Goal: Information Seeking & Learning: Learn about a topic

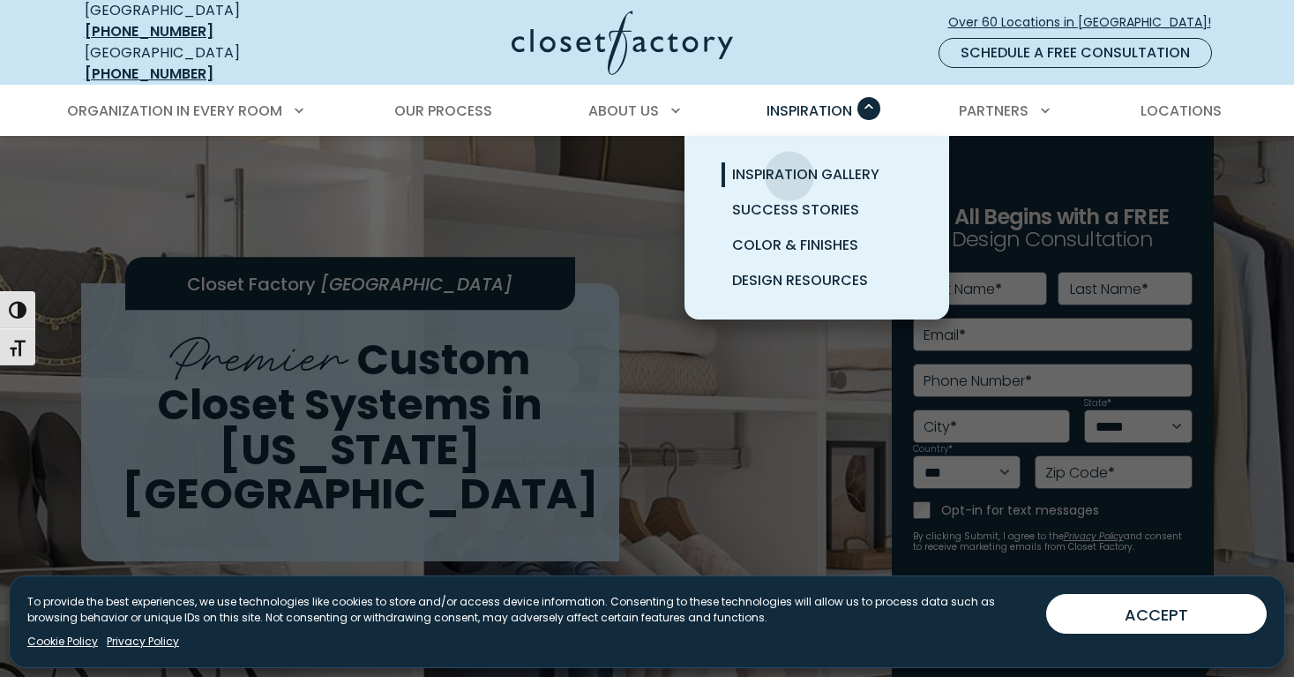
click at [789, 164] on span "Inspiration Gallery" at bounding box center [805, 174] width 147 height 20
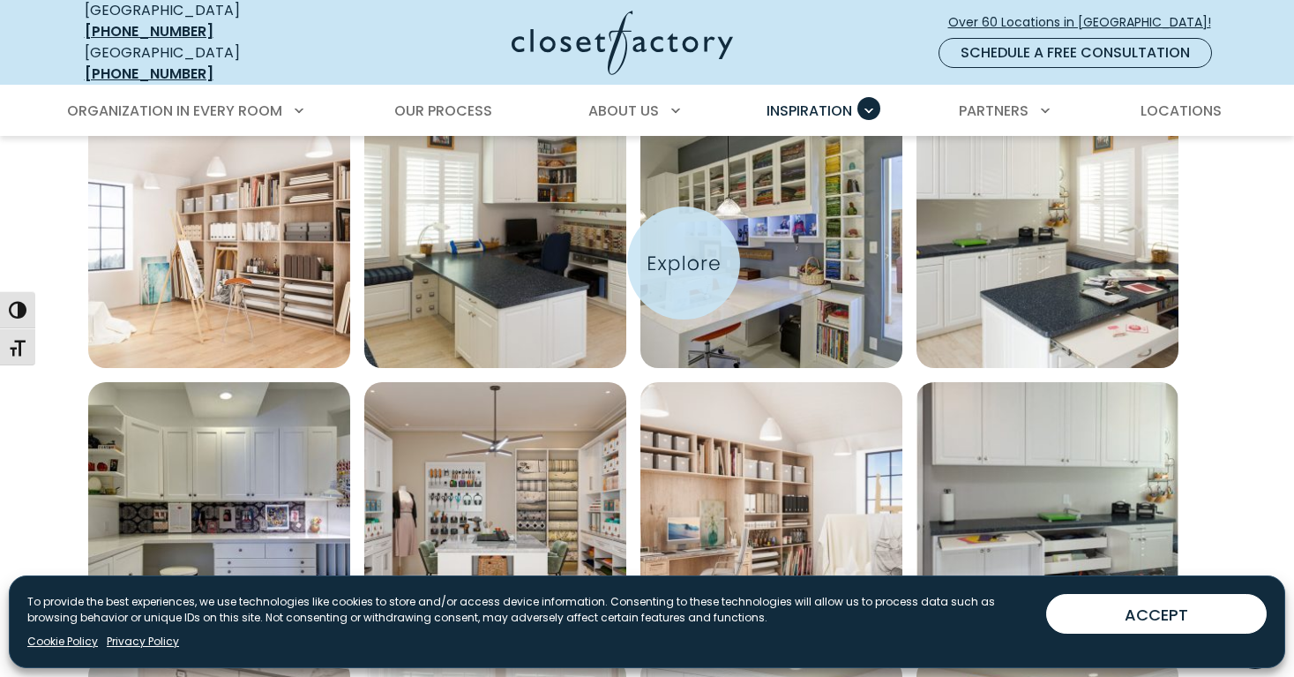
scroll to position [633, 0]
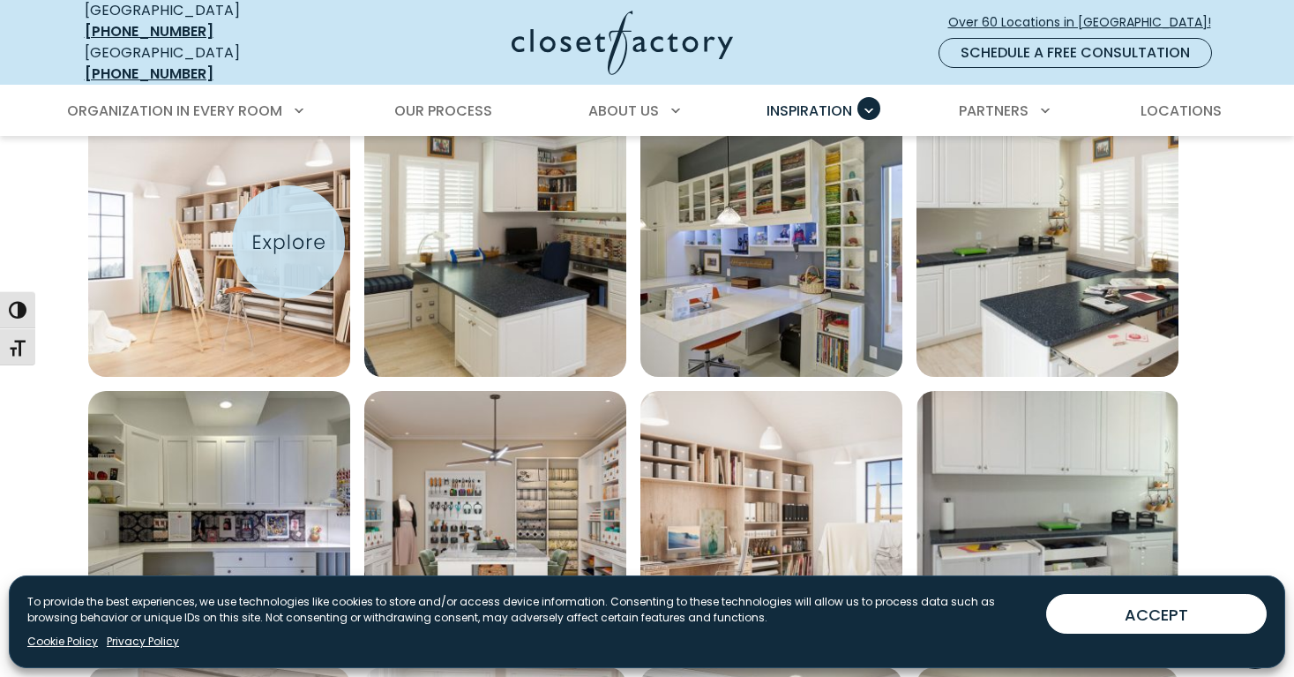
click at [288, 243] on img "Open inspiration gallery to preview enlarged image" at bounding box center [219, 246] width 262 height 262
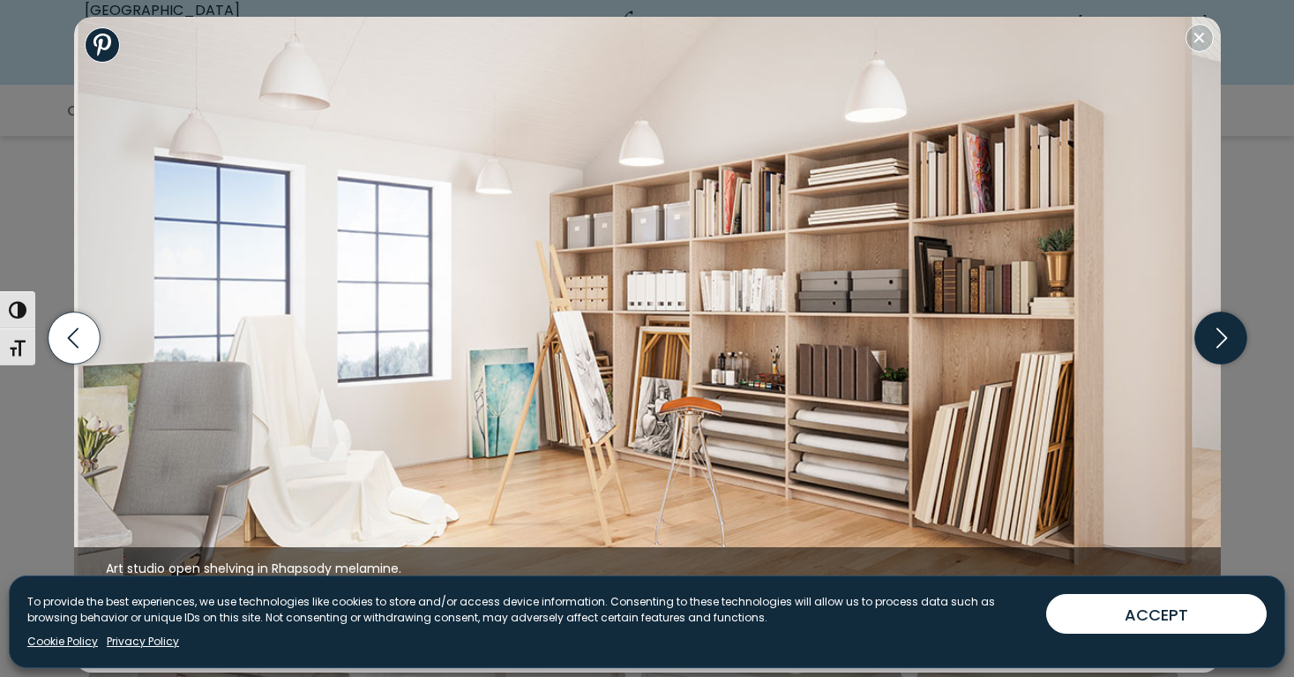
scroll to position [636, 0]
click at [1224, 329] on icon "button" at bounding box center [1220, 338] width 52 height 52
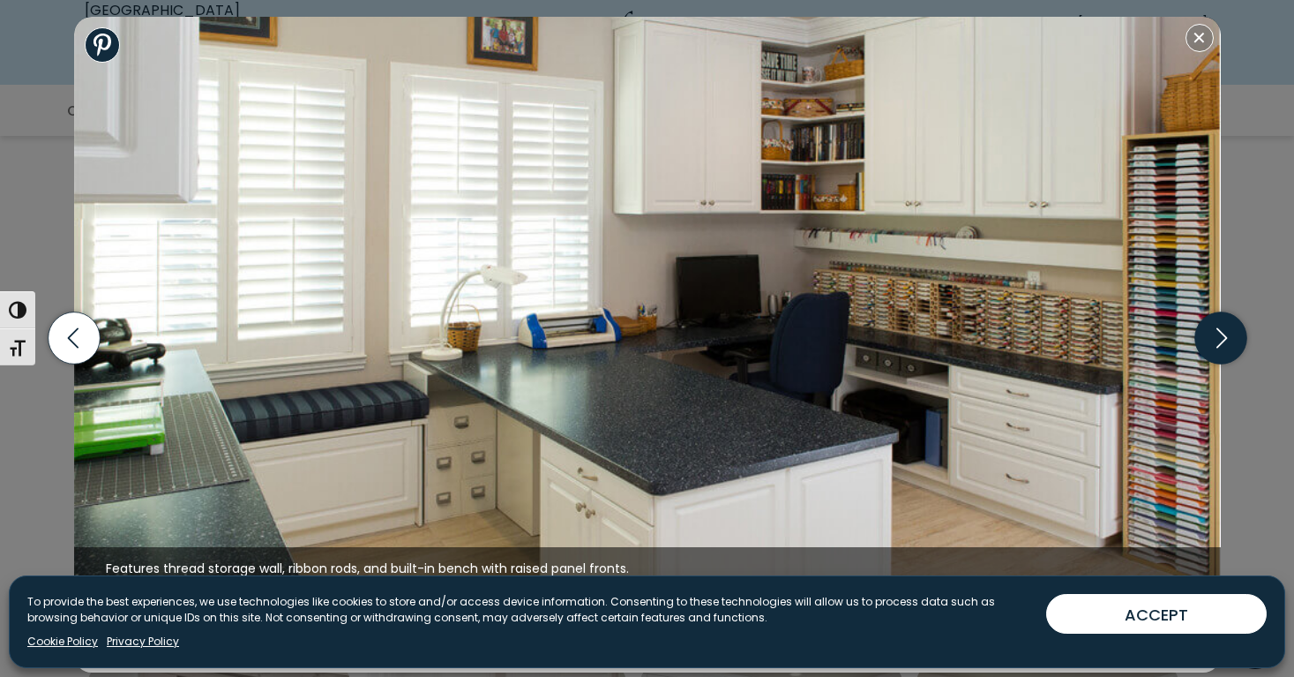
click at [1223, 334] on icon "button" at bounding box center [1220, 338] width 52 height 52
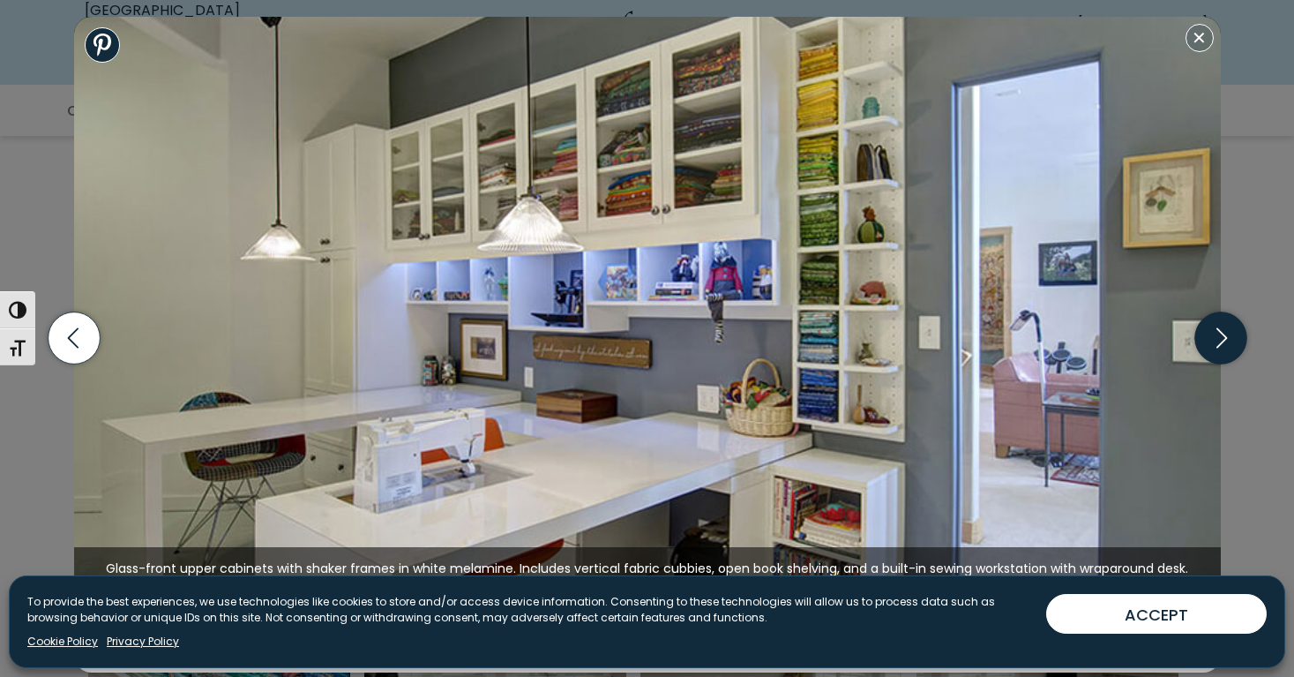
scroll to position [756, 0]
click at [1222, 333] on icon "button" at bounding box center [1220, 338] width 52 height 52
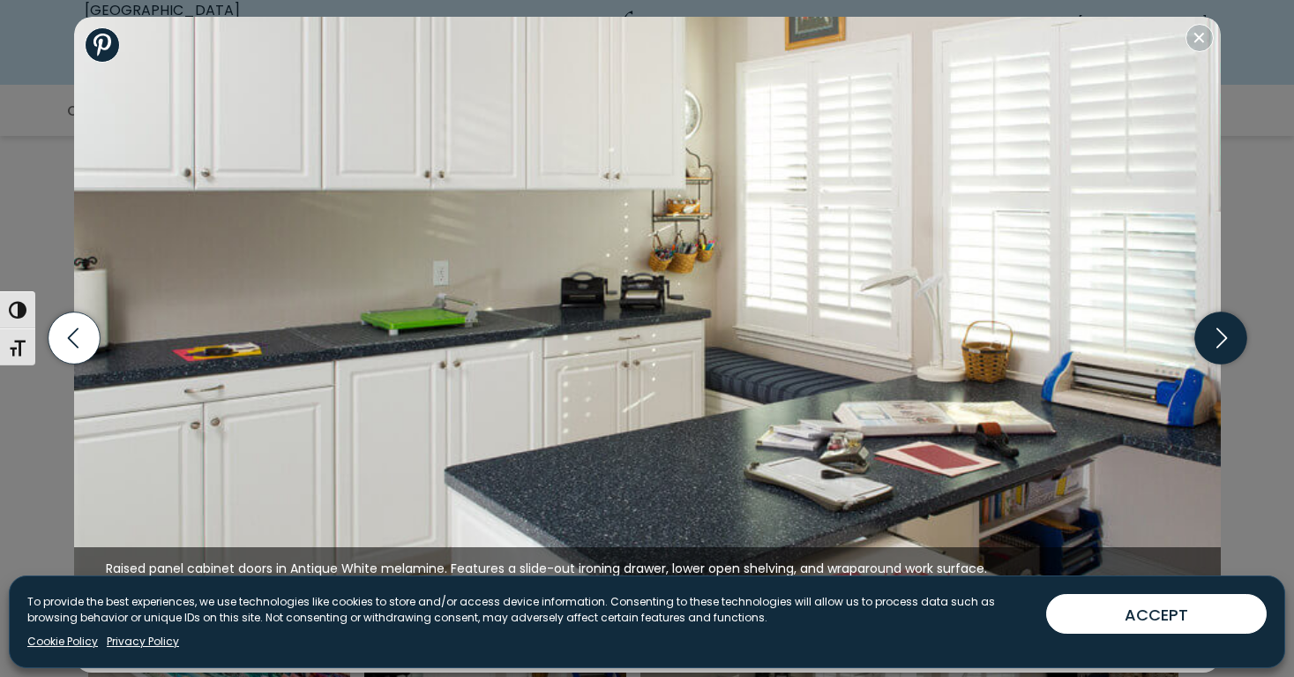
click at [1222, 329] on icon "button" at bounding box center [1220, 338] width 52 height 52
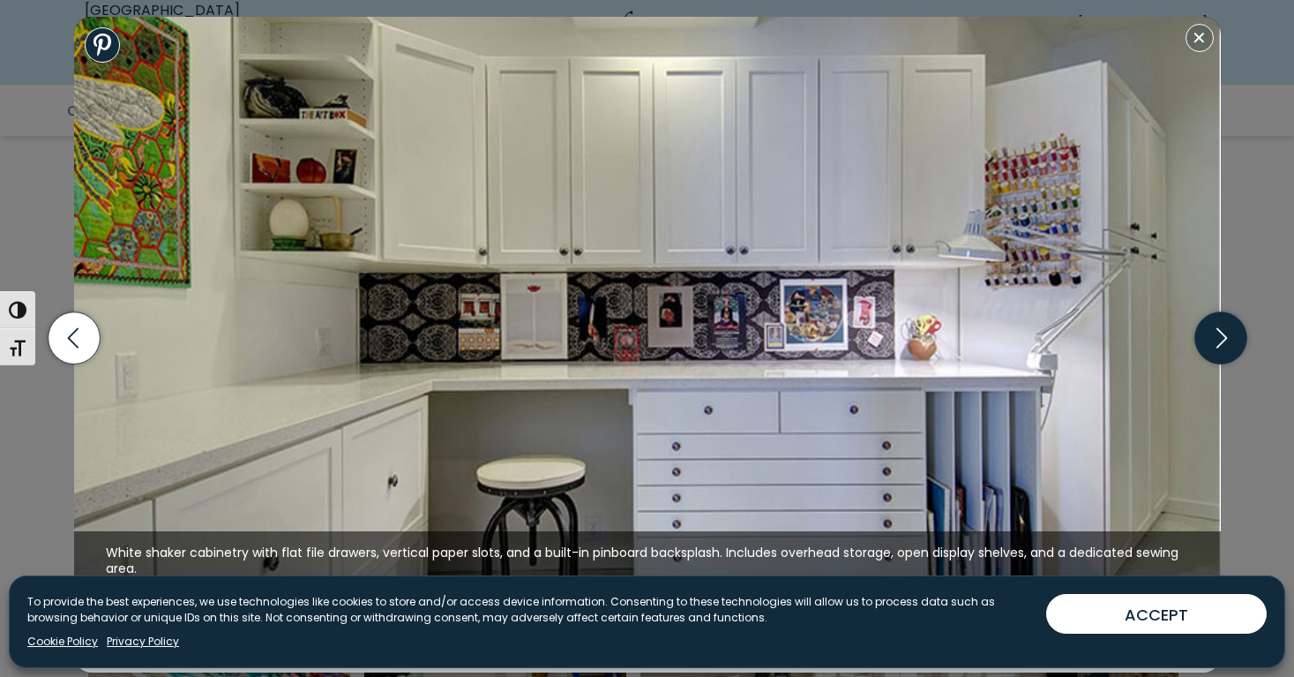
scroll to position [765, 0]
click at [1218, 331] on icon "button" at bounding box center [1220, 338] width 11 height 20
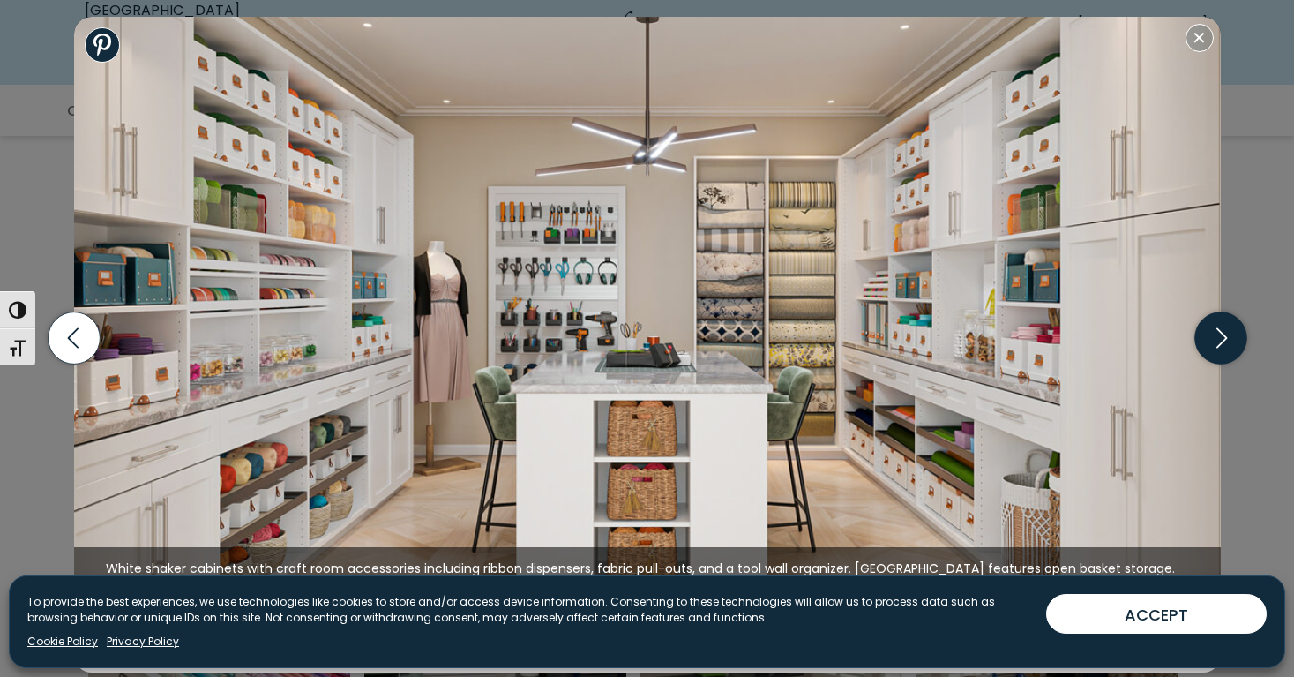
click at [1224, 345] on icon "button" at bounding box center [1220, 338] width 52 height 52
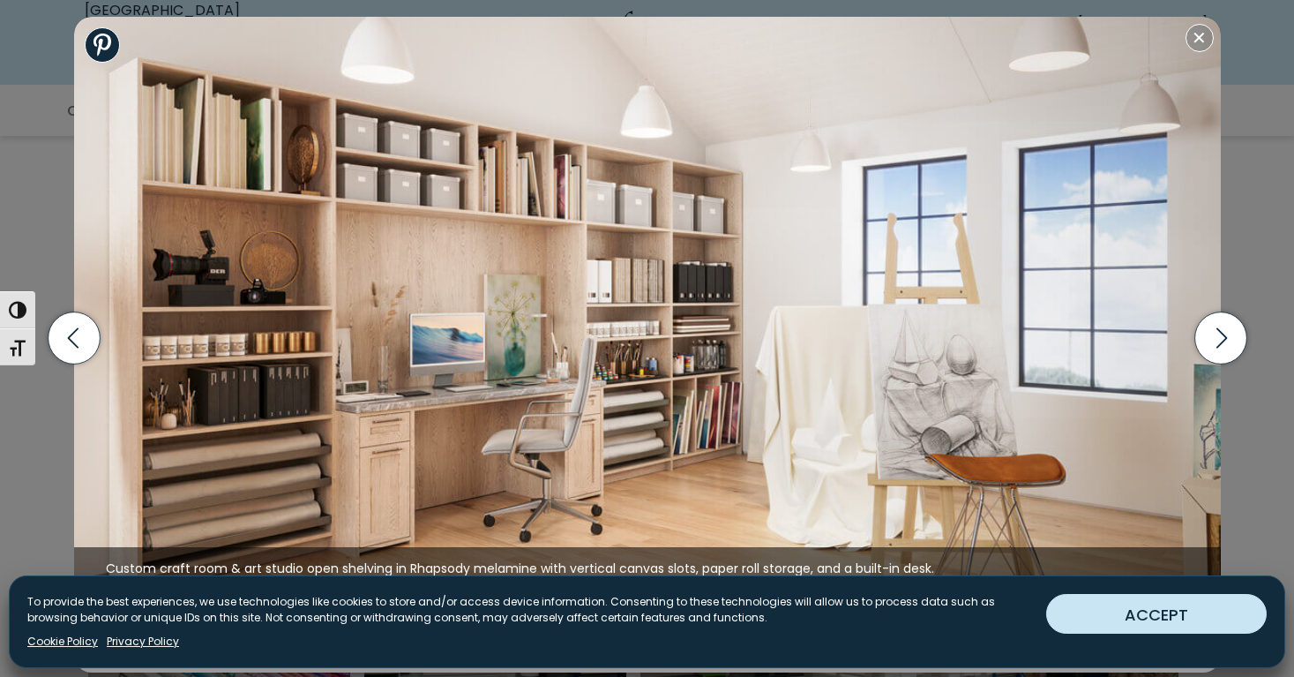
click at [1200, 608] on button "ACCEPT" at bounding box center [1156, 614] width 221 height 40
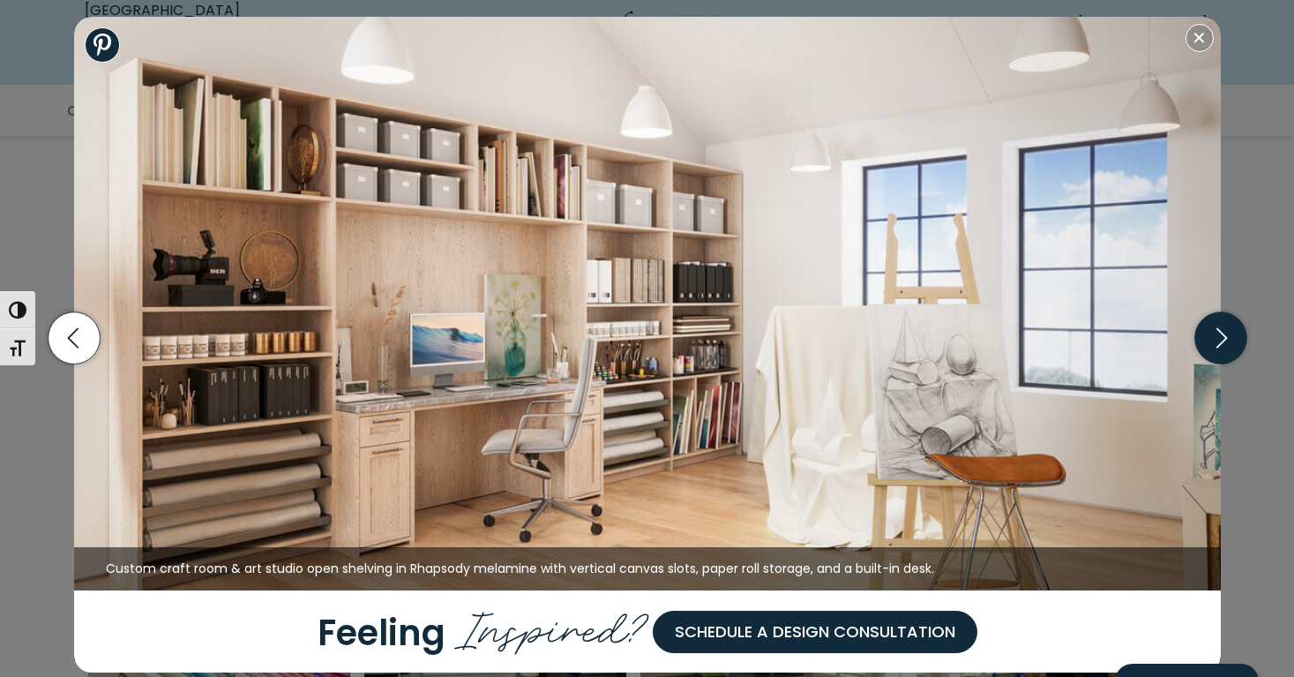
click at [1220, 340] on icon "button" at bounding box center [1220, 338] width 52 height 52
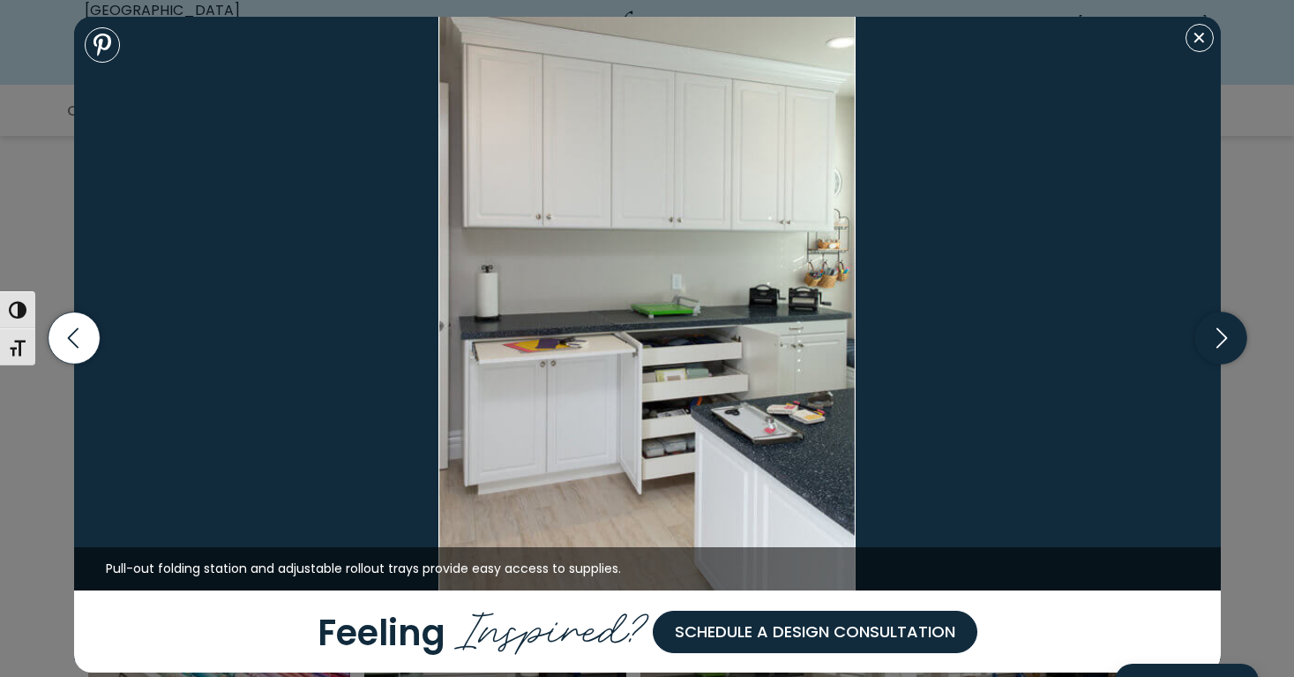
click at [1222, 337] on icon "button" at bounding box center [1220, 338] width 52 height 52
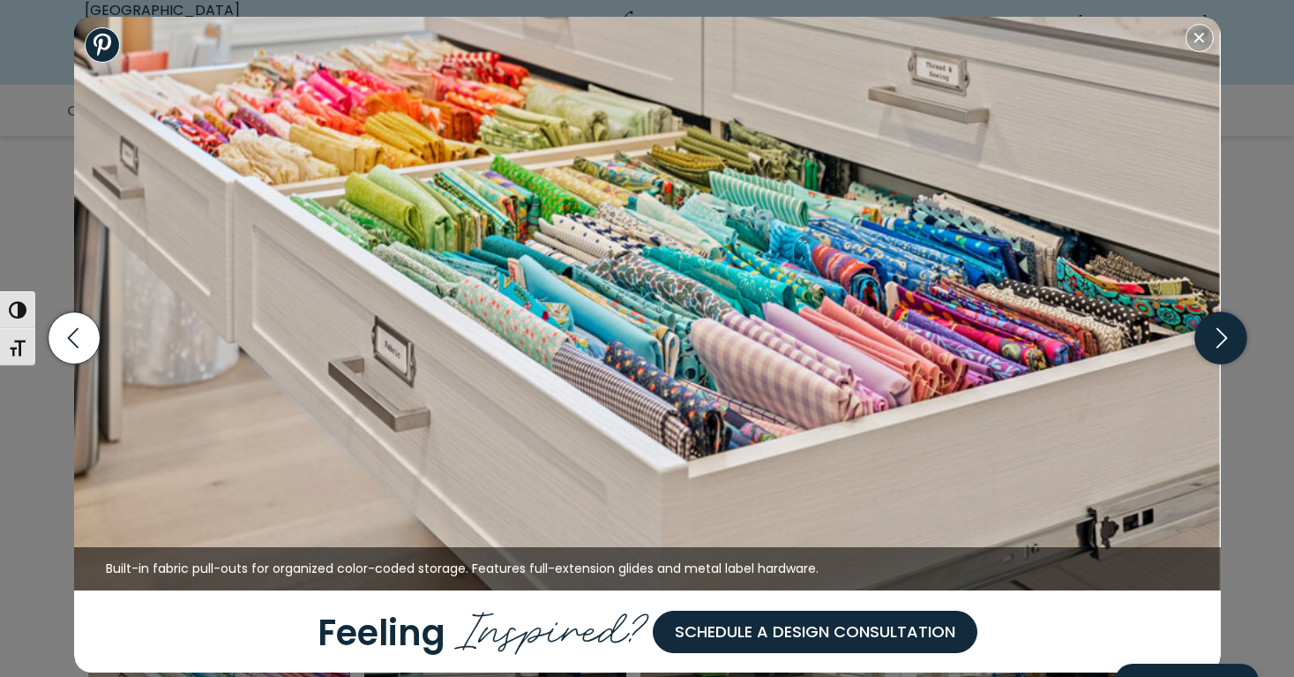
click at [1222, 337] on icon "button" at bounding box center [1220, 338] width 52 height 52
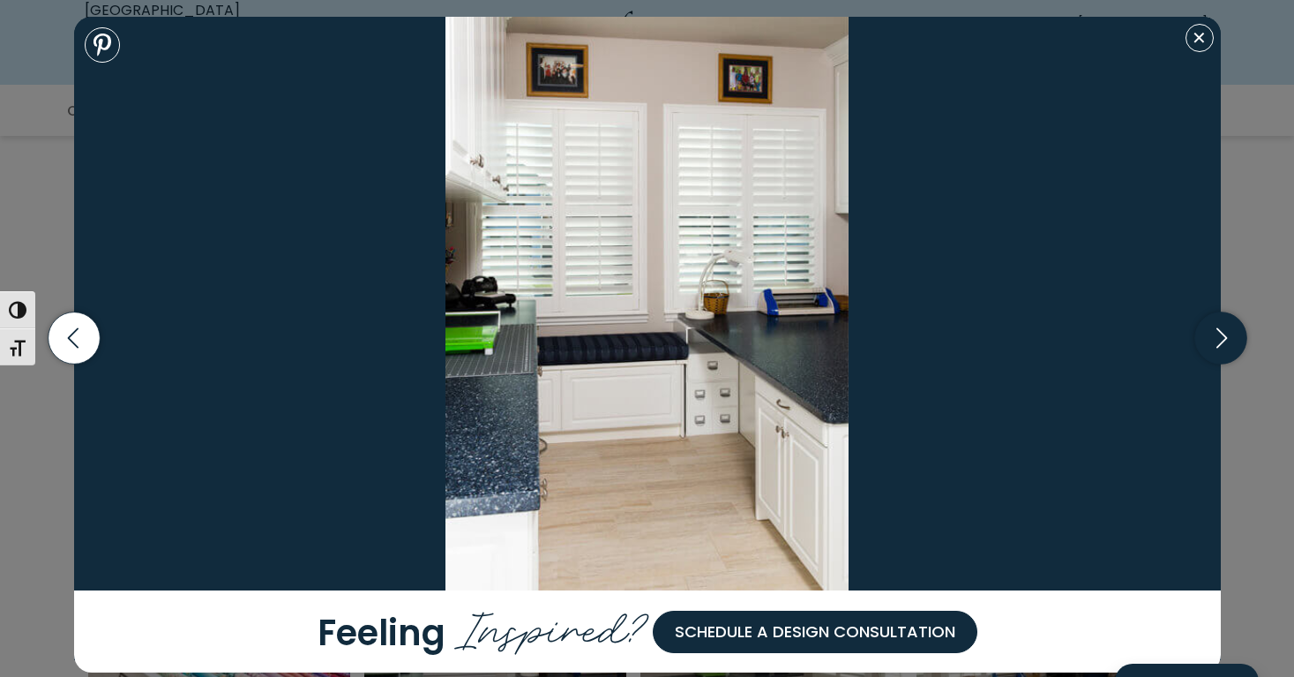
click at [1222, 337] on icon "button" at bounding box center [1220, 338] width 52 height 52
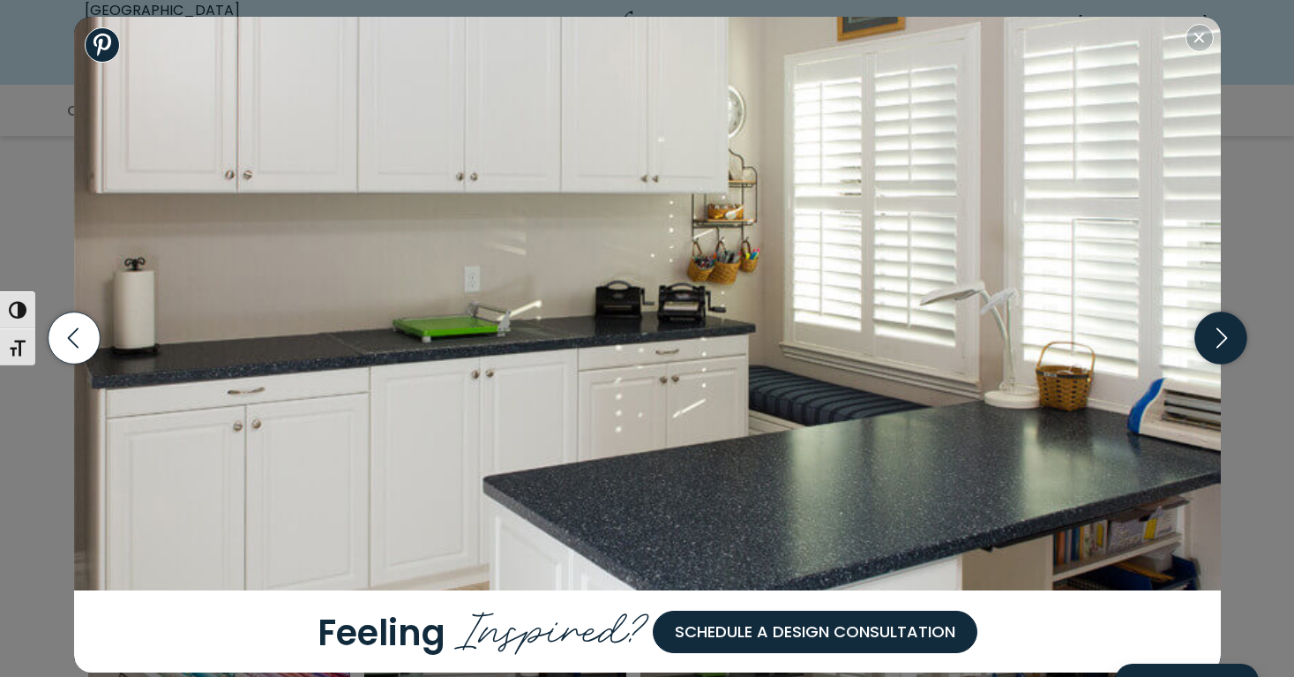
click at [1222, 337] on icon "button" at bounding box center [1220, 338] width 52 height 52
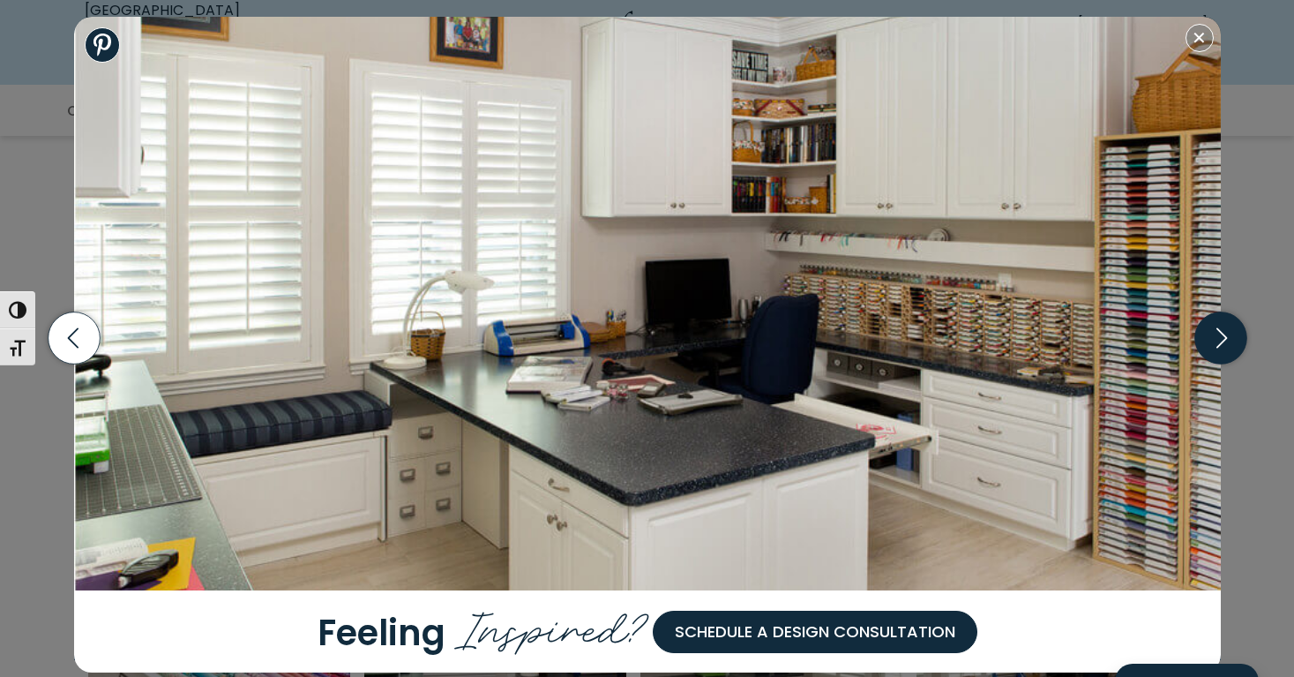
click at [1222, 337] on icon "button" at bounding box center [1220, 338] width 52 height 52
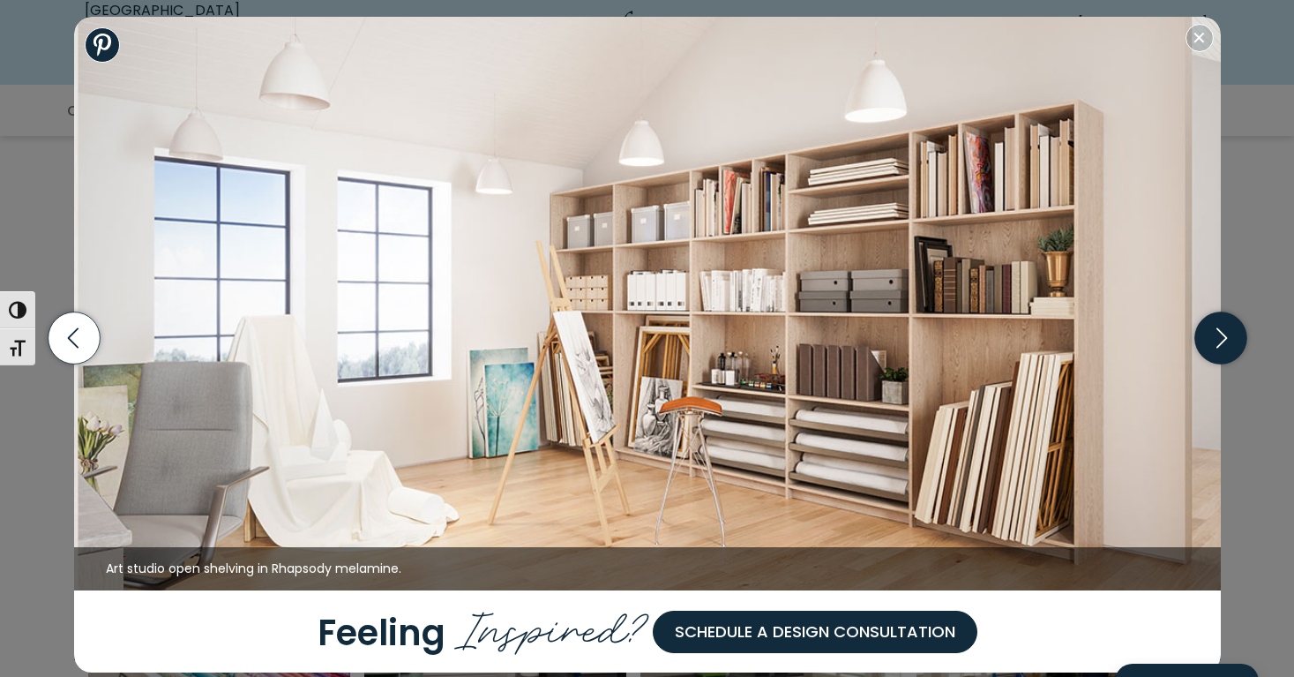
click at [1222, 337] on icon "button" at bounding box center [1220, 338] width 52 height 52
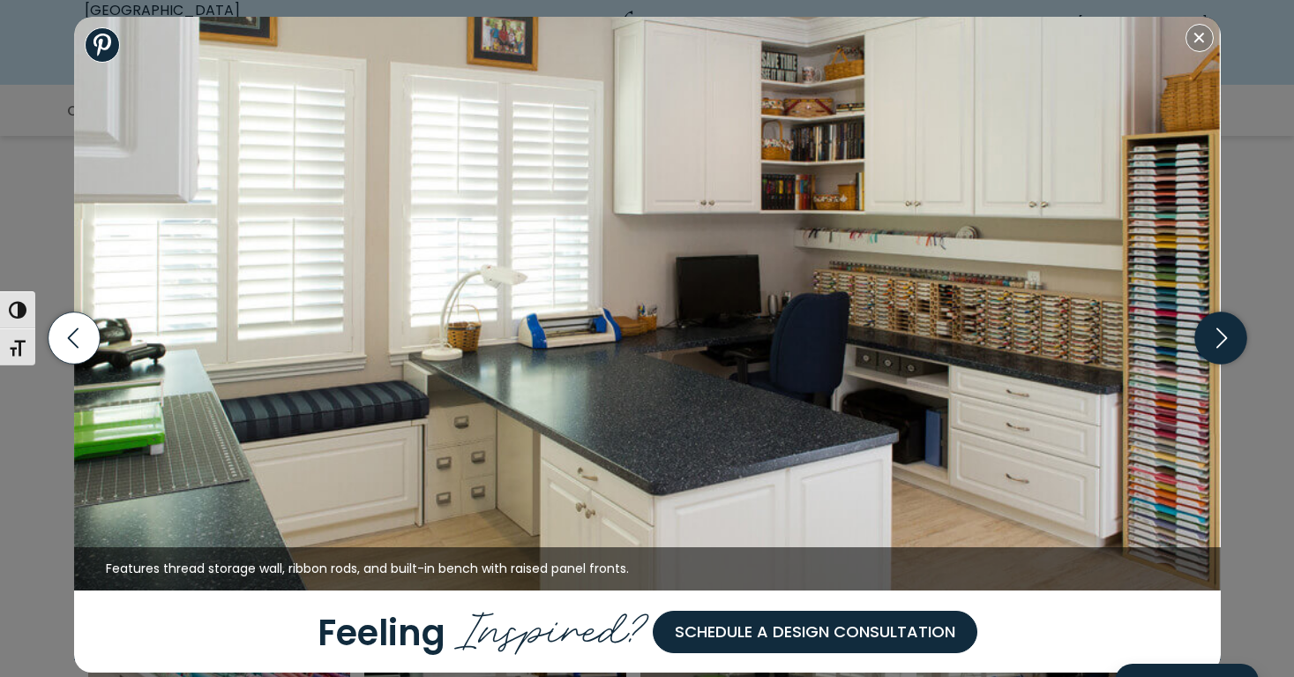
scroll to position [760, 0]
click at [1222, 338] on icon "button" at bounding box center [1220, 338] width 52 height 52
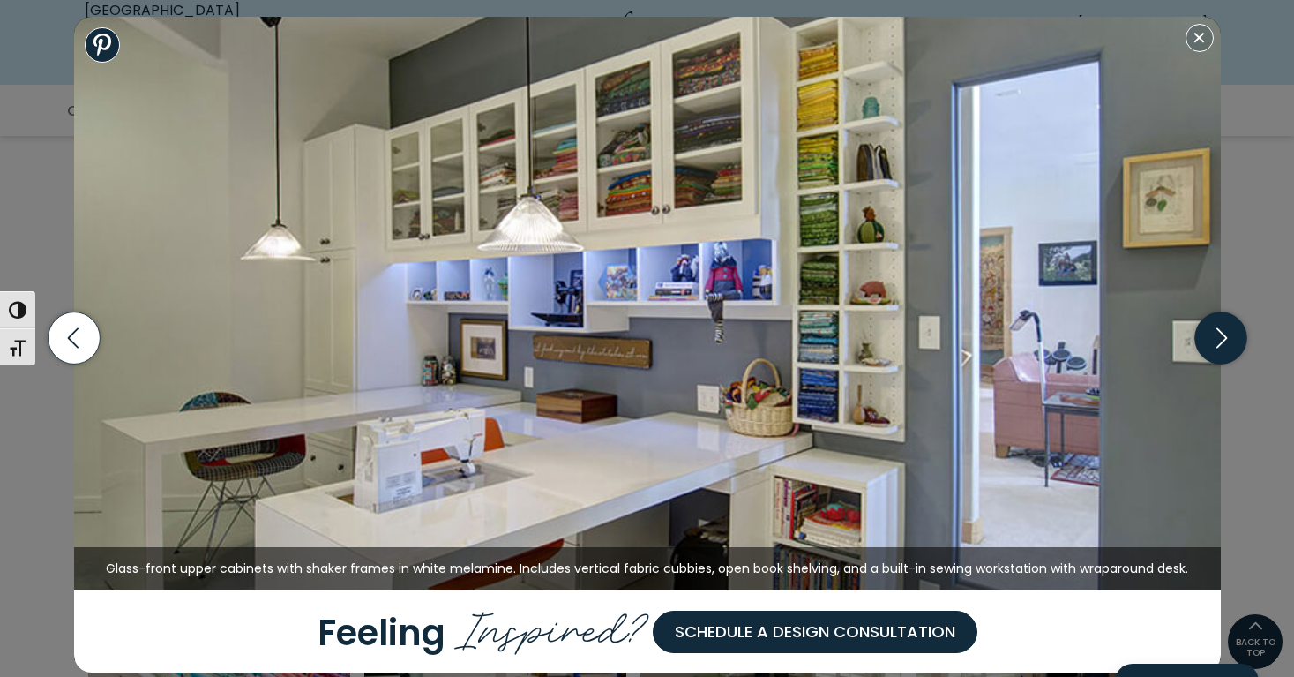
click at [1216, 340] on icon "button" at bounding box center [1220, 338] width 52 height 52
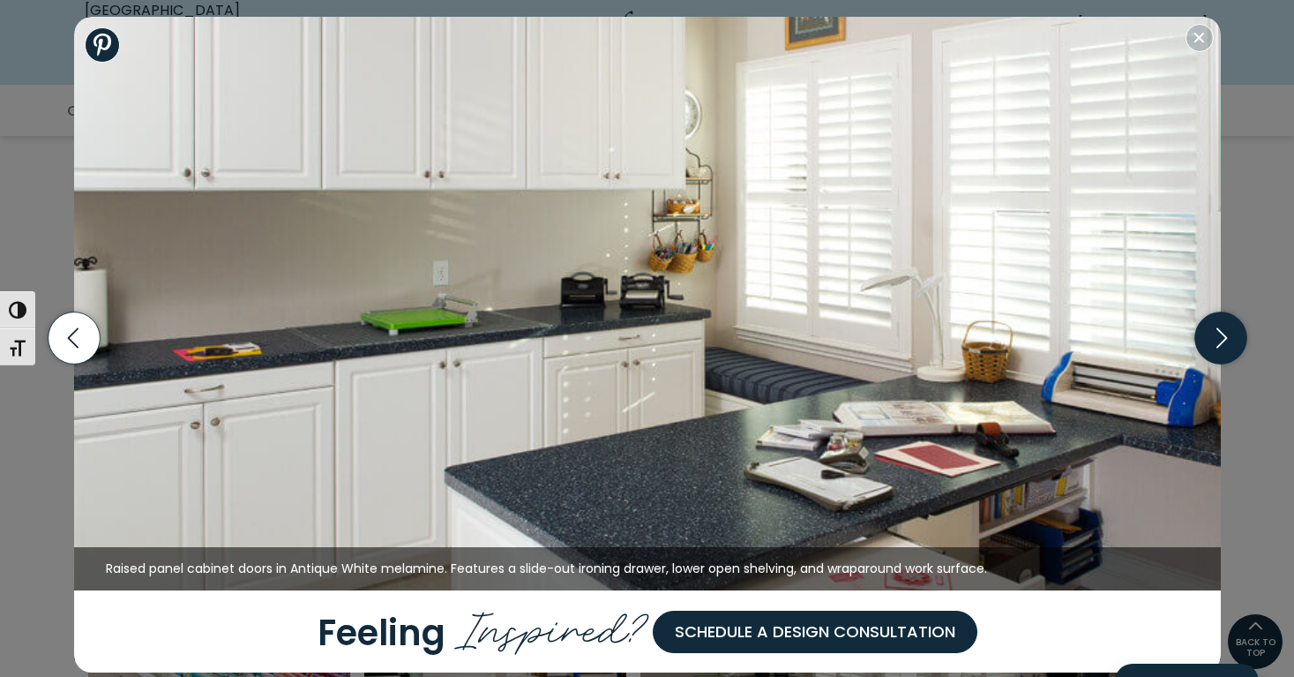
click at [1221, 335] on icon "button" at bounding box center [1220, 338] width 52 height 52
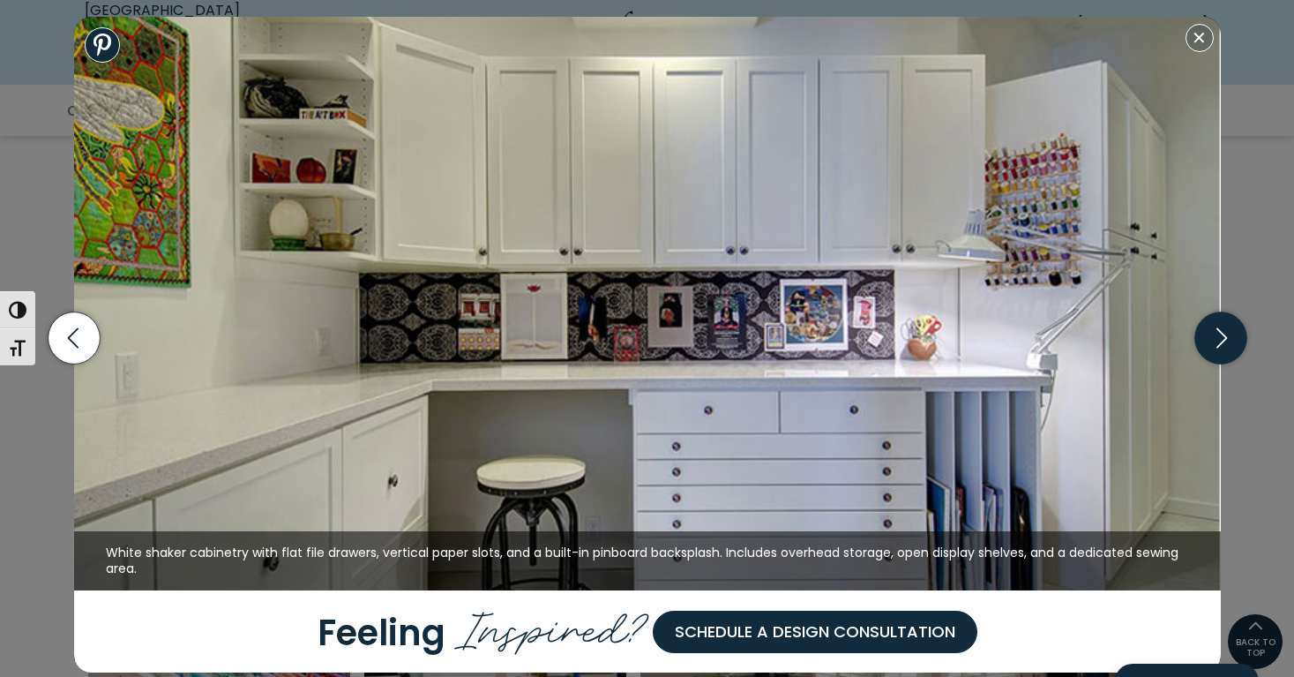
click at [1221, 335] on icon "button" at bounding box center [1220, 338] width 52 height 52
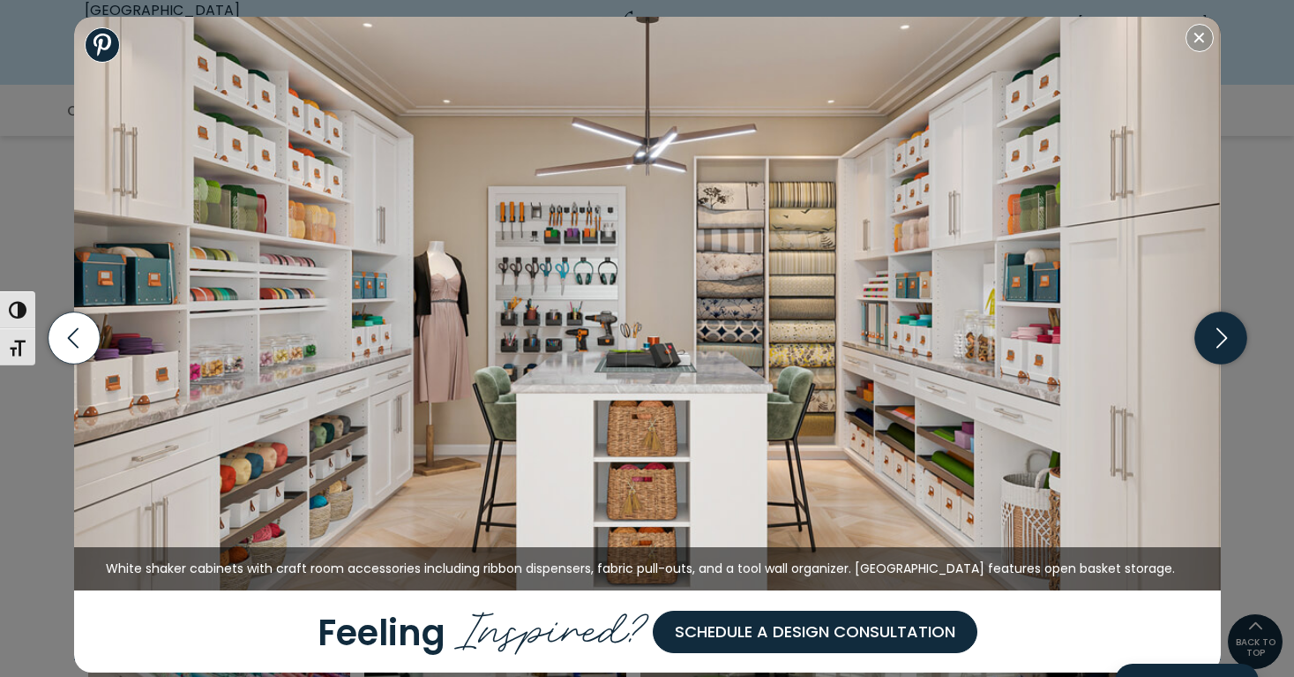
click at [1215, 340] on icon "button" at bounding box center [1220, 338] width 52 height 52
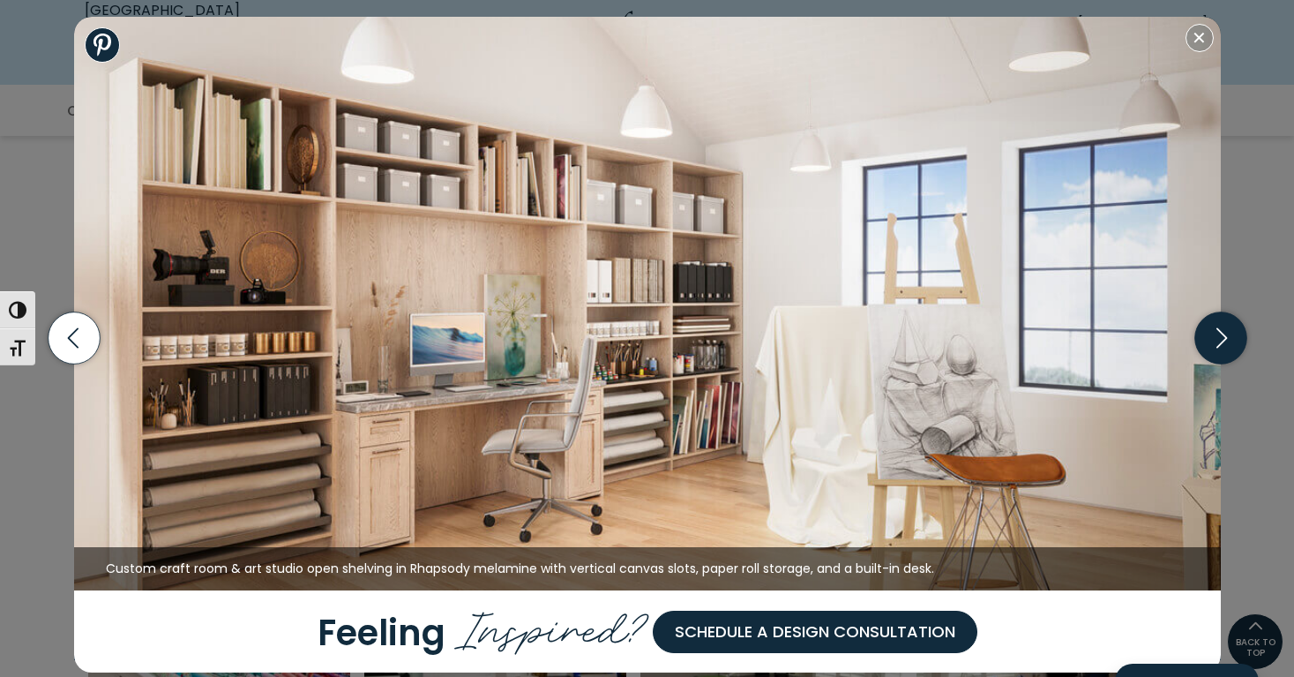
click at [1215, 340] on icon "button" at bounding box center [1220, 338] width 52 height 52
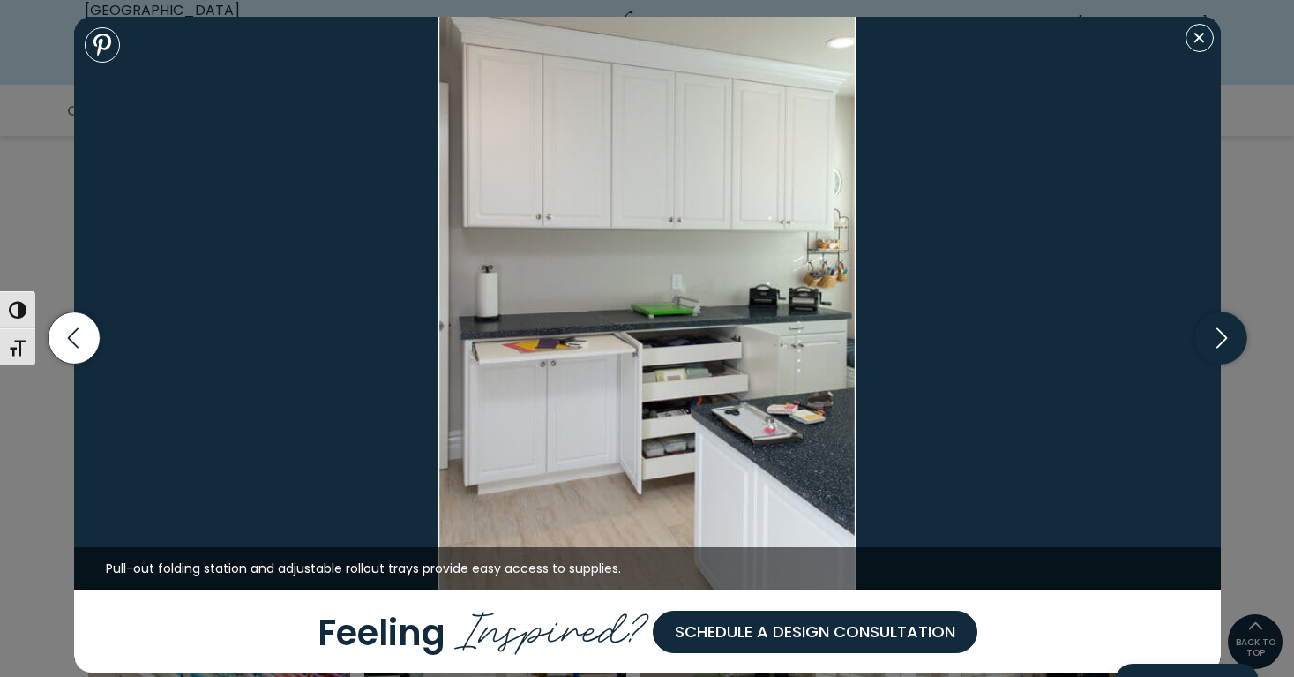
click at [1218, 337] on icon "button" at bounding box center [1220, 338] width 52 height 52
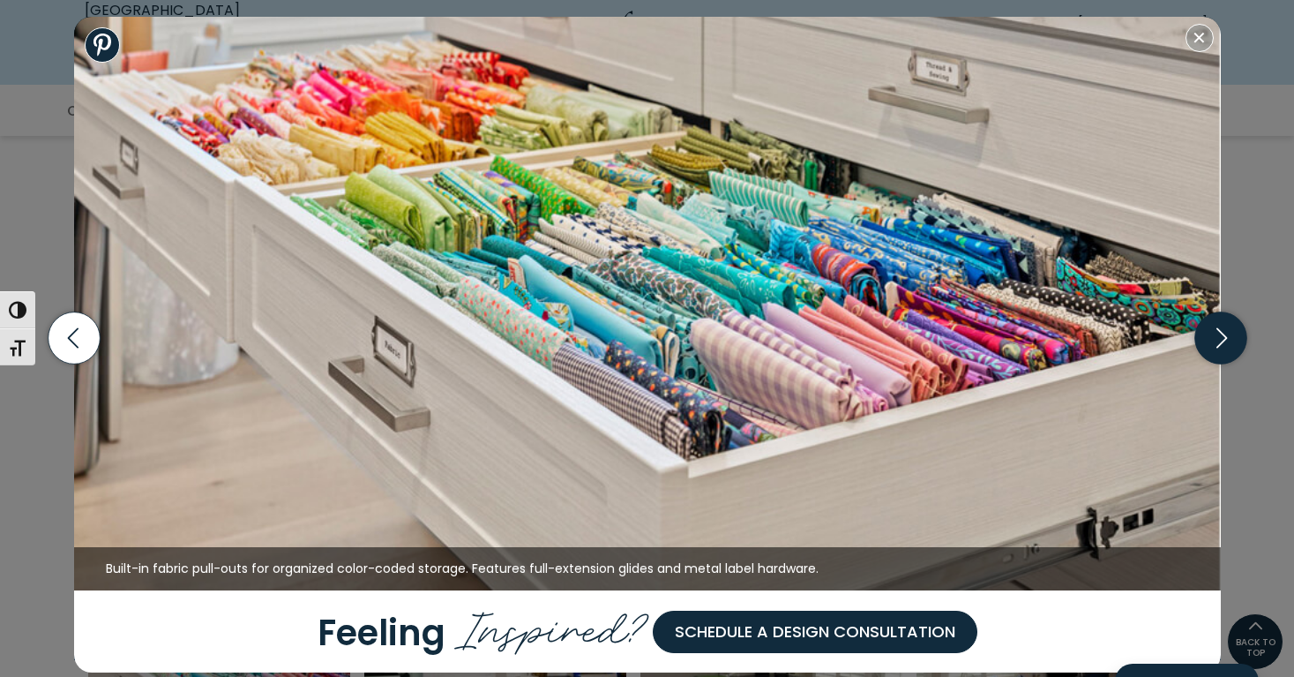
click at [1218, 339] on icon "button" at bounding box center [1220, 338] width 52 height 52
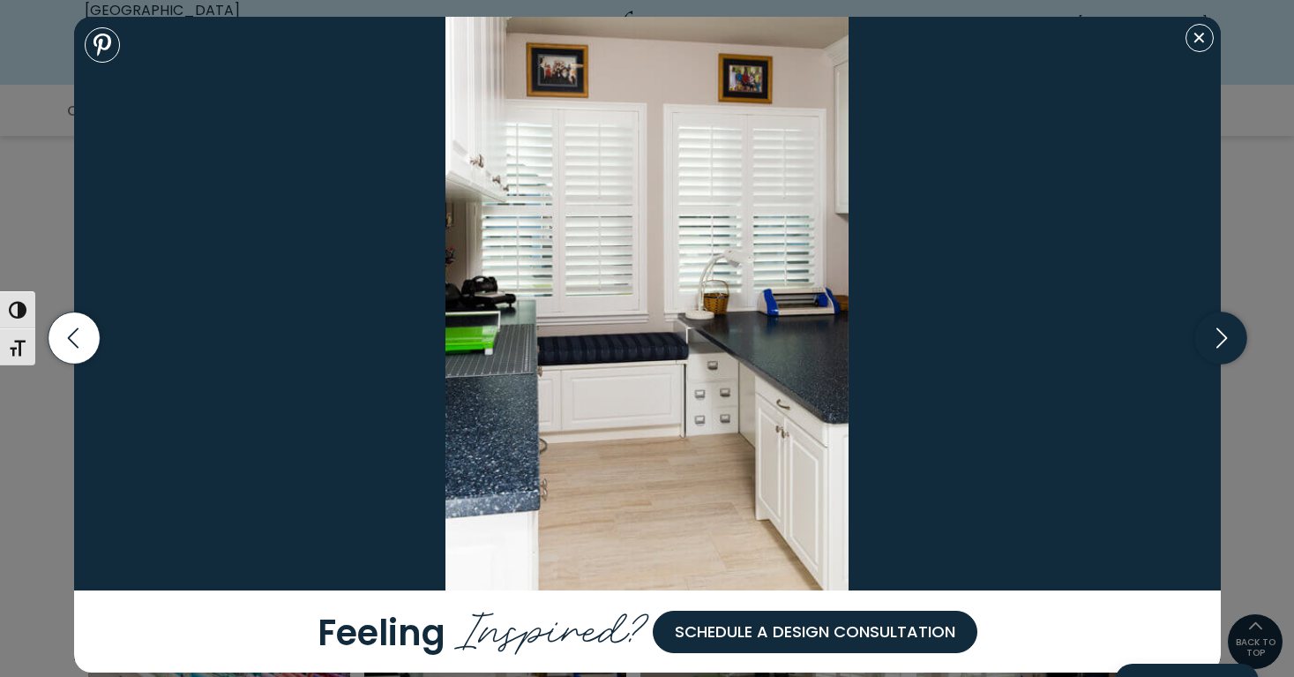
click at [1226, 336] on icon "button" at bounding box center [1220, 338] width 52 height 52
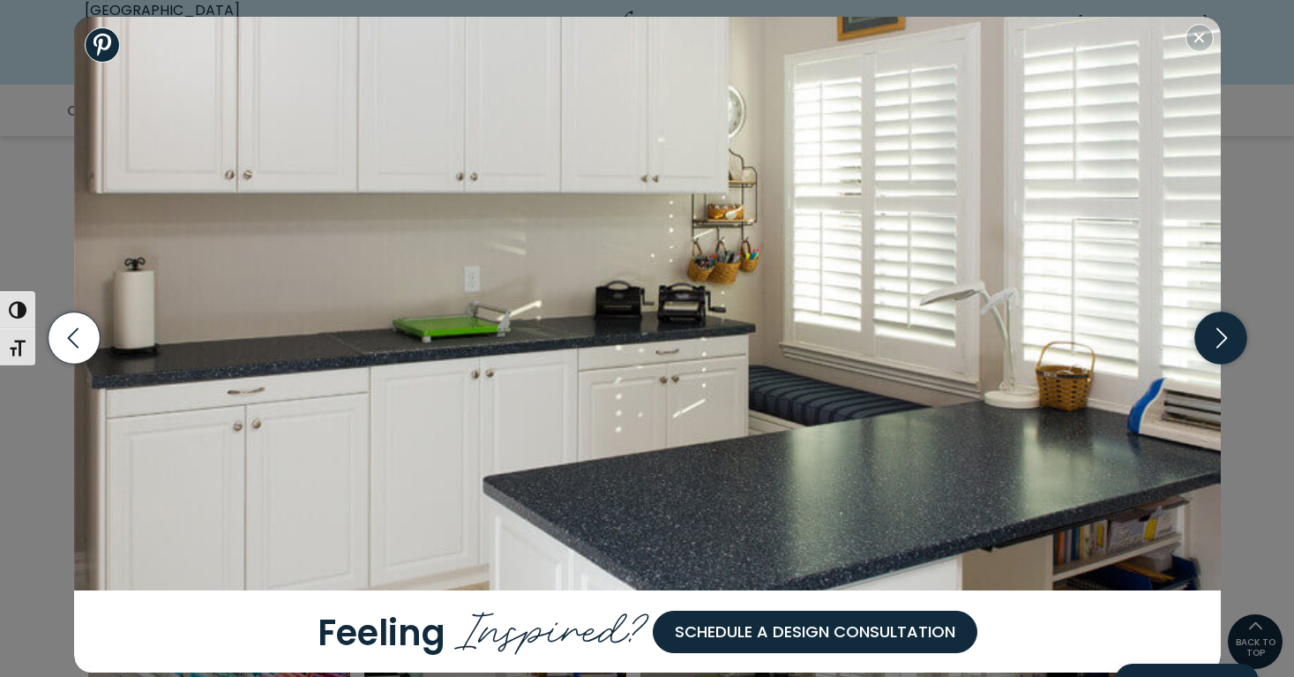
click at [1226, 340] on icon "button" at bounding box center [1220, 338] width 52 height 52
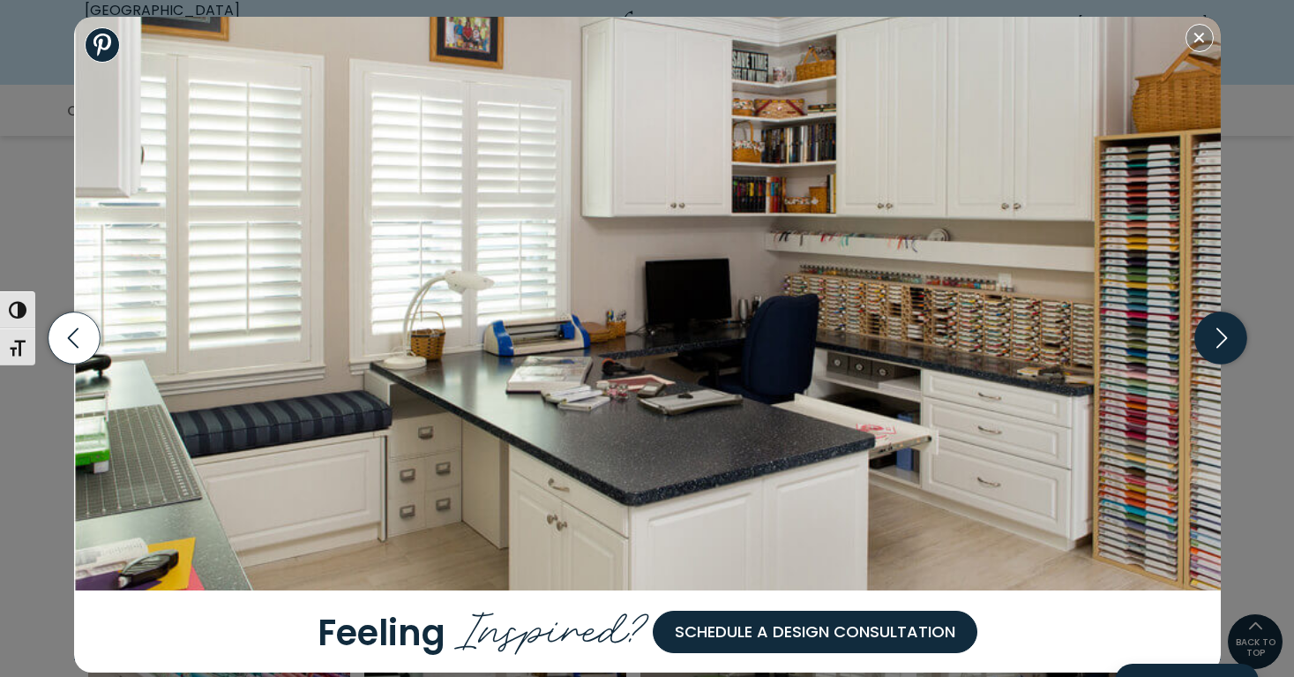
click at [1226, 340] on icon "button" at bounding box center [1220, 338] width 52 height 52
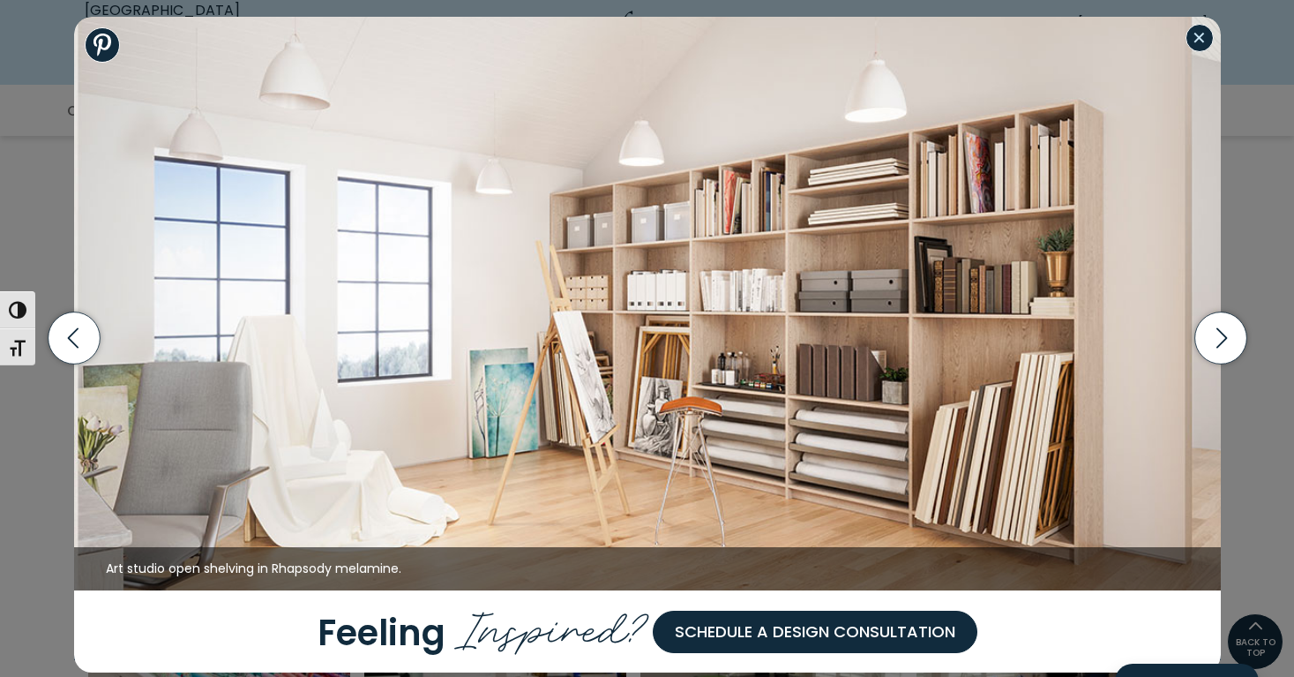
click at [1199, 39] on button "Close modal" at bounding box center [1199, 38] width 28 height 28
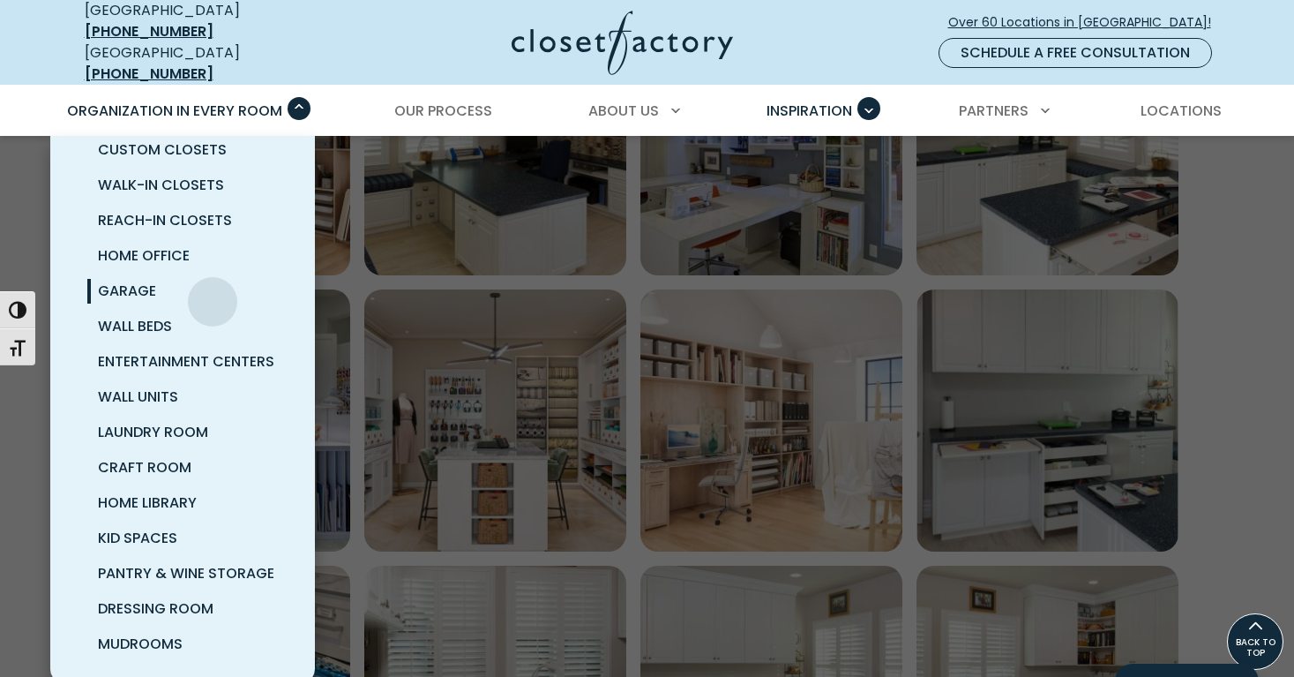
scroll to position [24, 0]
click at [184, 564] on span "Pantry & Wine Storage" at bounding box center [186, 574] width 176 height 20
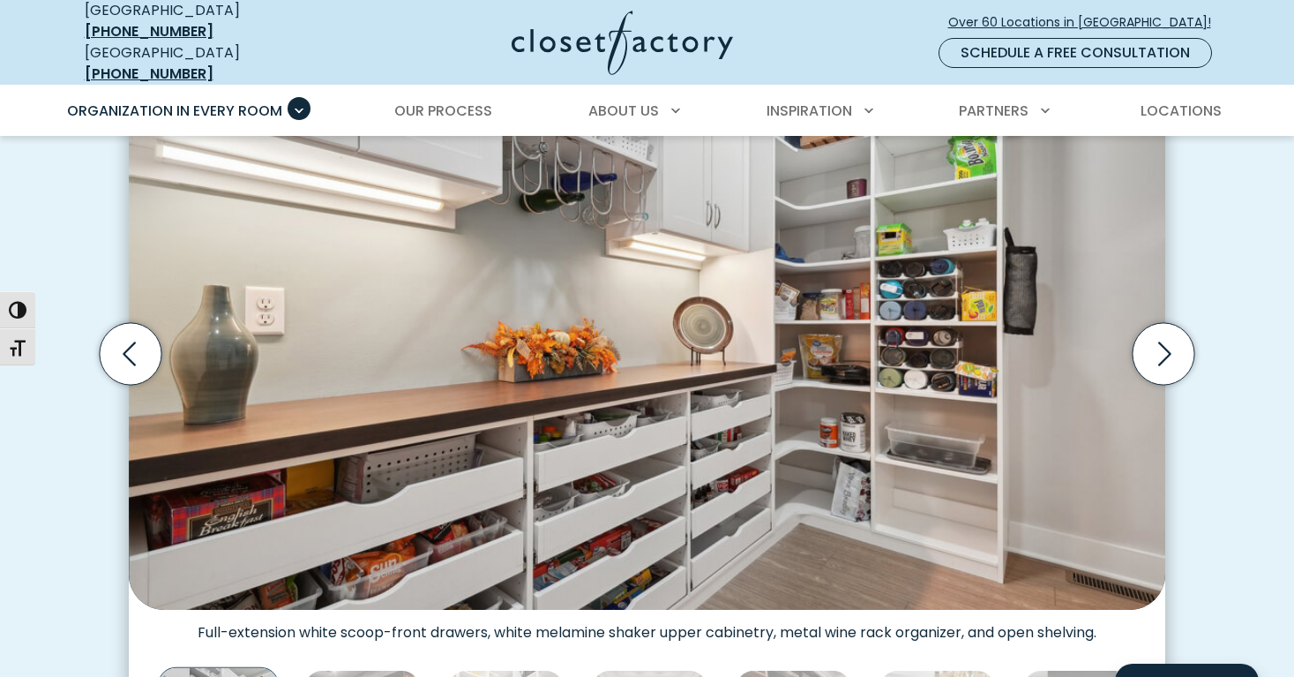
scroll to position [577, 0]
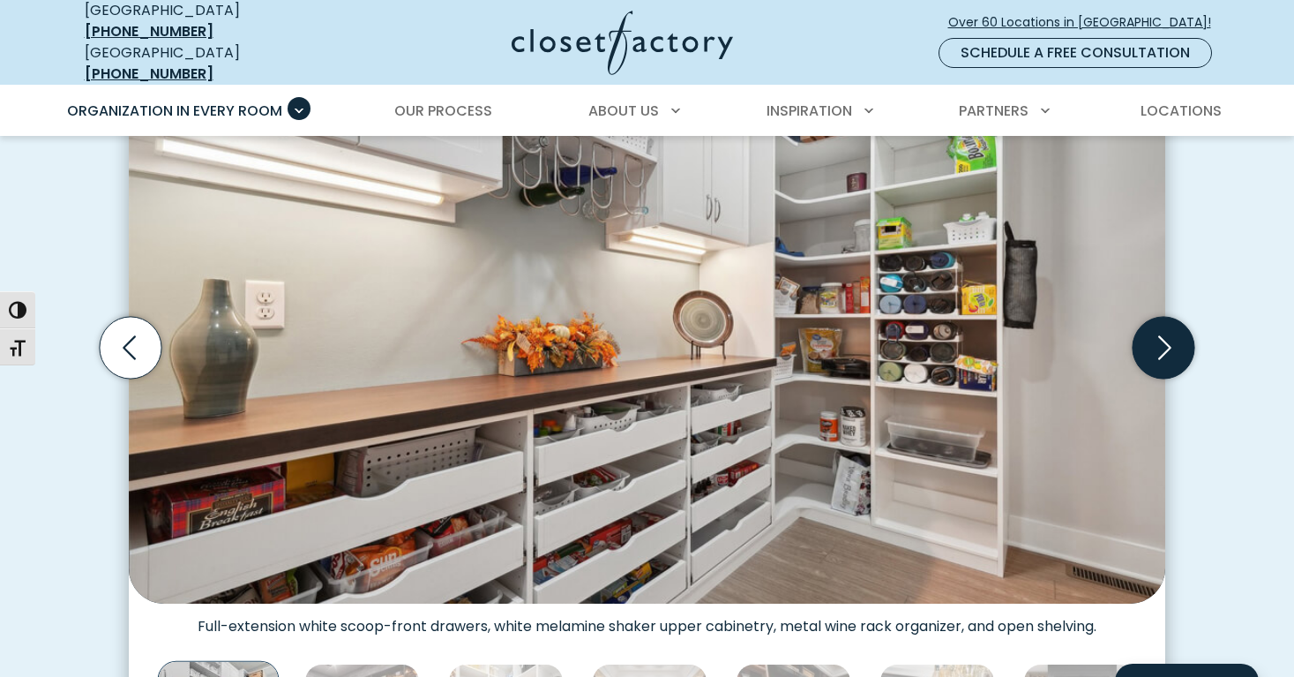
click at [1163, 340] on icon "Next slide" at bounding box center [1164, 348] width 62 height 62
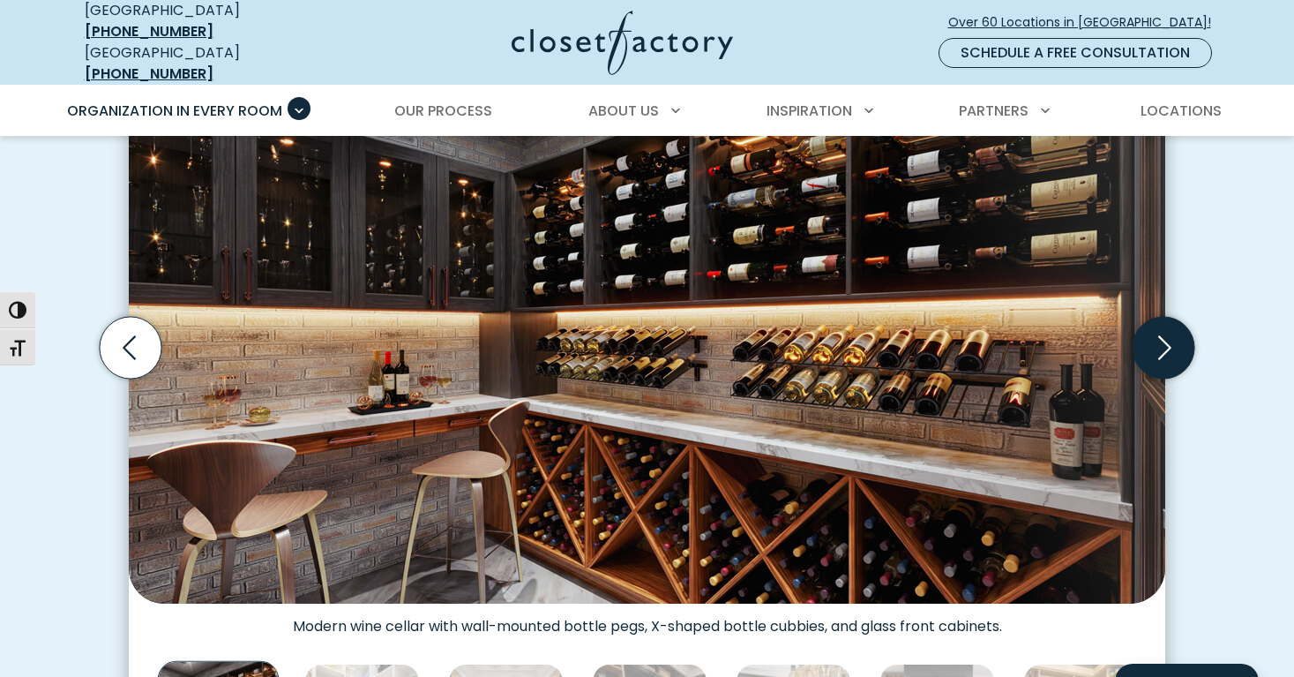
click at [1163, 342] on icon "Next slide" at bounding box center [1164, 348] width 13 height 24
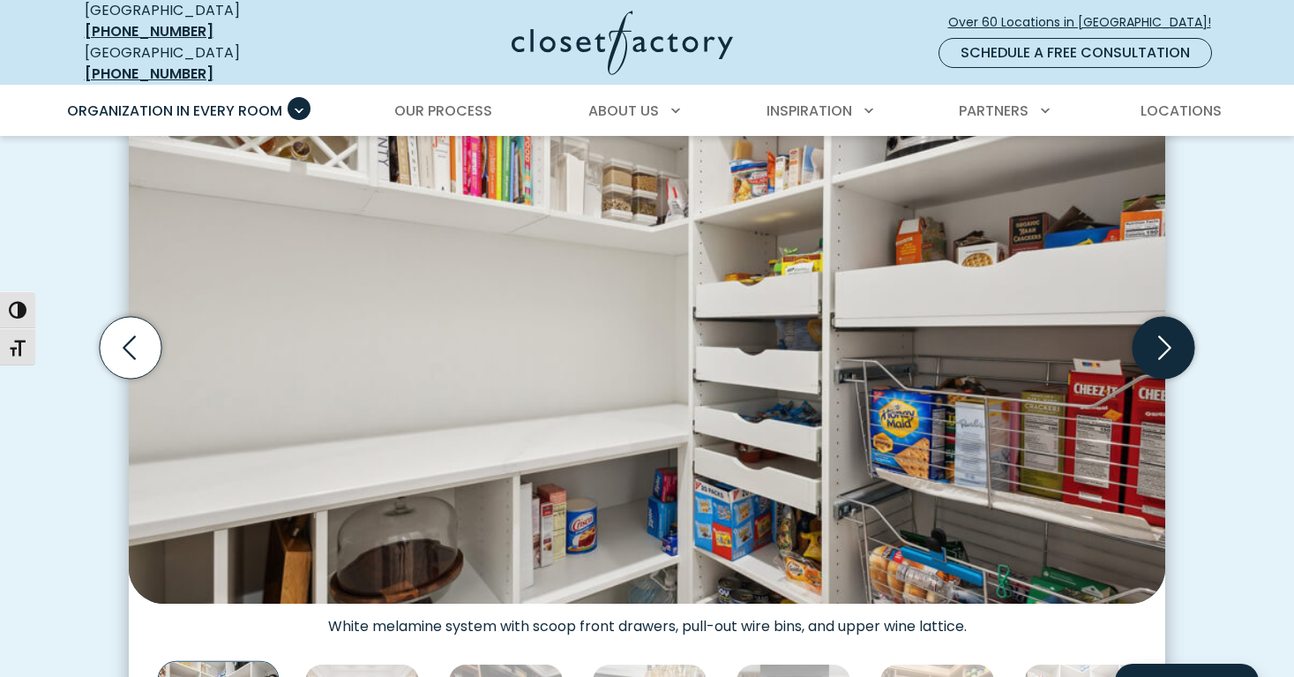
click at [1164, 339] on icon "Next slide" at bounding box center [1164, 348] width 13 height 24
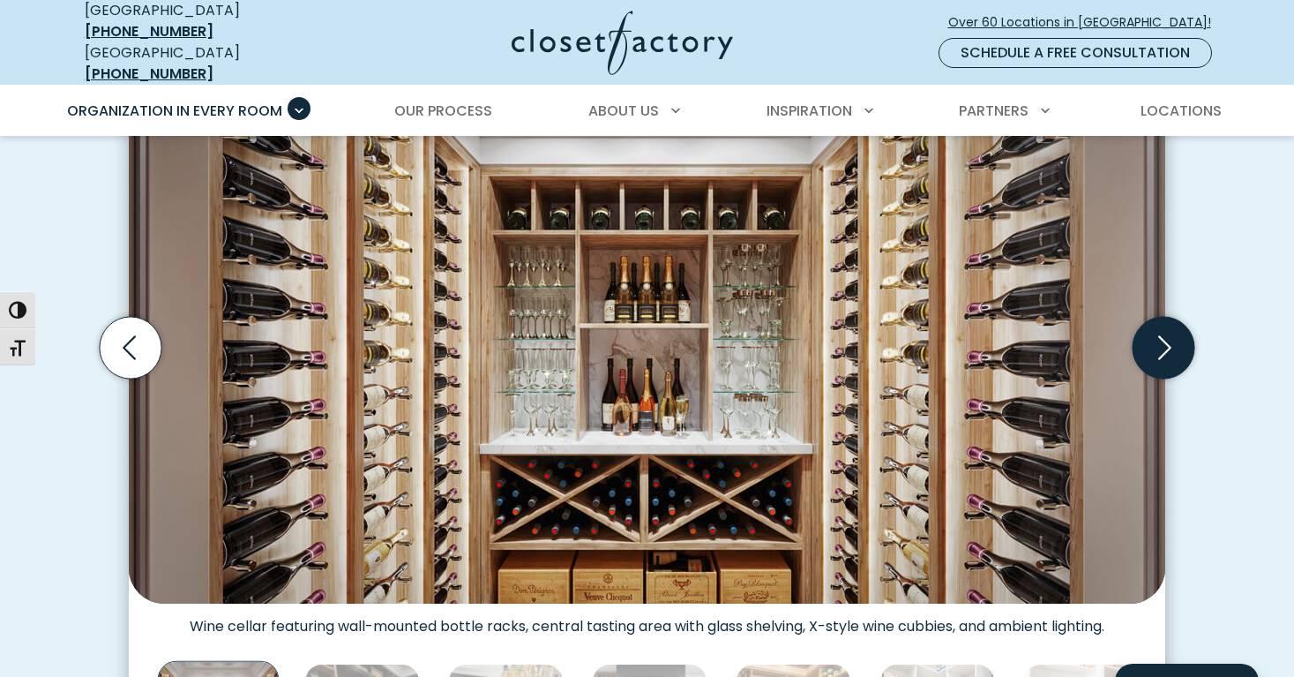
click at [1164, 340] on icon "Next slide" at bounding box center [1164, 348] width 13 height 24
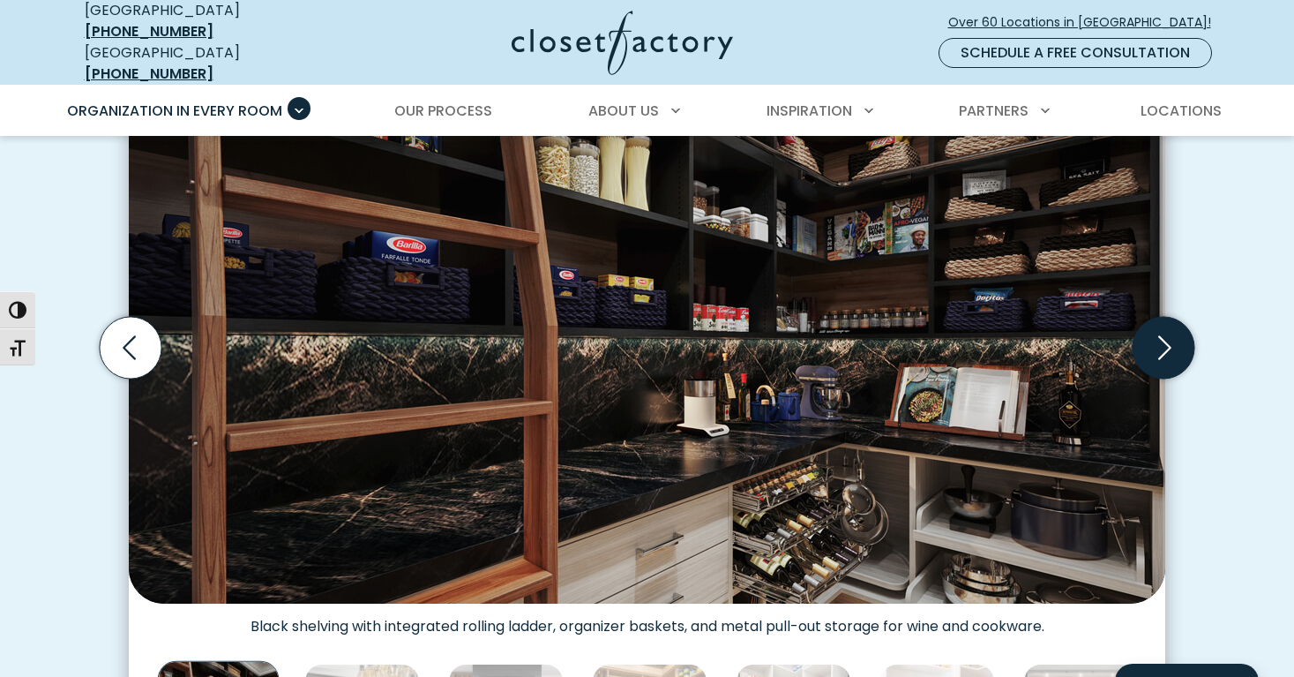
click at [1164, 340] on icon "Next slide" at bounding box center [1164, 348] width 13 height 24
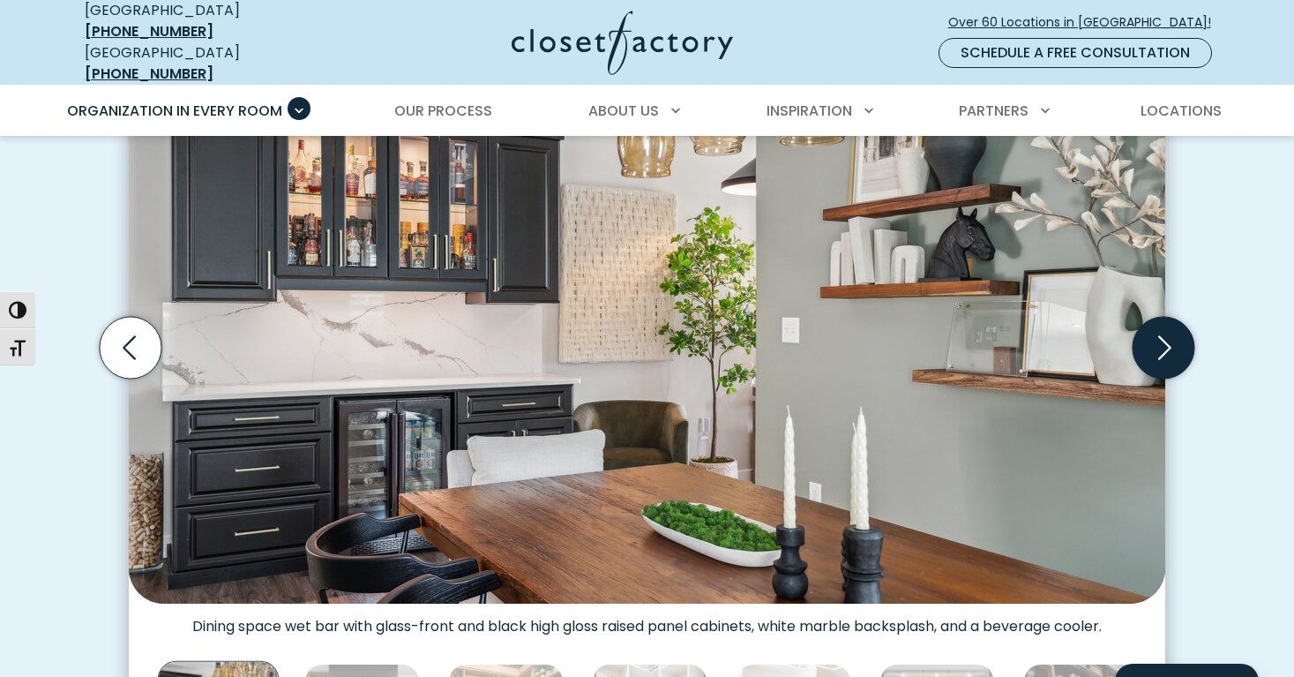
click at [1164, 339] on icon "Next slide" at bounding box center [1164, 348] width 62 height 62
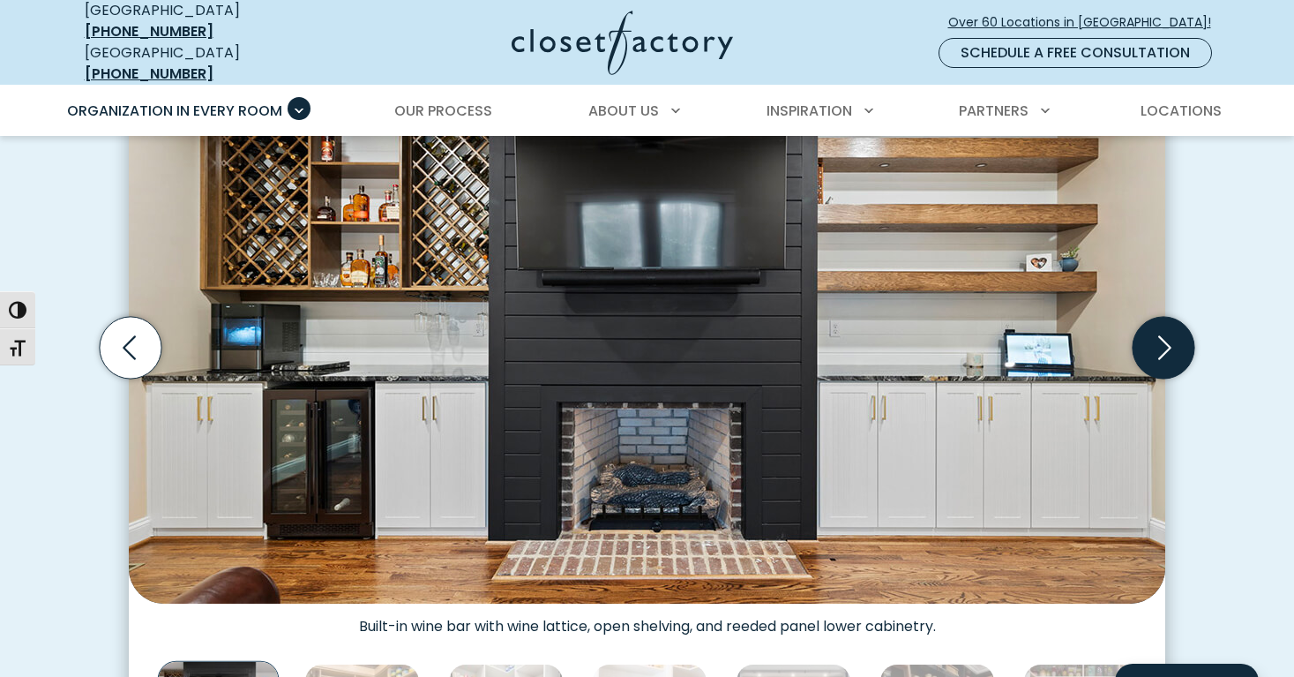
click at [1168, 341] on icon "Next slide" at bounding box center [1164, 348] width 62 height 62
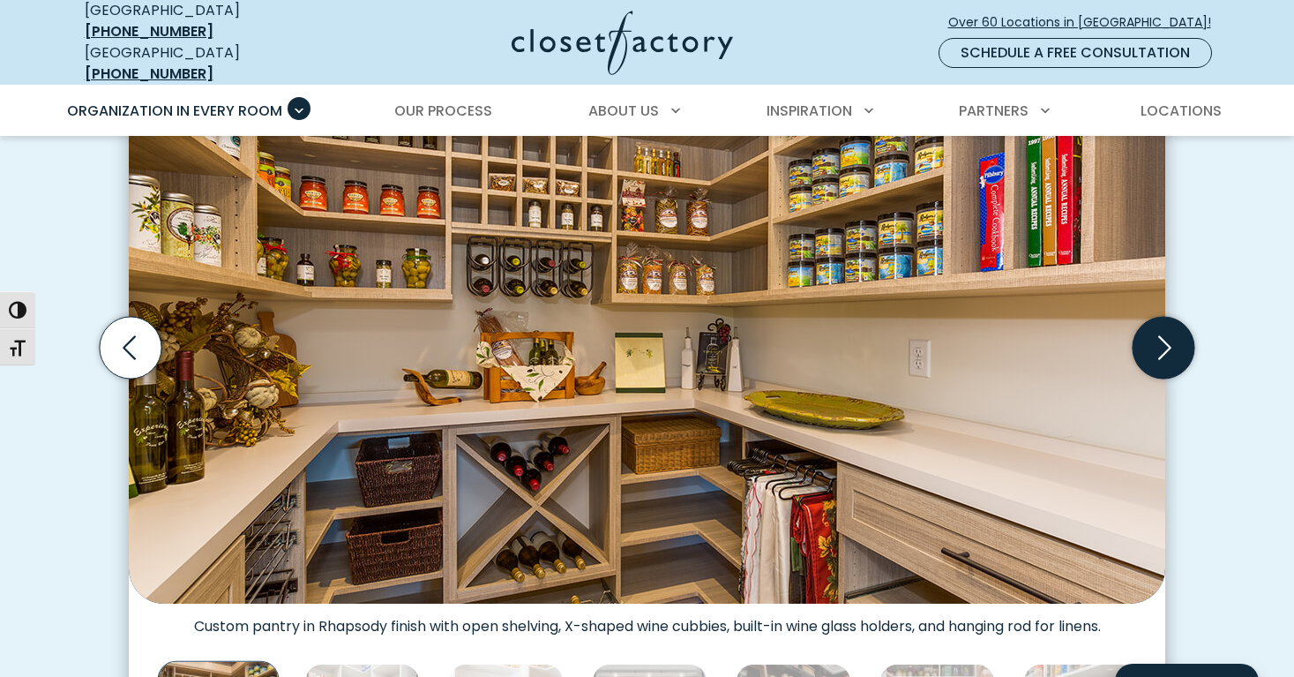
click at [1163, 358] on icon "Next slide" at bounding box center [1164, 348] width 62 height 62
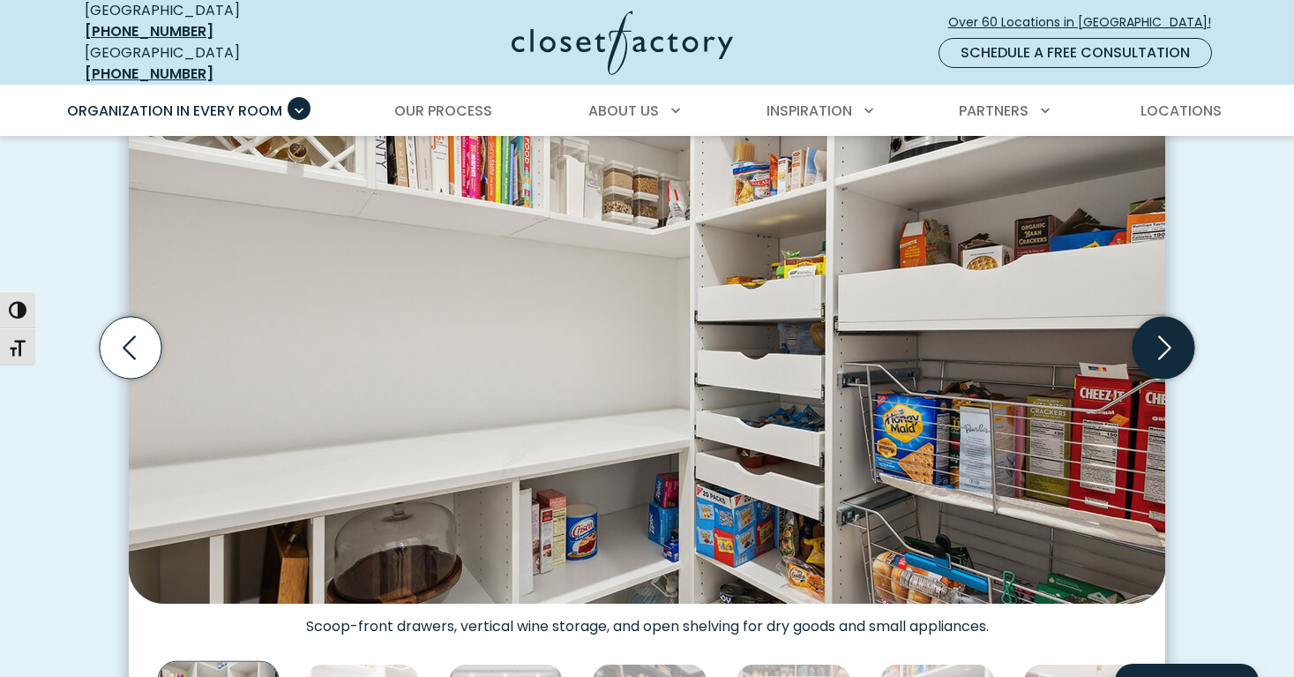
click at [1163, 358] on icon "Next slide" at bounding box center [1164, 348] width 62 height 62
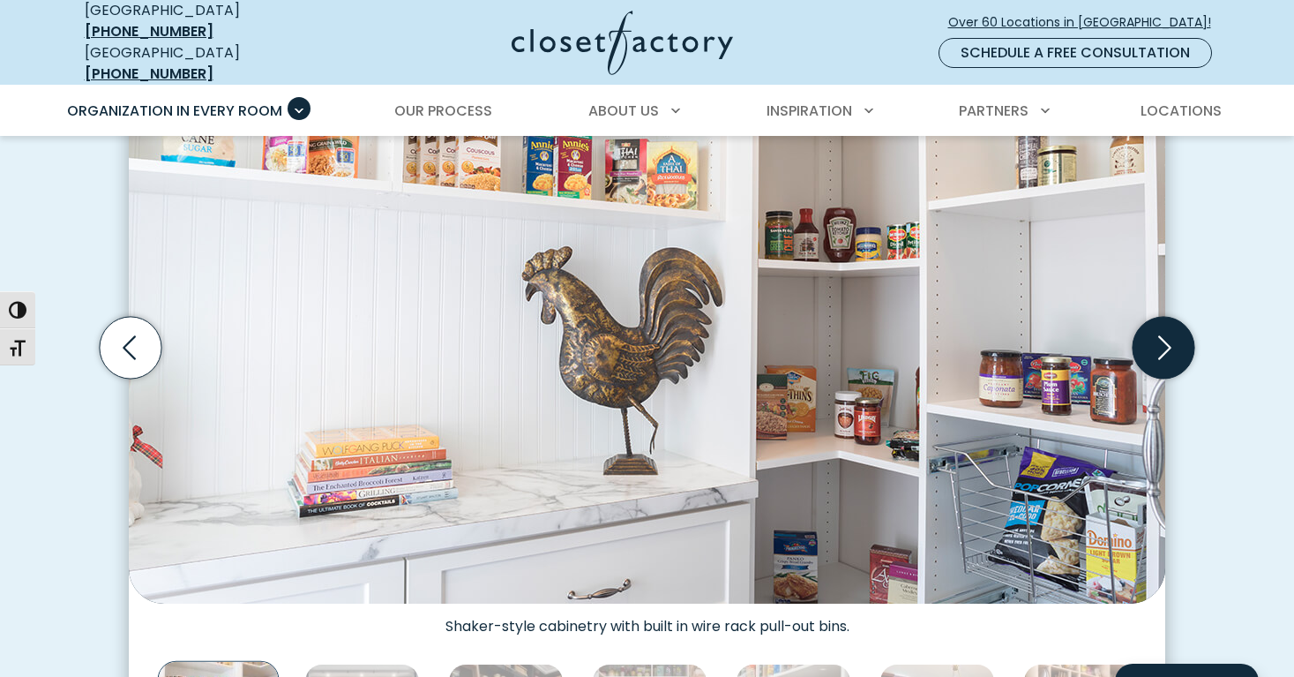
click at [1163, 358] on icon "Next slide" at bounding box center [1164, 348] width 62 height 62
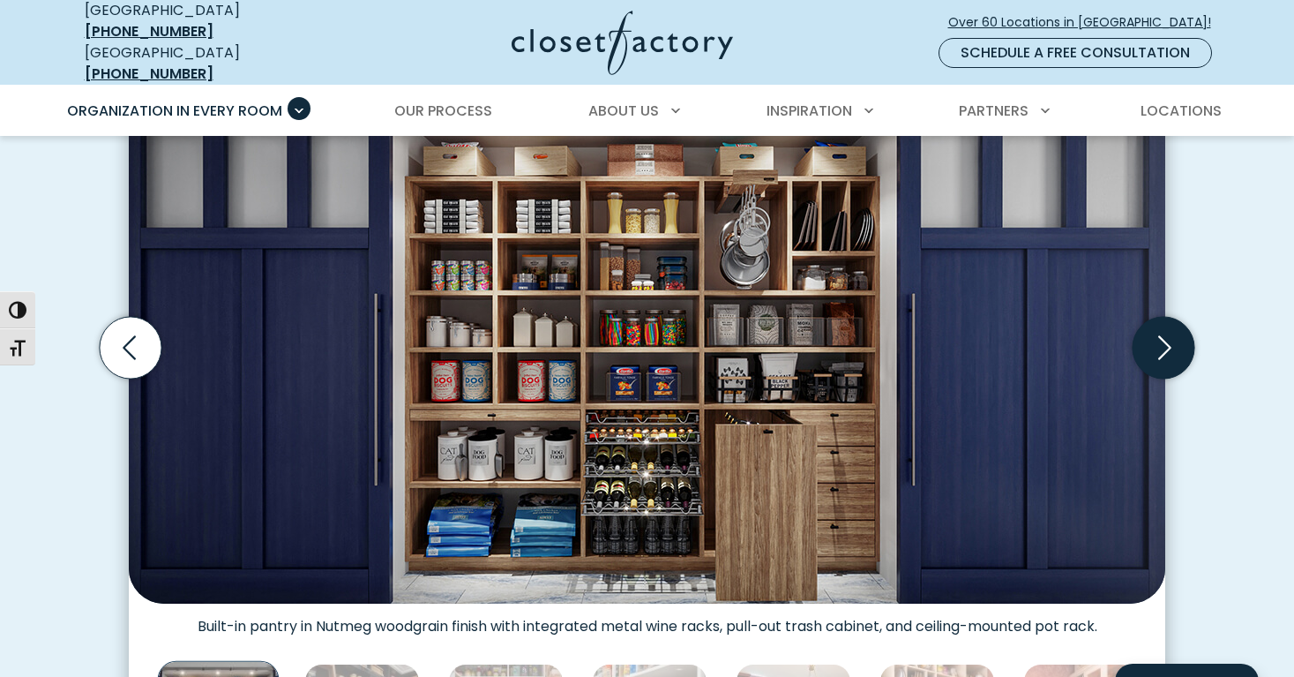
click at [1167, 359] on icon "Next slide" at bounding box center [1164, 348] width 62 height 62
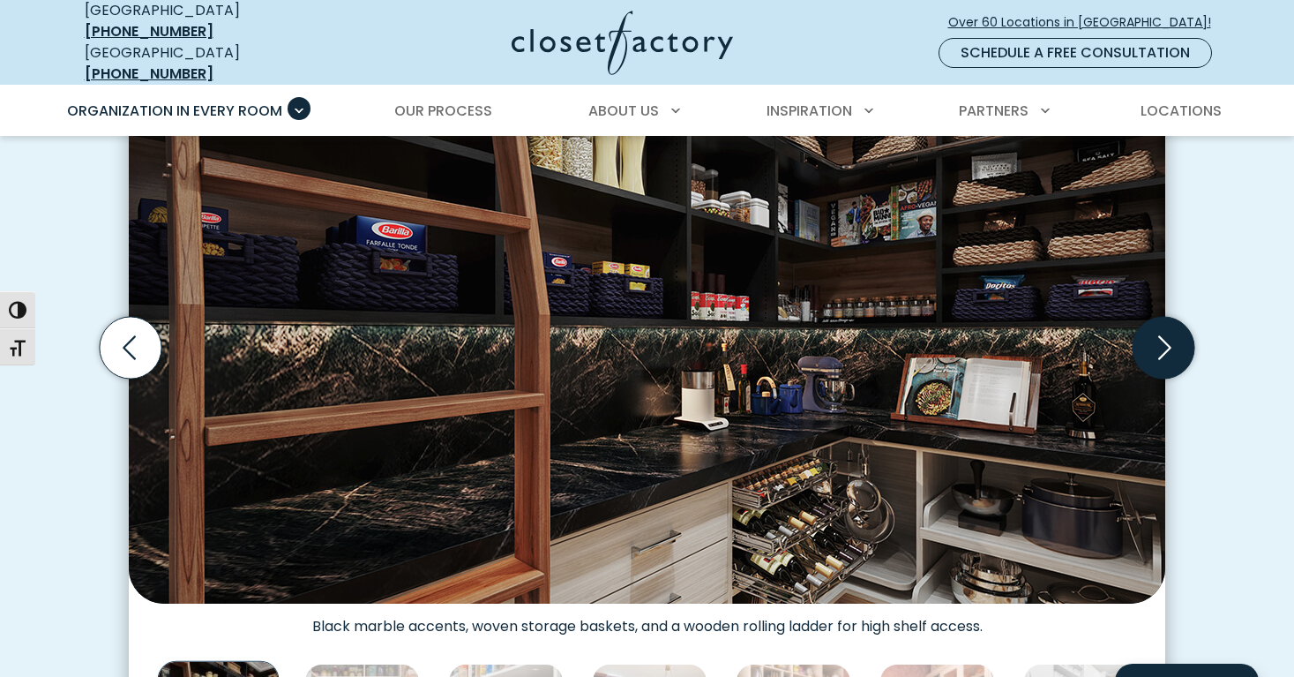
click at [1167, 359] on icon "Next slide" at bounding box center [1164, 348] width 62 height 62
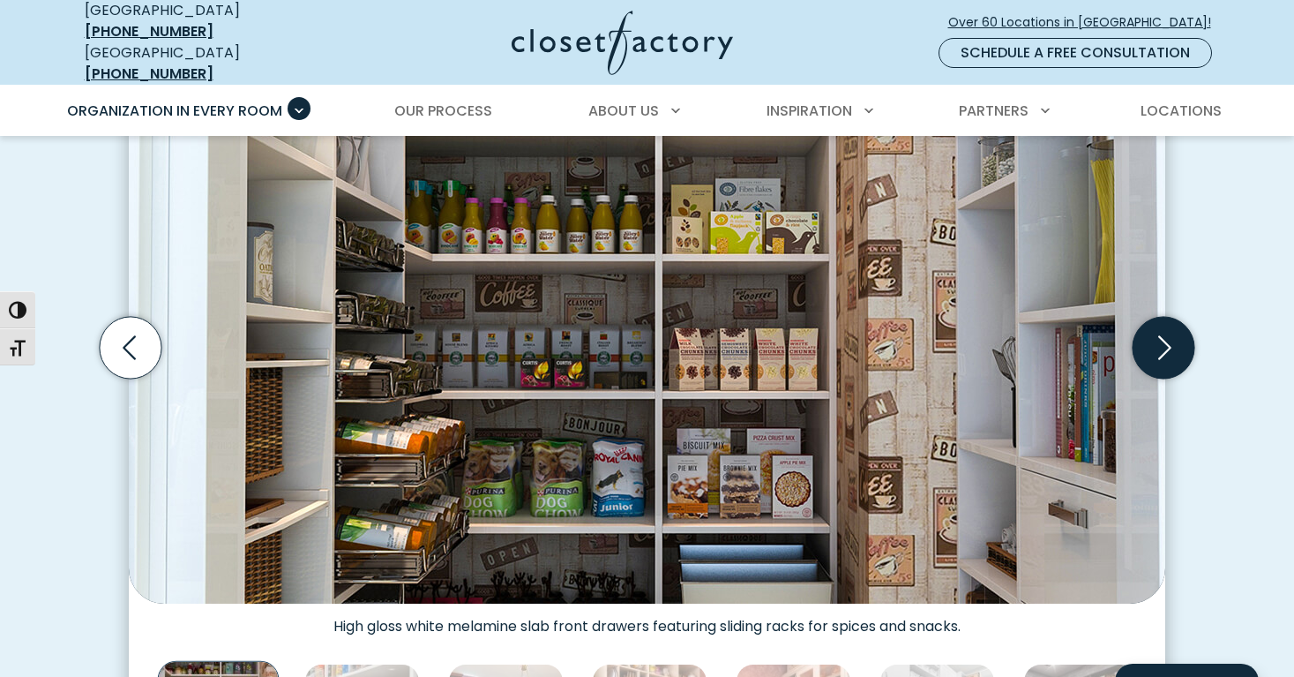
click at [1167, 359] on icon "Next slide" at bounding box center [1164, 348] width 62 height 62
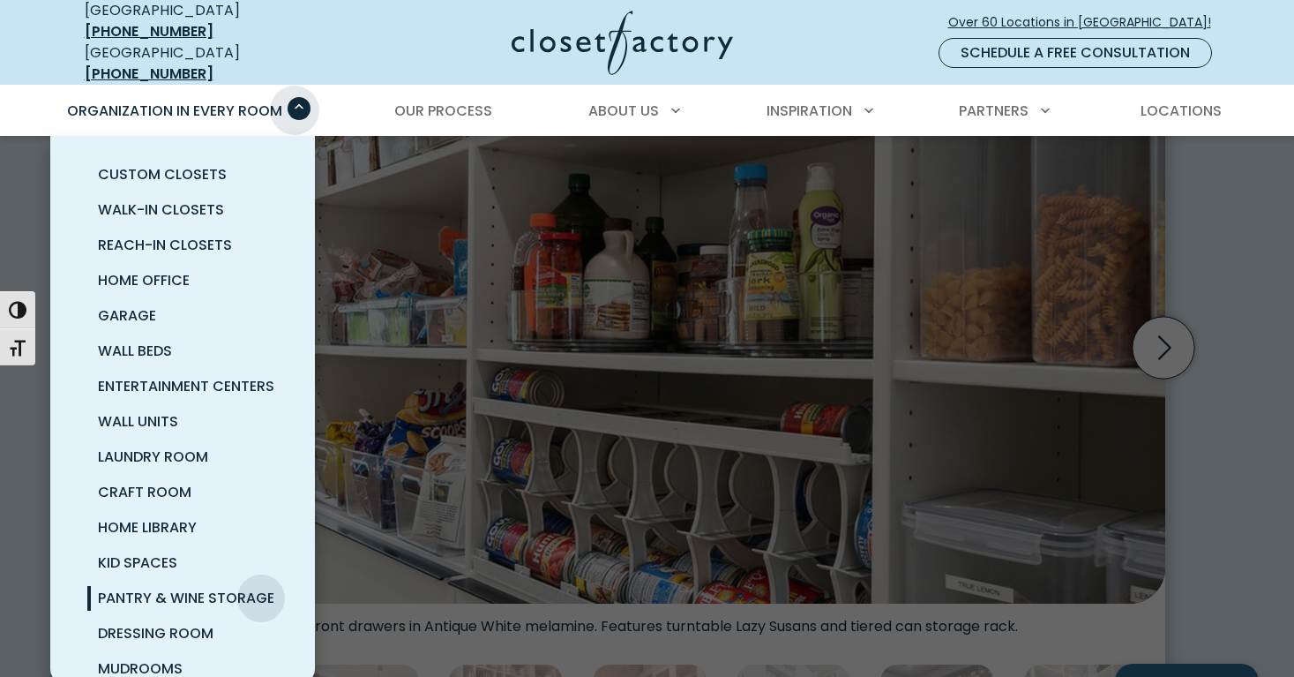
click at [295, 97] on span "Primary Menu" at bounding box center [299, 108] width 23 height 23
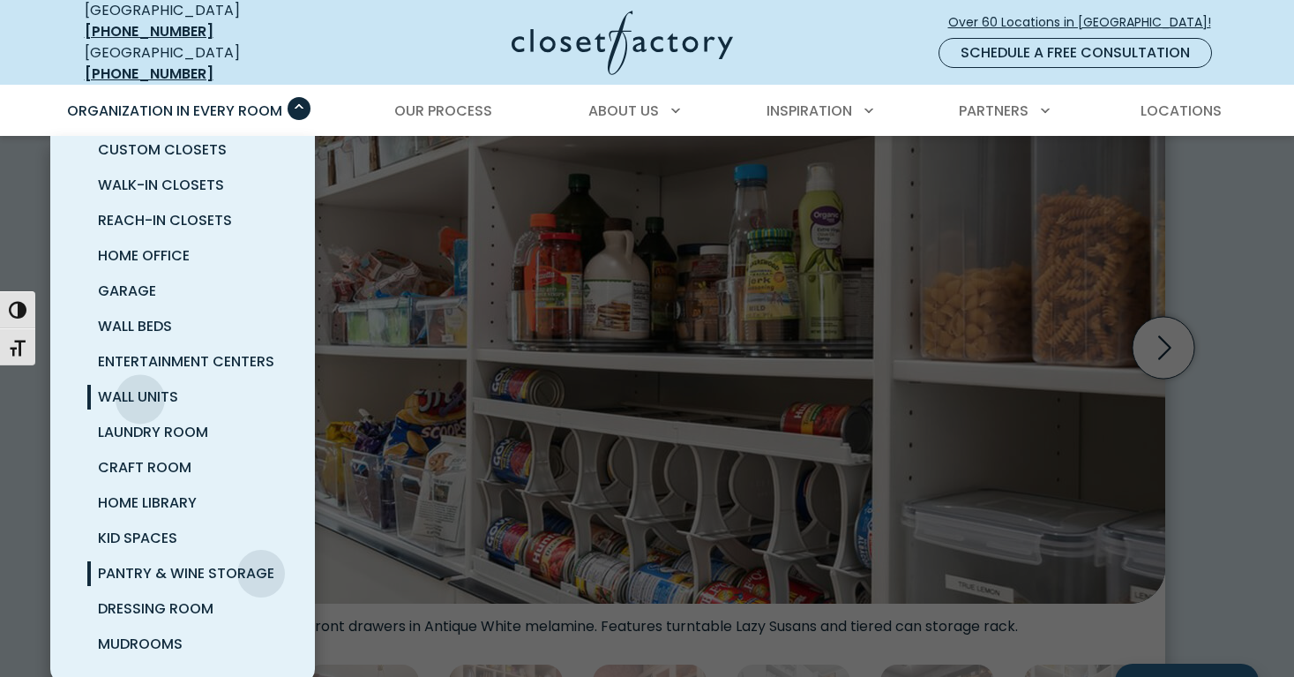
click at [140, 386] on span "Wall Units" at bounding box center [138, 396] width 80 height 20
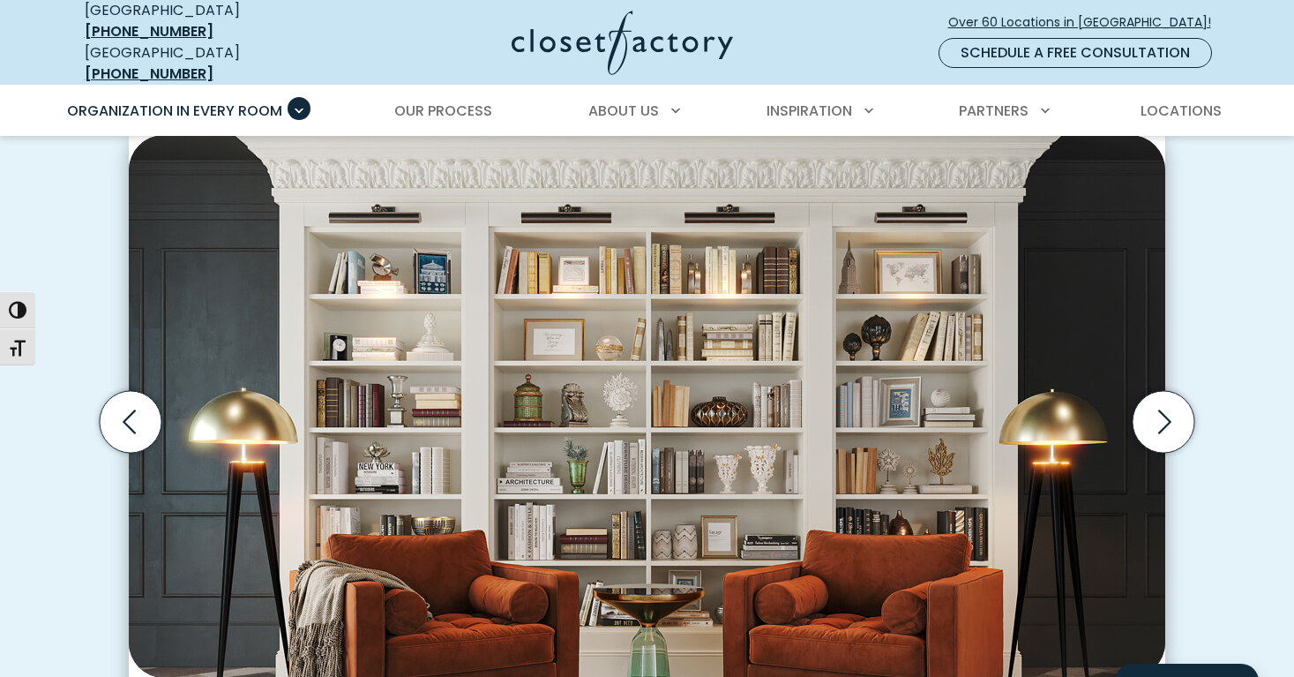
scroll to position [513, 0]
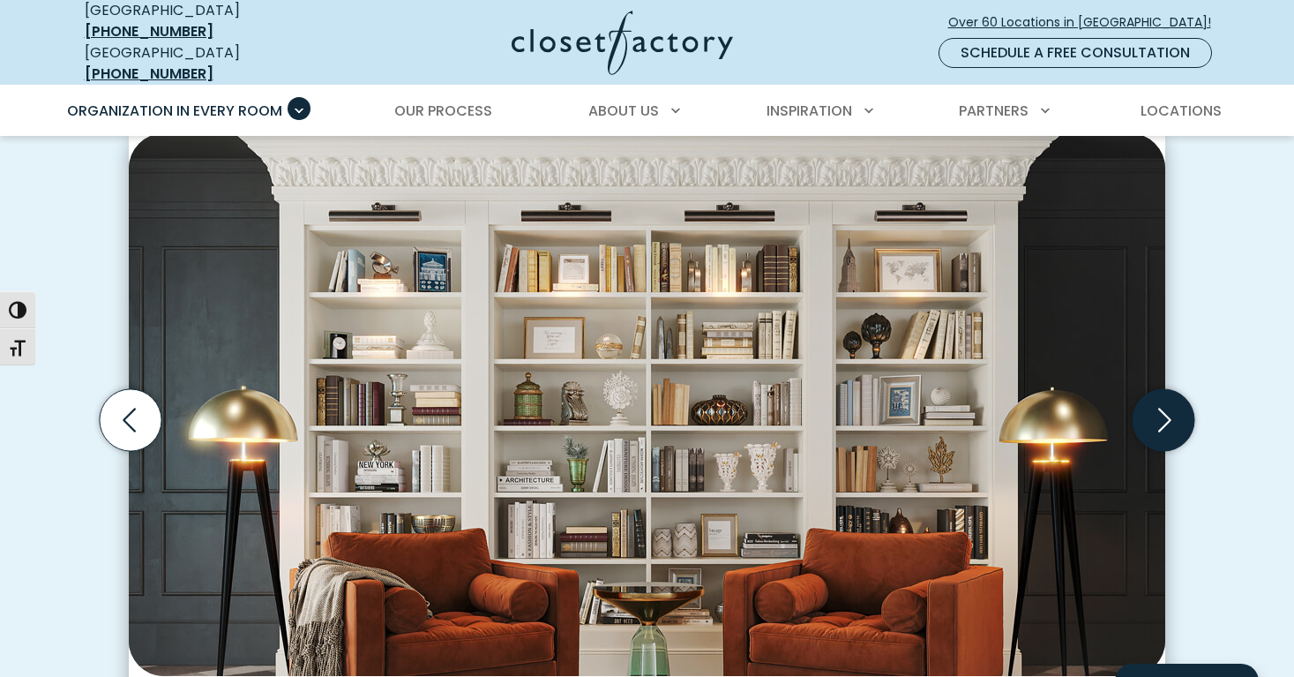
click at [1161, 408] on icon "Next slide" at bounding box center [1164, 420] width 13 height 24
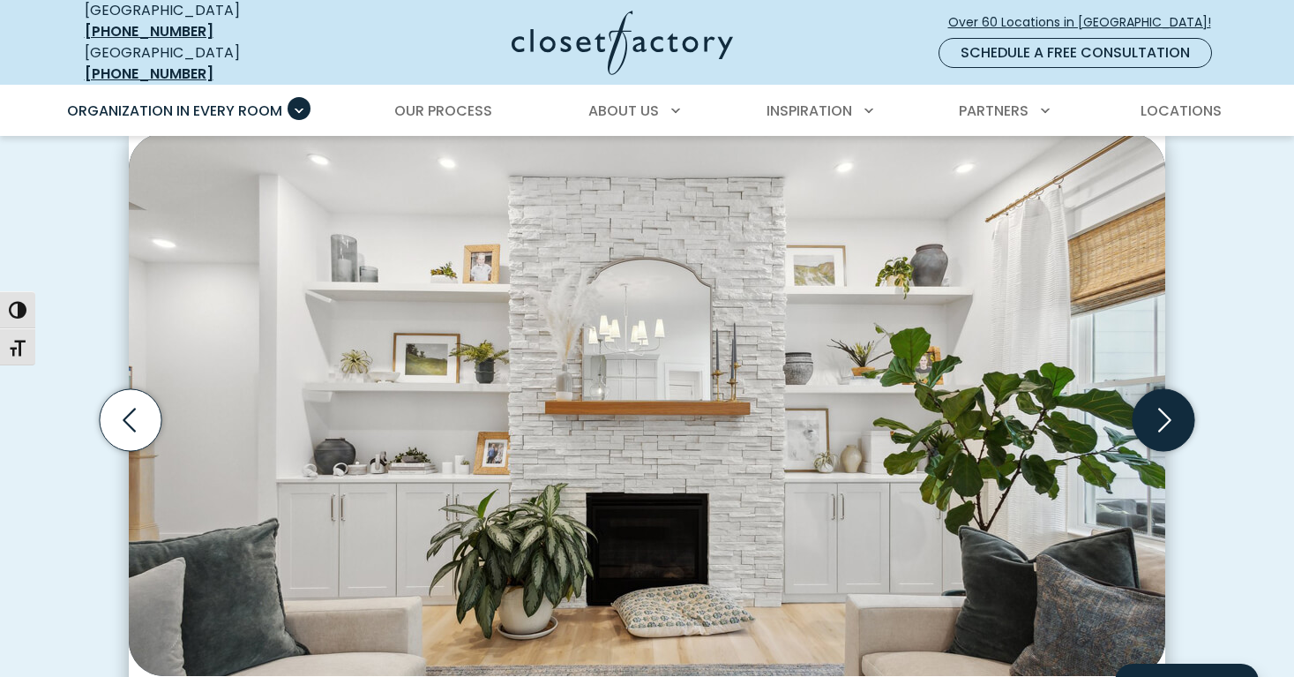
click at [1161, 408] on icon "Next slide" at bounding box center [1164, 420] width 13 height 24
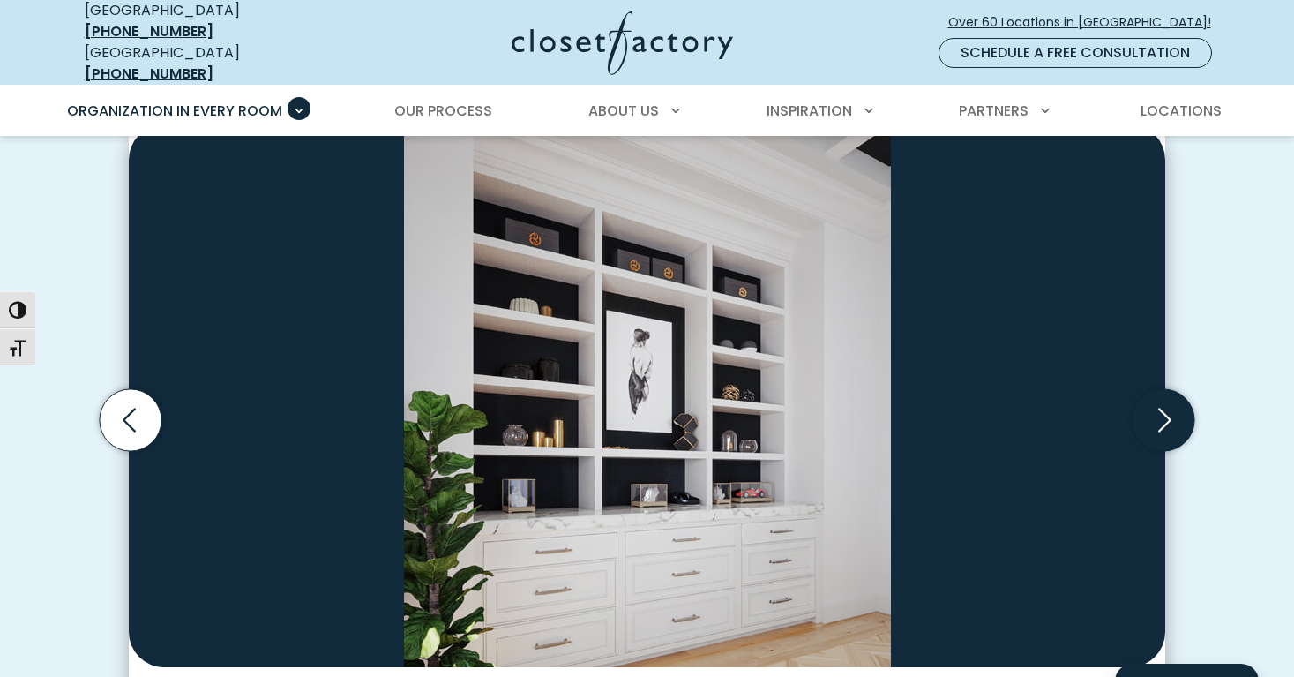
click at [1160, 399] on icon "Next slide" at bounding box center [1164, 420] width 62 height 62
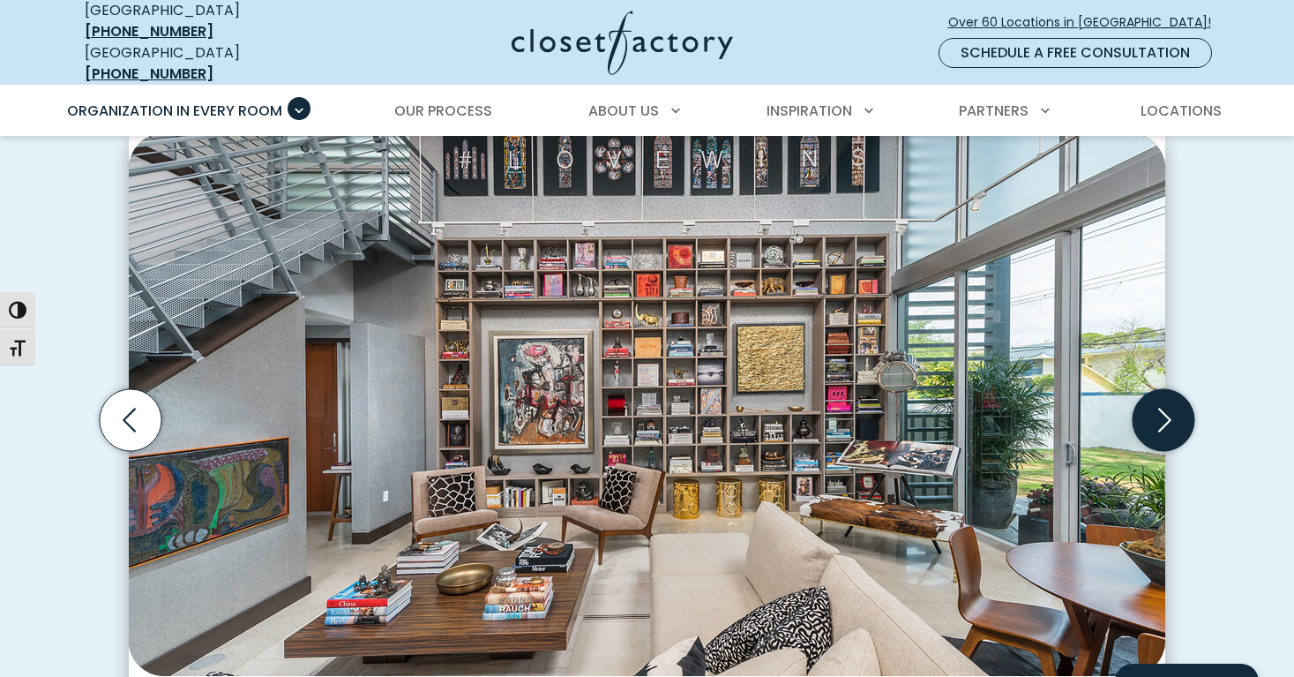
click at [1170, 409] on icon "Next slide" at bounding box center [1164, 420] width 62 height 62
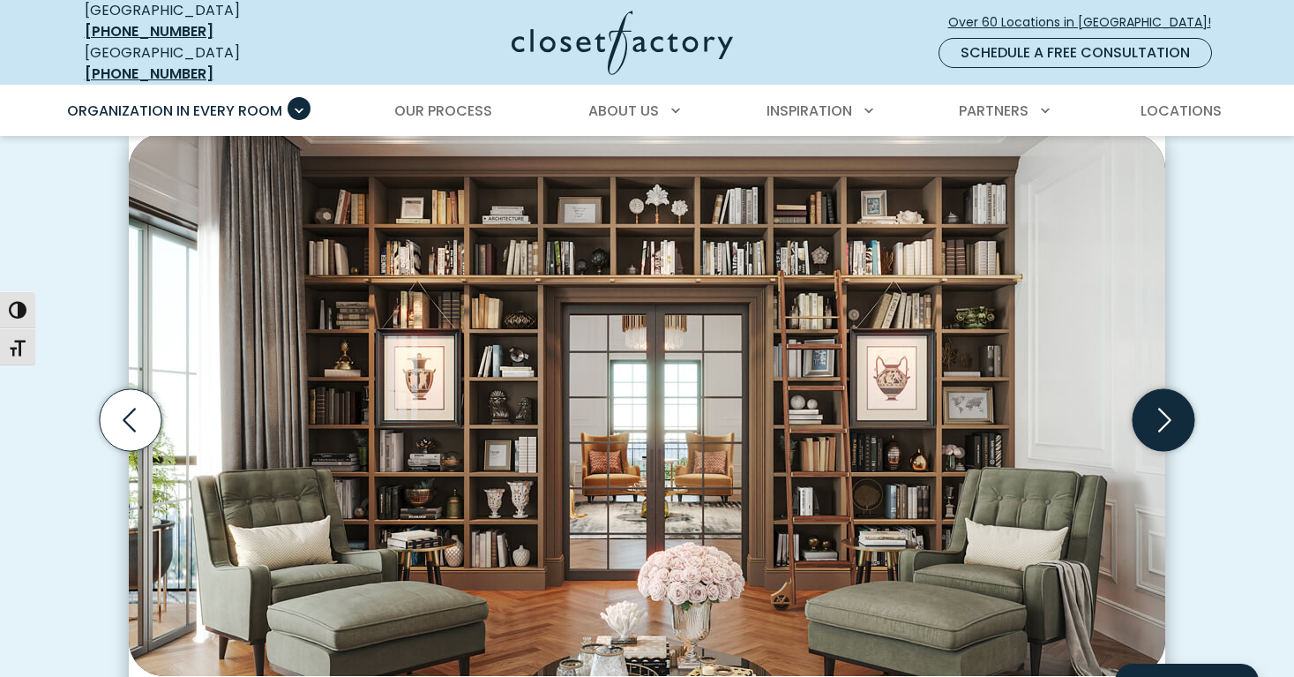
click at [1169, 411] on icon "Next slide" at bounding box center [1164, 420] width 62 height 62
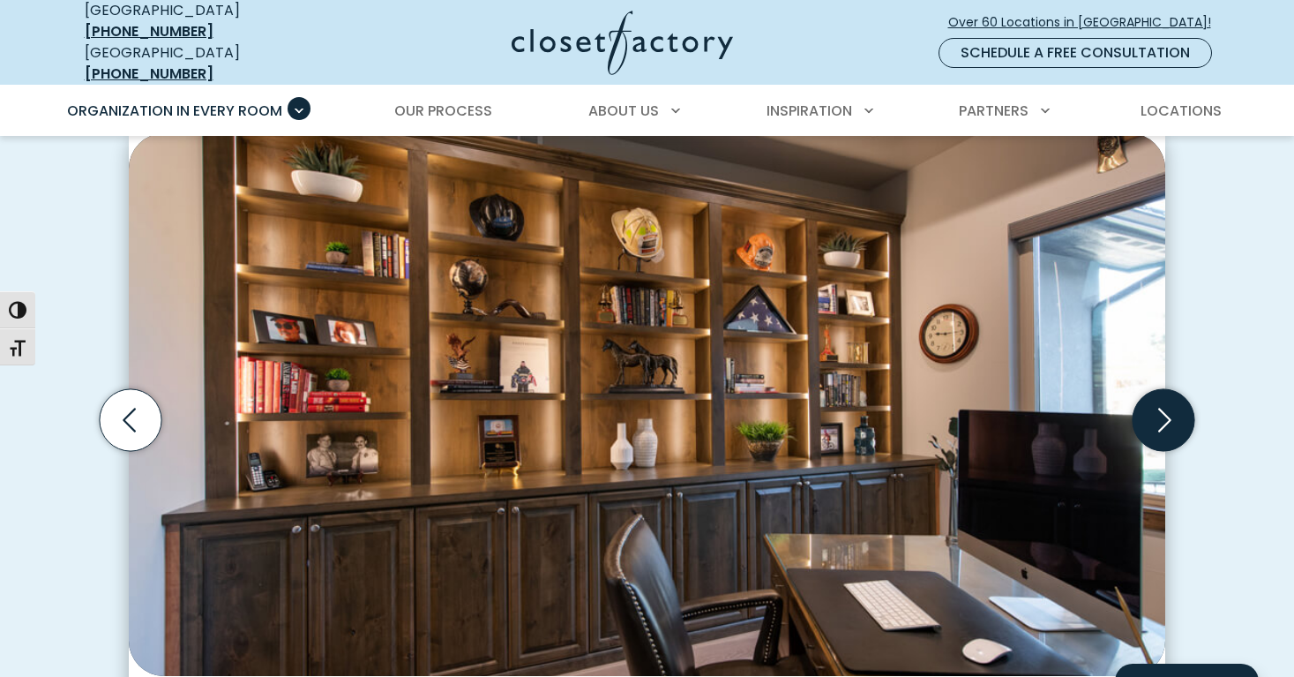
click at [1169, 411] on icon "Next slide" at bounding box center [1164, 420] width 62 height 62
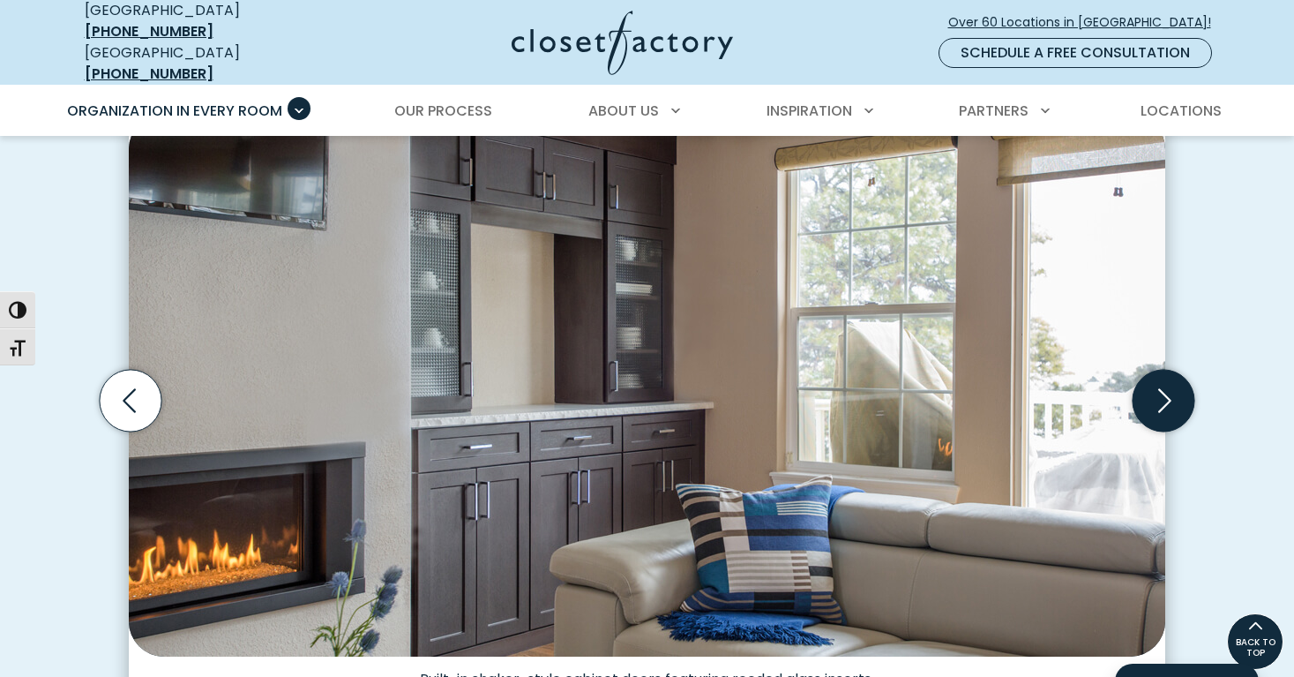
scroll to position [535, 0]
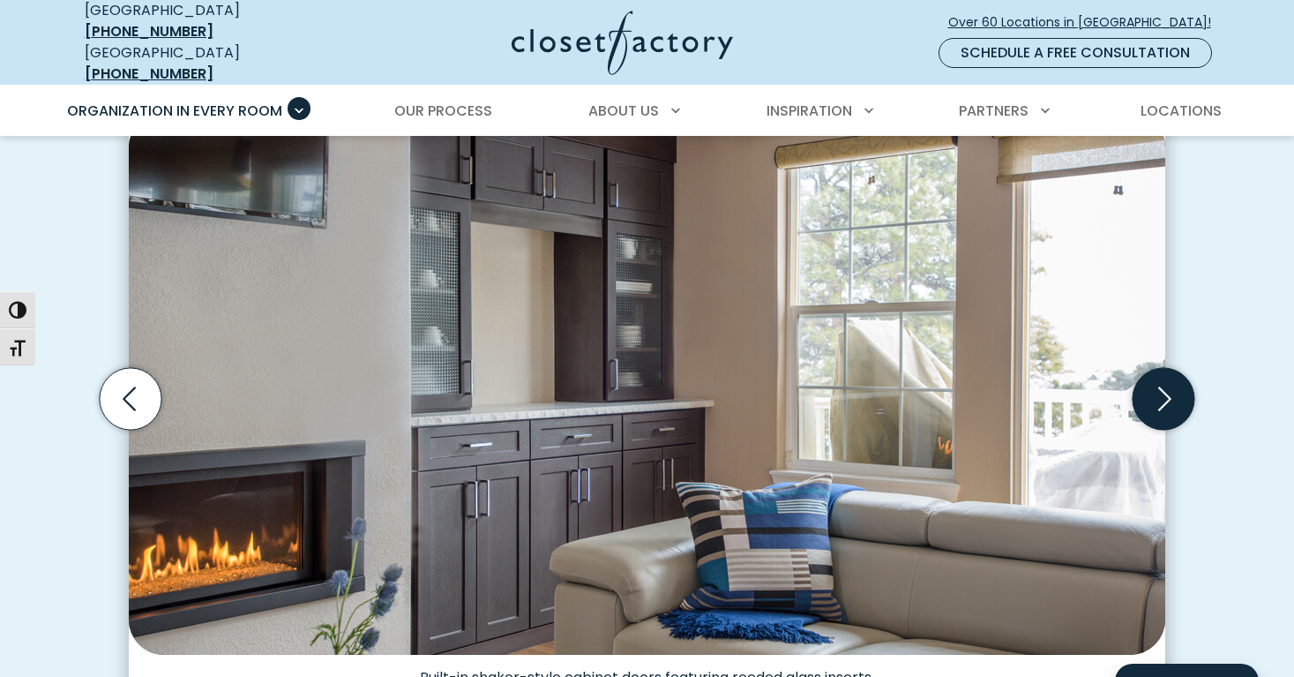
click at [1163, 390] on icon "Next slide" at bounding box center [1164, 399] width 62 height 62
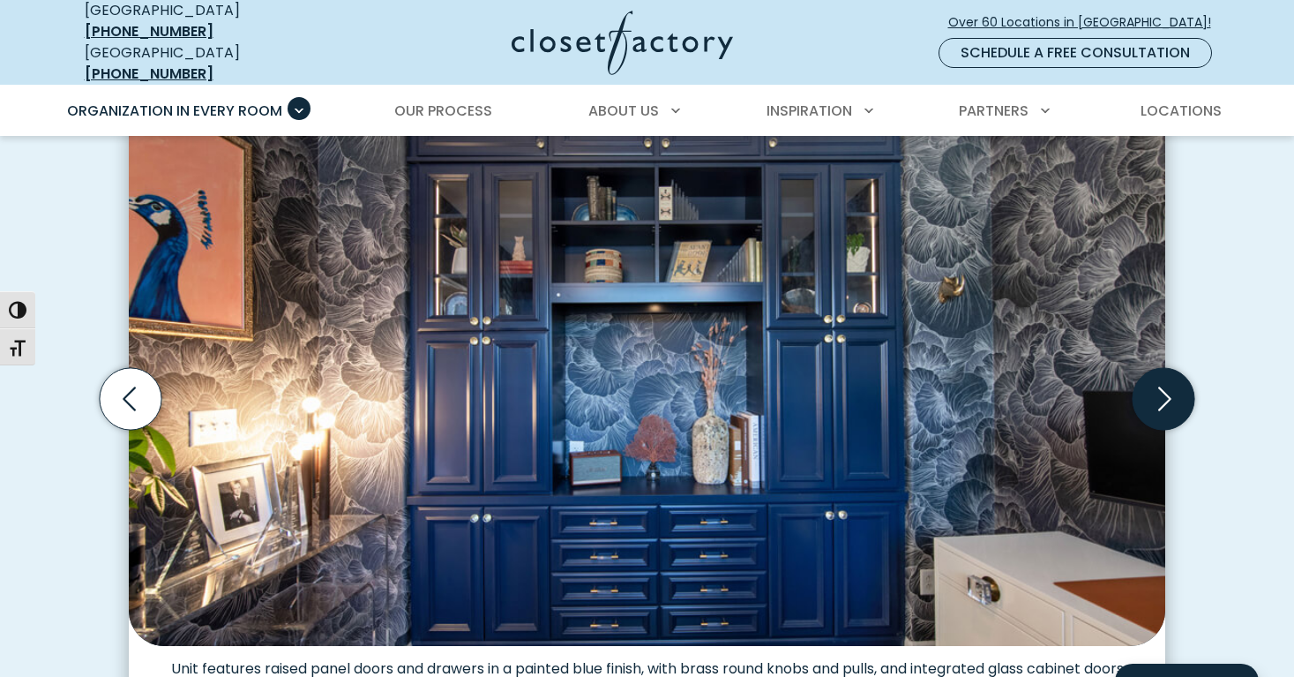
click at [1167, 378] on icon "Next slide" at bounding box center [1164, 399] width 62 height 62
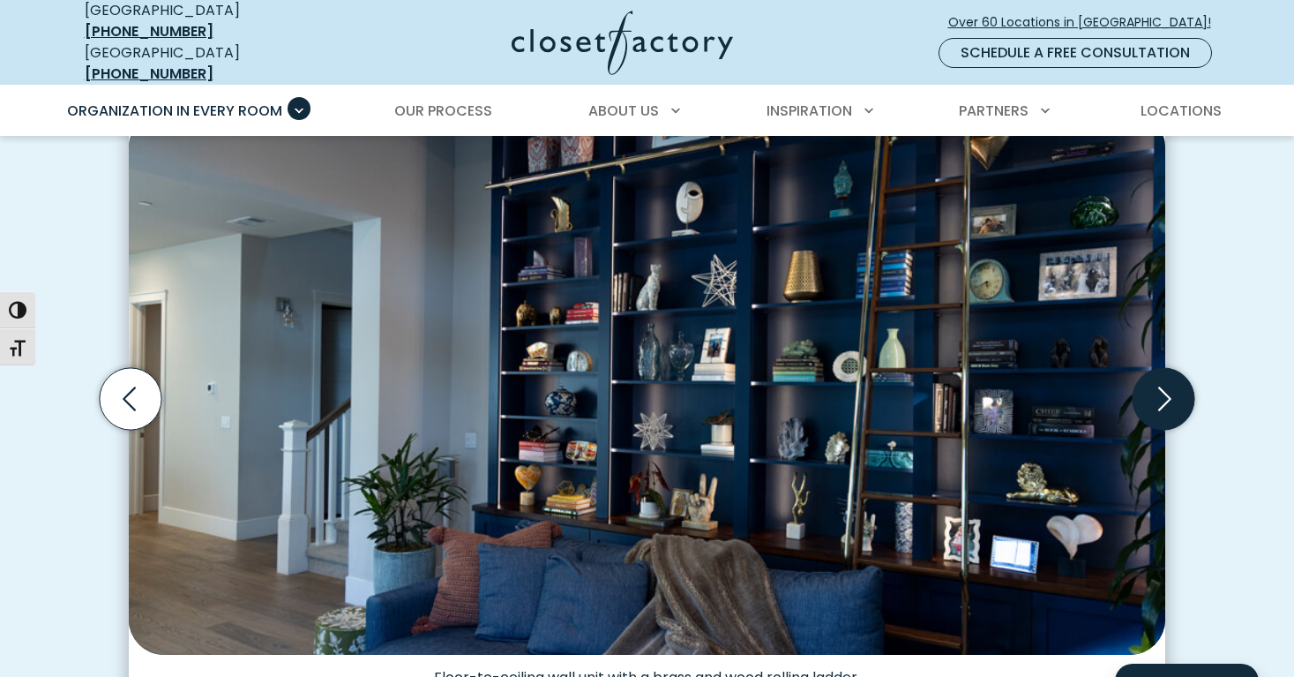
click at [1167, 378] on icon "Next slide" at bounding box center [1164, 399] width 62 height 62
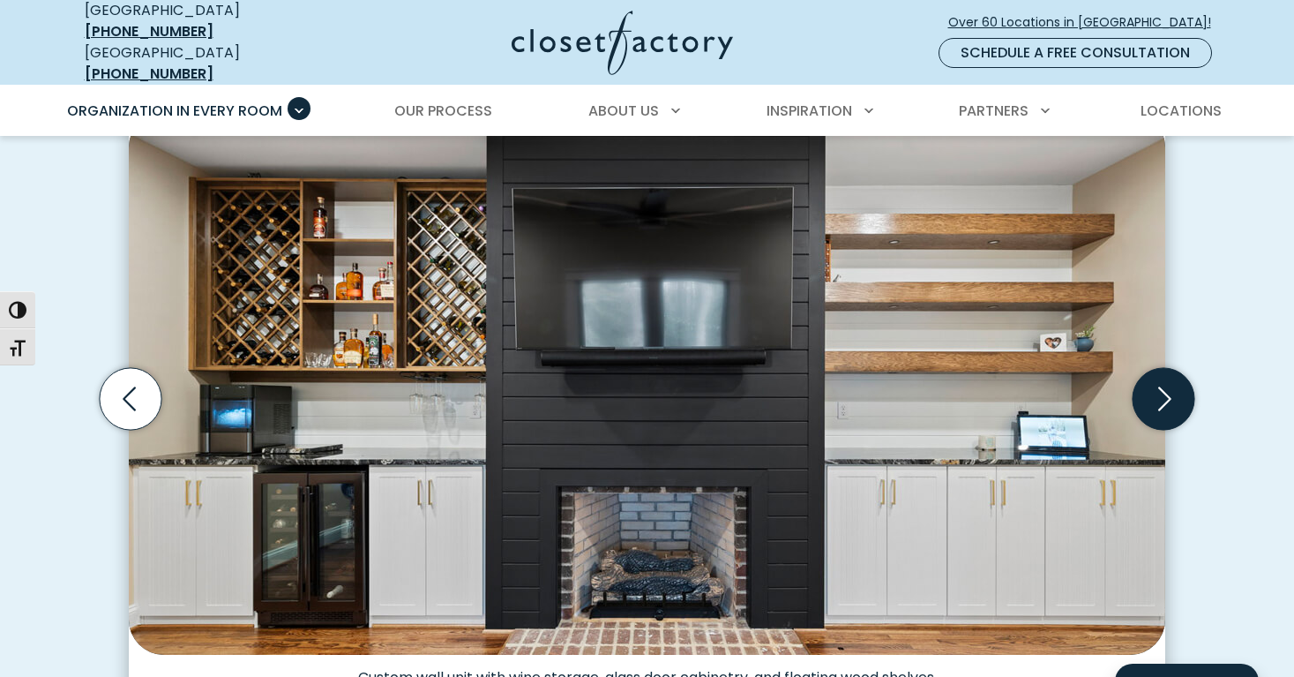
click at [1167, 384] on icon "Next slide" at bounding box center [1164, 399] width 62 height 62
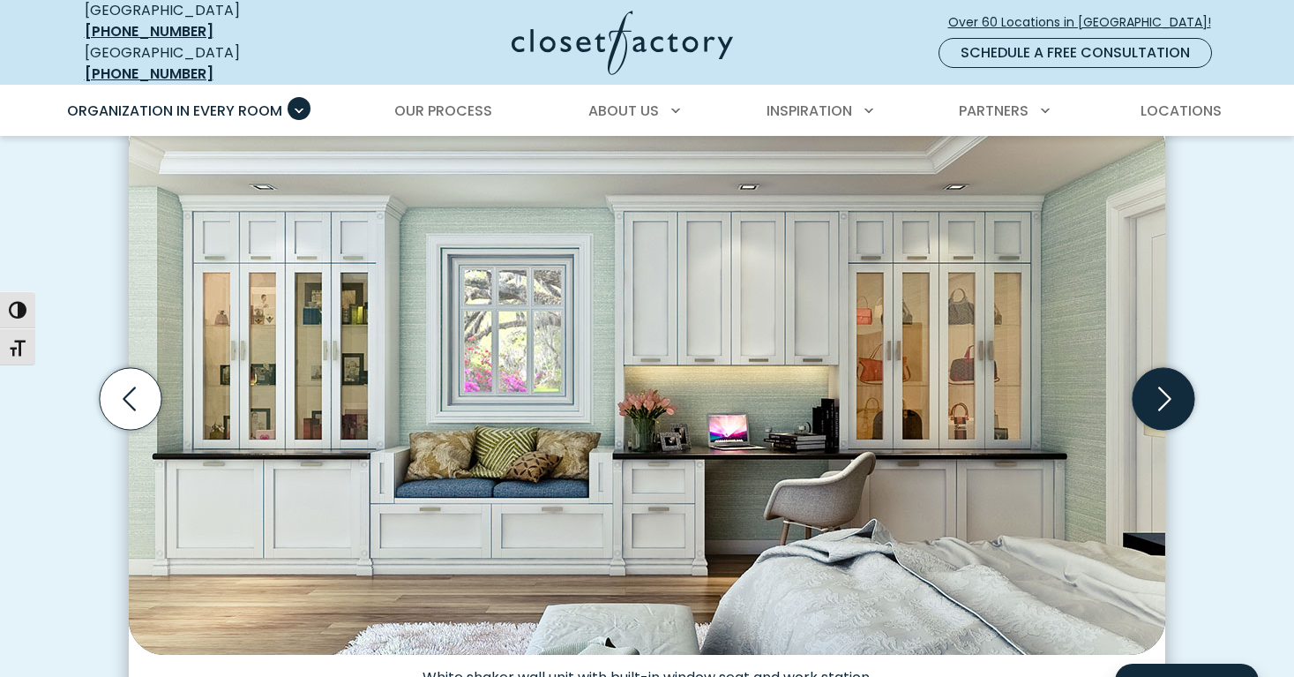
click at [1169, 387] on icon "Next slide" at bounding box center [1164, 399] width 13 height 24
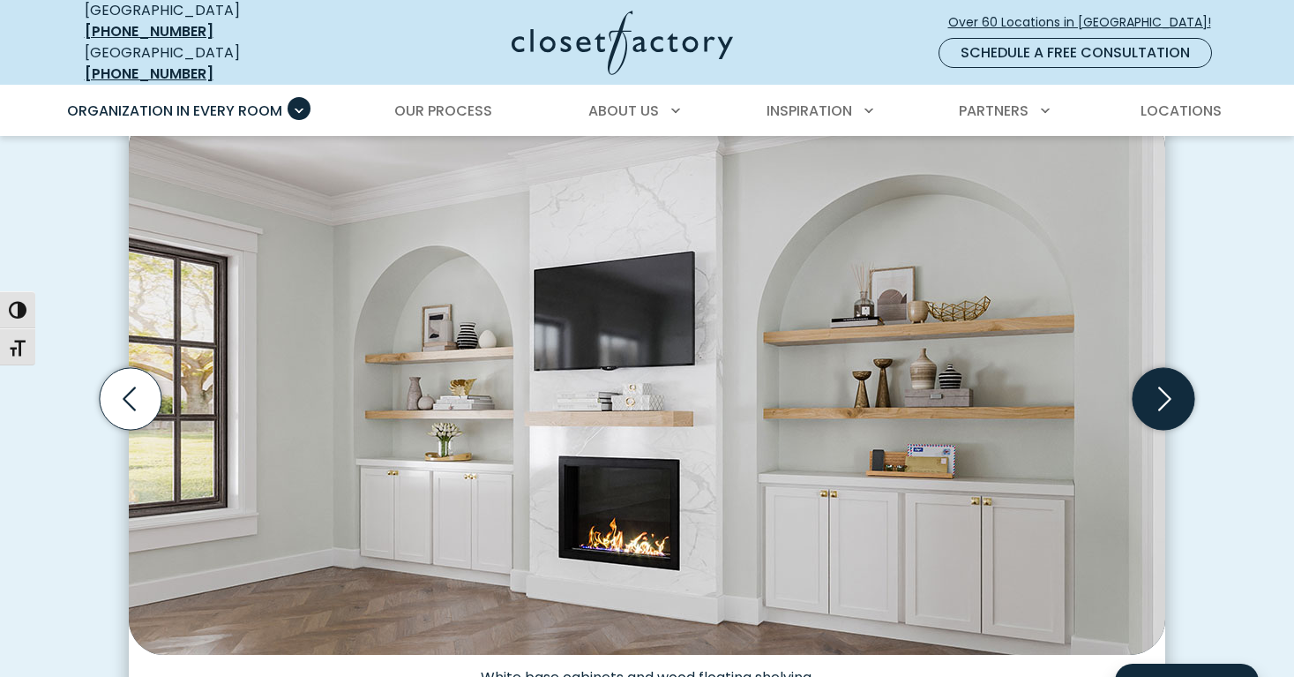
click at [1168, 387] on icon "Next slide" at bounding box center [1164, 399] width 13 height 24
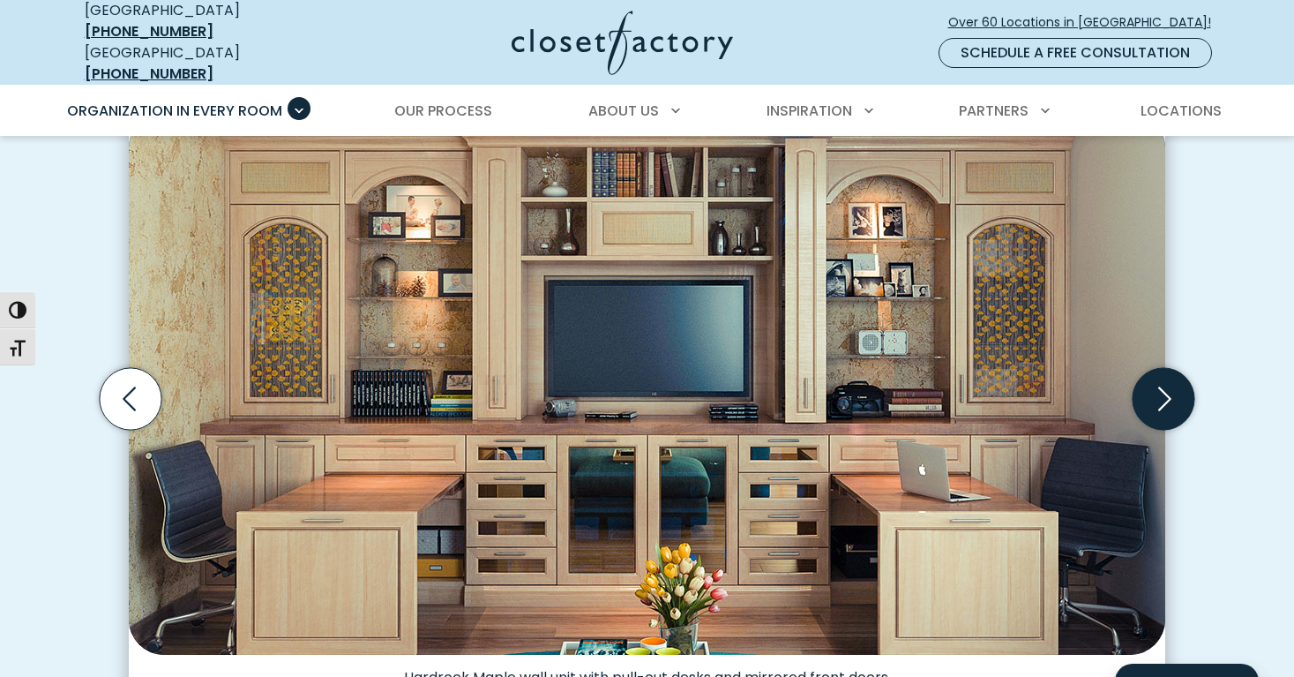
click at [1167, 388] on icon "Next slide" at bounding box center [1164, 399] width 13 height 24
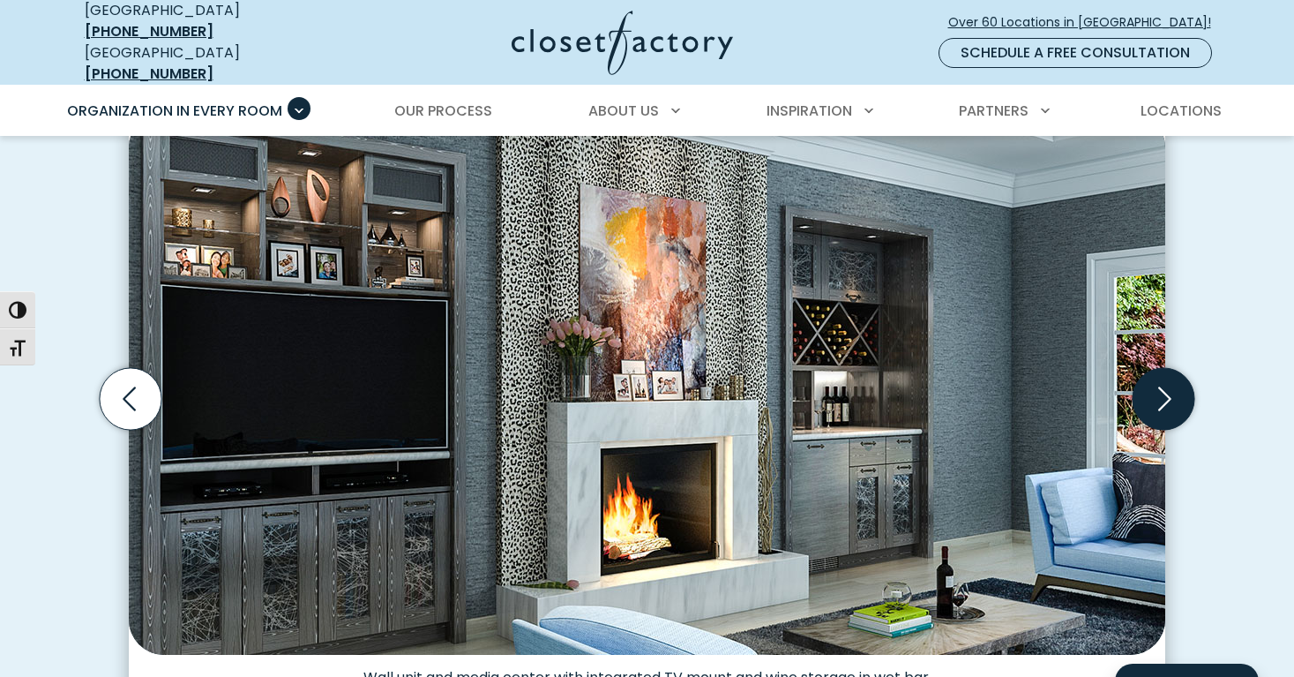
click at [1166, 389] on icon "Next slide" at bounding box center [1164, 399] width 13 height 24
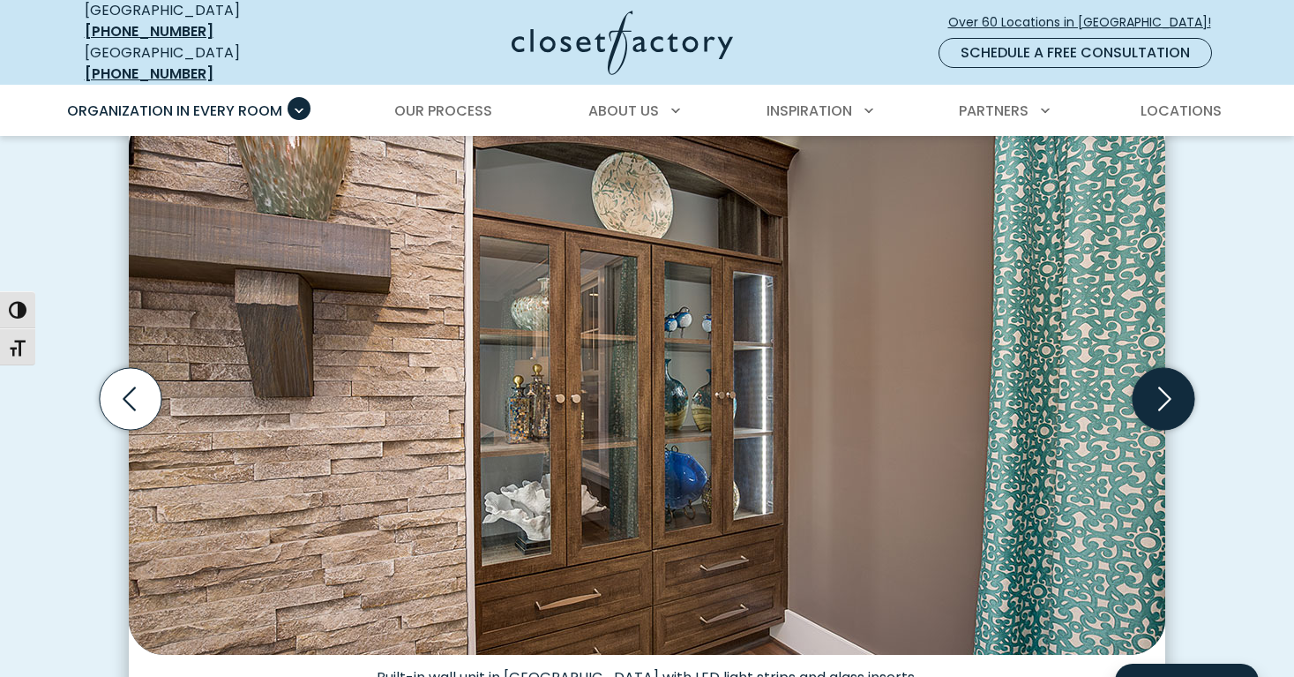
click at [1166, 391] on icon "Next slide" at bounding box center [1164, 399] width 13 height 24
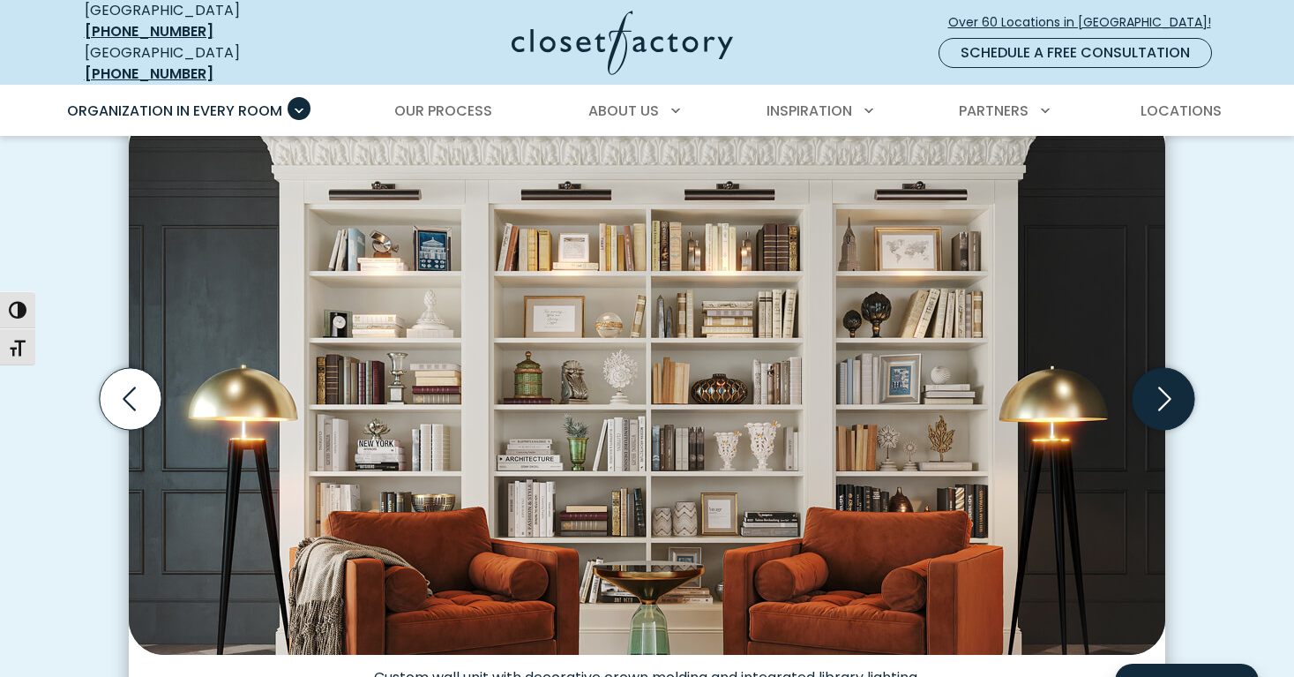
click at [1165, 392] on icon "Next slide" at bounding box center [1164, 399] width 62 height 62
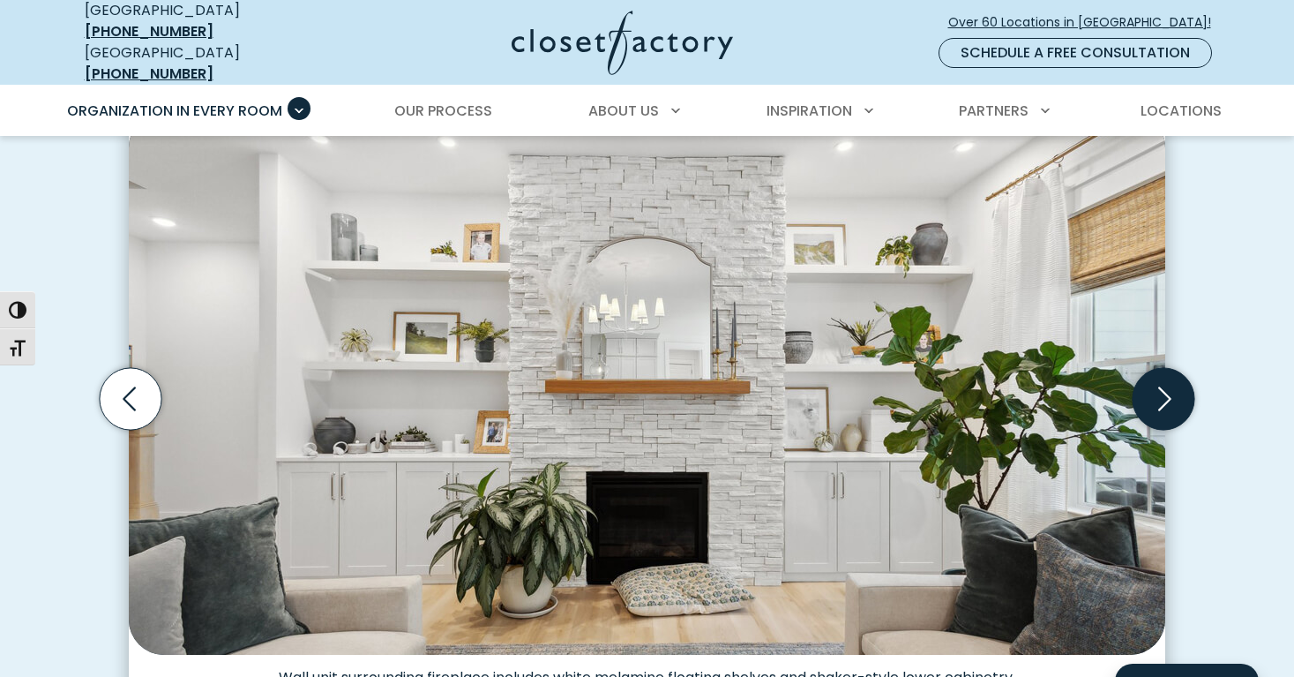
click at [1165, 392] on icon "Next slide" at bounding box center [1164, 399] width 62 height 62
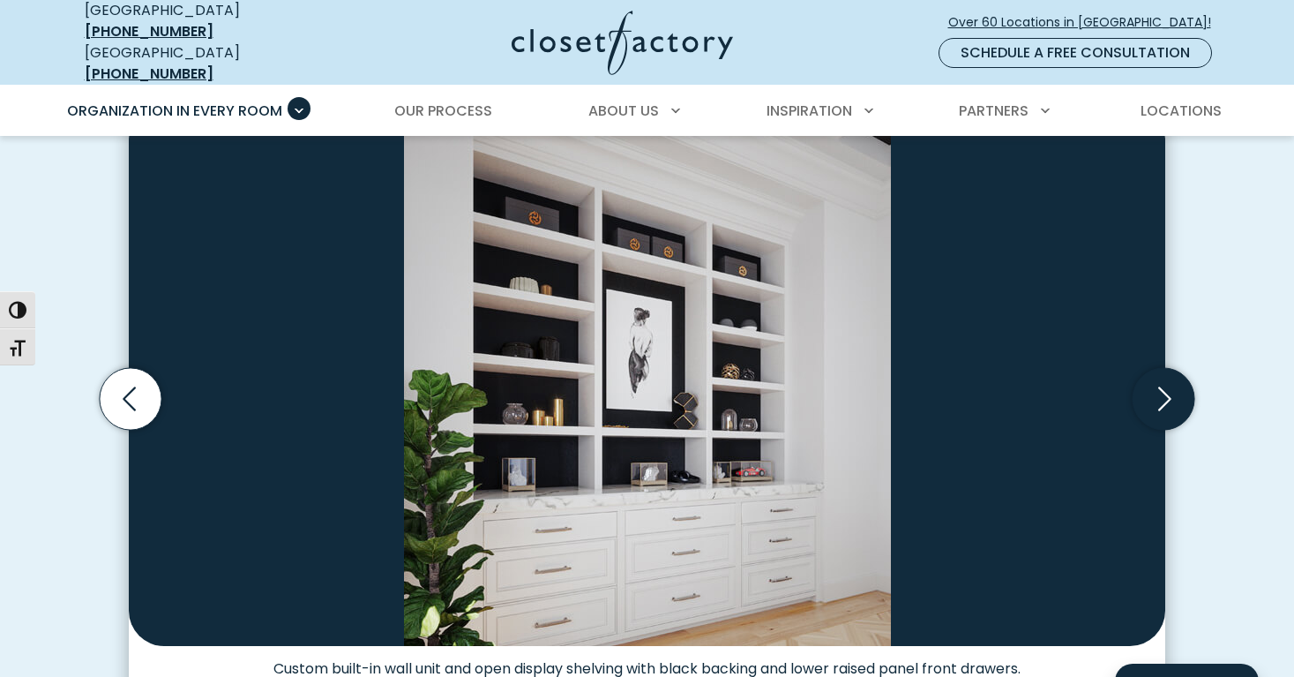
click at [1164, 395] on icon "Next slide" at bounding box center [1164, 399] width 62 height 62
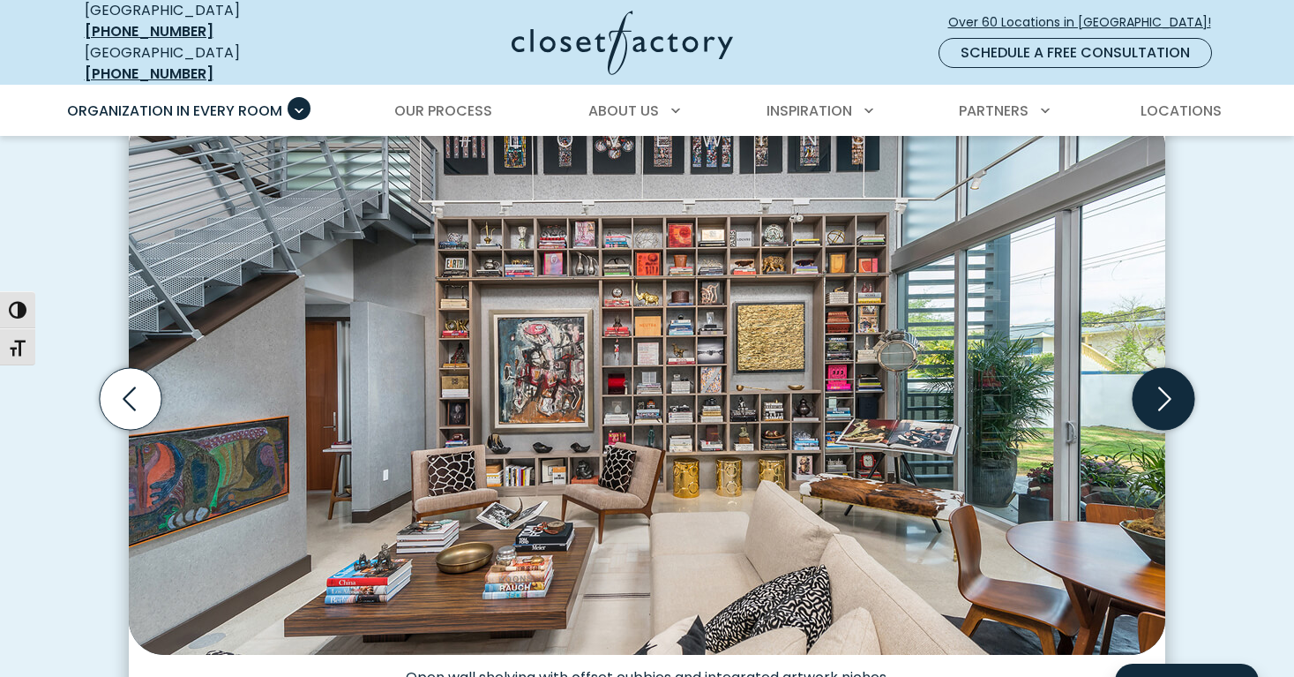
click at [1164, 395] on icon "Next slide" at bounding box center [1164, 399] width 62 height 62
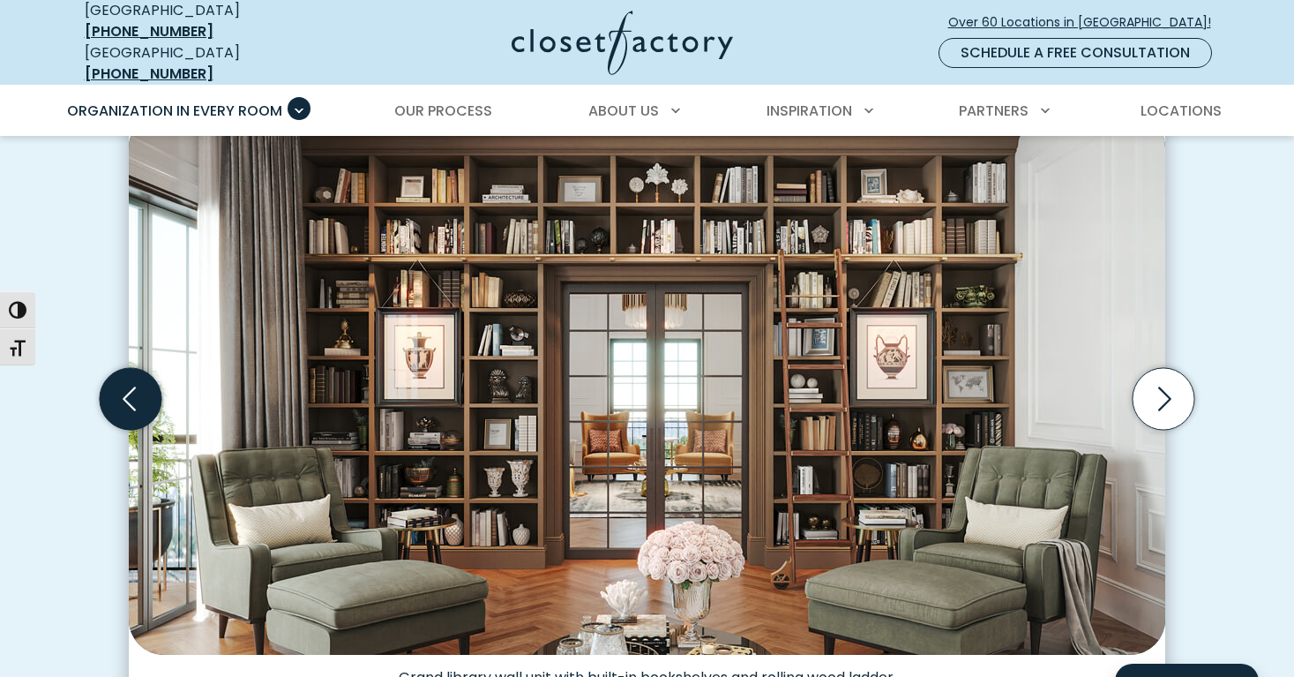
click at [138, 393] on icon "Previous slide" at bounding box center [131, 399] width 62 height 62
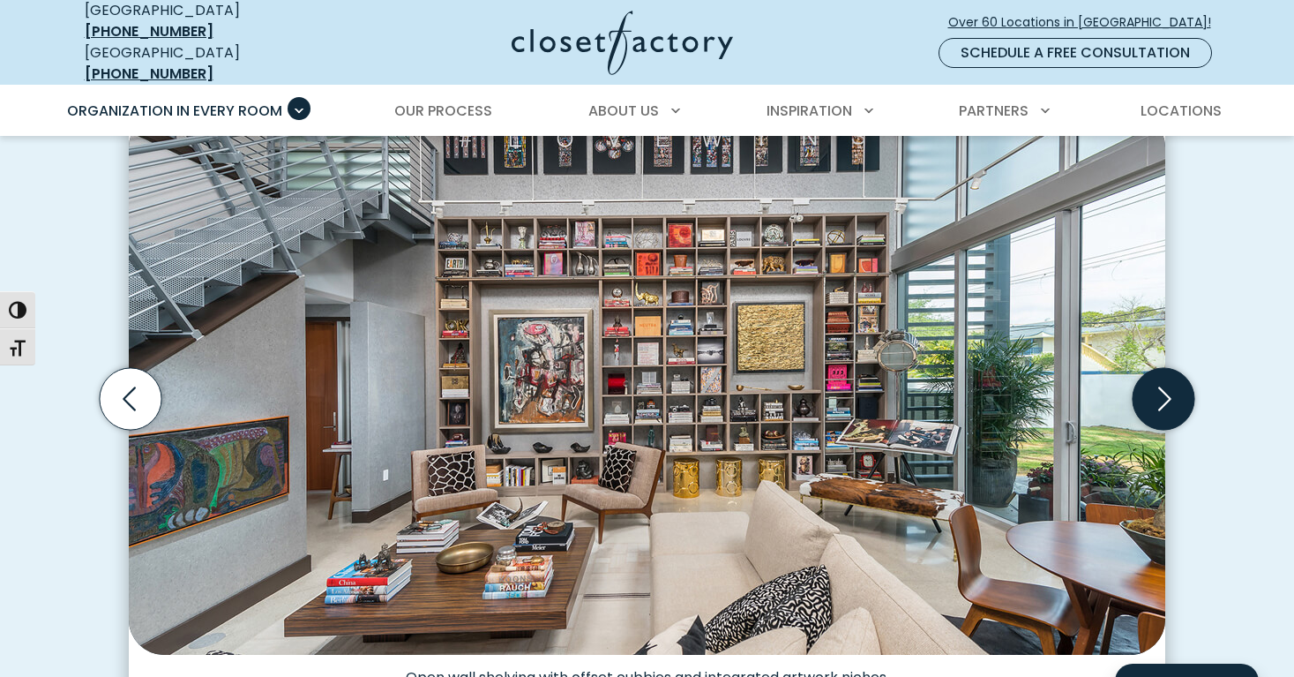
click at [1166, 384] on icon "Next slide" at bounding box center [1164, 399] width 62 height 62
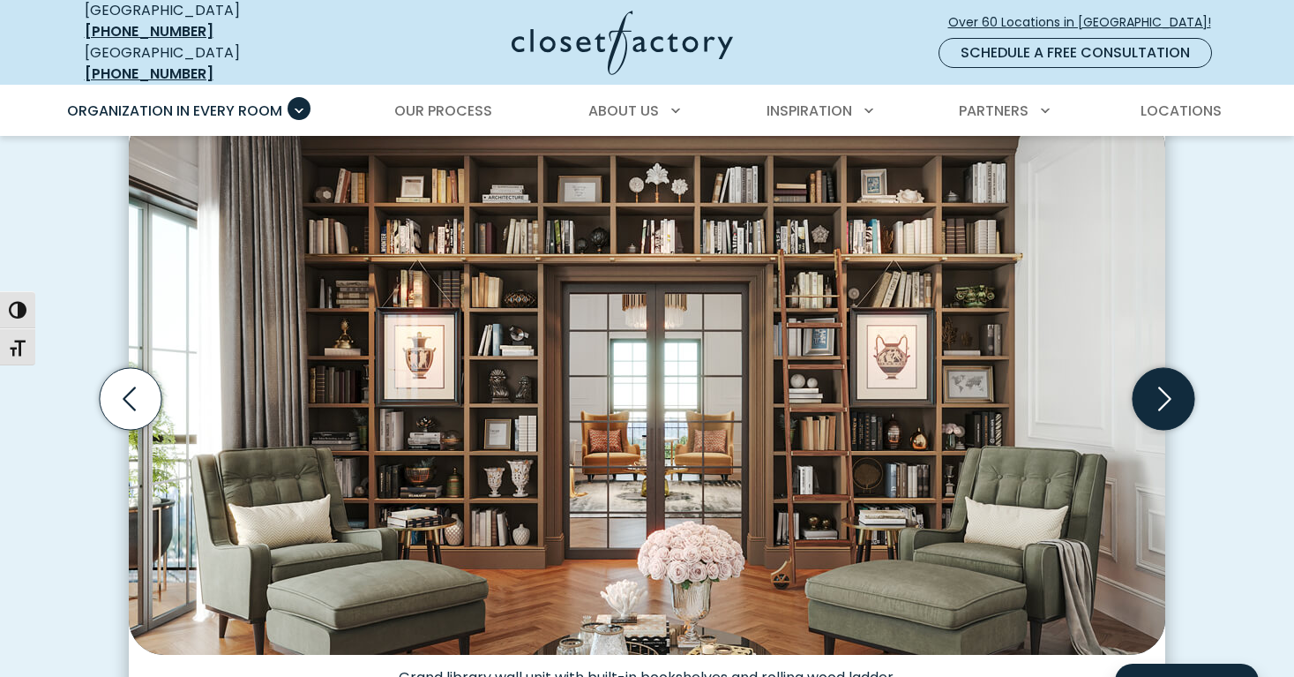
click at [1166, 384] on icon "Next slide" at bounding box center [1164, 399] width 62 height 62
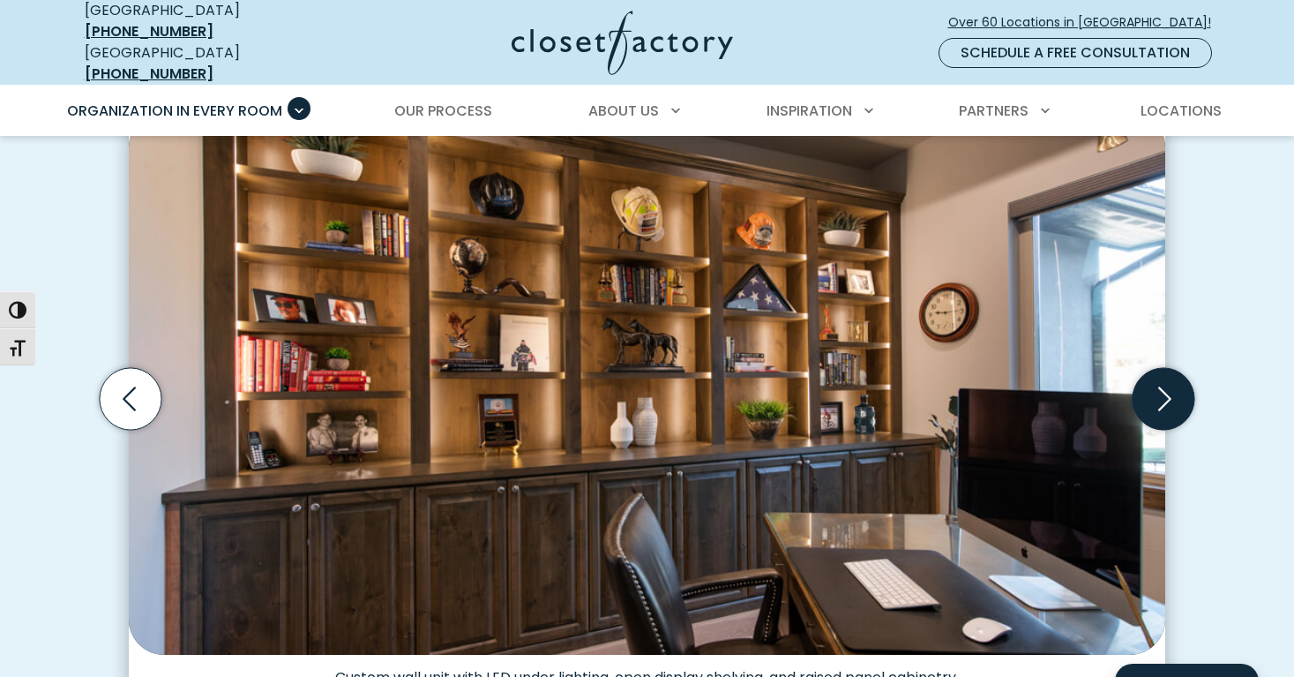
click at [1166, 384] on icon "Next slide" at bounding box center [1164, 399] width 62 height 62
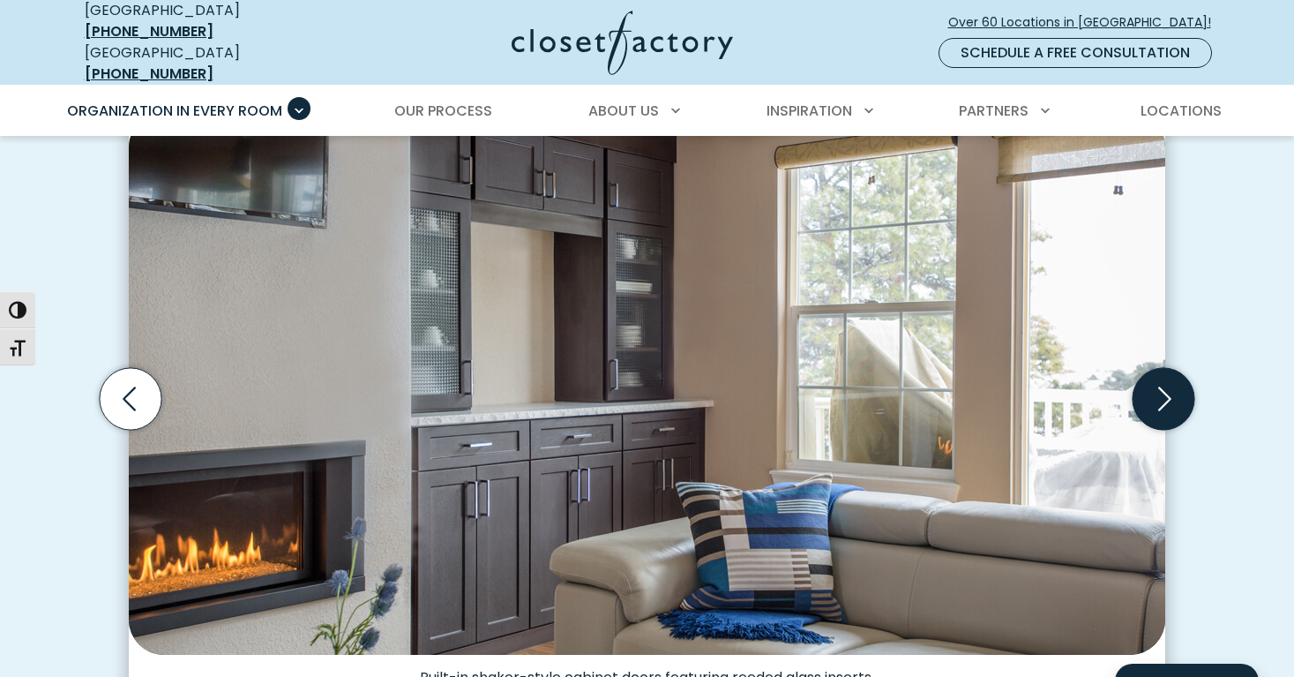
click at [1167, 385] on icon "Next slide" at bounding box center [1164, 399] width 62 height 62
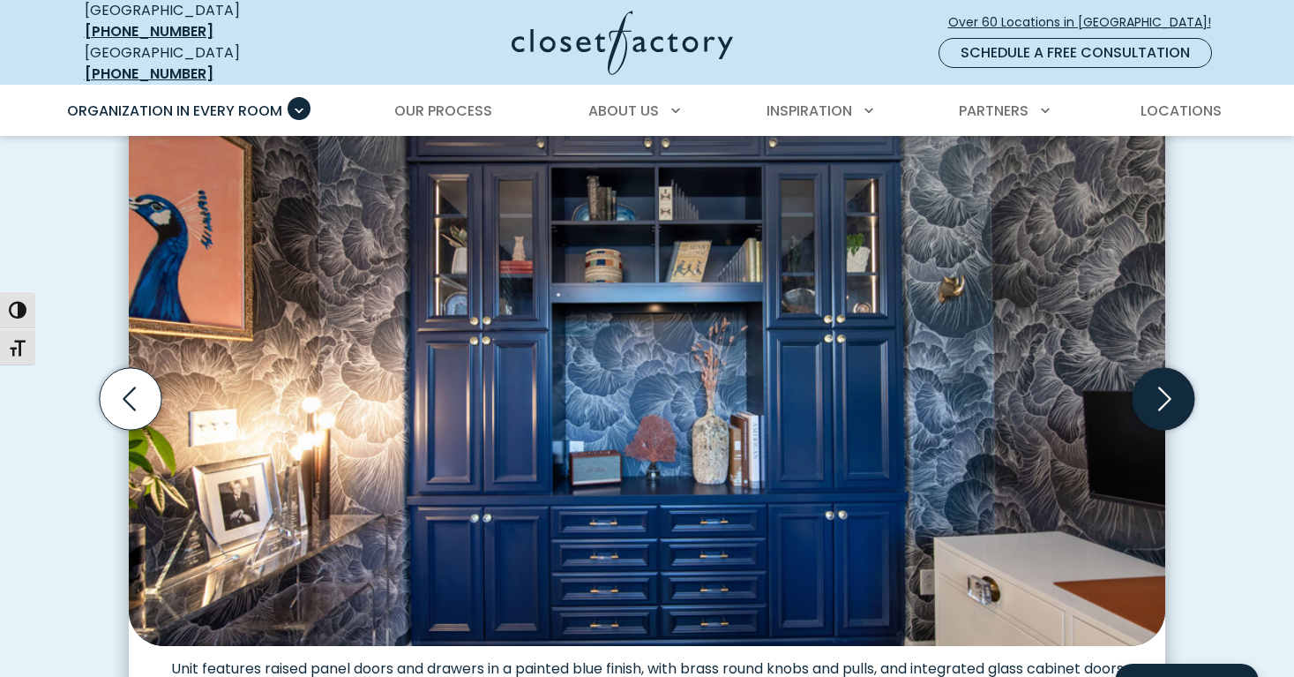
click at [1171, 382] on icon "Next slide" at bounding box center [1164, 399] width 62 height 62
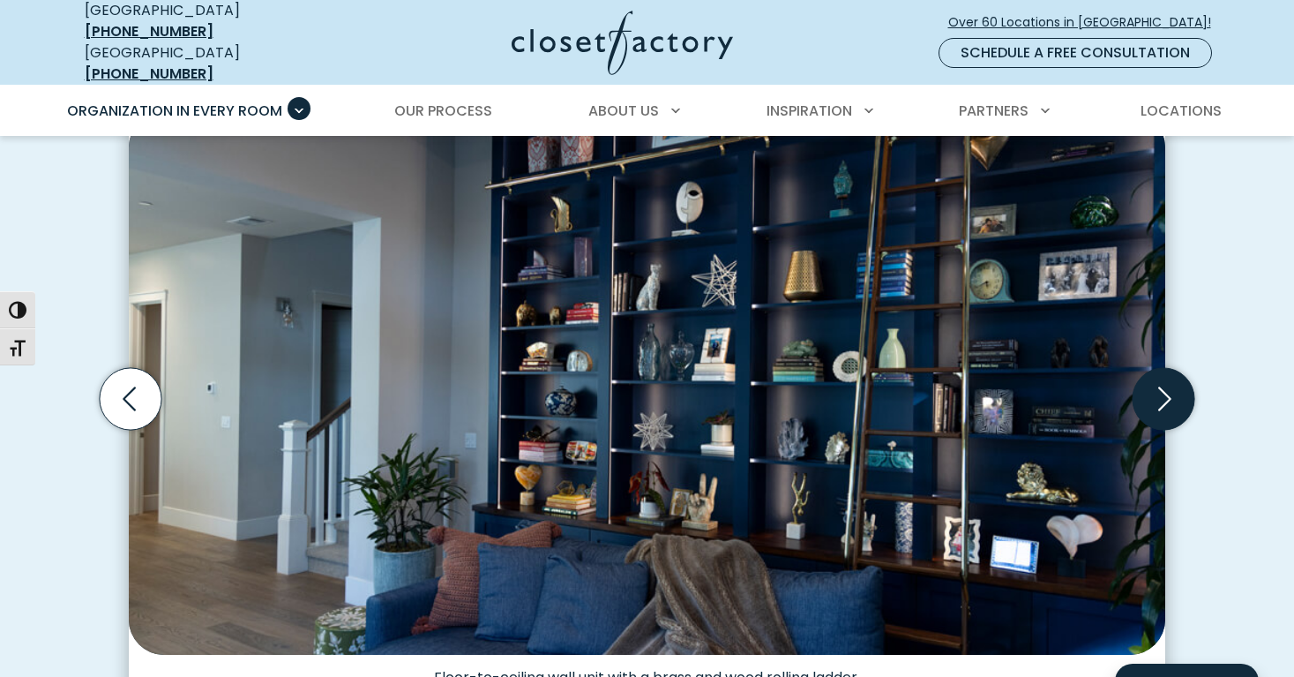
click at [1170, 381] on icon "Next slide" at bounding box center [1164, 399] width 62 height 62
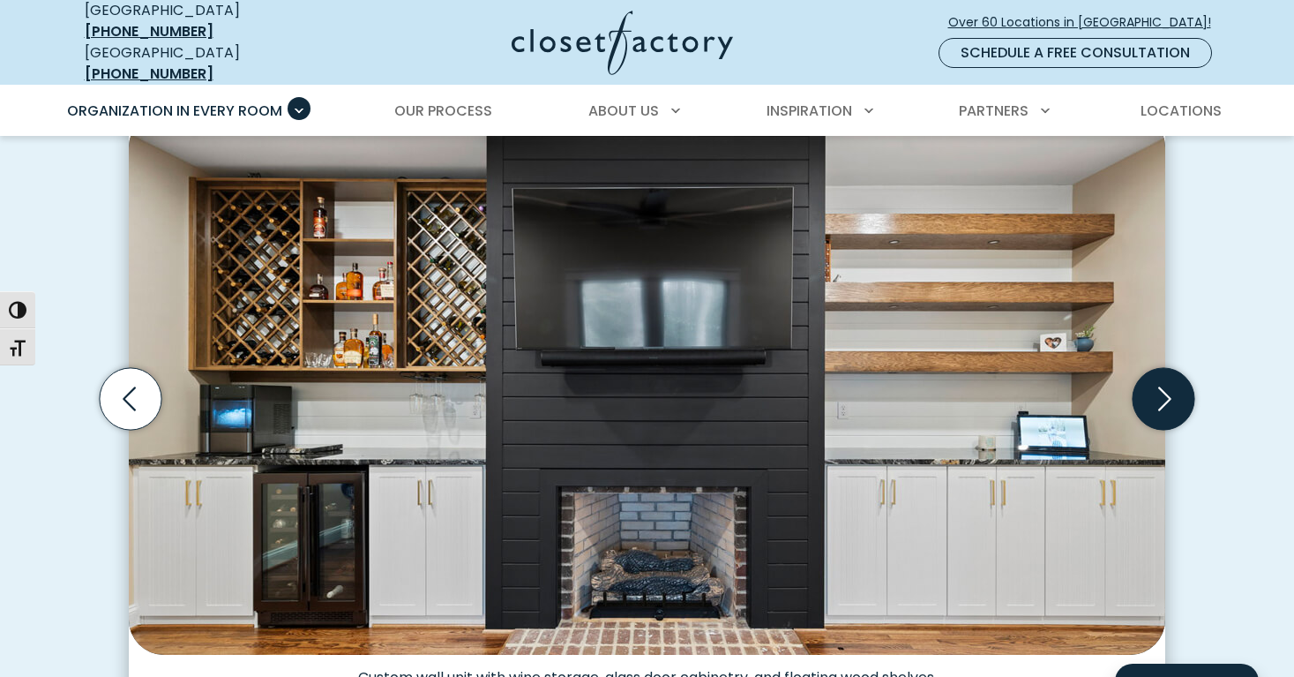
click at [1170, 381] on icon "Next slide" at bounding box center [1164, 399] width 62 height 62
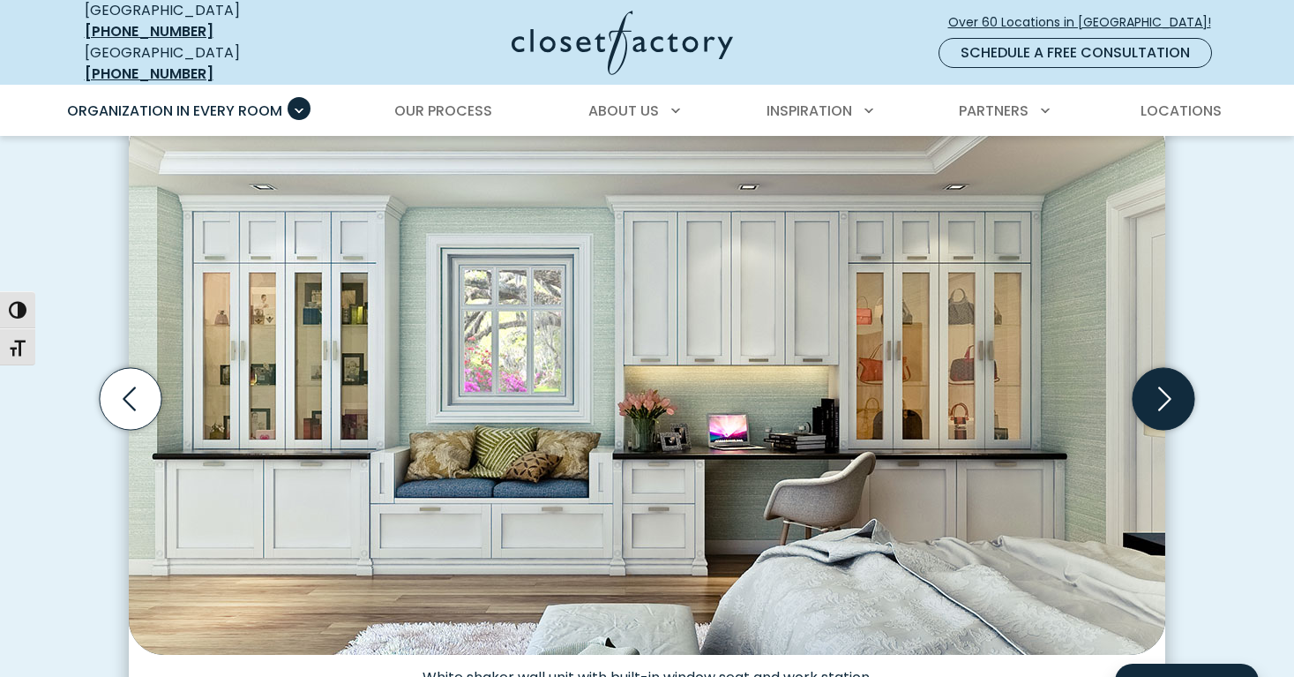
click at [1175, 385] on icon "Next slide" at bounding box center [1164, 399] width 62 height 62
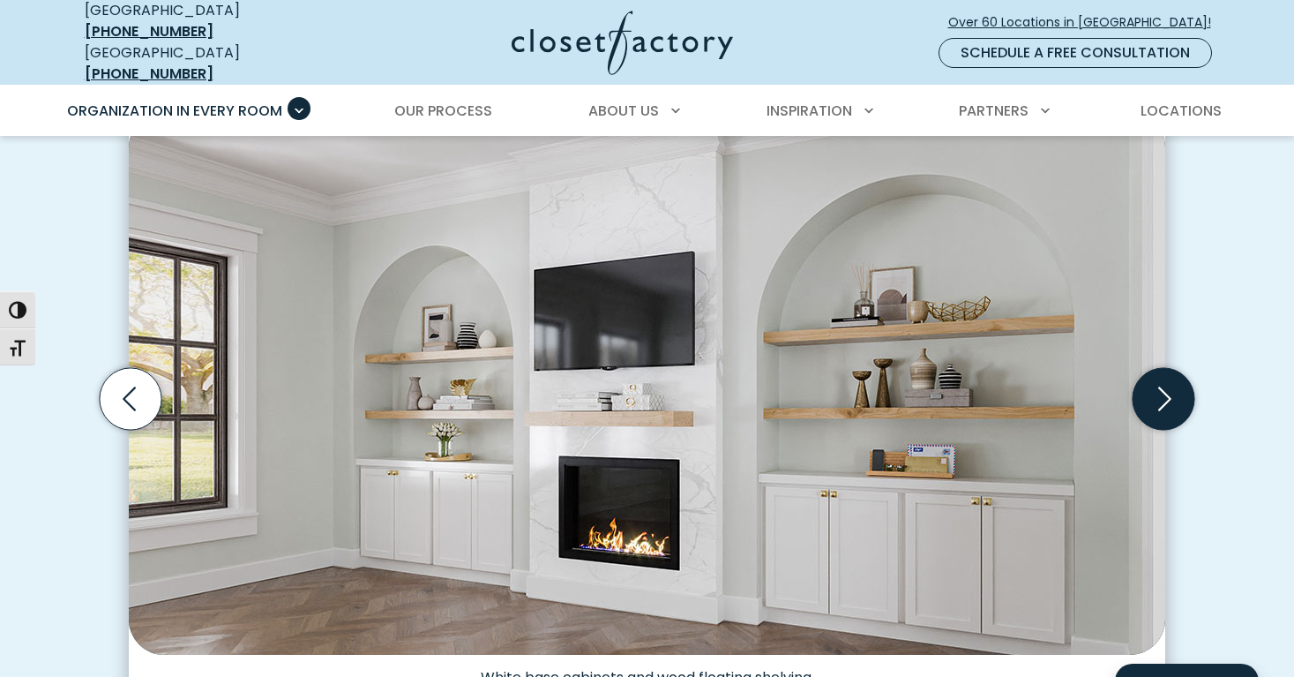
click at [1175, 387] on icon "Next slide" at bounding box center [1164, 399] width 62 height 62
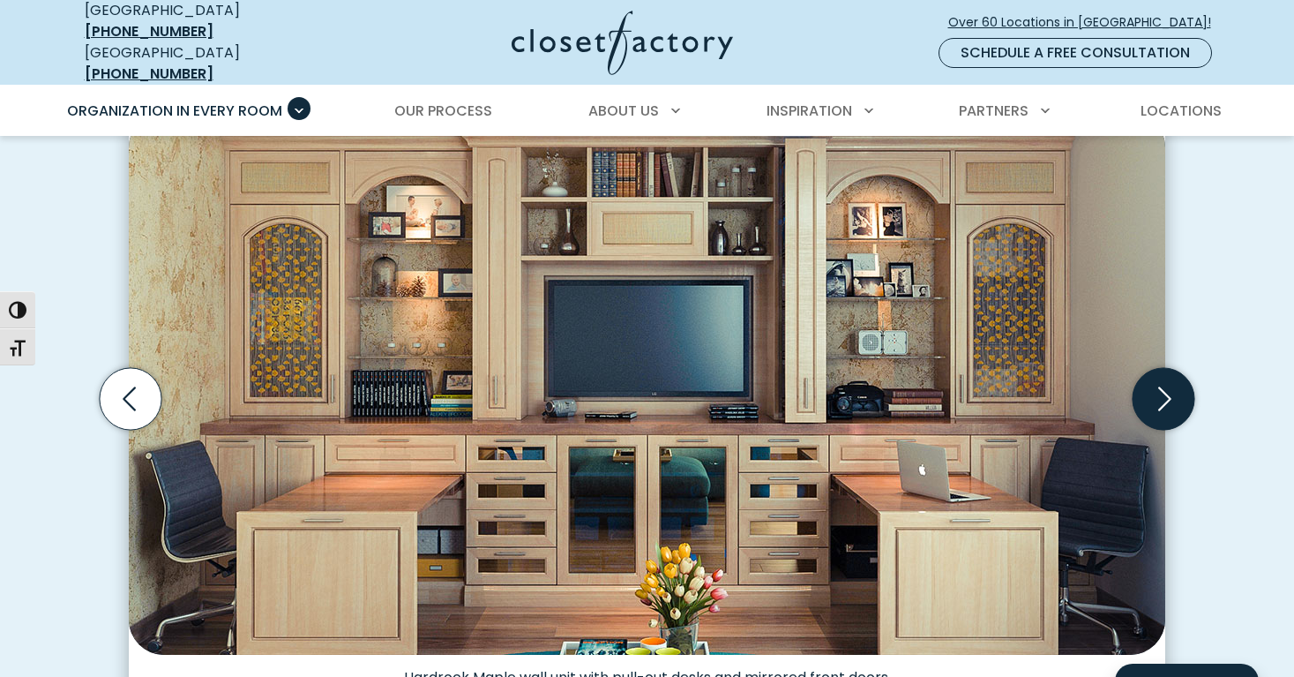
click at [1175, 387] on icon "Next slide" at bounding box center [1164, 399] width 62 height 62
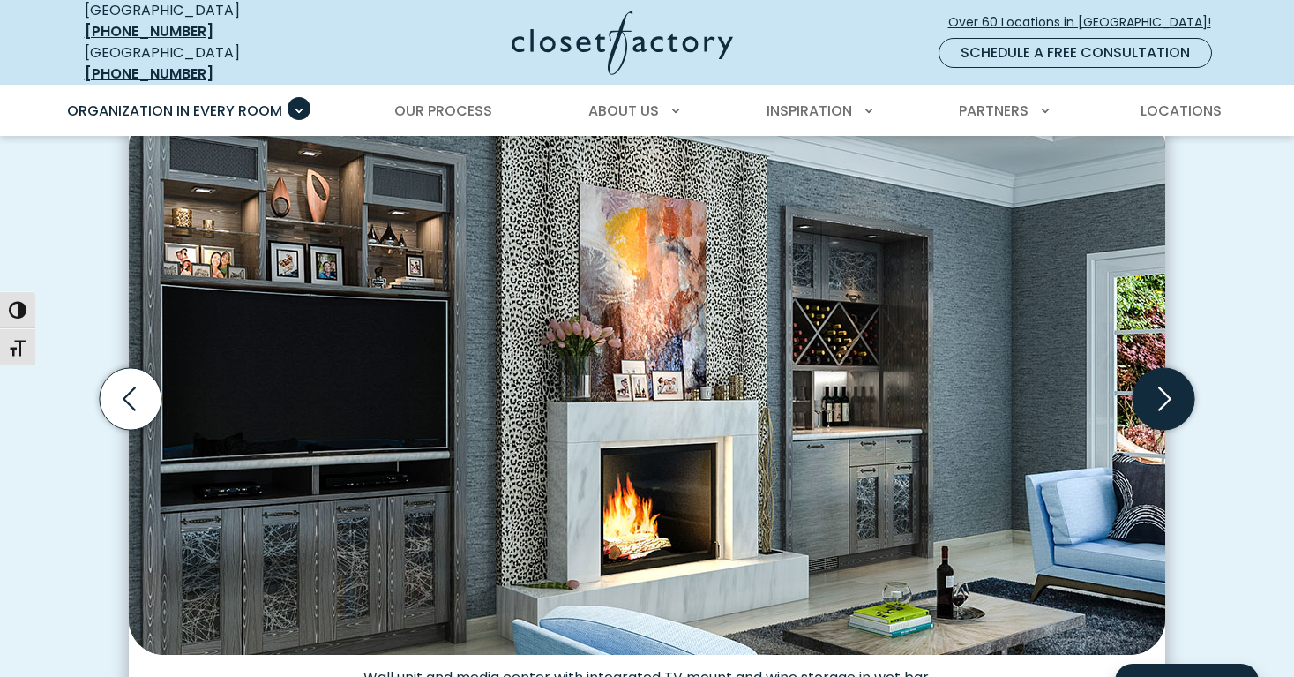
click at [1175, 389] on icon "Next slide" at bounding box center [1164, 399] width 62 height 62
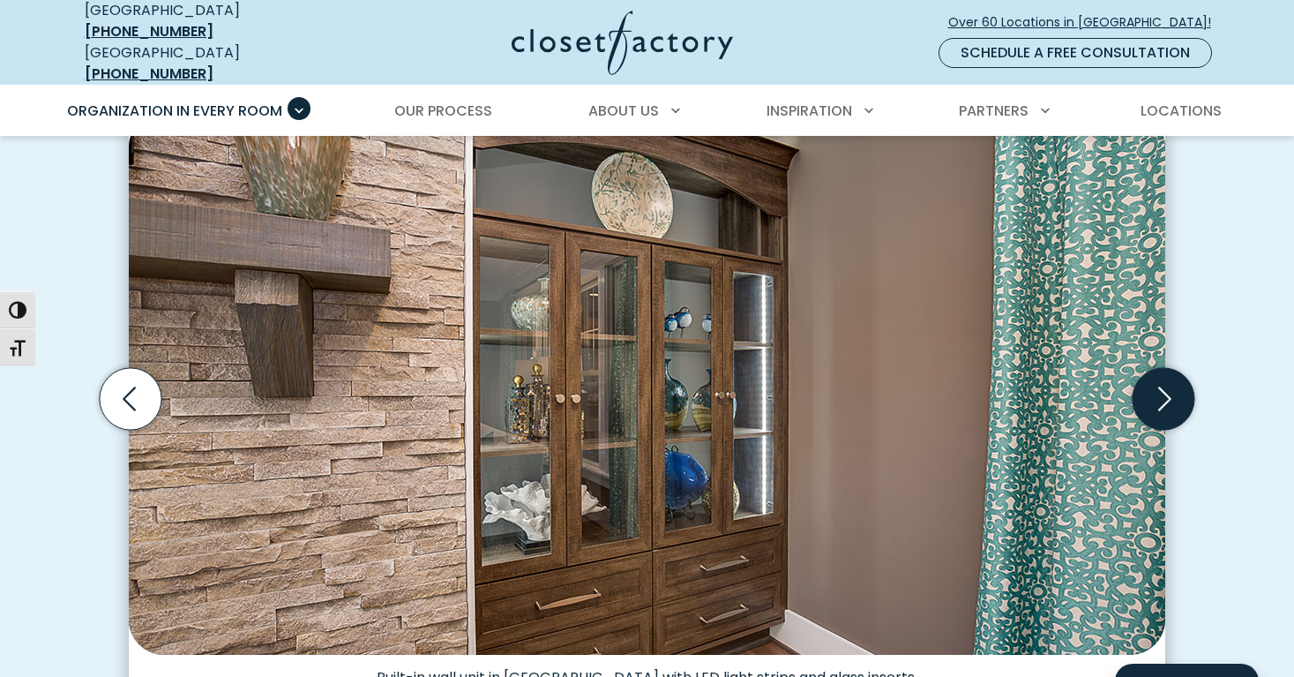
click at [1173, 387] on icon "Next slide" at bounding box center [1164, 399] width 62 height 62
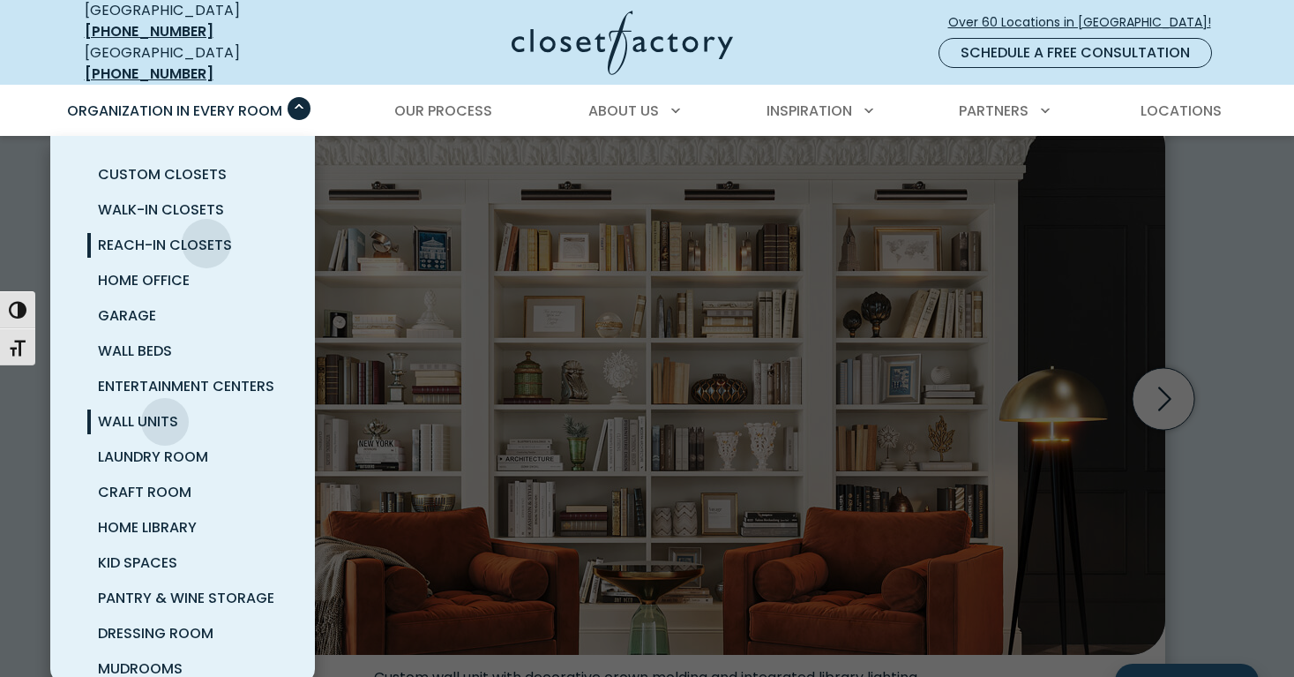
click at [206, 235] on span "Reach-In Closets" at bounding box center [165, 245] width 134 height 20
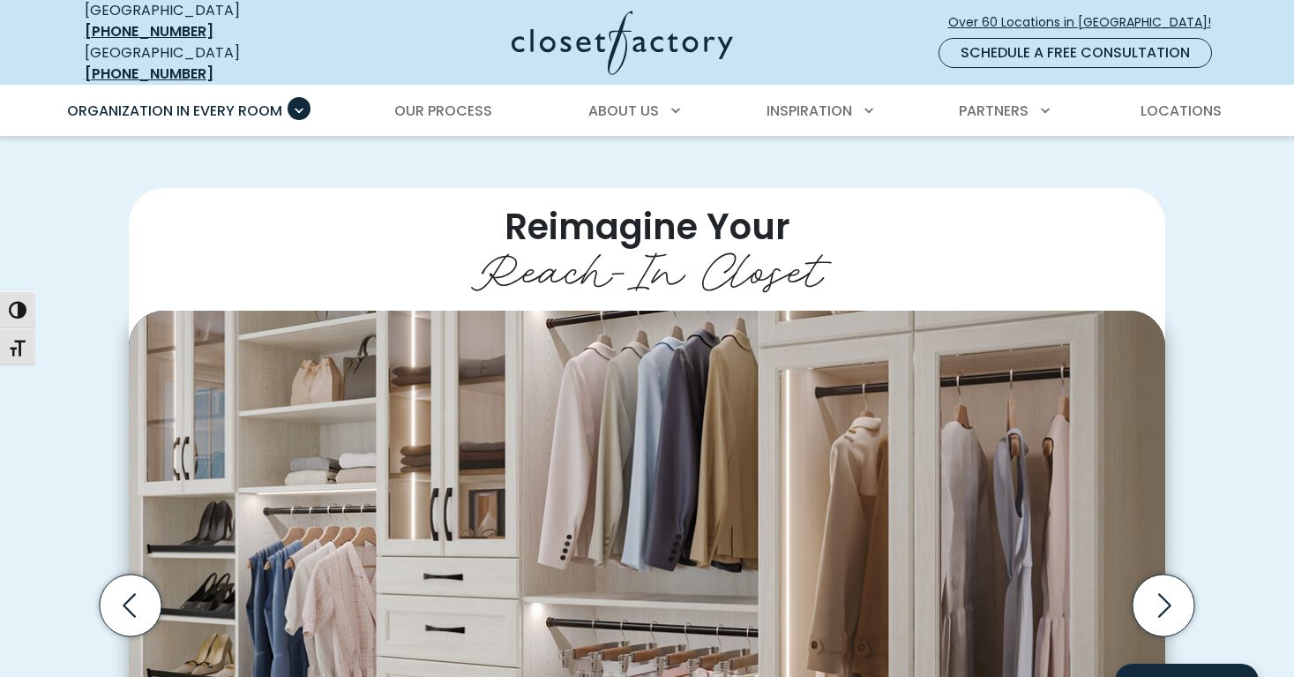
scroll to position [514, 0]
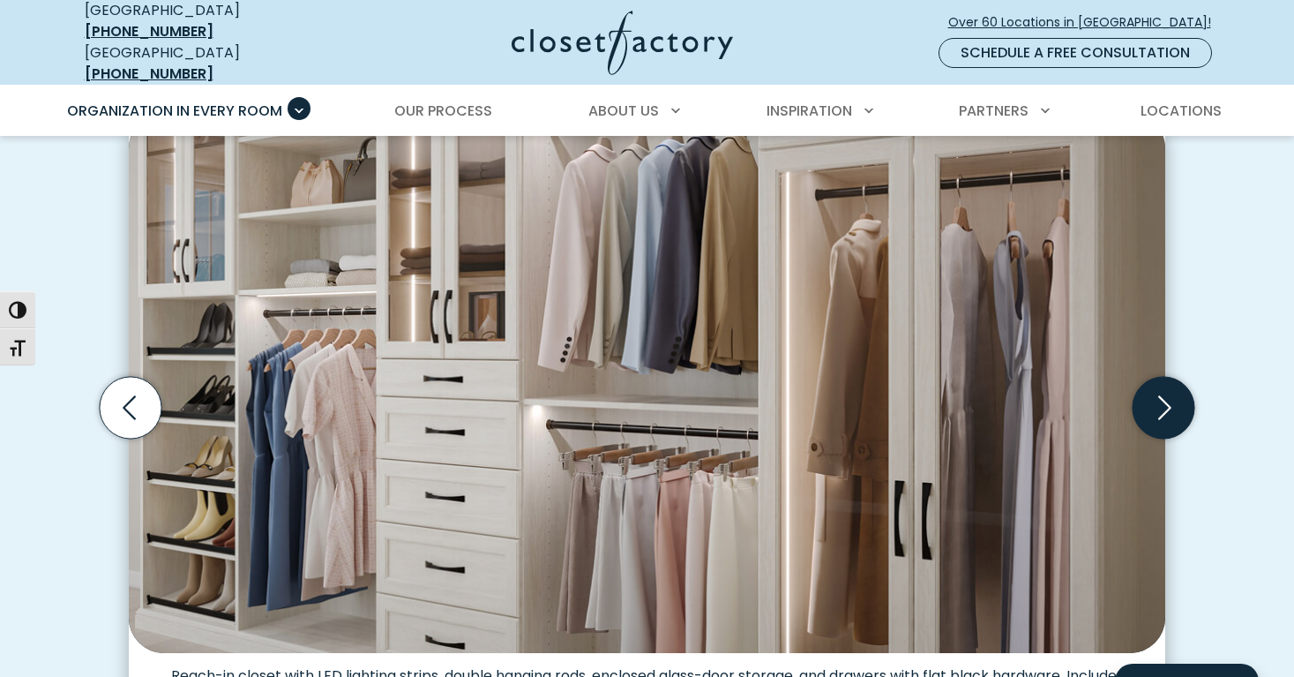
click at [1161, 402] on icon "Next slide" at bounding box center [1164, 407] width 13 height 24
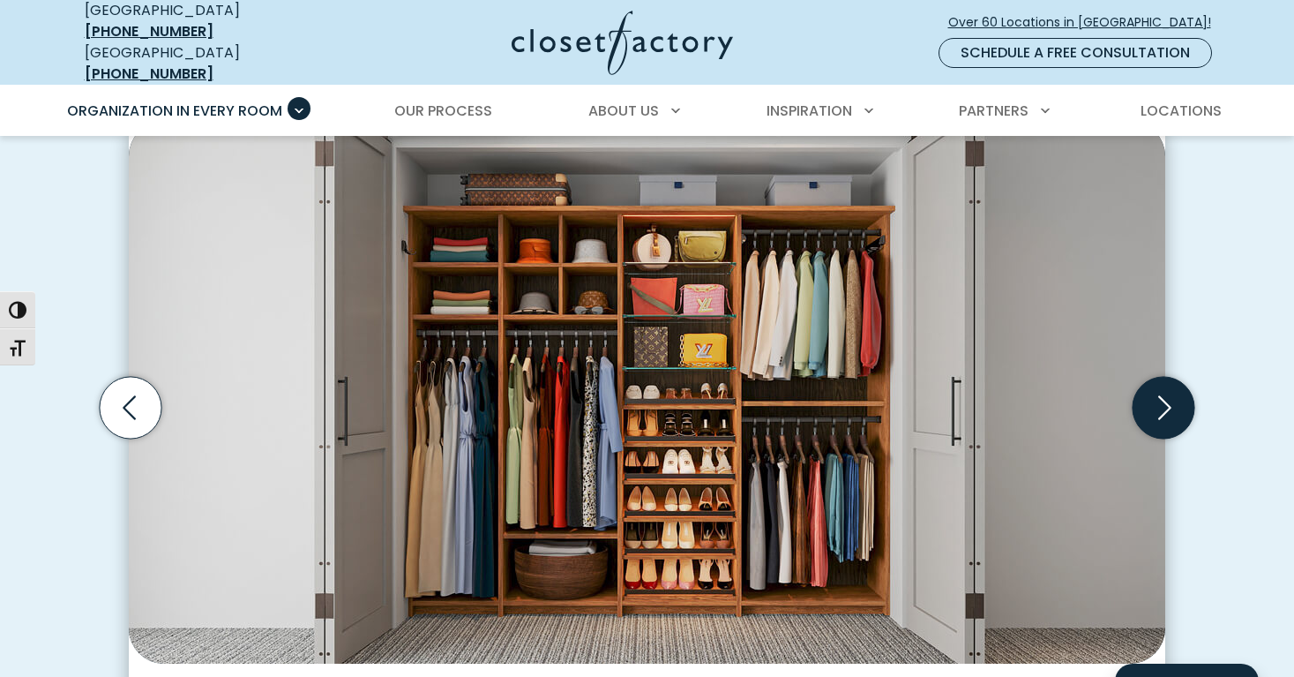
click at [1161, 402] on icon "Next slide" at bounding box center [1164, 407] width 13 height 24
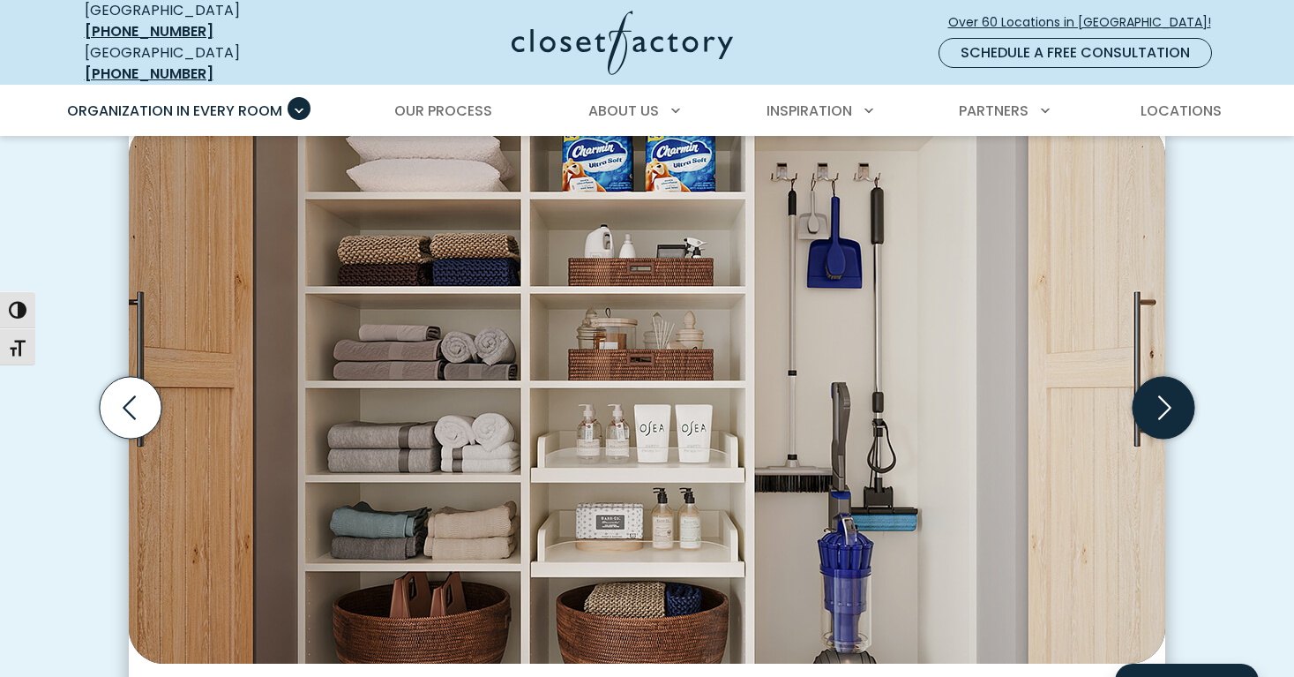
click at [1163, 393] on icon "Next slide" at bounding box center [1164, 408] width 62 height 62
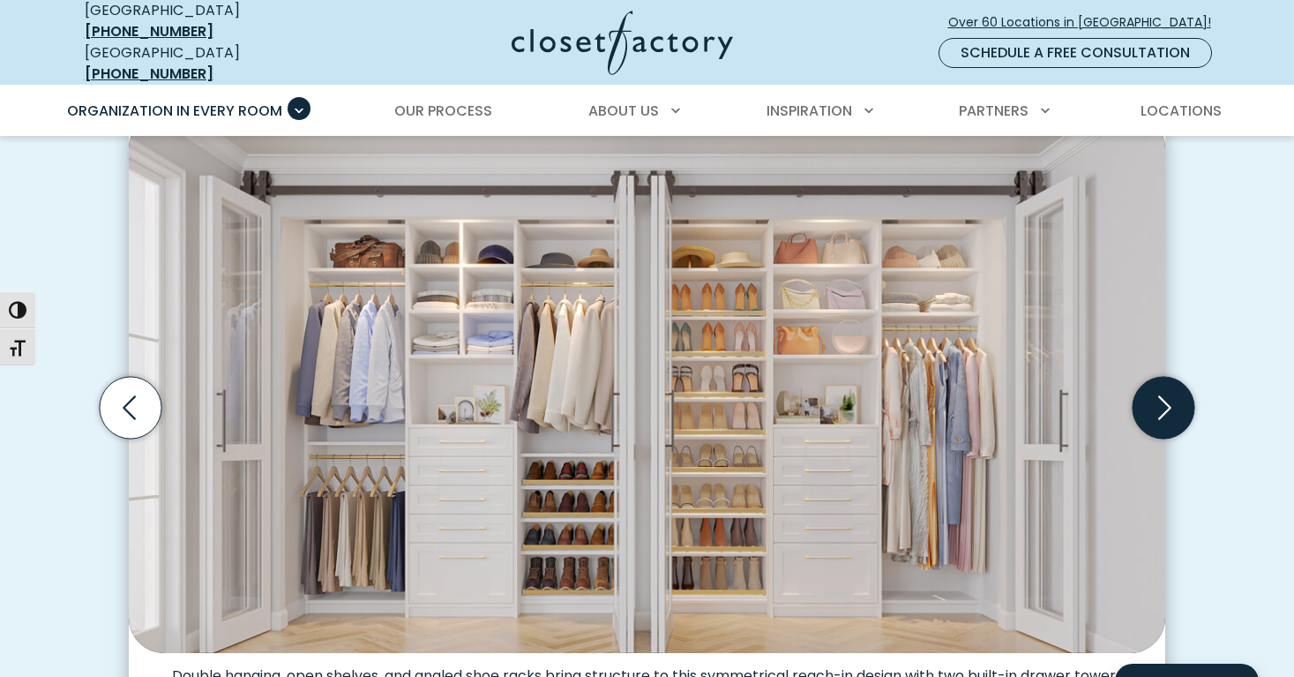
click at [1163, 393] on icon "Next slide" at bounding box center [1164, 408] width 62 height 62
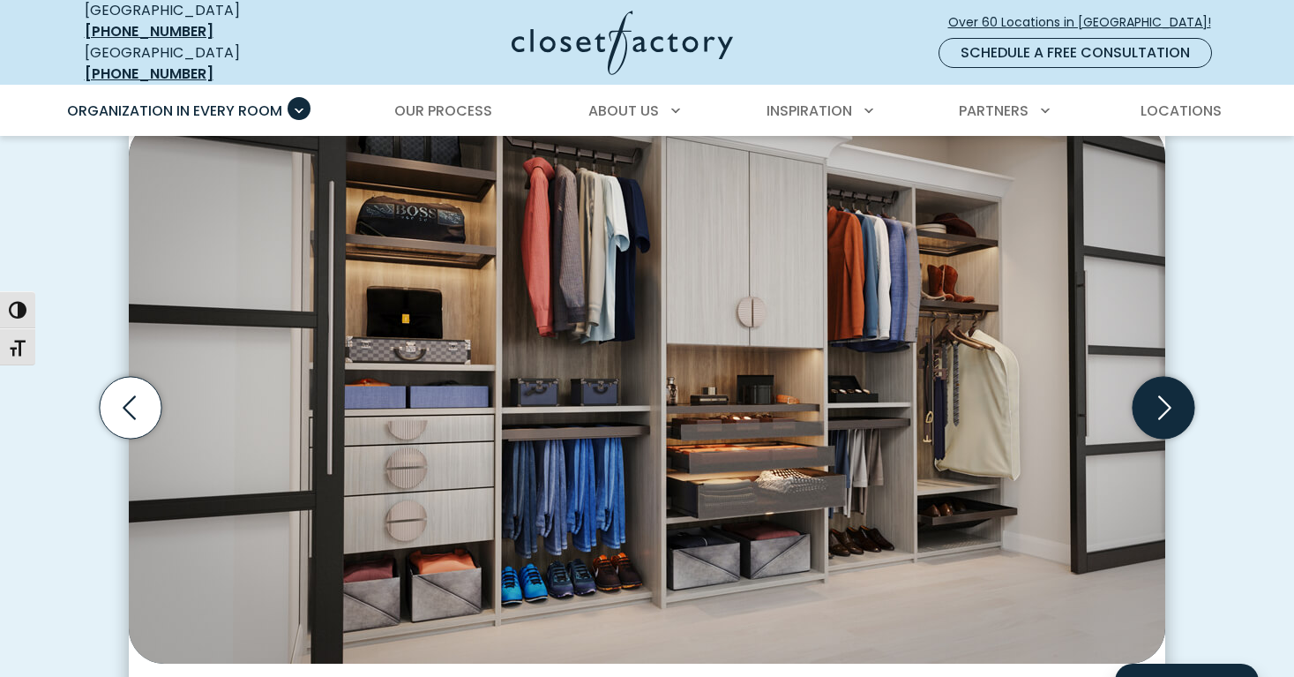
click at [1162, 393] on icon "Next slide" at bounding box center [1164, 408] width 62 height 62
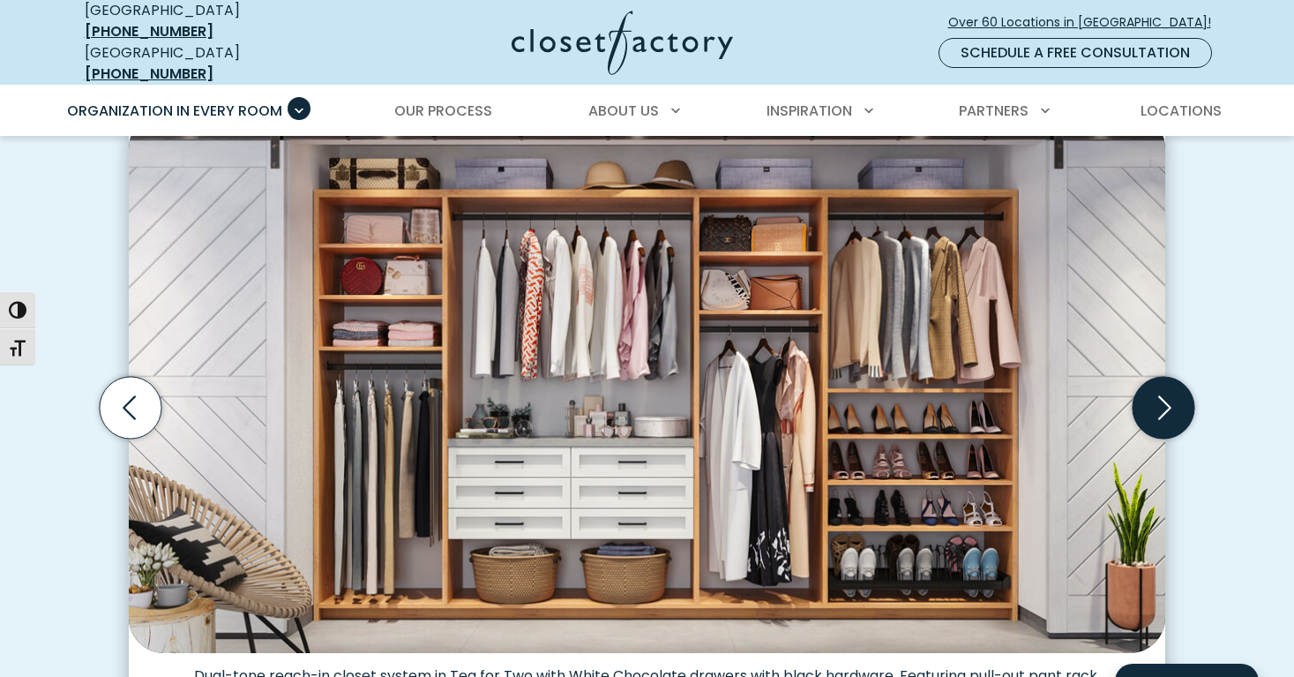
click at [1162, 393] on icon "Next slide" at bounding box center [1164, 408] width 62 height 62
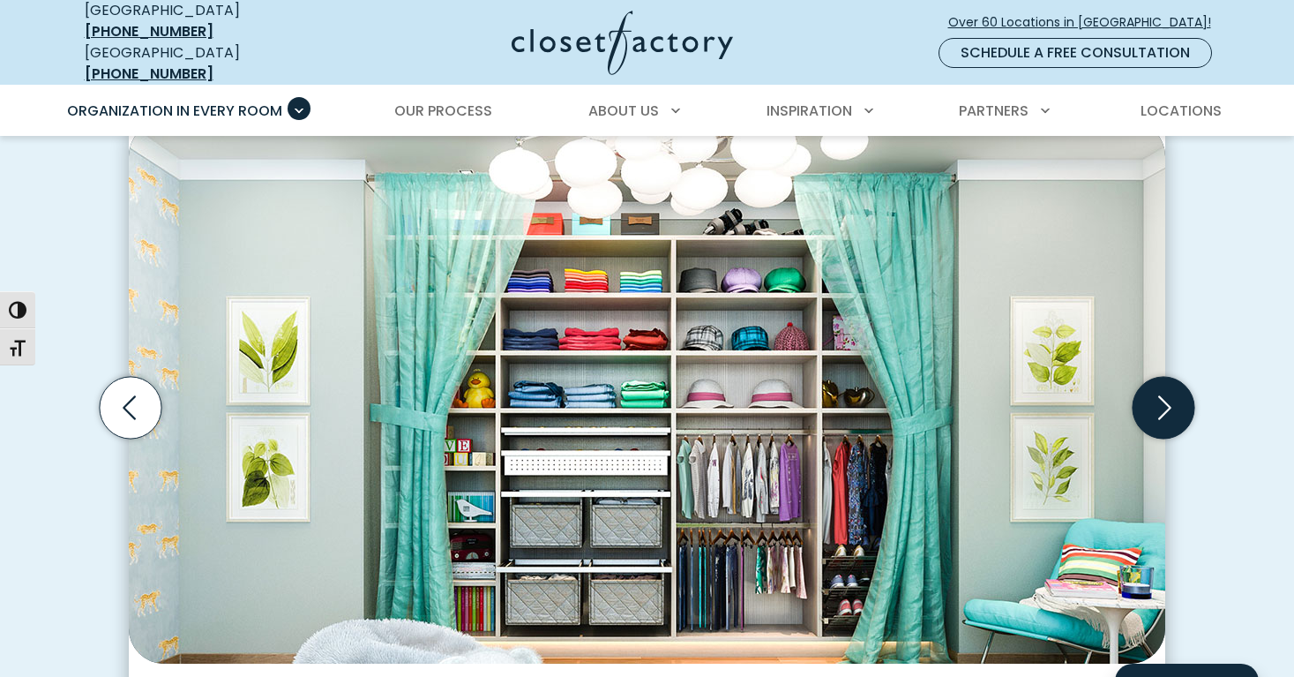
click at [1162, 393] on icon "Next slide" at bounding box center [1164, 408] width 62 height 62
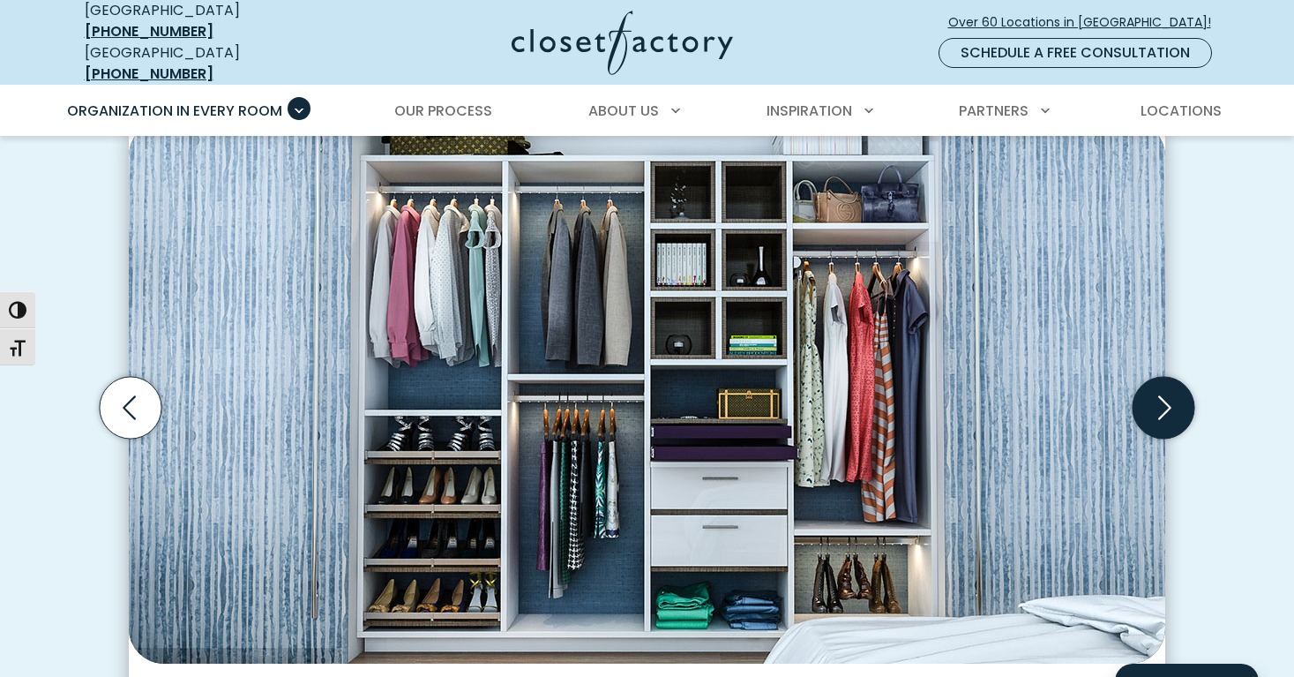
click at [1162, 393] on icon "Next slide" at bounding box center [1164, 408] width 62 height 62
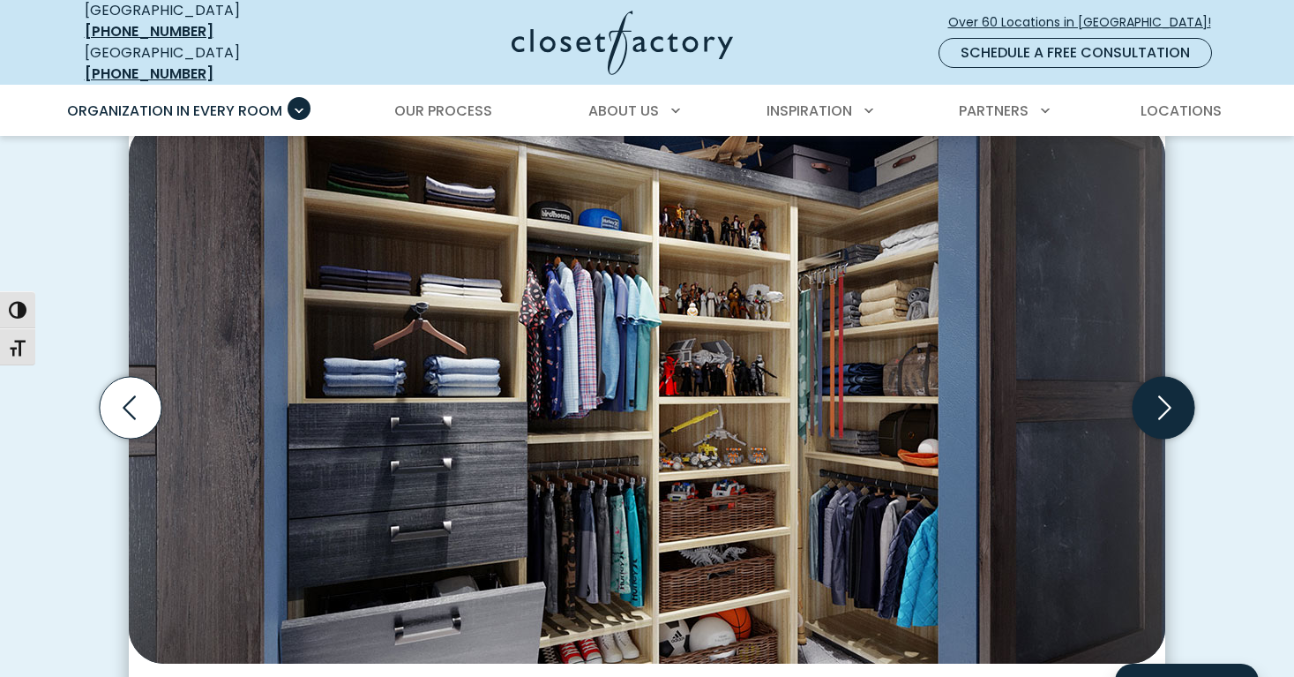
click at [1162, 395] on icon "Next slide" at bounding box center [1164, 408] width 62 height 62
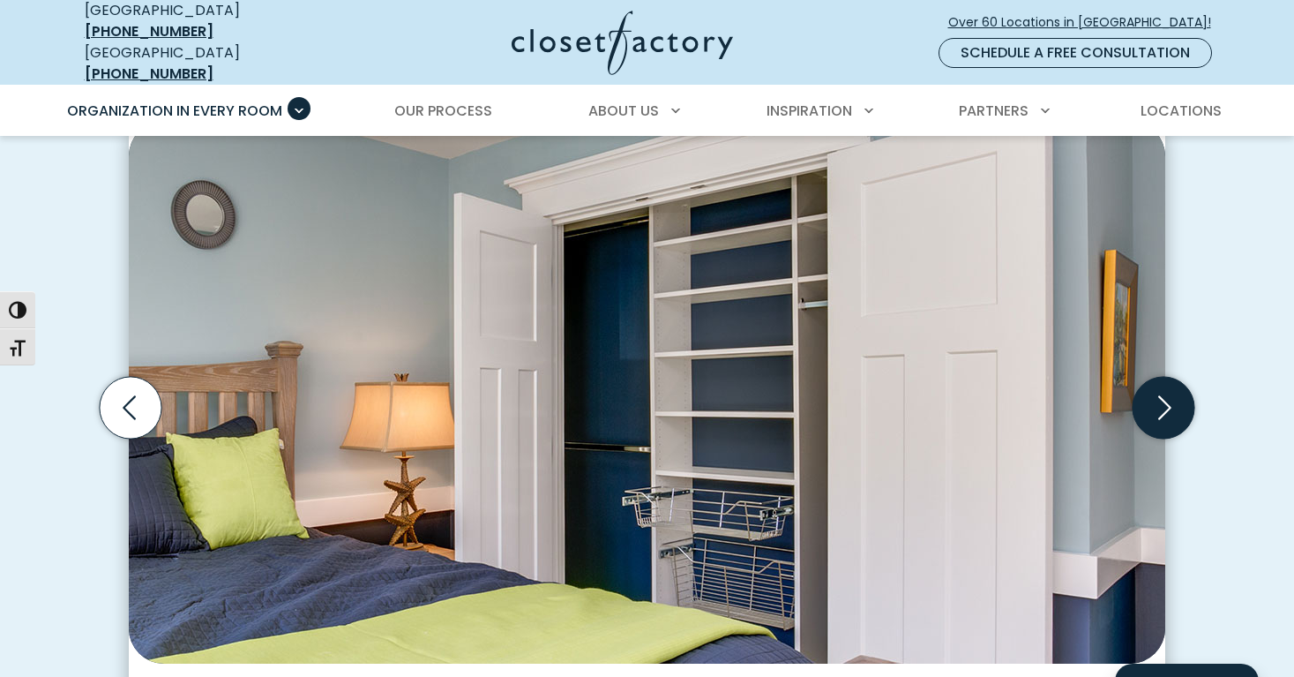
click at [1162, 397] on icon "Next slide" at bounding box center [1164, 408] width 62 height 62
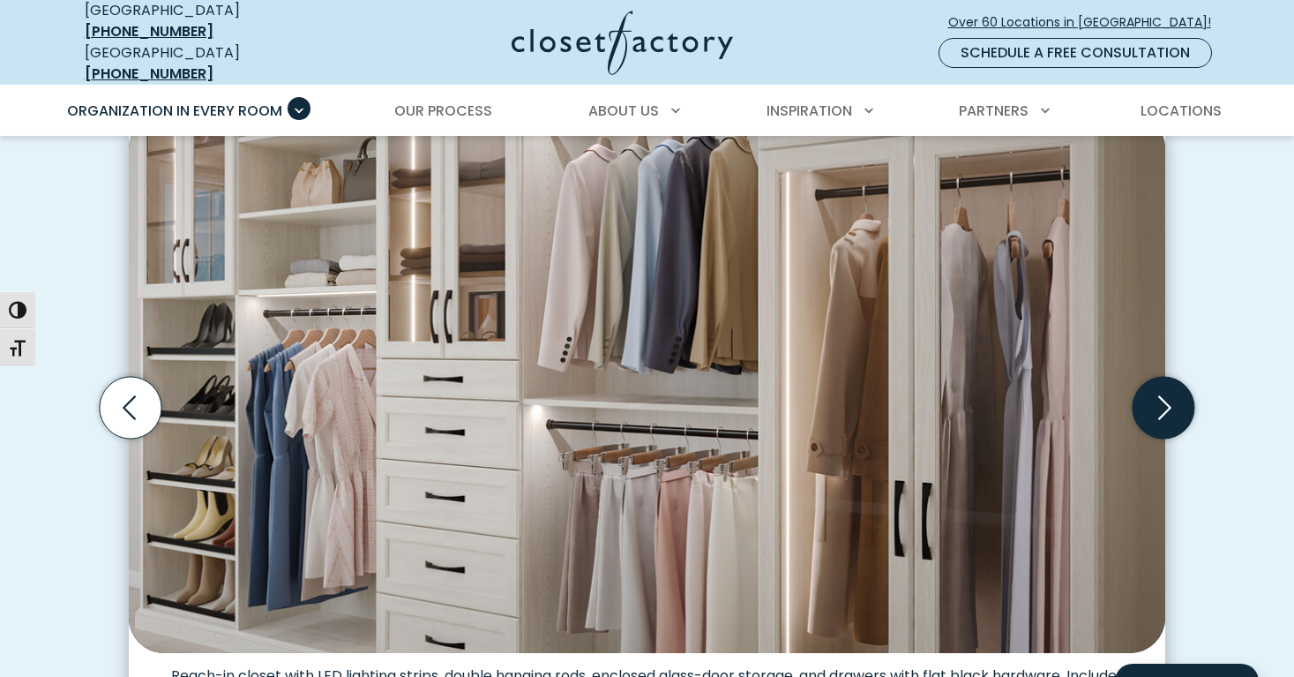
click at [1162, 399] on icon "Next slide" at bounding box center [1164, 408] width 62 height 62
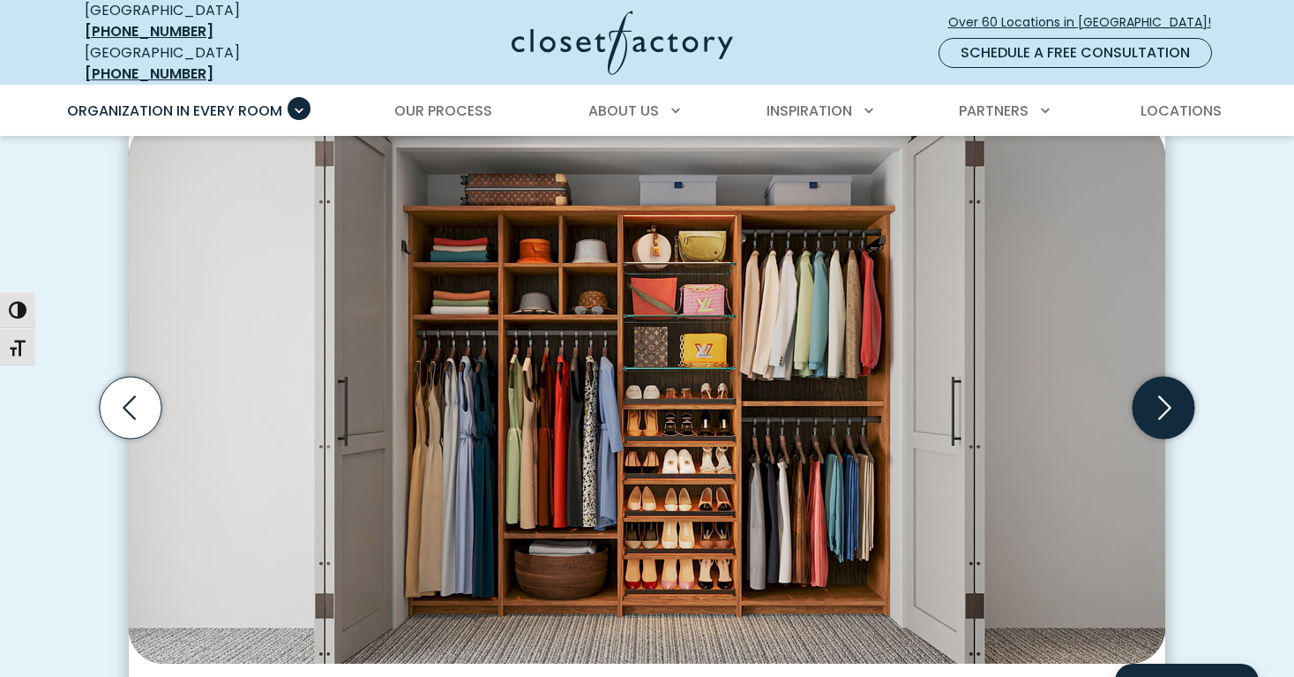
click at [1162, 399] on icon "Next slide" at bounding box center [1164, 408] width 62 height 62
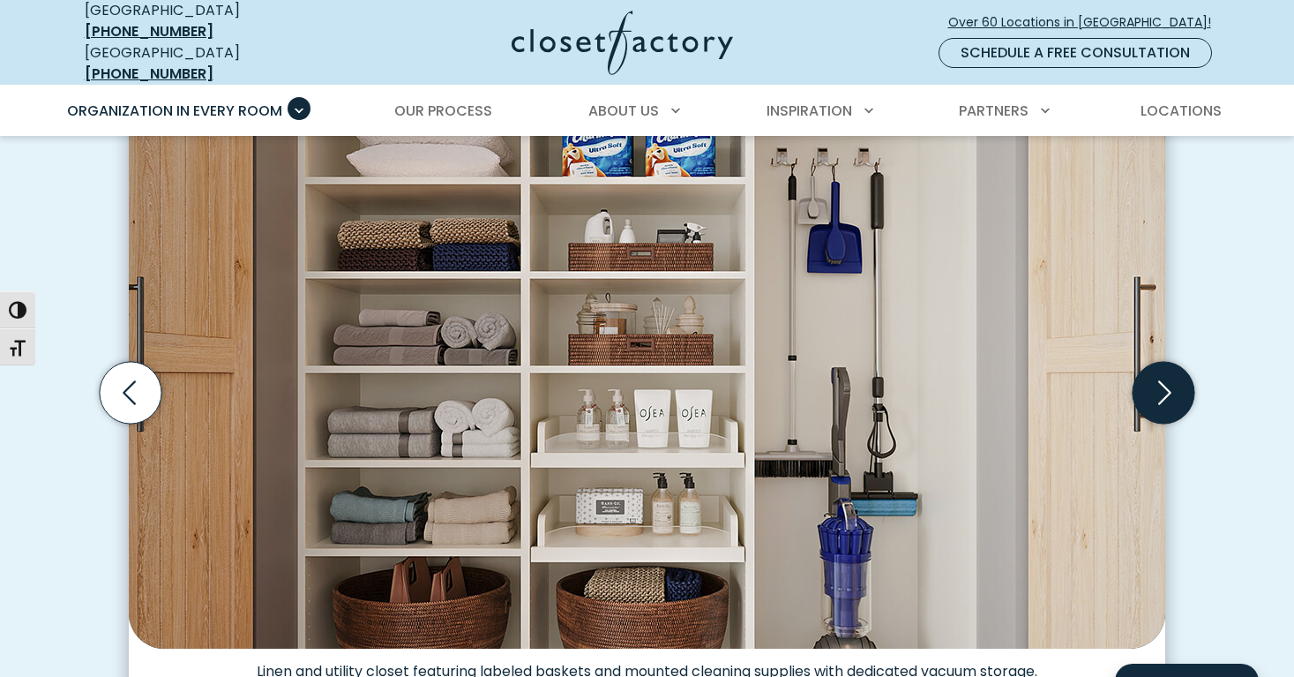
scroll to position [531, 0]
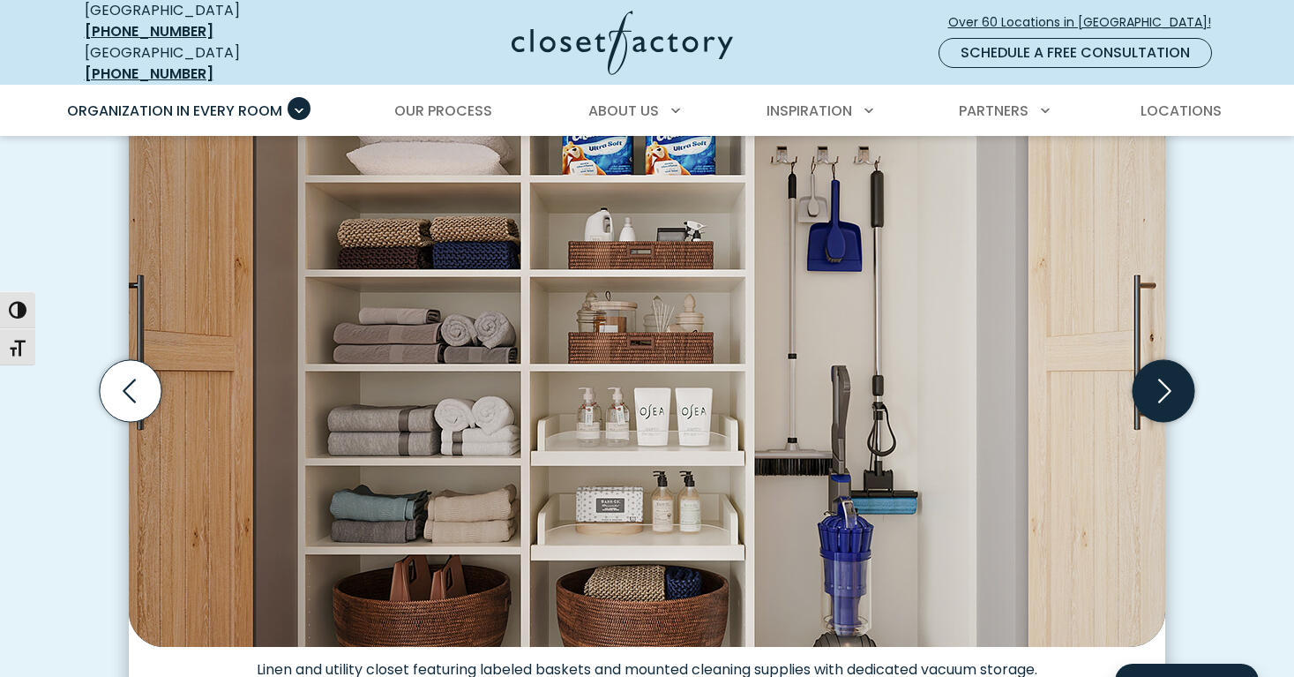
click at [1149, 379] on icon "Next slide" at bounding box center [1164, 391] width 62 height 62
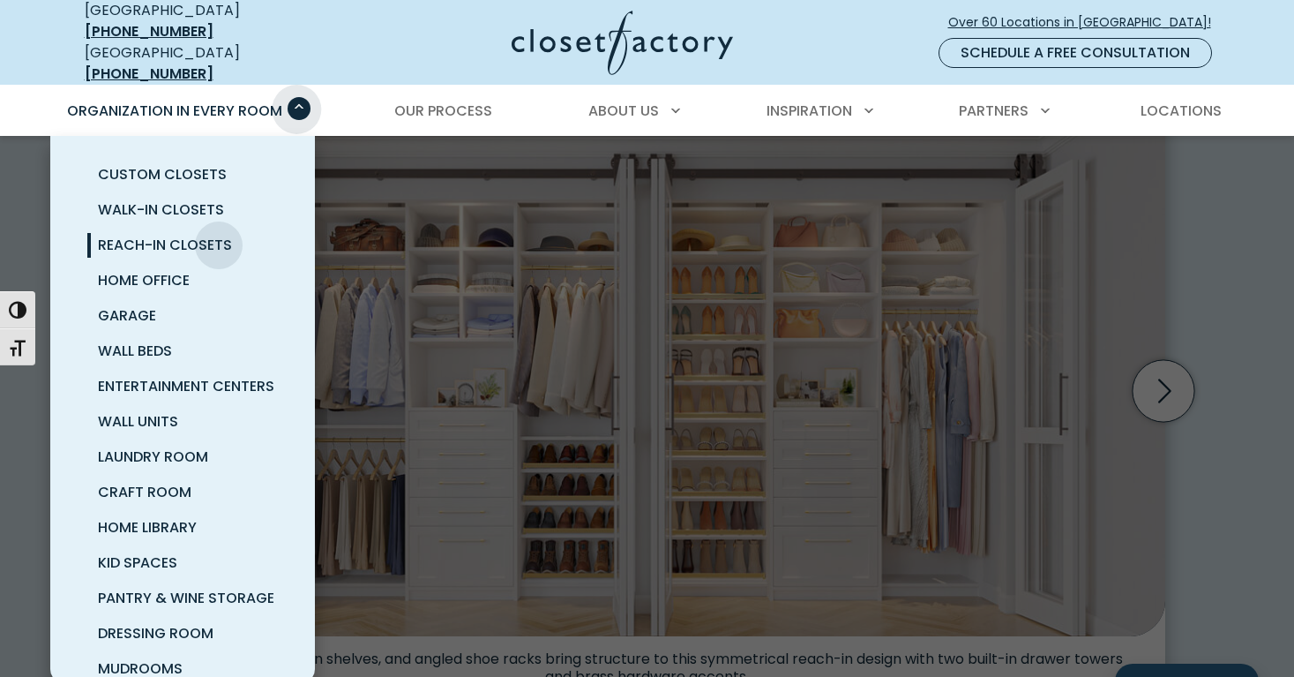
click at [296, 97] on span "Primary Menu" at bounding box center [299, 108] width 23 height 23
click at [176, 263] on link "Home Office" at bounding box center [203, 280] width 265 height 35
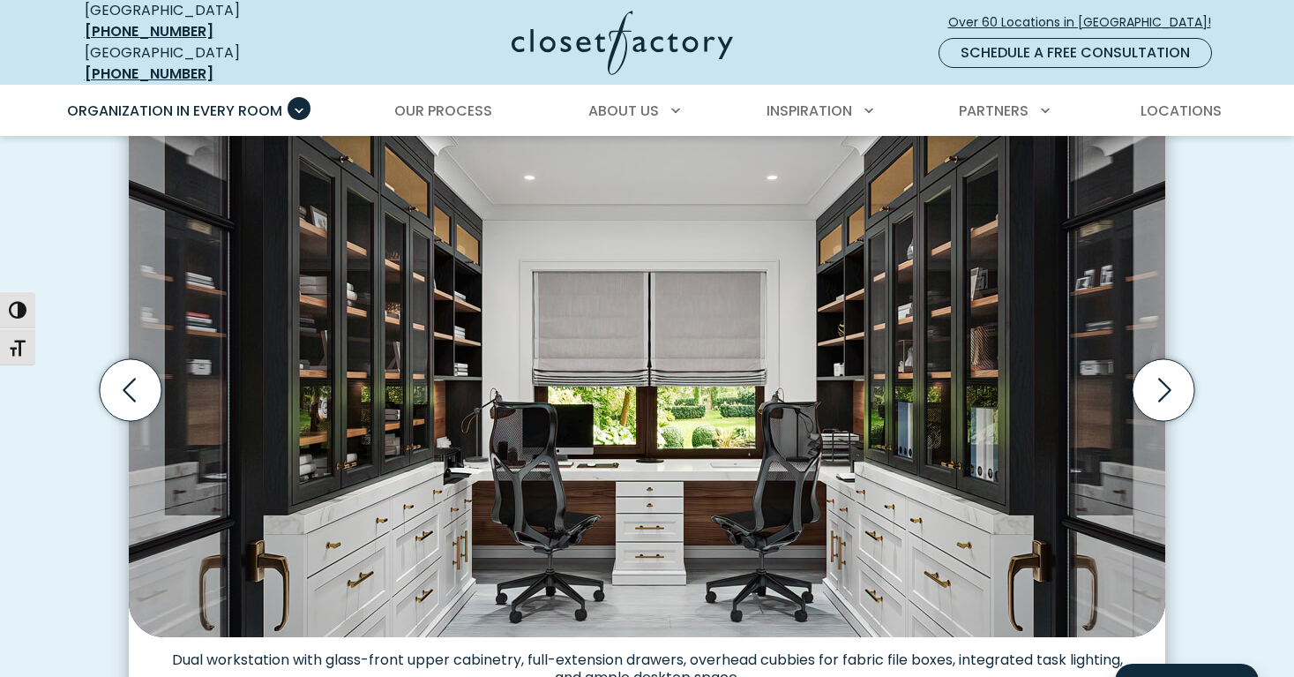
scroll to position [553, 0]
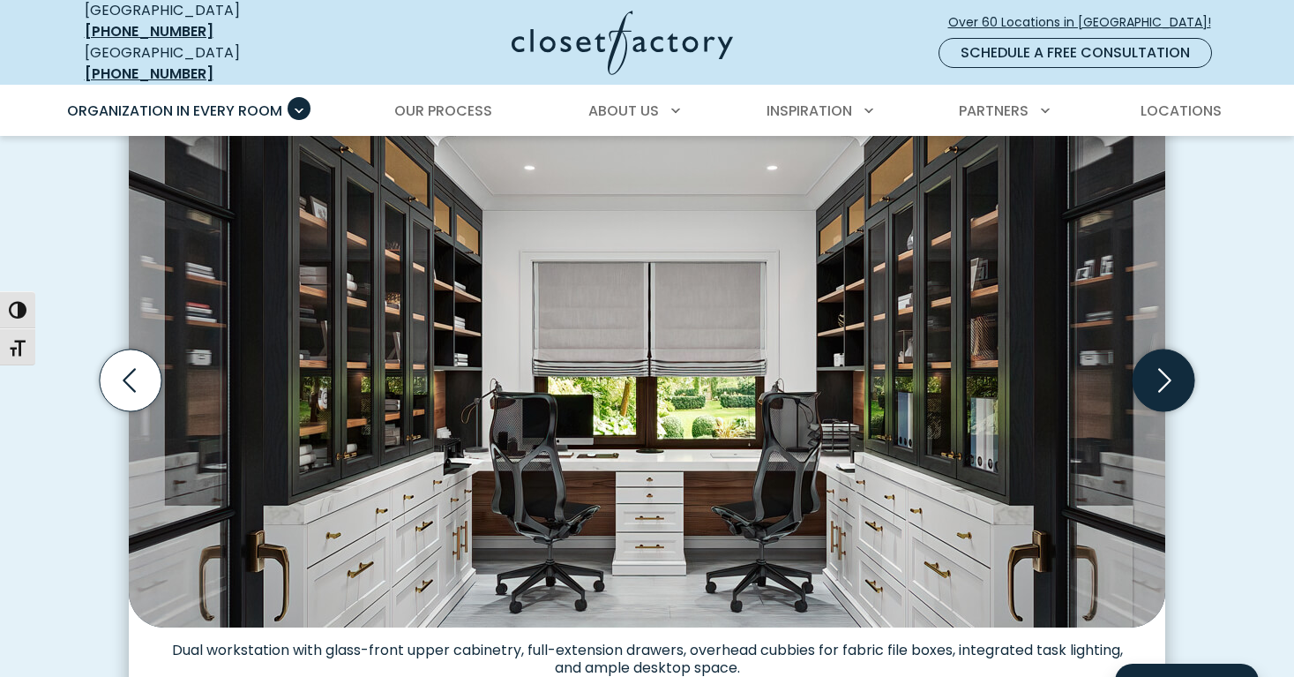
click at [1167, 371] on icon "Next slide" at bounding box center [1164, 381] width 13 height 24
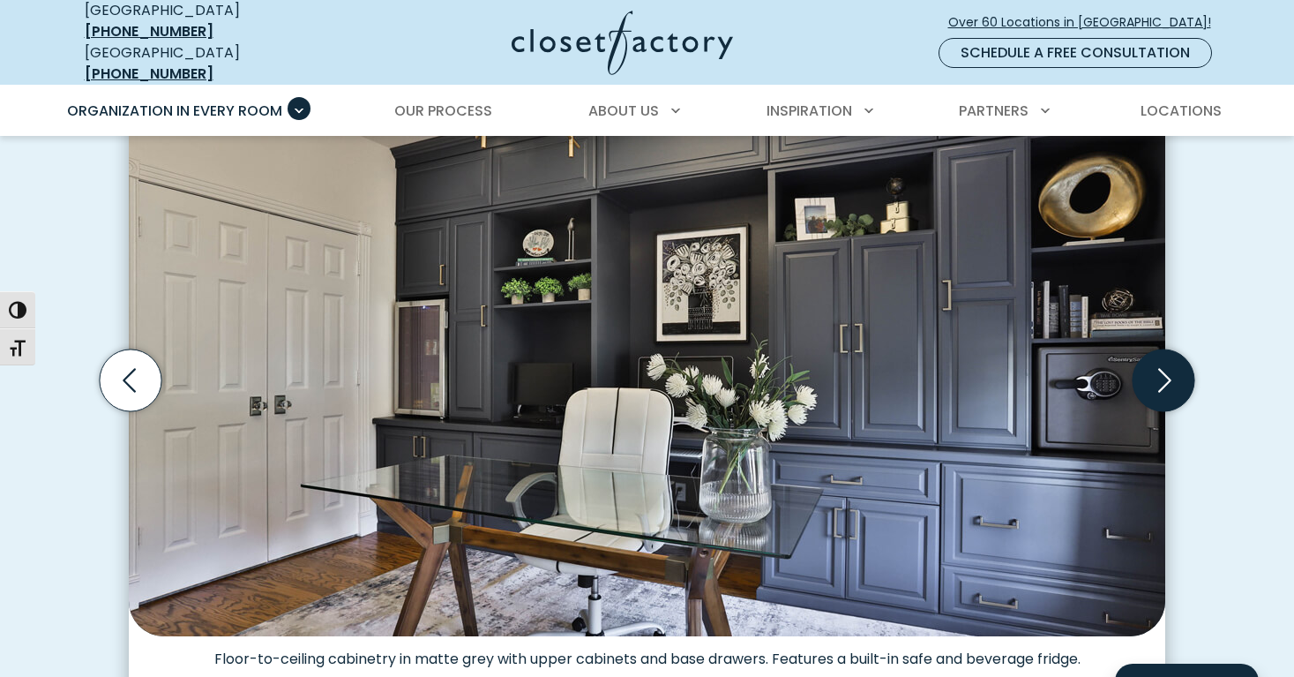
click at [1167, 369] on icon "Next slide" at bounding box center [1164, 381] width 13 height 24
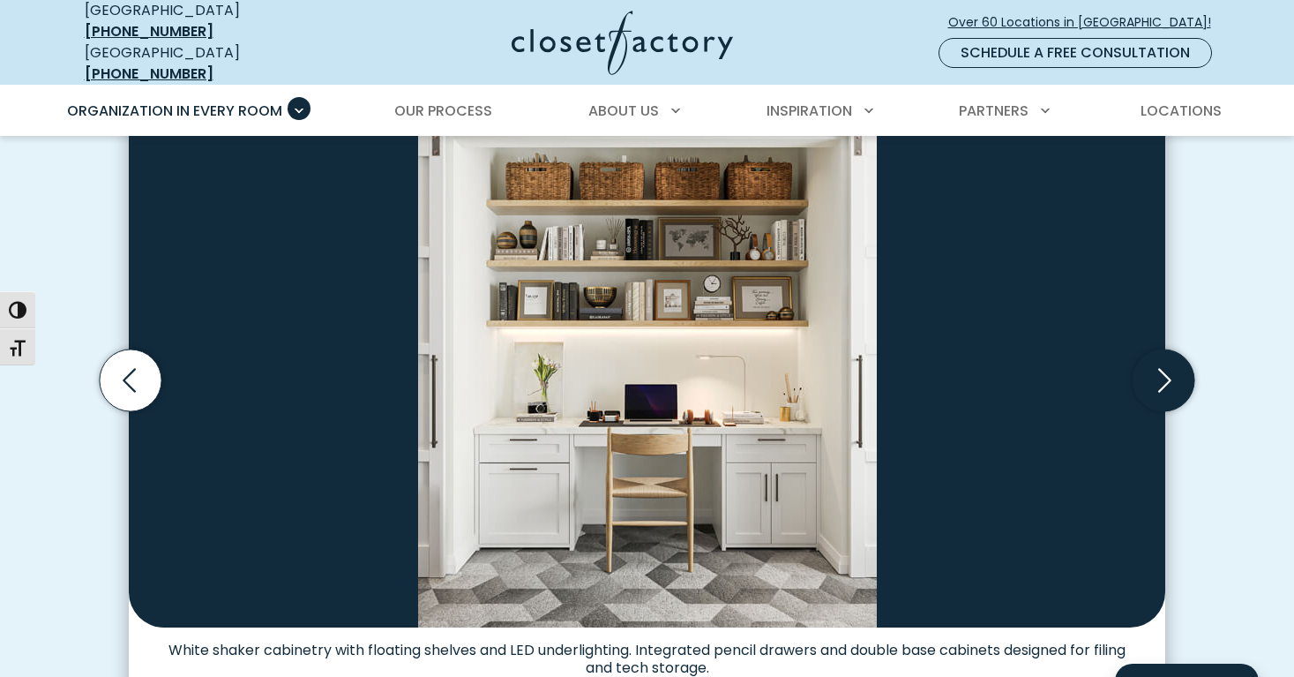
click at [1167, 370] on icon "Next slide" at bounding box center [1164, 381] width 13 height 24
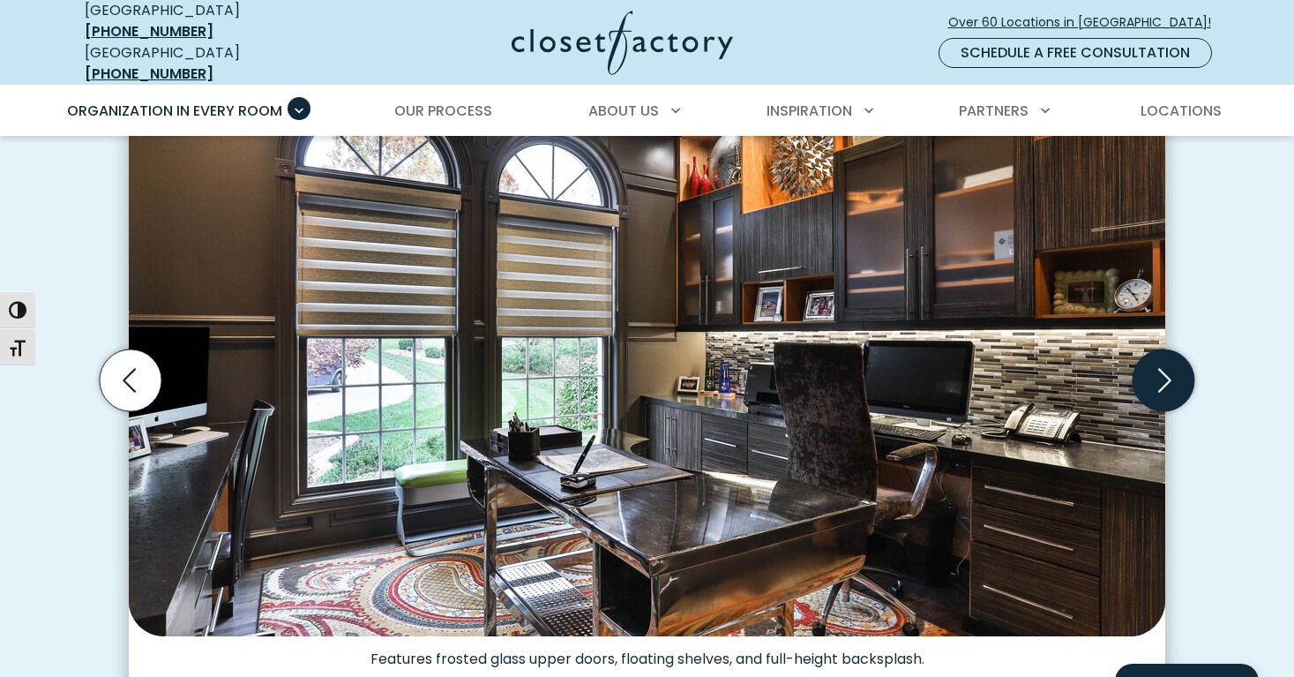
click at [1167, 370] on icon "Next slide" at bounding box center [1164, 381] width 13 height 24
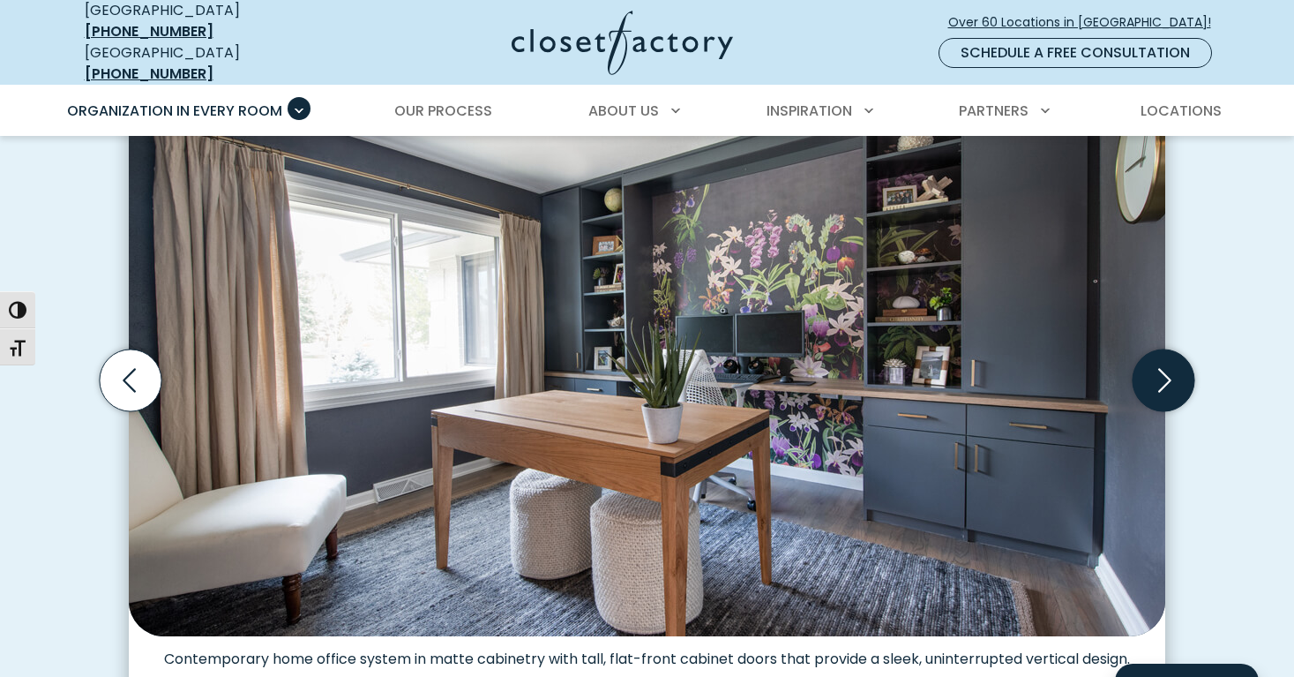
scroll to position [555, 0]
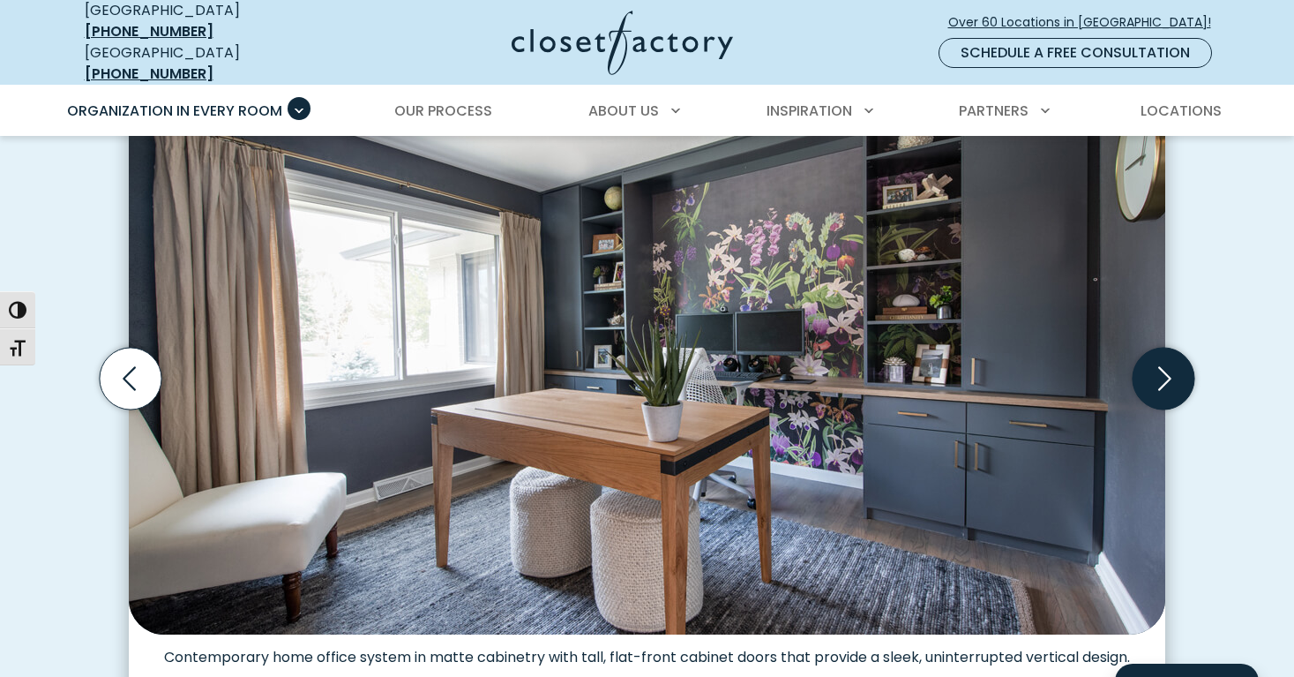
click at [1169, 367] on icon "Next slide" at bounding box center [1164, 379] width 13 height 24
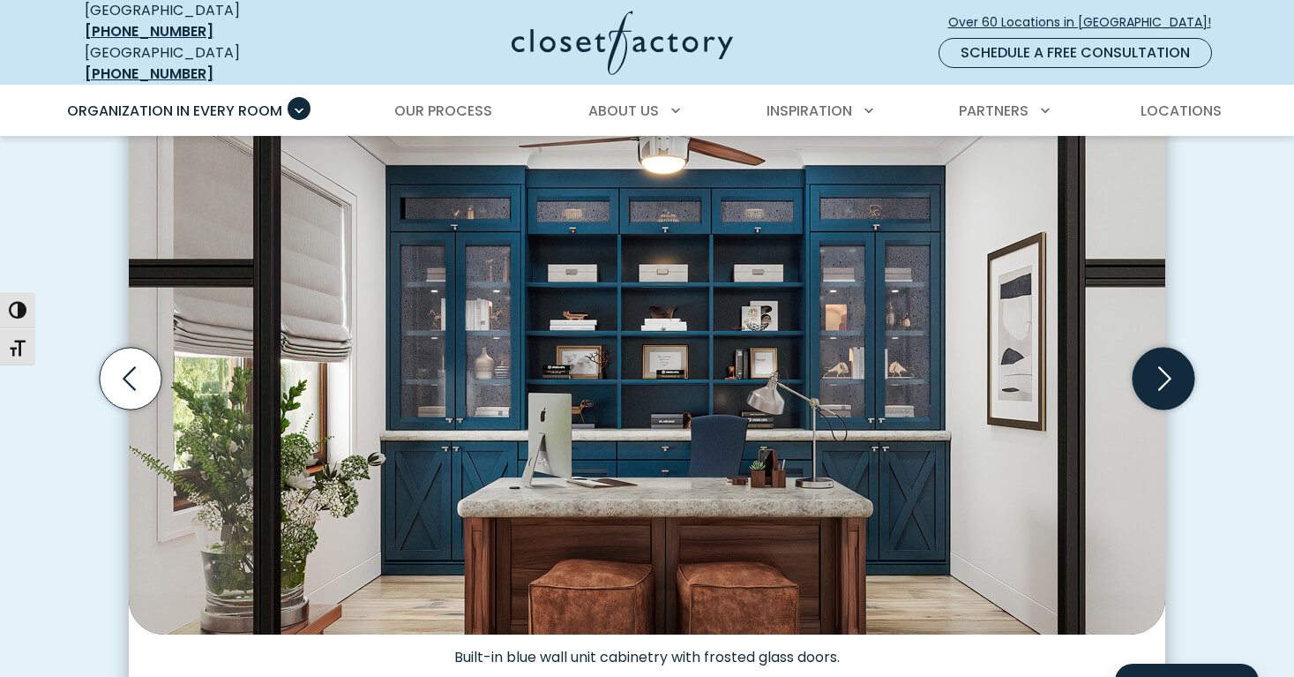
click at [1166, 365] on icon "Next slide" at bounding box center [1164, 379] width 62 height 62
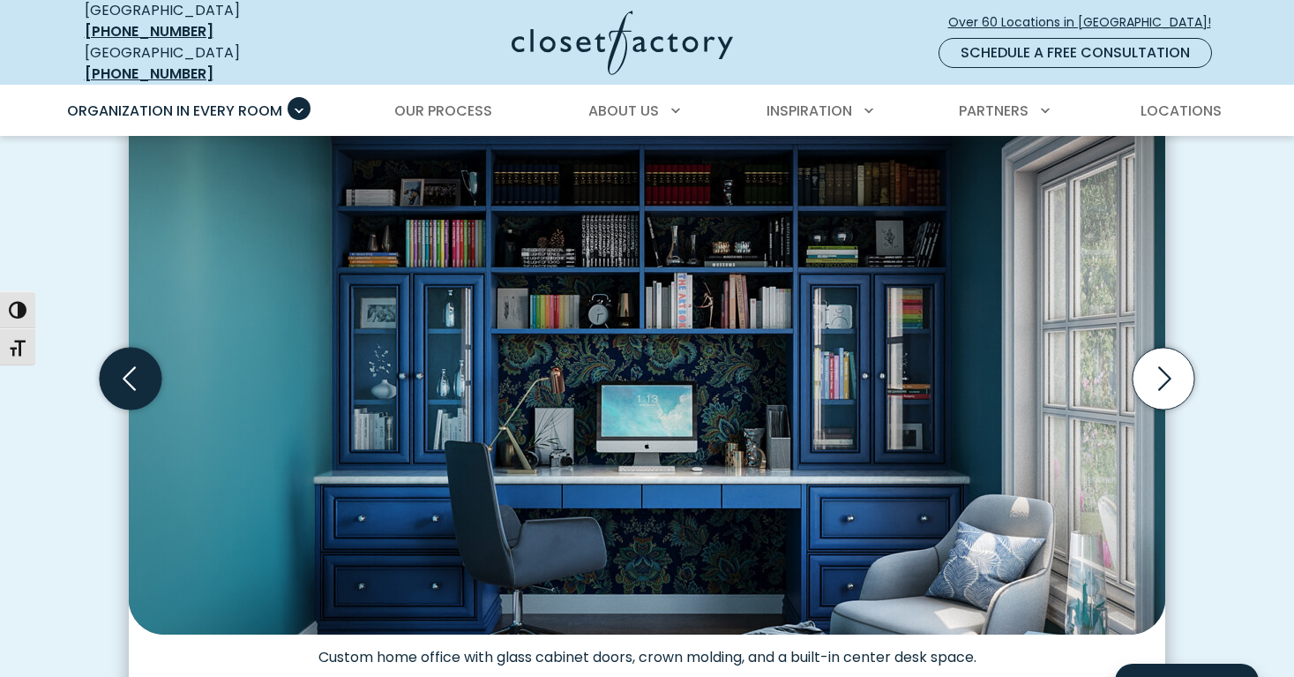
click at [124, 367] on icon "Previous slide" at bounding box center [129, 379] width 13 height 24
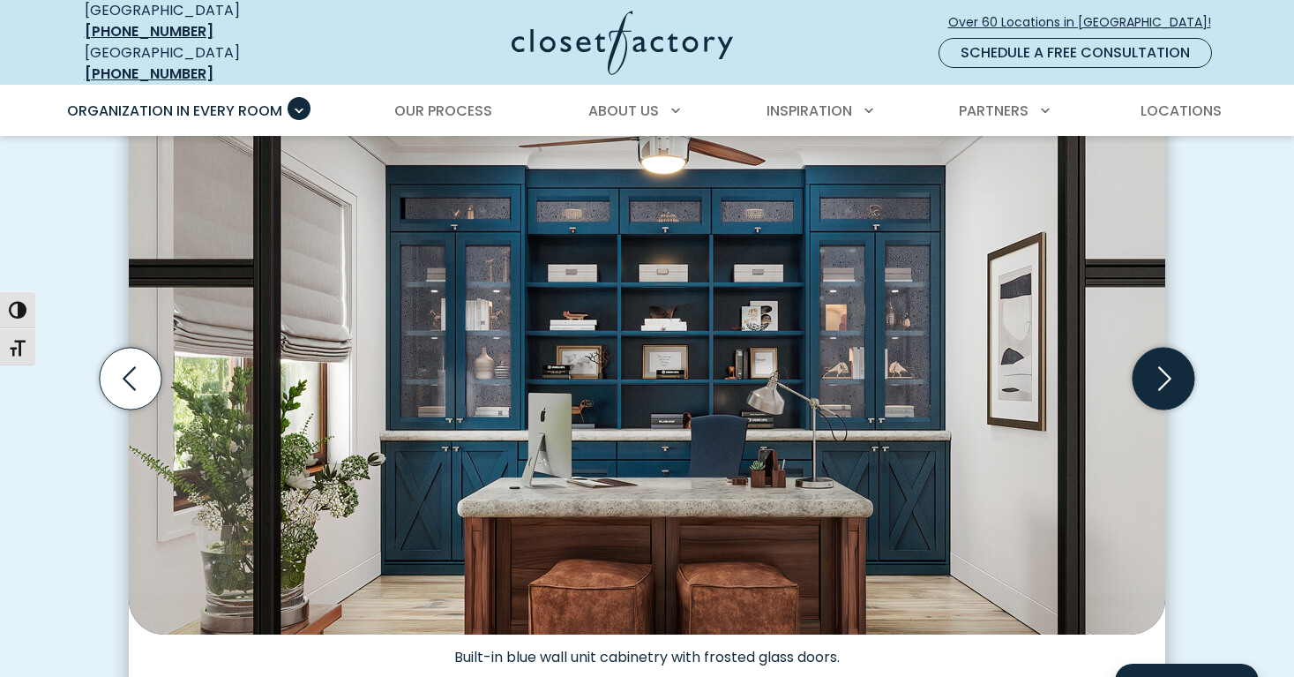
click at [1156, 370] on icon "Next slide" at bounding box center [1164, 379] width 62 height 62
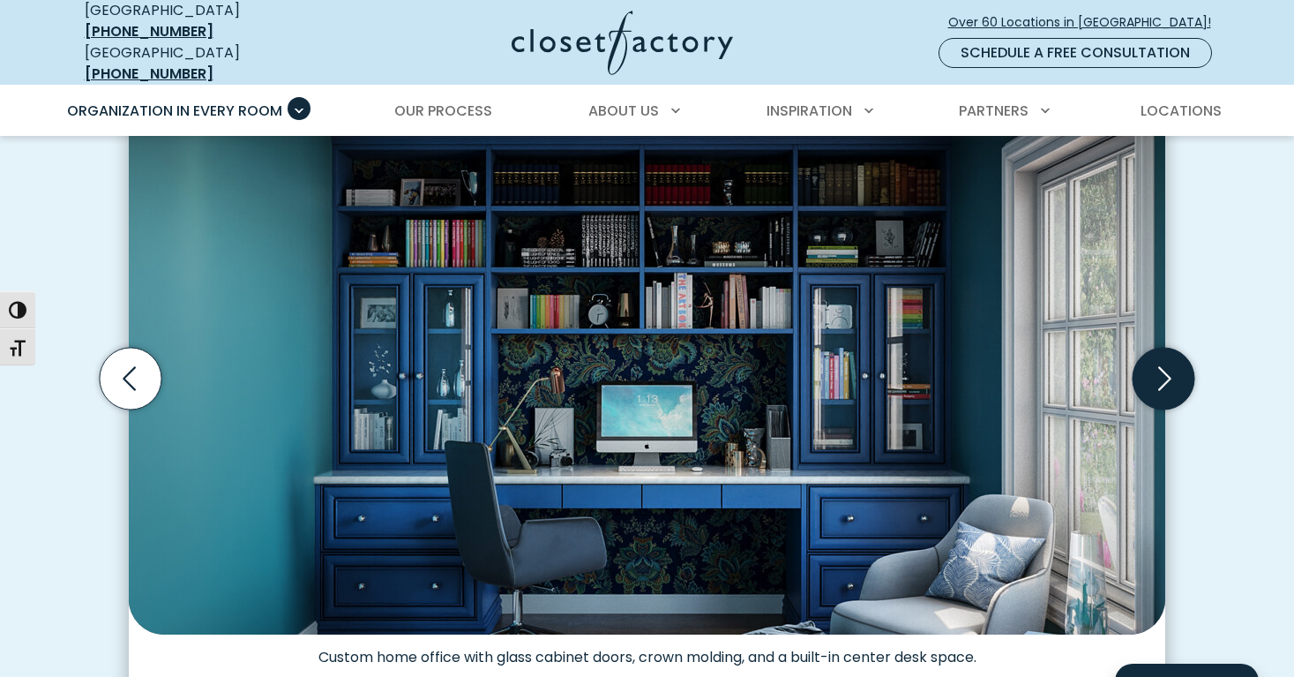
click at [1159, 366] on icon "Next slide" at bounding box center [1164, 379] width 62 height 62
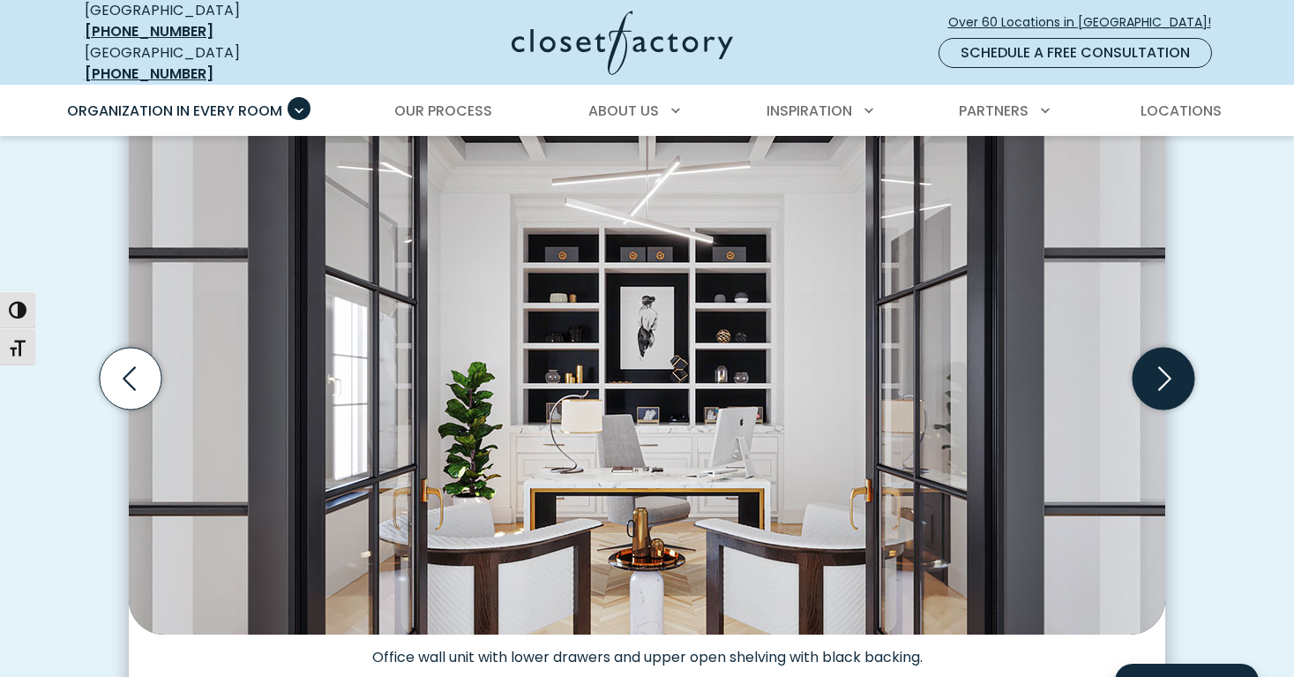
click at [1159, 368] on icon "Next slide" at bounding box center [1164, 379] width 62 height 62
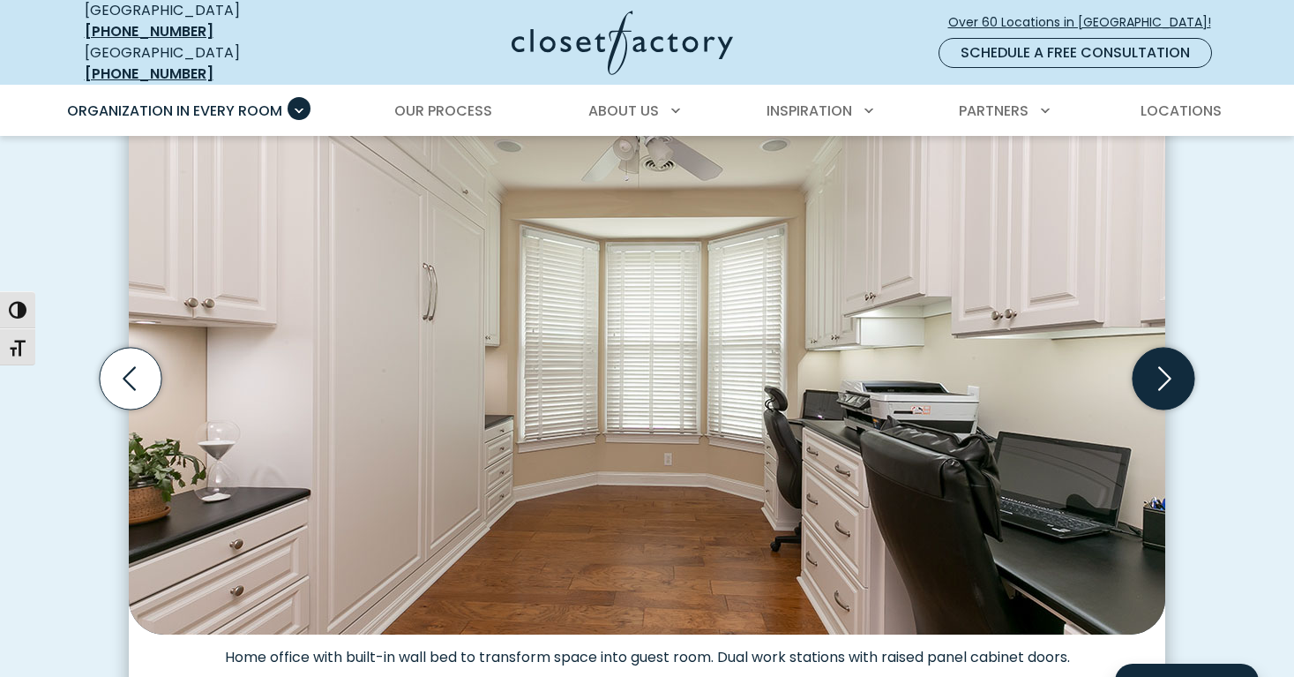
click at [1159, 368] on icon "Next slide" at bounding box center [1164, 379] width 62 height 62
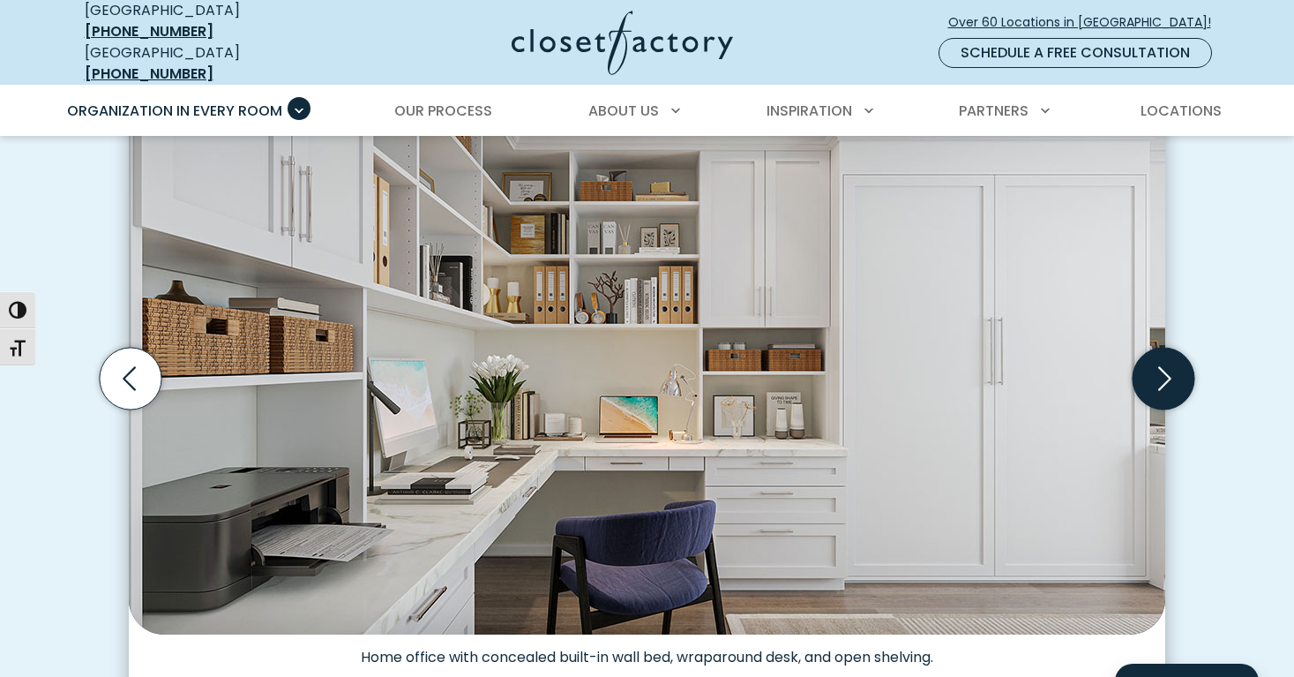
click at [1159, 369] on icon "Next slide" at bounding box center [1164, 379] width 62 height 62
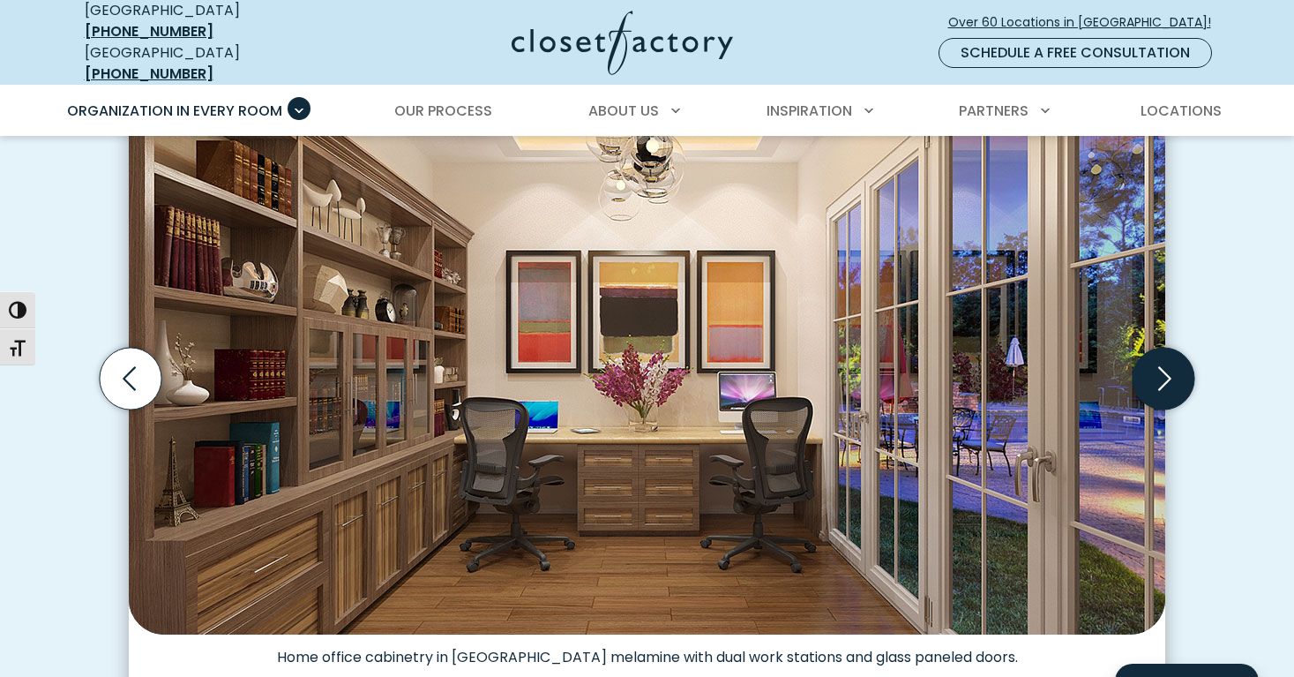
click at [1158, 370] on icon "Next slide" at bounding box center [1164, 379] width 62 height 62
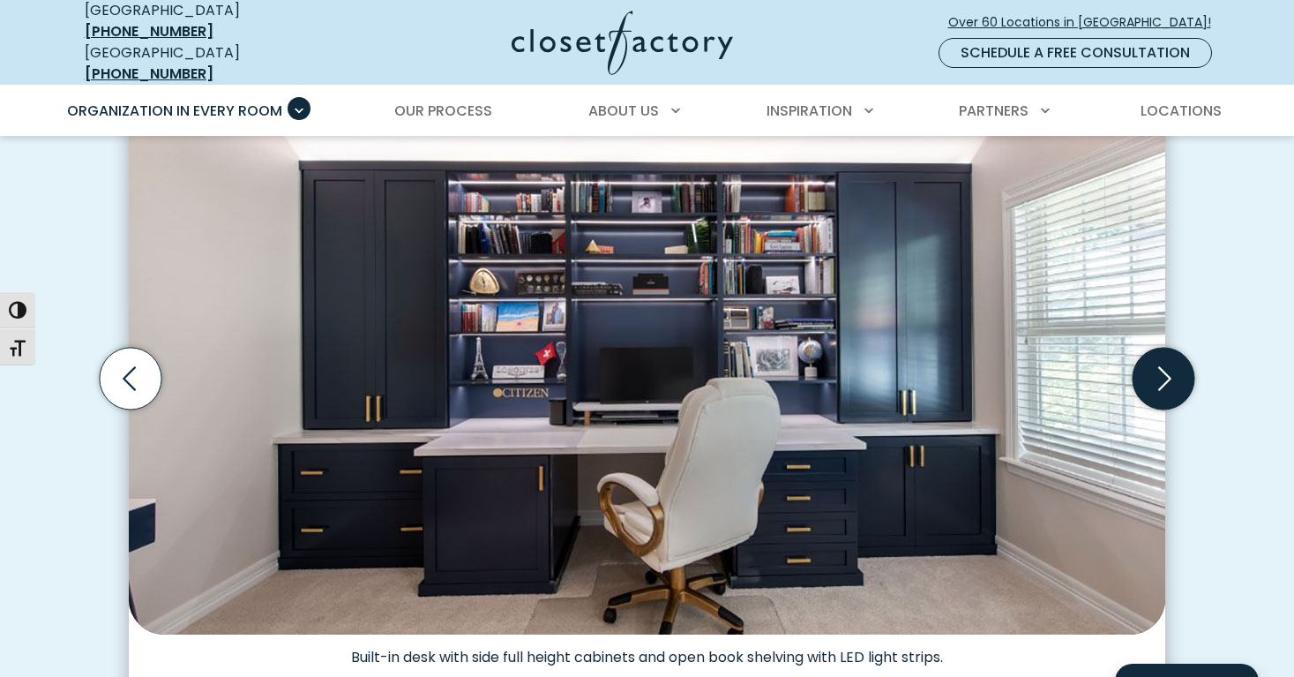
click at [1158, 370] on icon "Next slide" at bounding box center [1164, 379] width 62 height 62
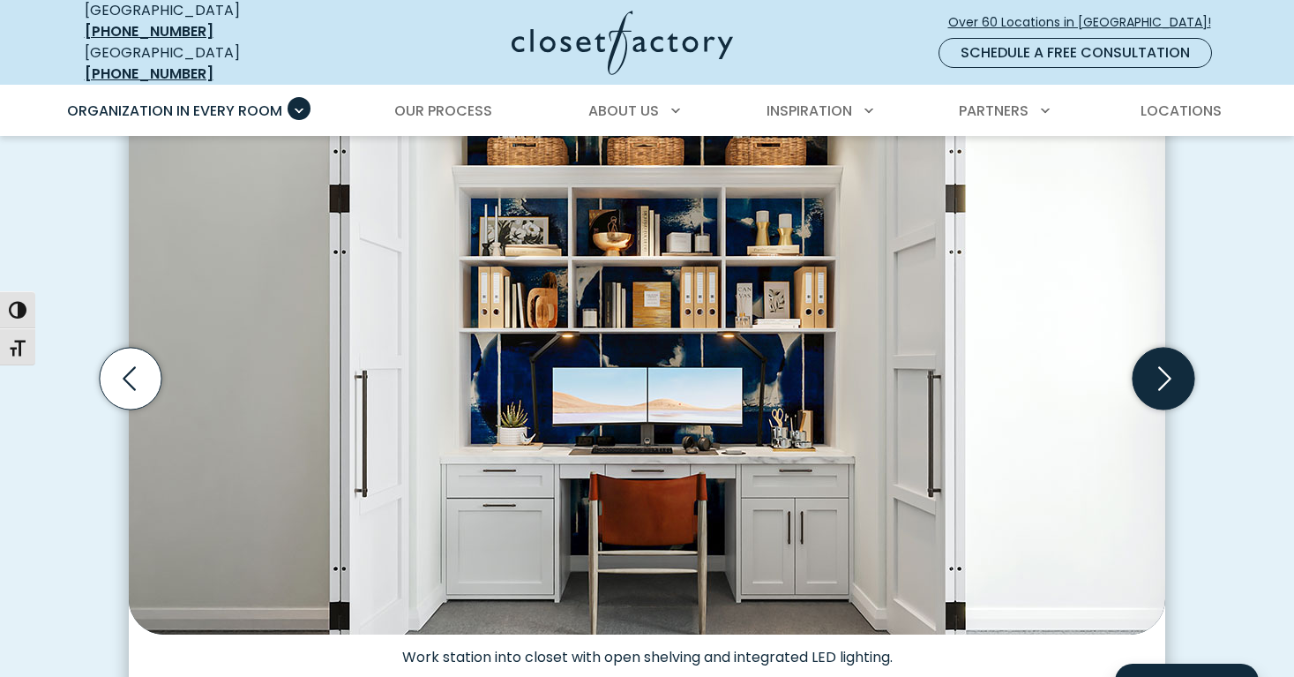
click at [1158, 370] on icon "Next slide" at bounding box center [1164, 379] width 62 height 62
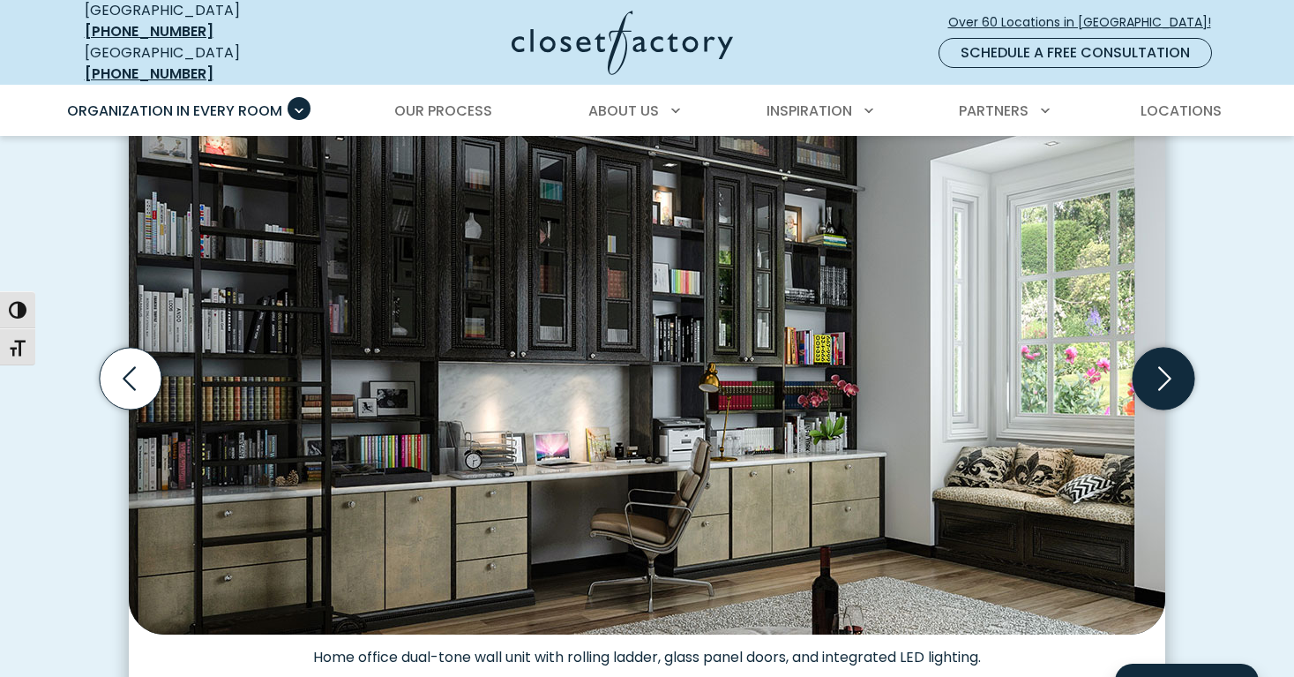
click at [1161, 365] on icon "Next slide" at bounding box center [1164, 379] width 62 height 62
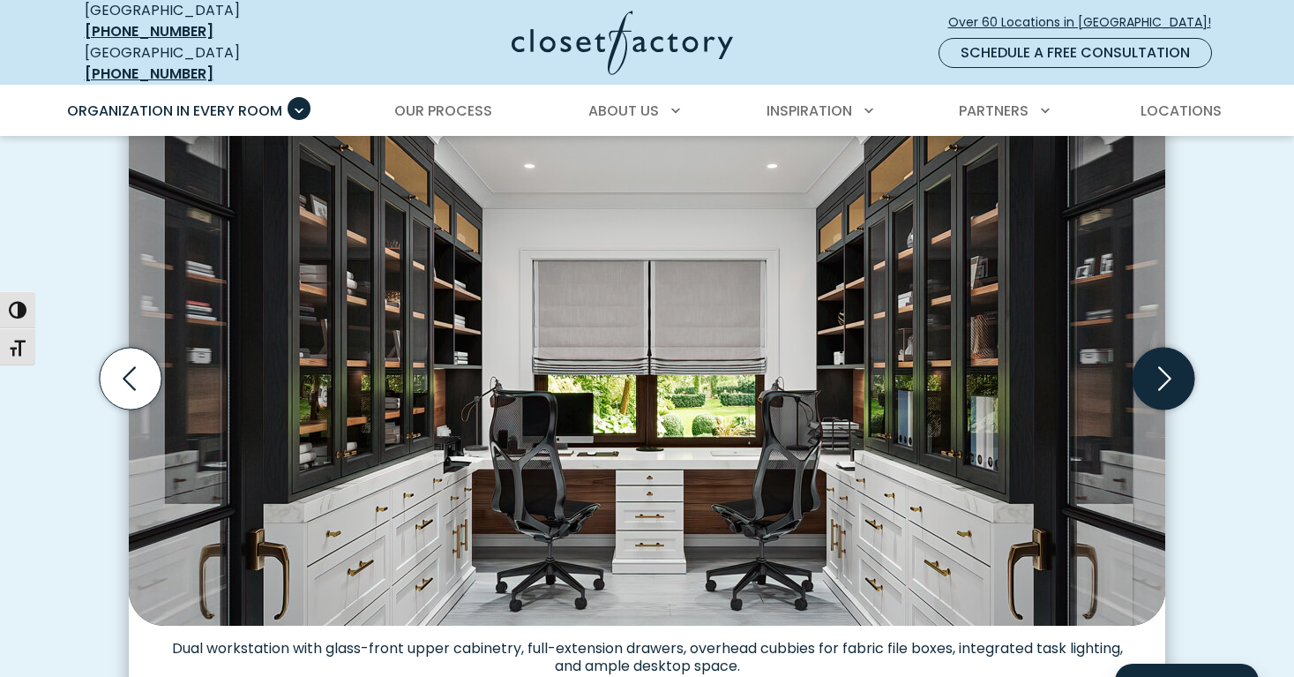
click at [1161, 365] on icon "Next slide" at bounding box center [1164, 379] width 62 height 62
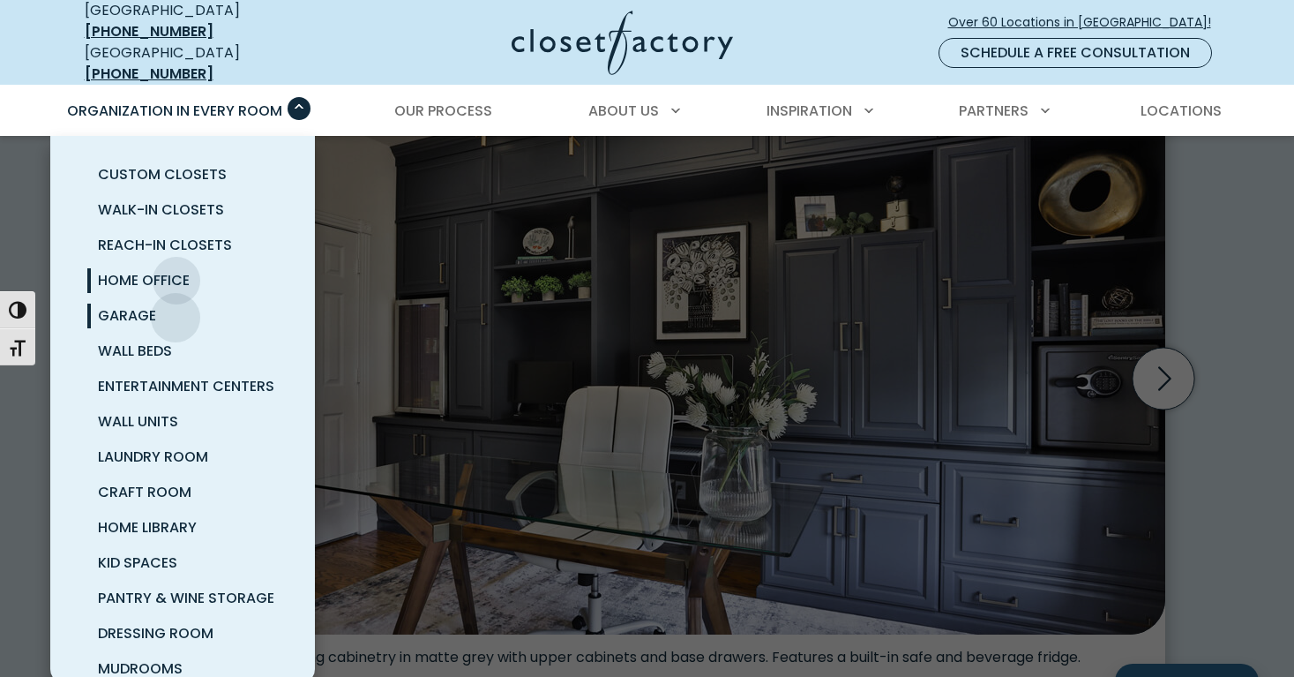
click at [176, 305] on link "Garage" at bounding box center [203, 315] width 265 height 35
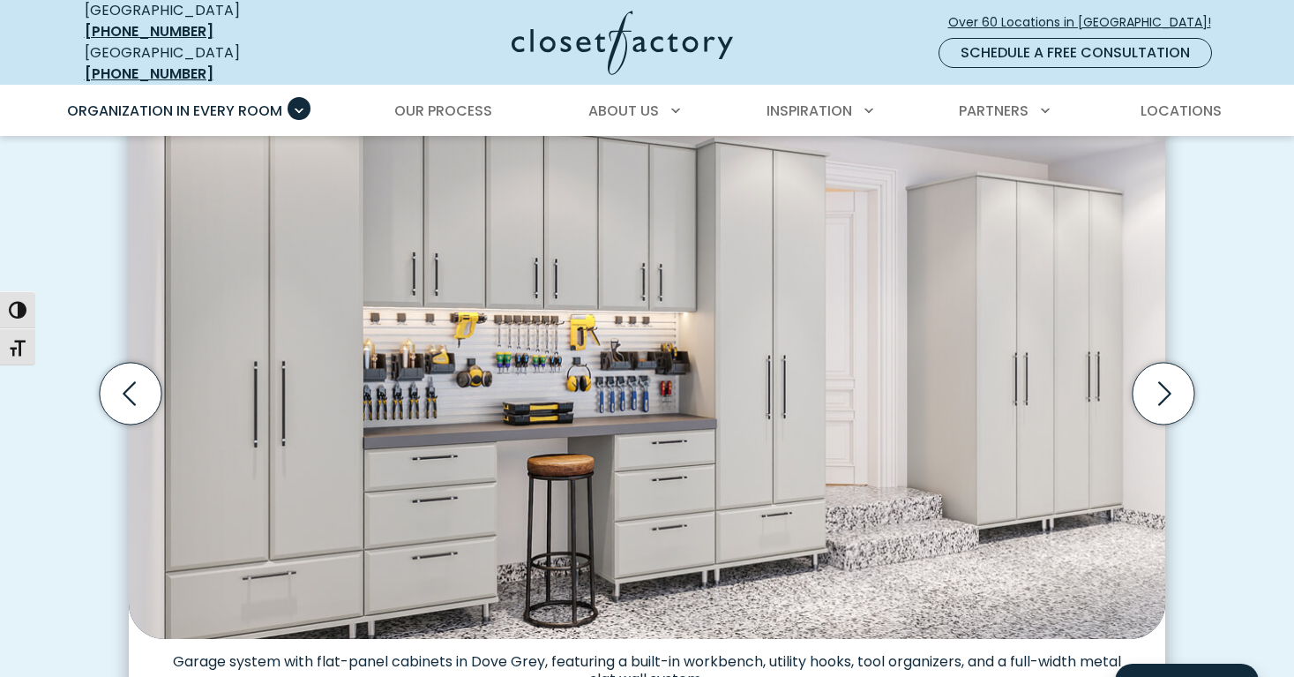
scroll to position [537, 0]
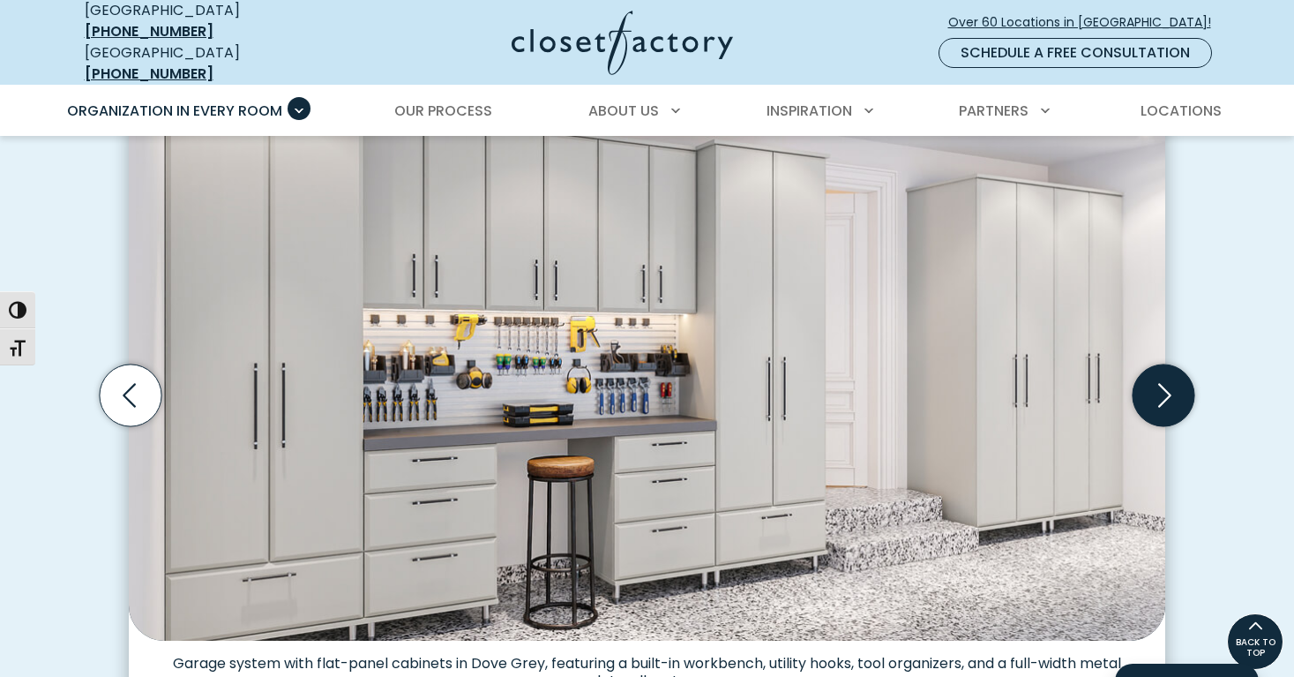
click at [1163, 378] on icon "Next slide" at bounding box center [1164, 395] width 62 height 62
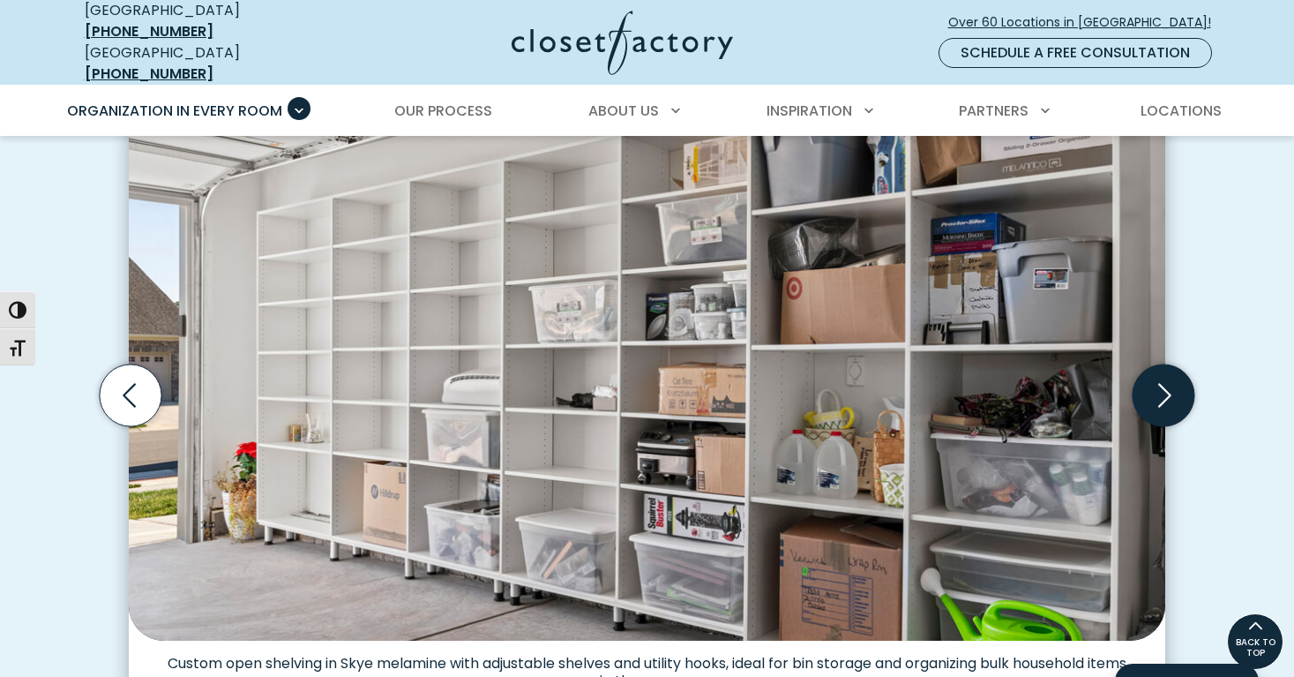
click at [1163, 378] on icon "Next slide" at bounding box center [1164, 395] width 62 height 62
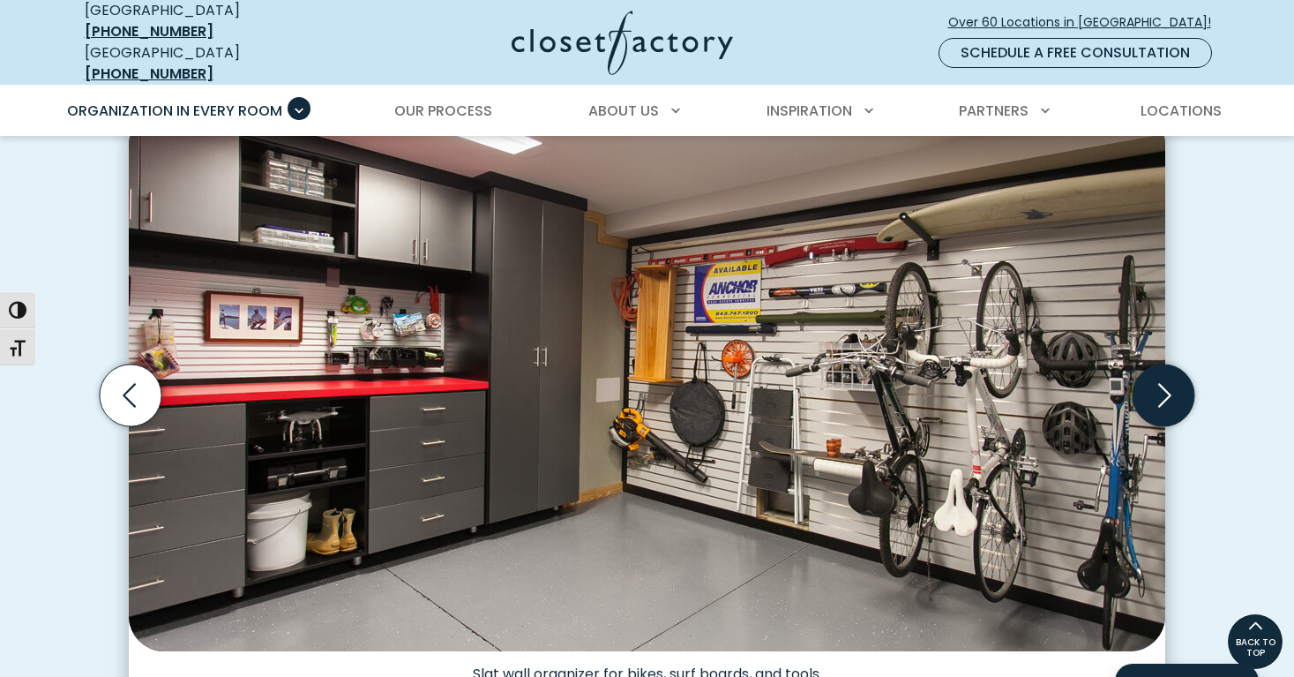
click at [1167, 380] on icon "Next slide" at bounding box center [1164, 395] width 62 height 62
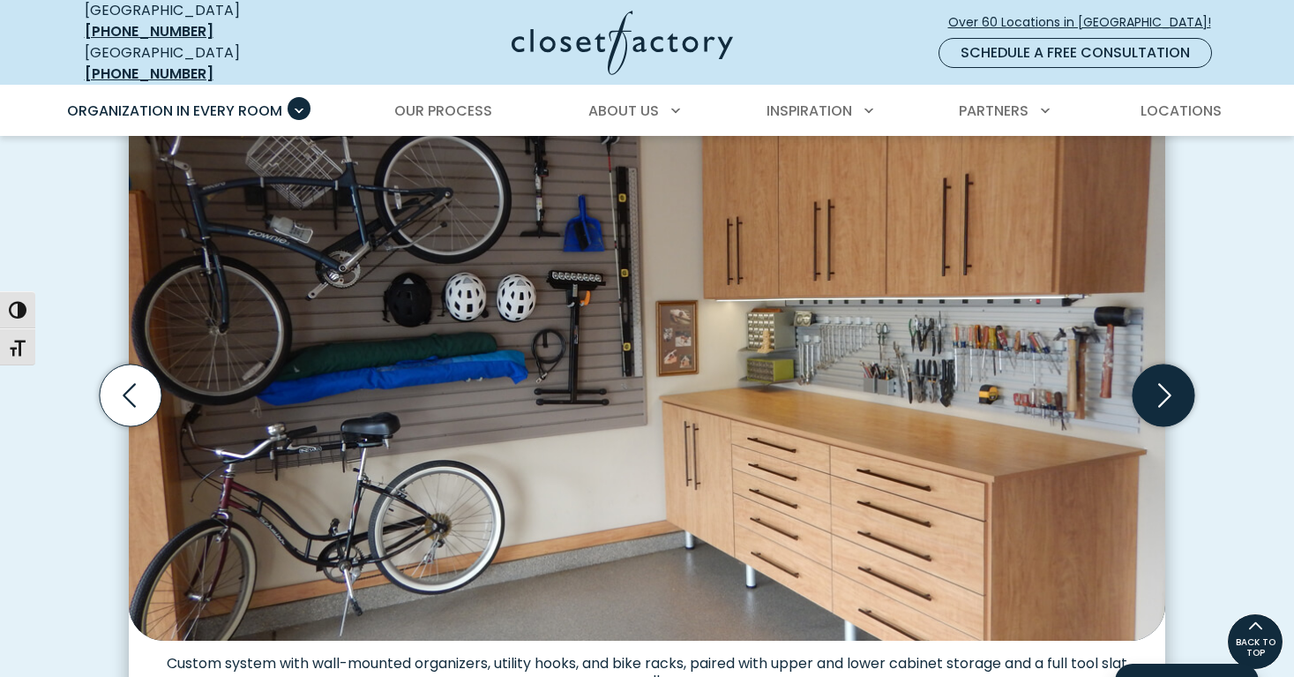
click at [1158, 381] on icon "Next slide" at bounding box center [1164, 395] width 62 height 62
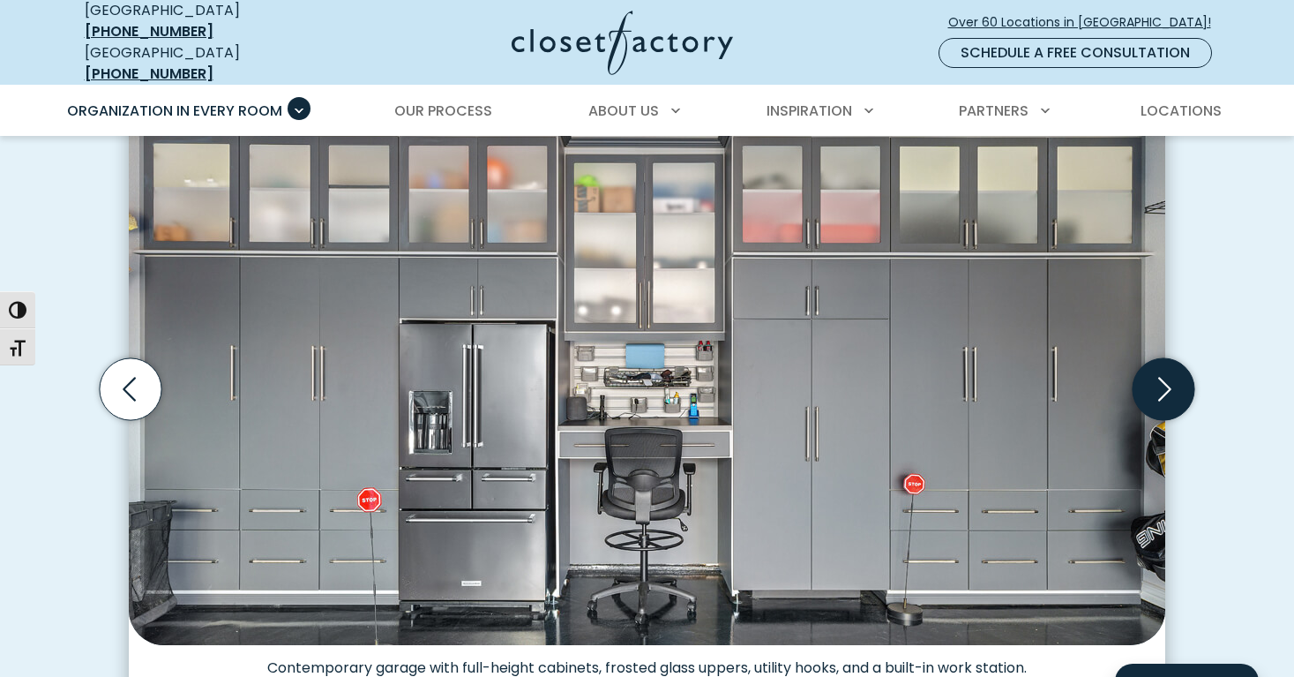
scroll to position [545, 0]
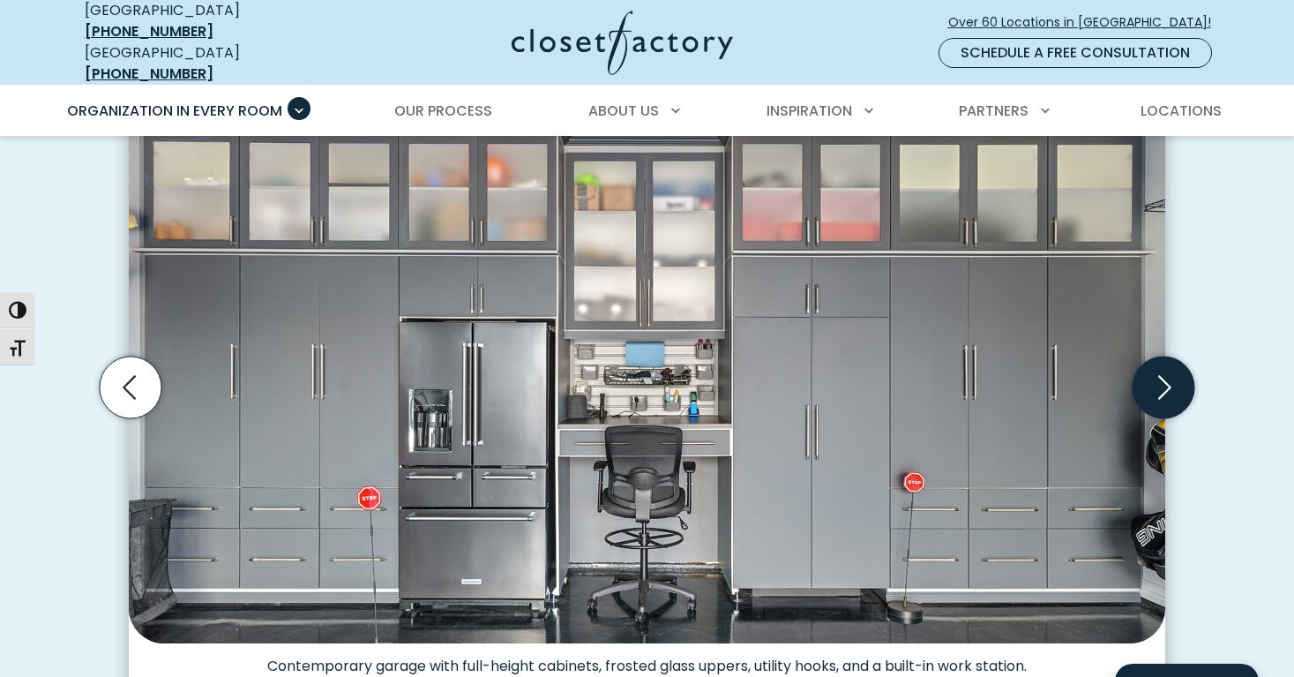
click at [1157, 376] on icon "Next slide" at bounding box center [1164, 387] width 62 height 62
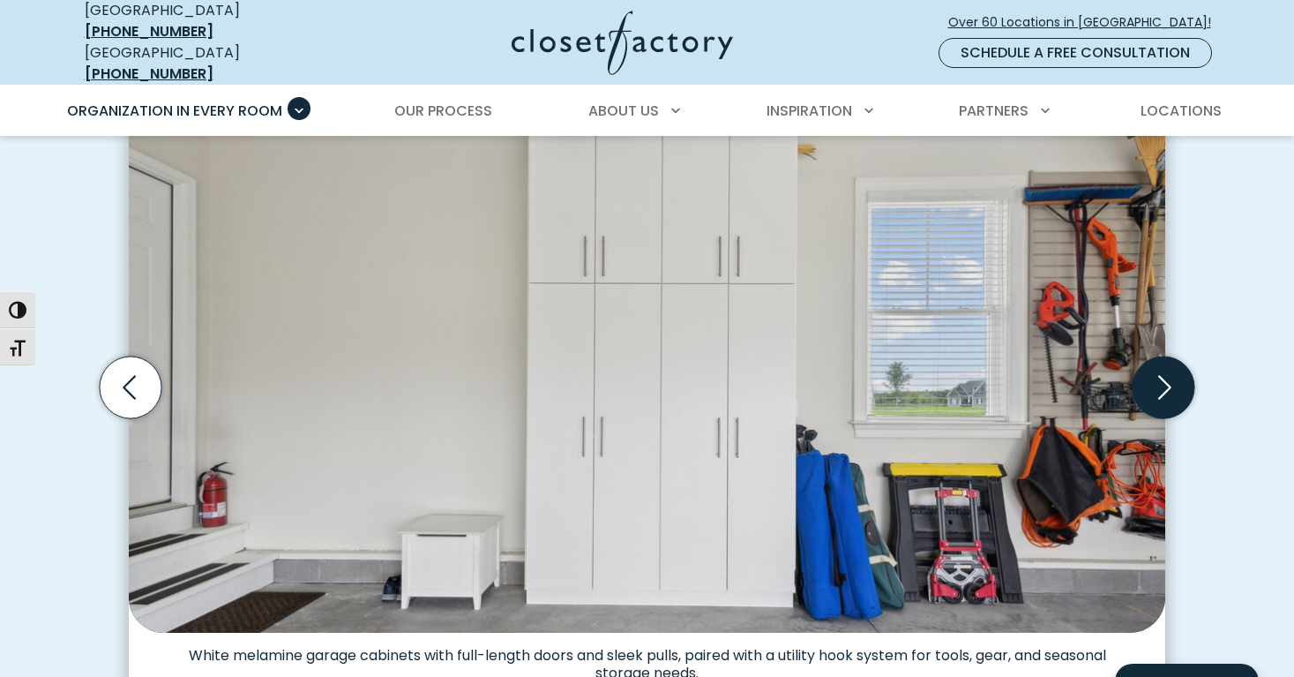
click at [1158, 375] on icon "Next slide" at bounding box center [1164, 387] width 62 height 62
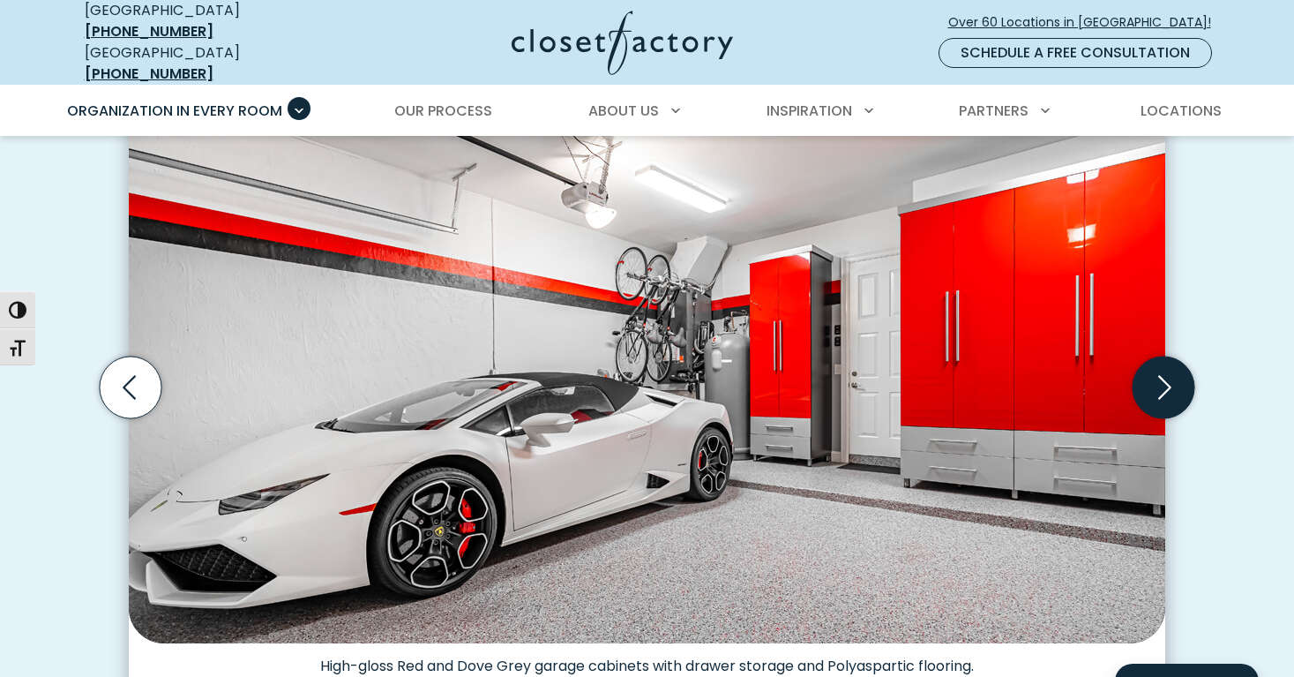
click at [1158, 375] on icon "Next slide" at bounding box center [1164, 387] width 62 height 62
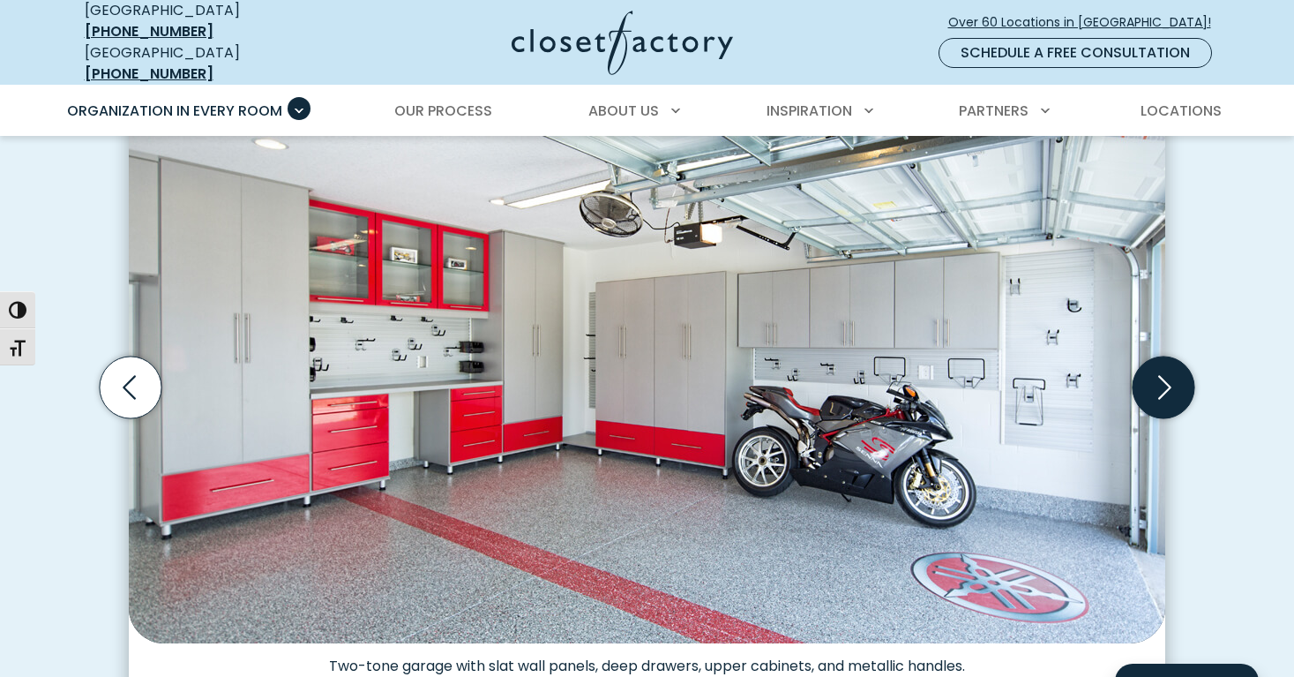
click at [1158, 375] on icon "Next slide" at bounding box center [1164, 387] width 62 height 62
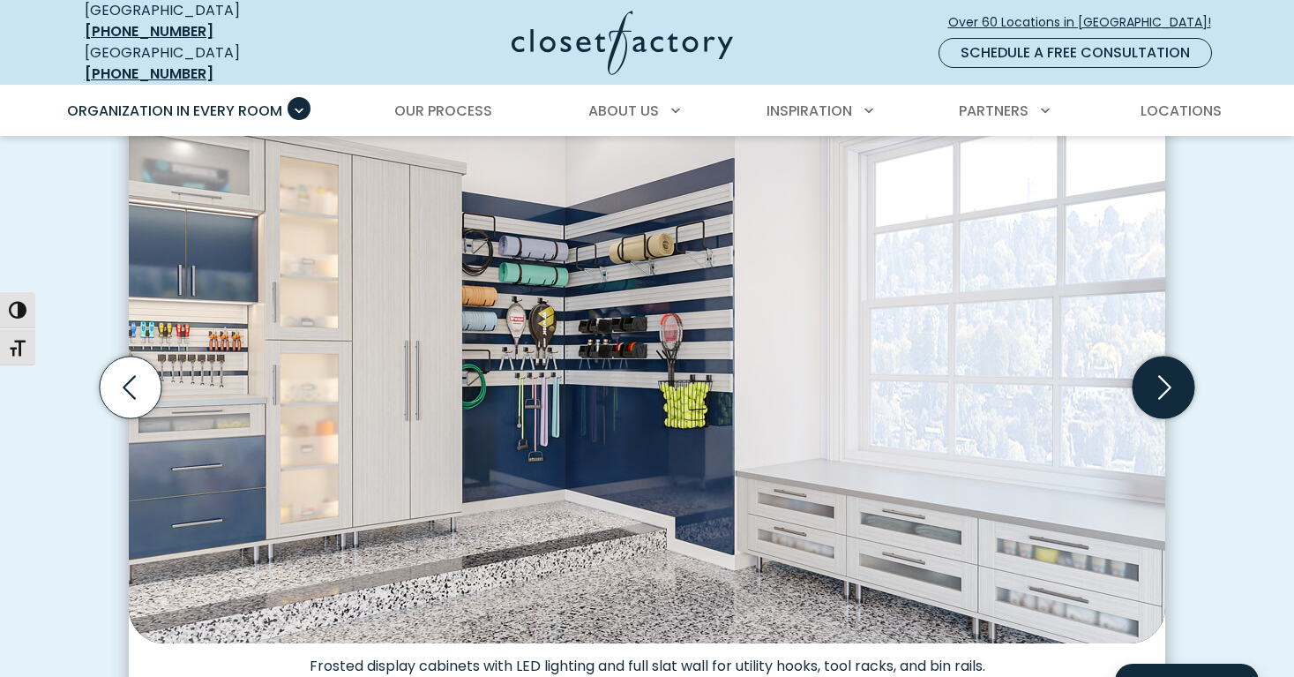
click at [1163, 371] on icon "Next slide" at bounding box center [1164, 387] width 62 height 62
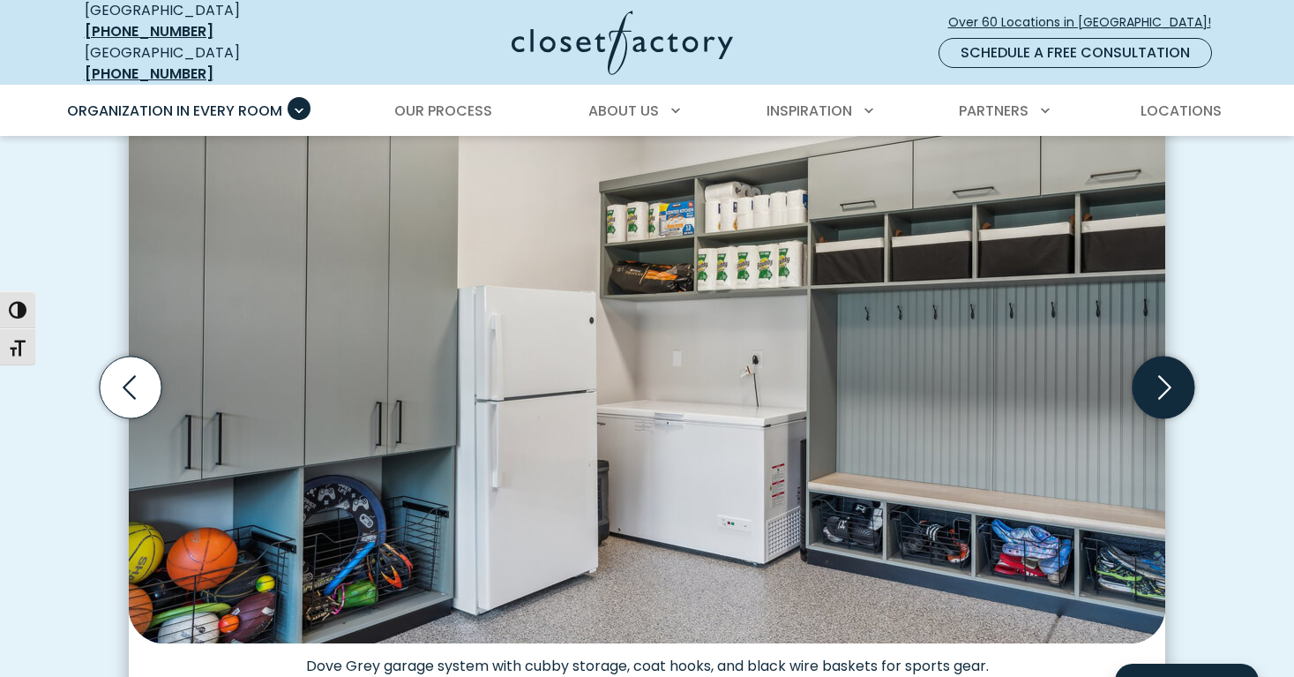
click at [1163, 371] on icon "Next slide" at bounding box center [1164, 387] width 62 height 62
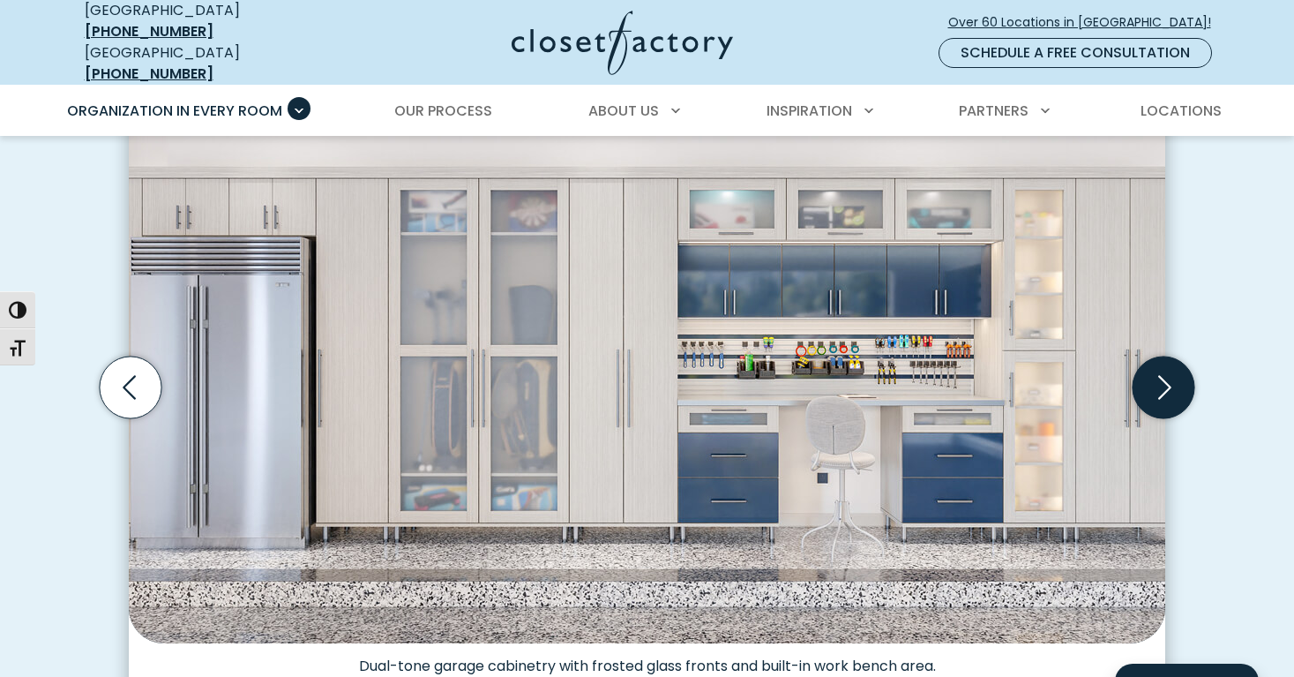
click at [1155, 366] on icon "Next slide" at bounding box center [1164, 387] width 62 height 62
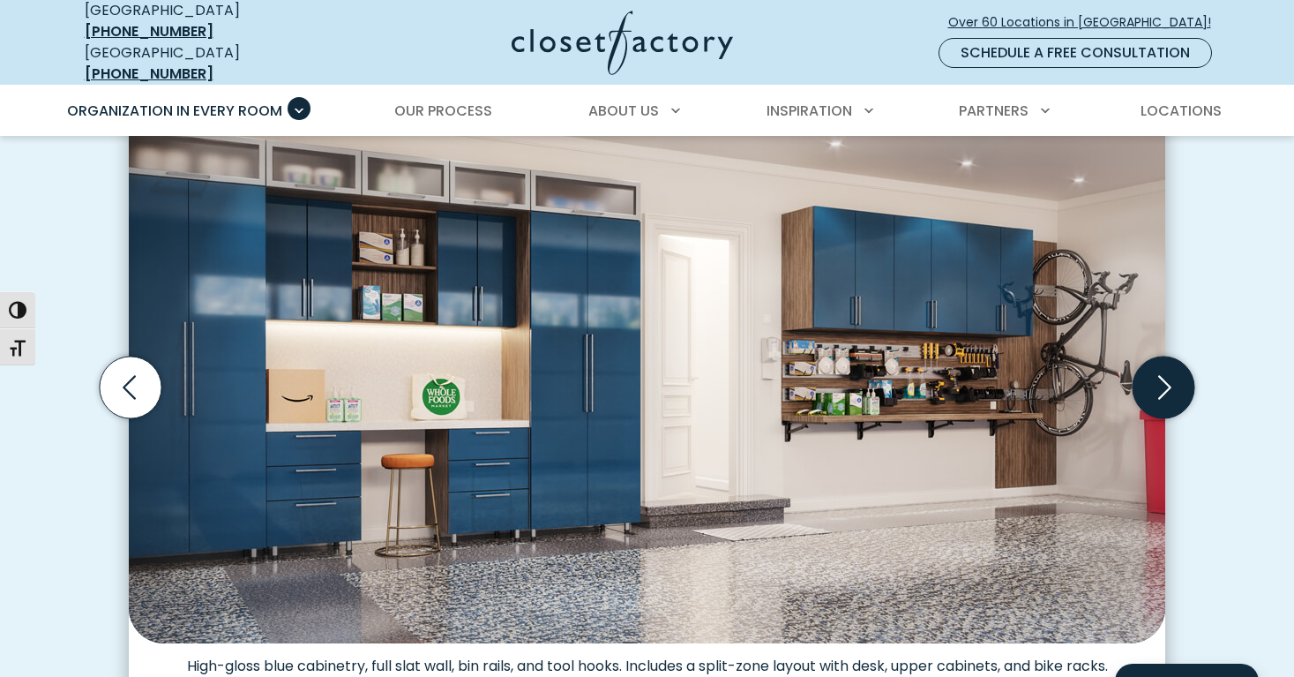
click at [1161, 371] on icon "Next slide" at bounding box center [1164, 387] width 62 height 62
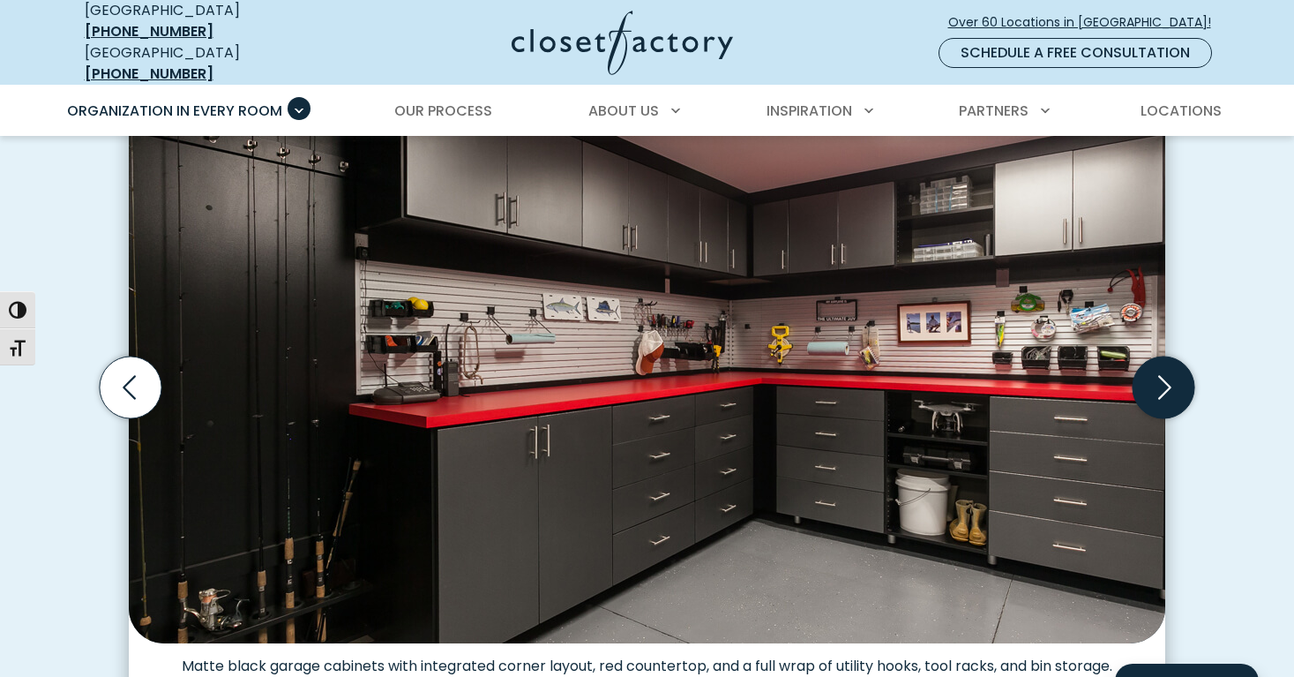
click at [1161, 371] on icon "Next slide" at bounding box center [1164, 387] width 62 height 62
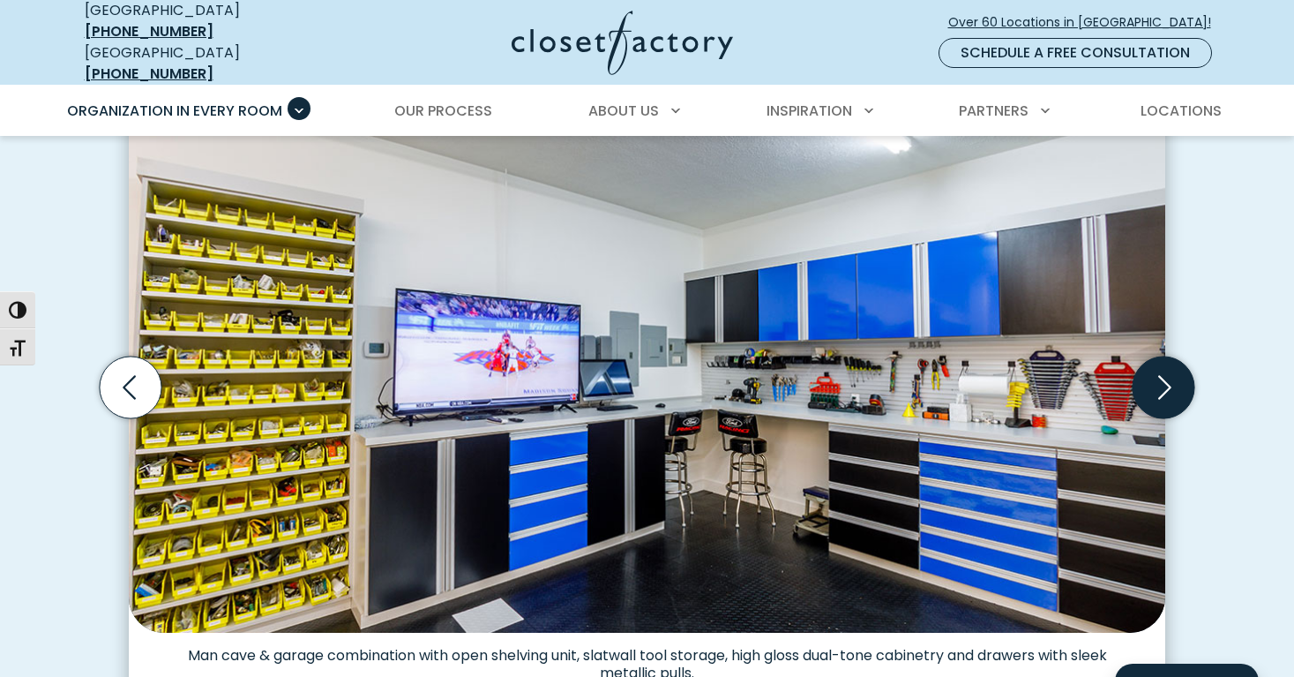
click at [1161, 371] on icon "Next slide" at bounding box center [1164, 387] width 62 height 62
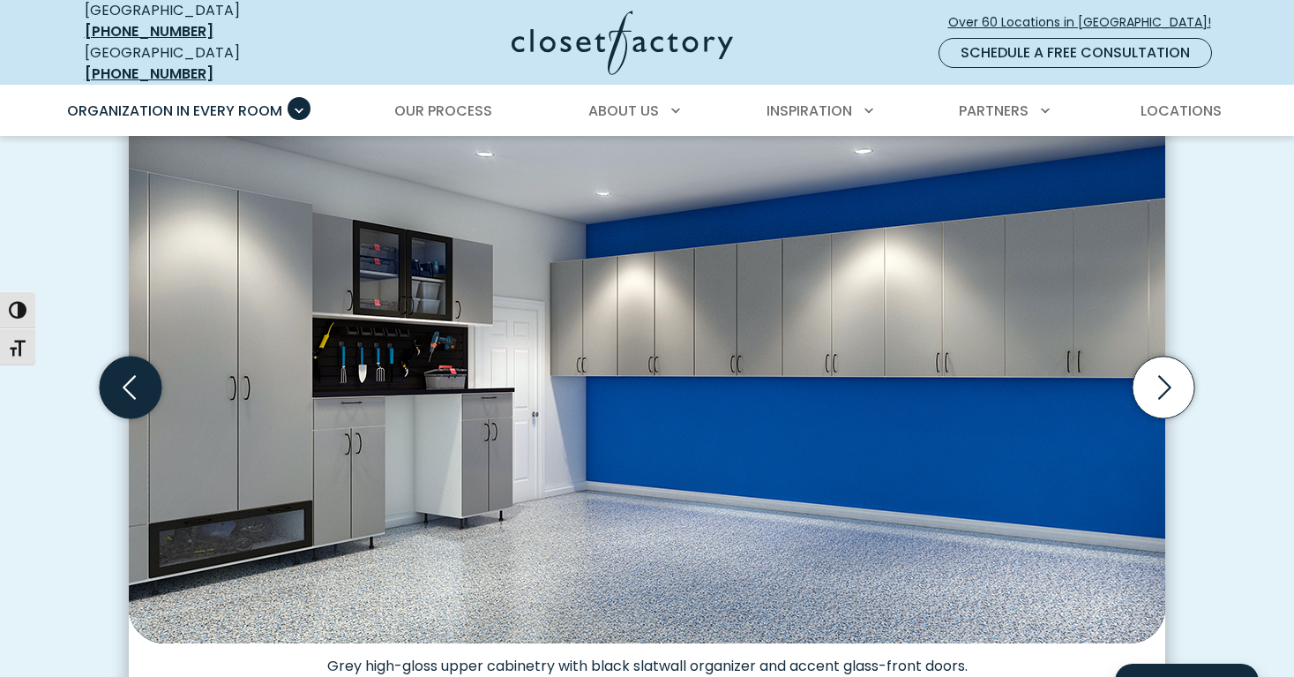
click at [119, 369] on icon "Previous slide" at bounding box center [131, 387] width 62 height 62
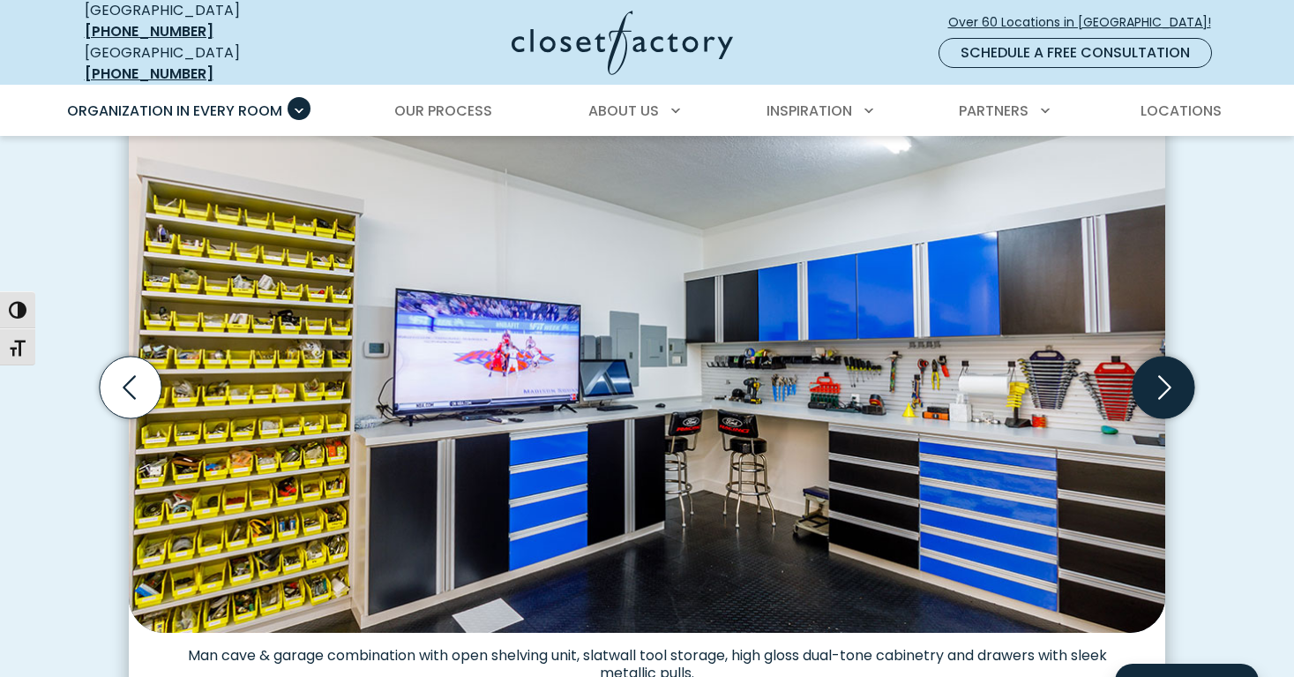
click at [1178, 378] on icon "Next slide" at bounding box center [1164, 387] width 62 height 62
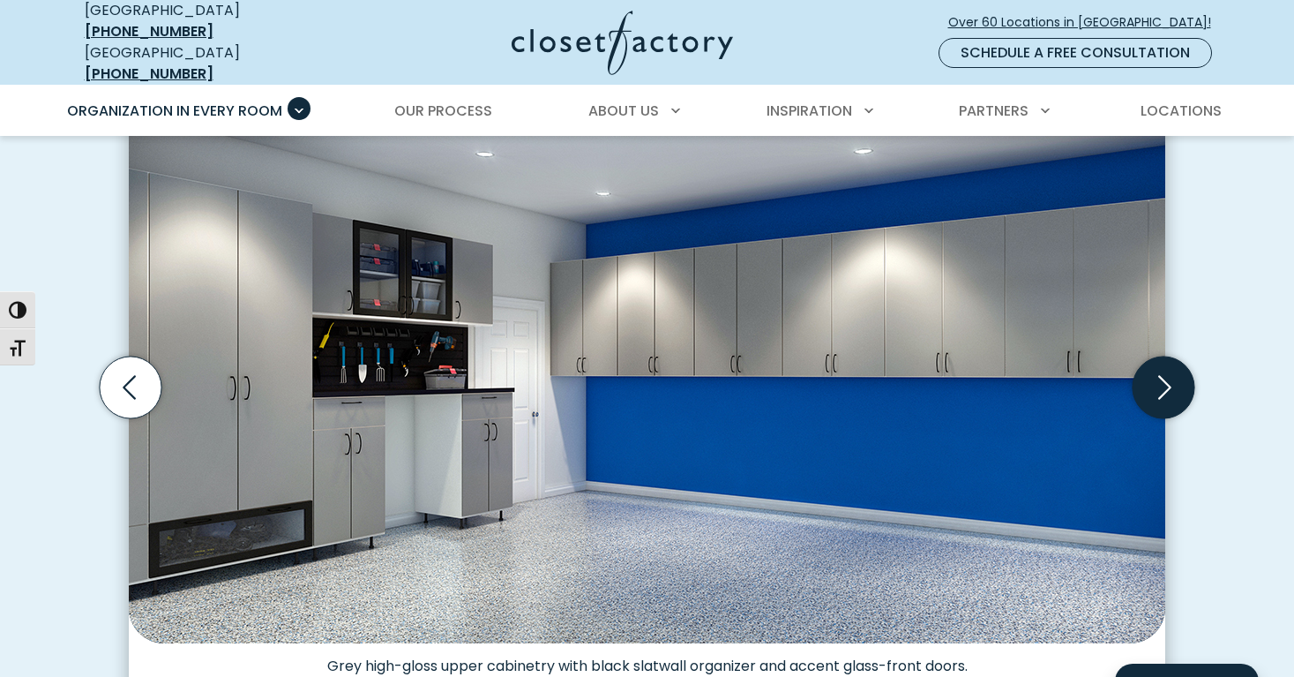
click at [1163, 375] on icon "Next slide" at bounding box center [1164, 387] width 62 height 62
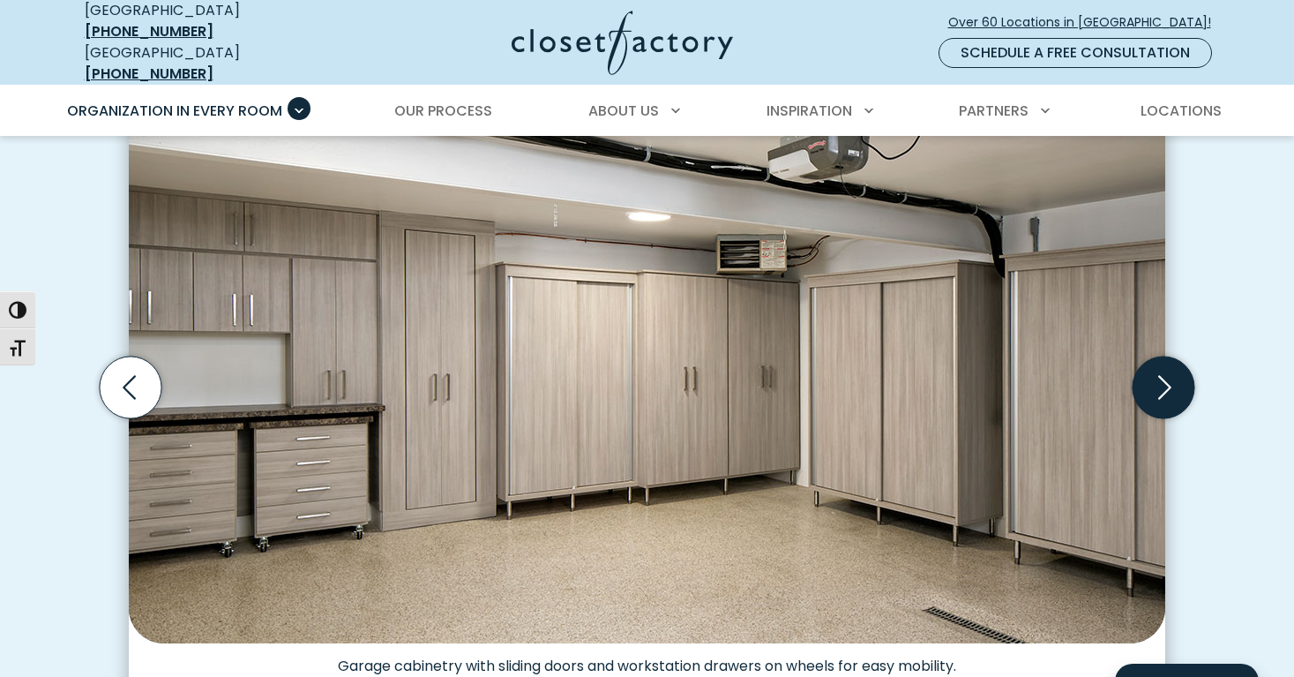
click at [1163, 375] on icon "Next slide" at bounding box center [1164, 387] width 62 height 62
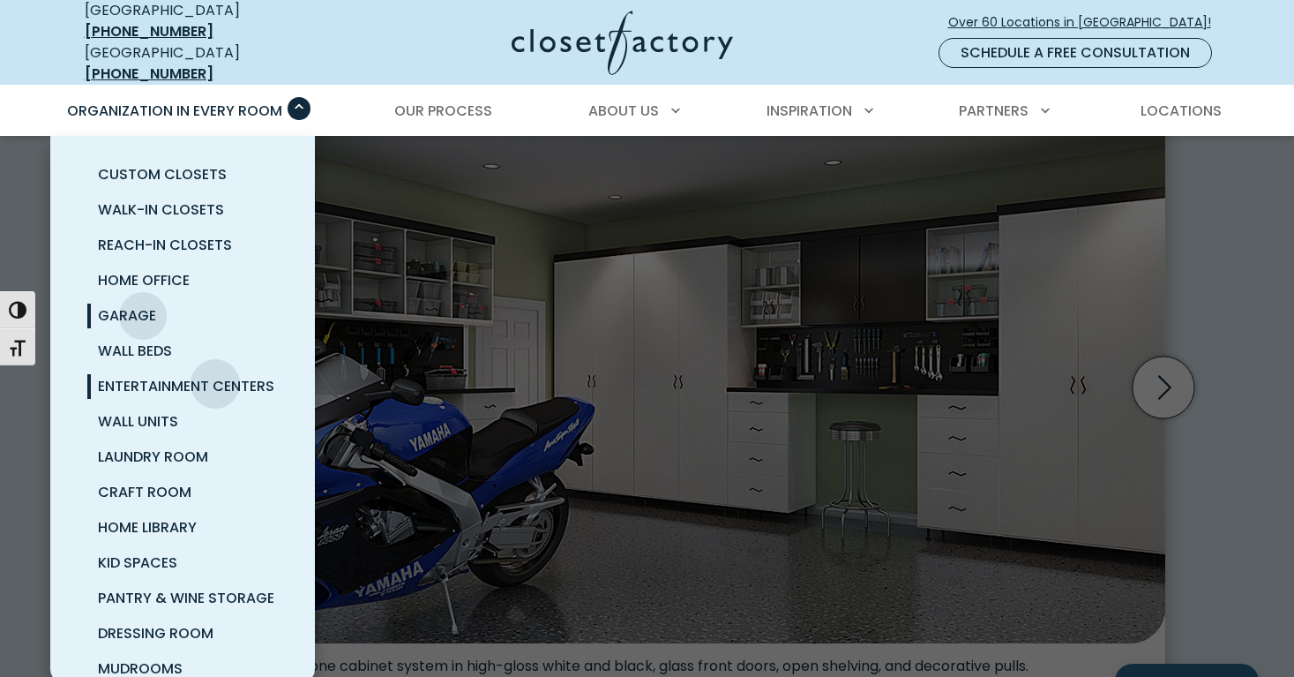
click at [215, 376] on span "Entertainment Centers" at bounding box center [186, 386] width 176 height 20
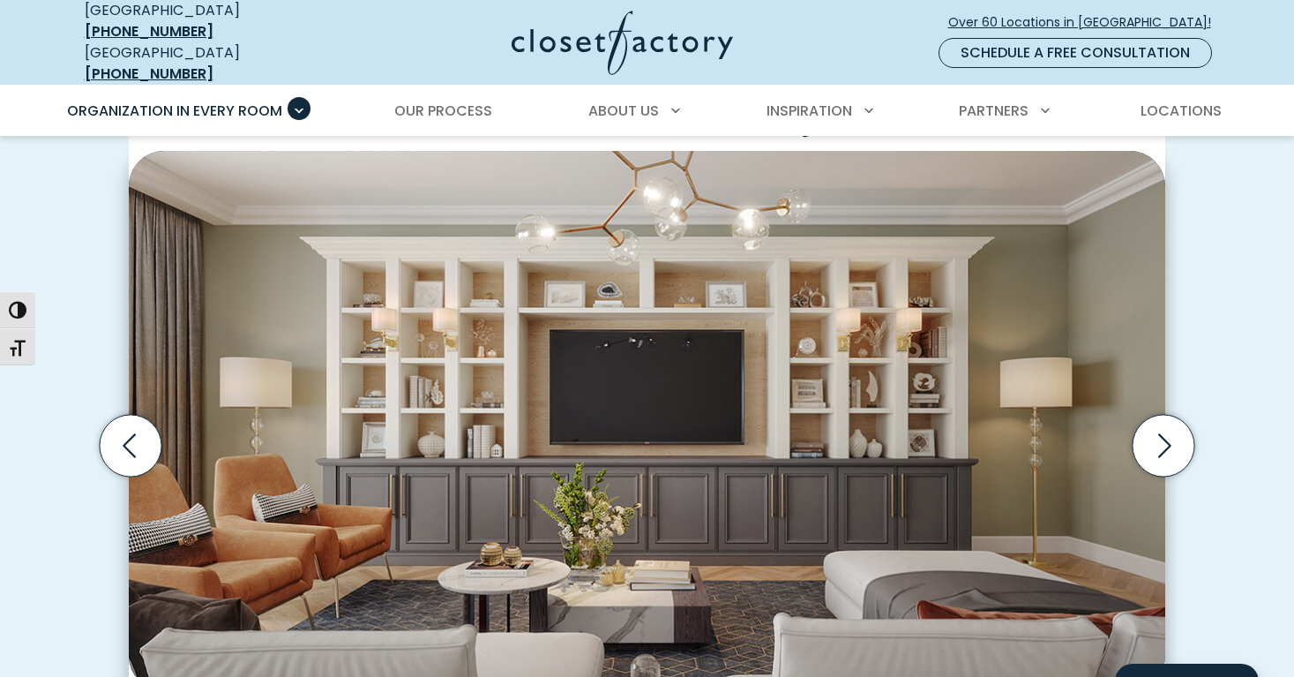
scroll to position [499, 0]
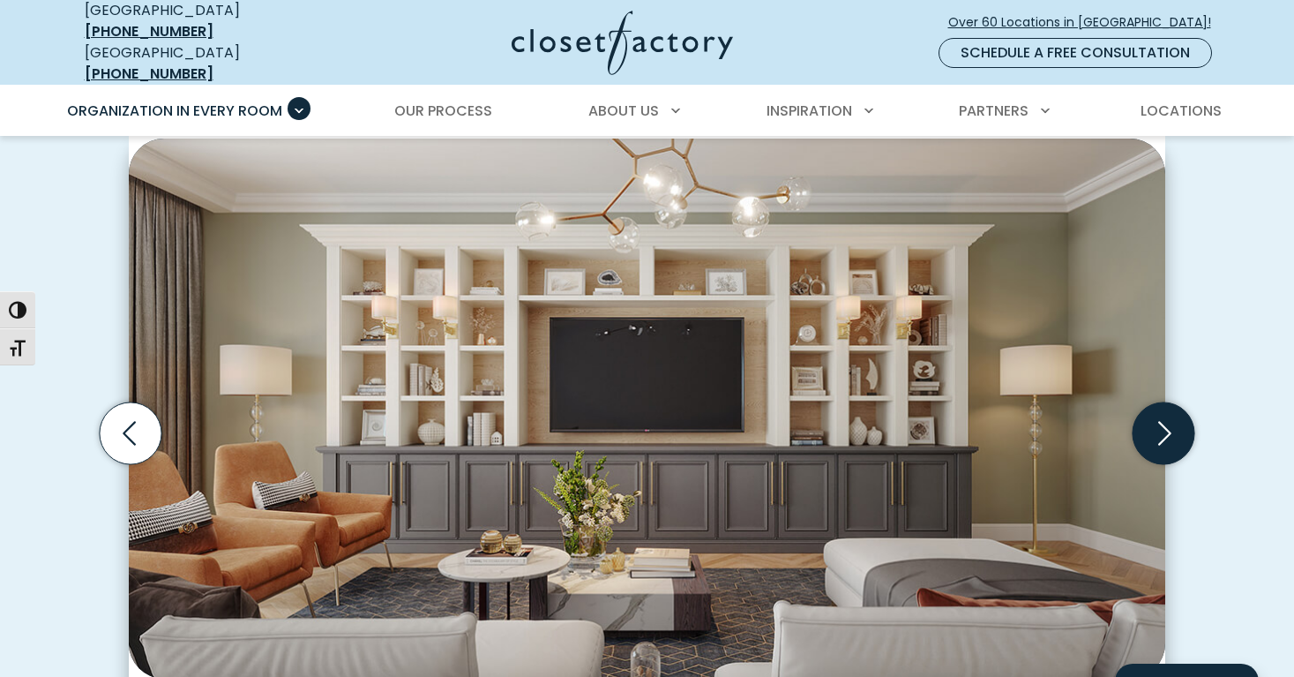
click at [1171, 423] on icon "Next slide" at bounding box center [1164, 433] width 62 height 62
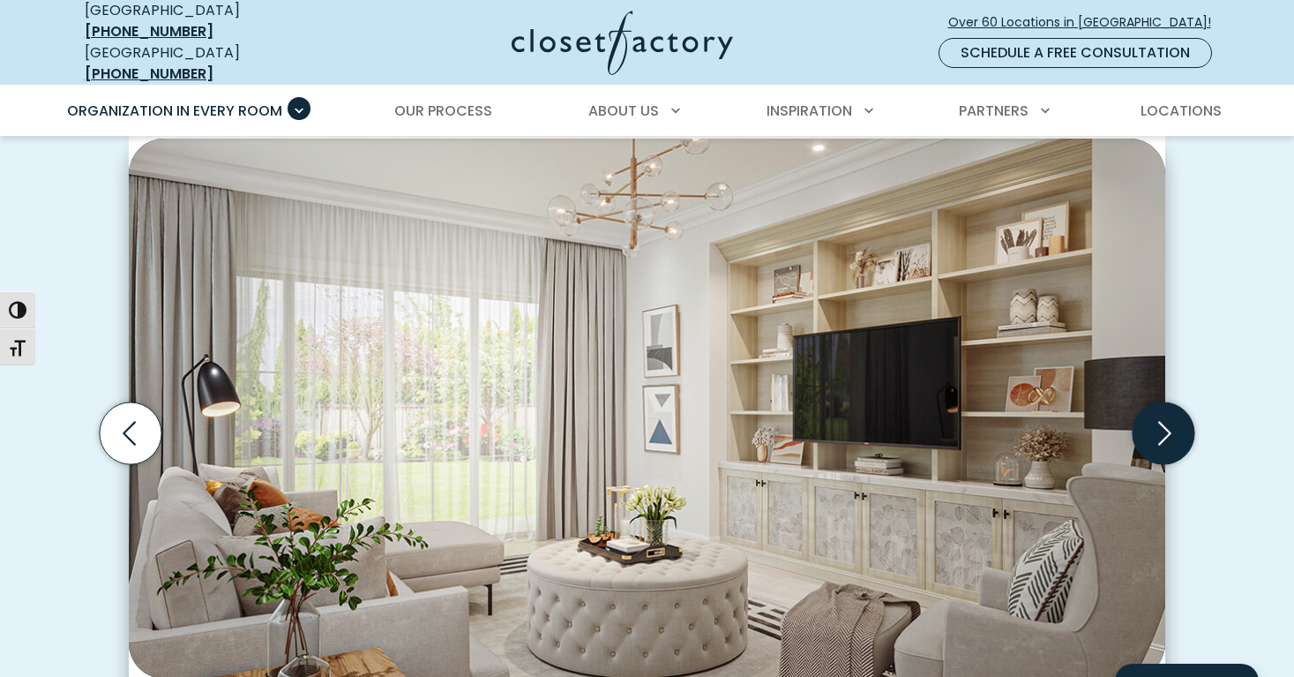
click at [1167, 421] on icon "Next slide" at bounding box center [1164, 433] width 13 height 24
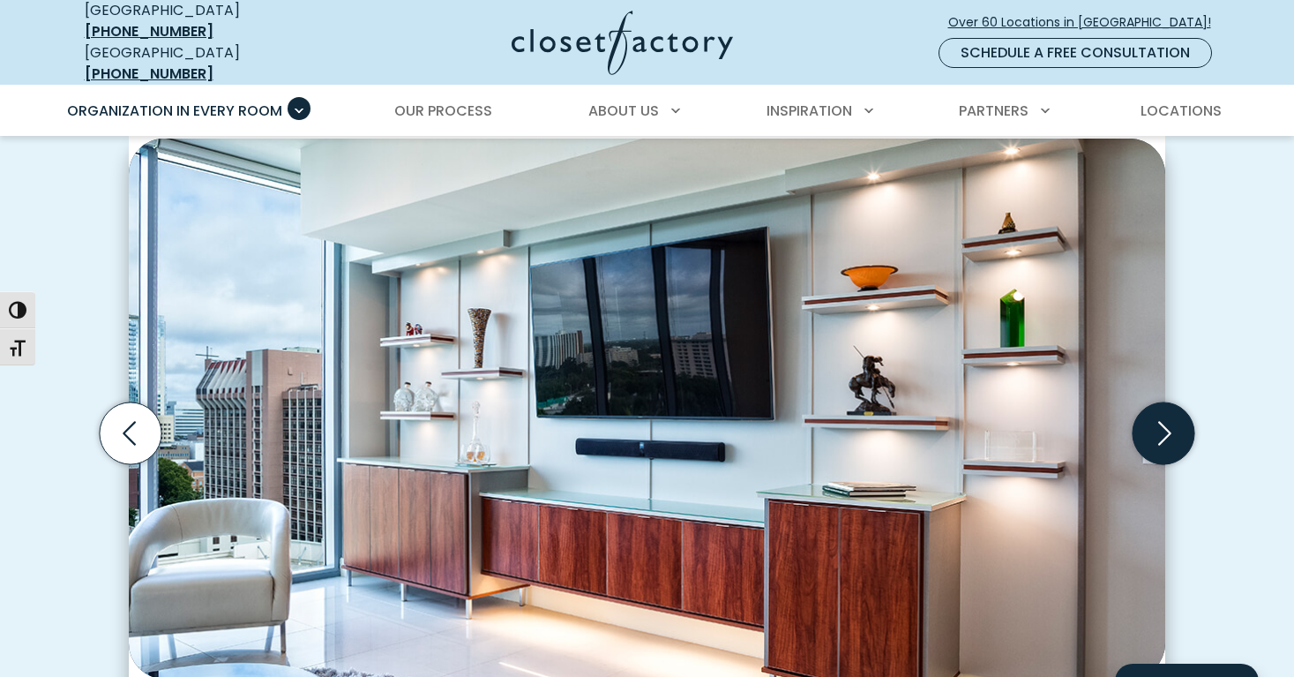
click at [1167, 421] on icon "Next slide" at bounding box center [1164, 433] width 13 height 24
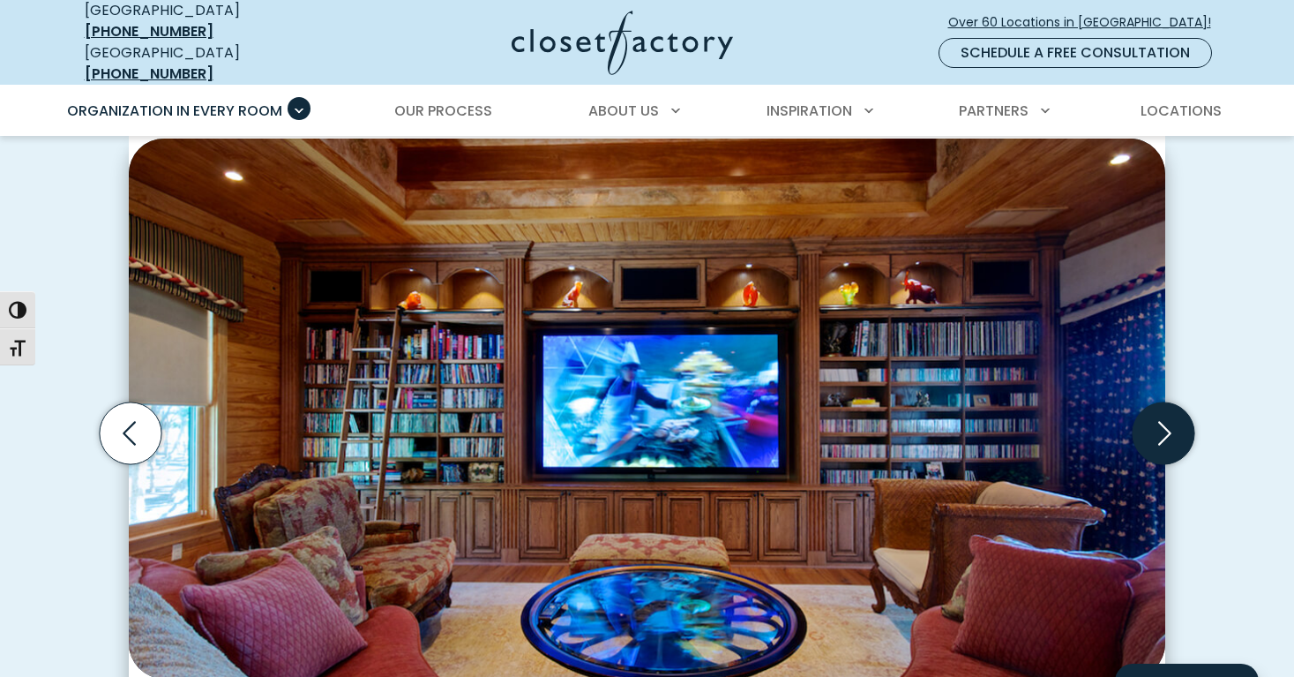
click at [1167, 421] on icon "Next slide" at bounding box center [1164, 433] width 13 height 24
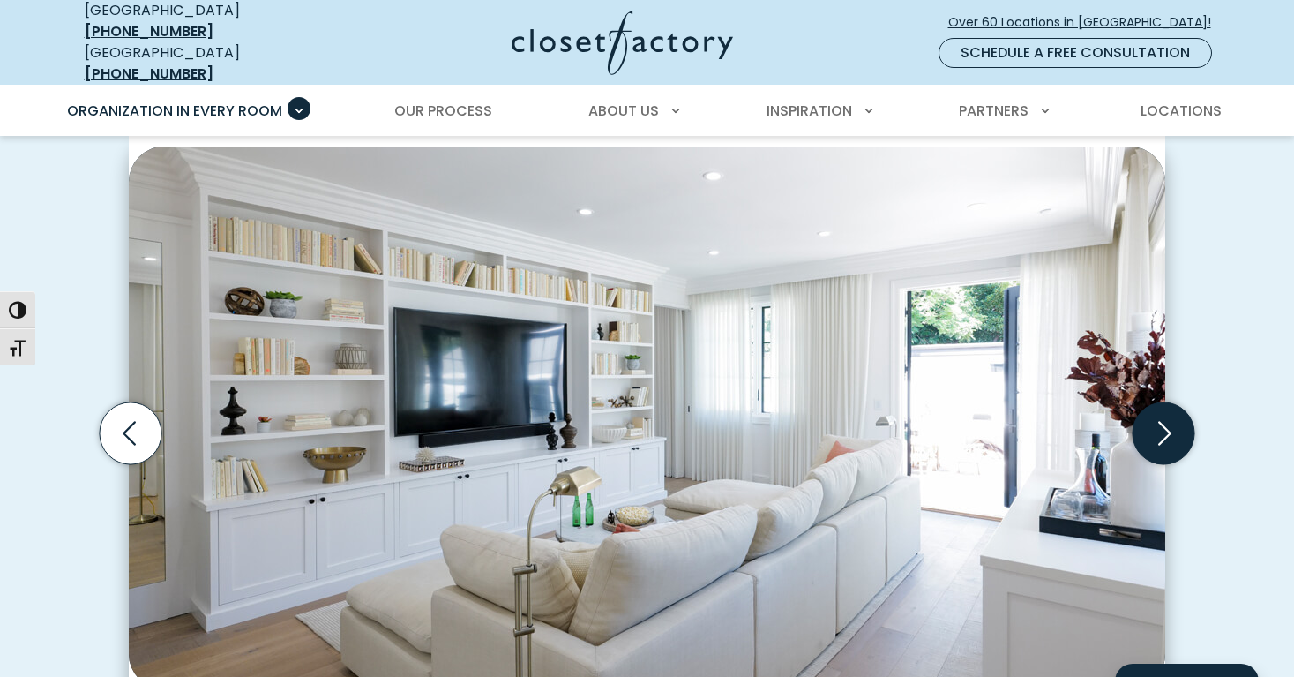
click at [1167, 421] on icon "Next slide" at bounding box center [1164, 433] width 13 height 24
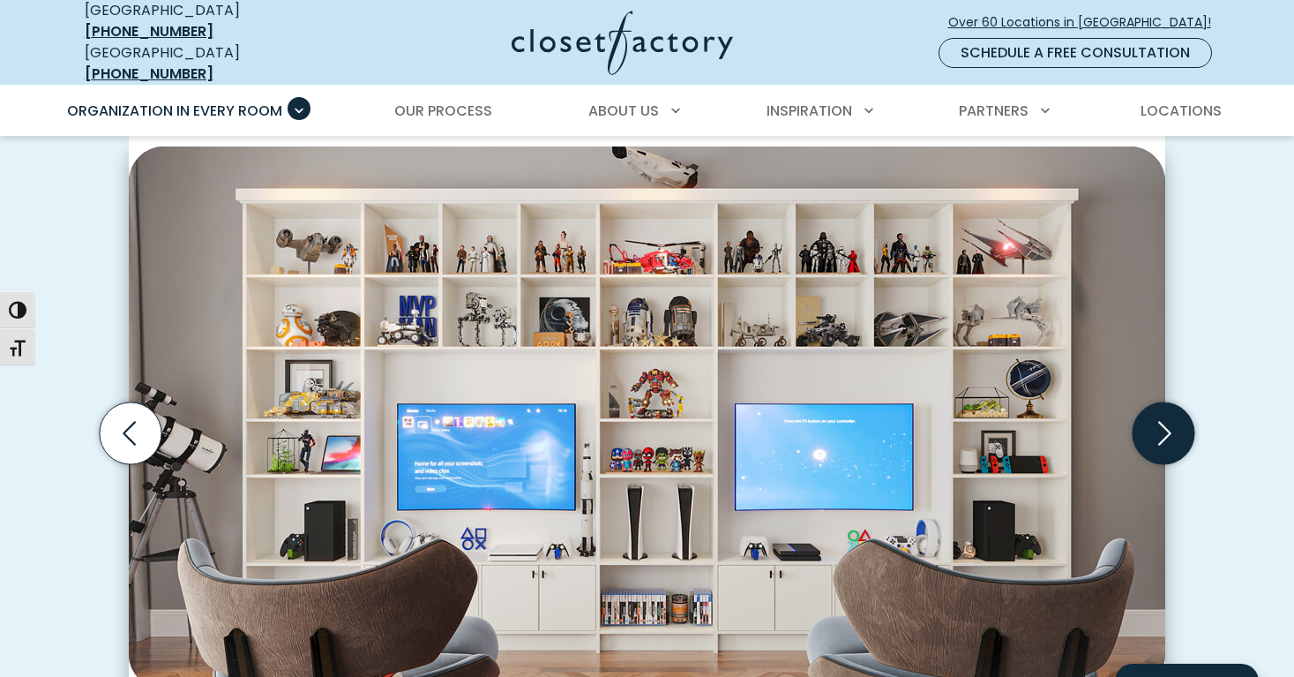
click at [1167, 421] on icon "Next slide" at bounding box center [1164, 433] width 13 height 24
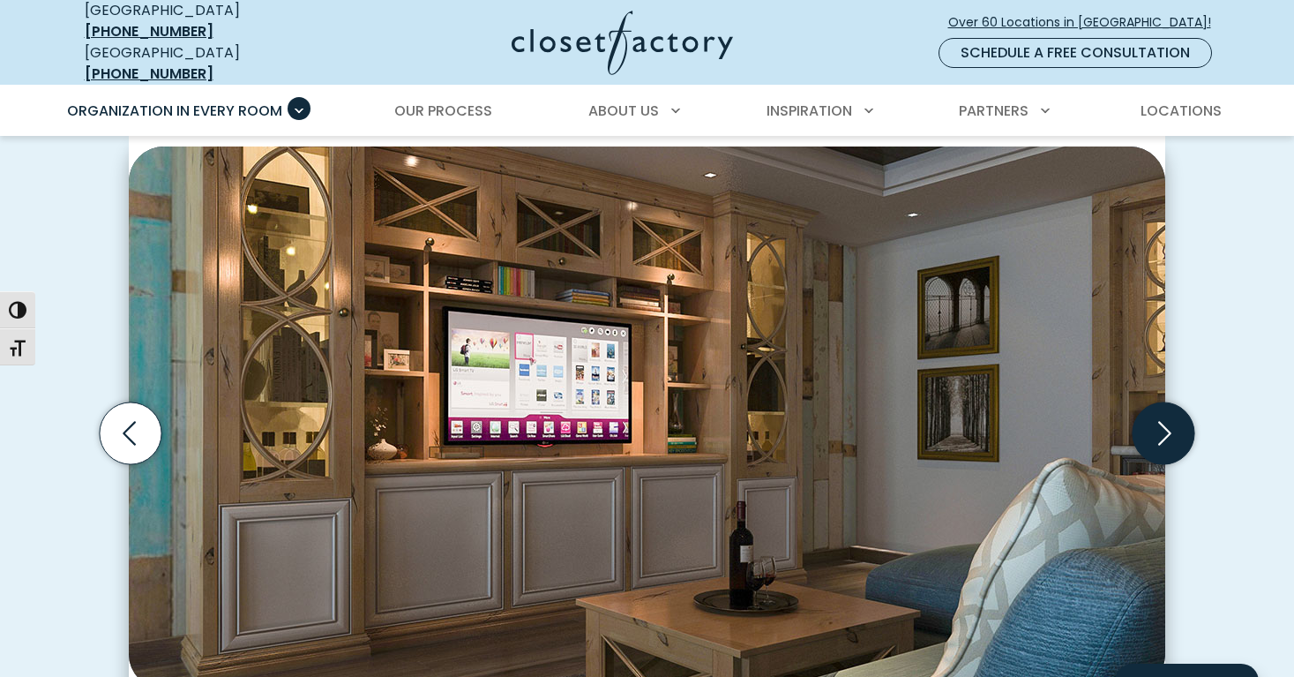
click at [1167, 421] on icon "Next slide" at bounding box center [1164, 433] width 13 height 24
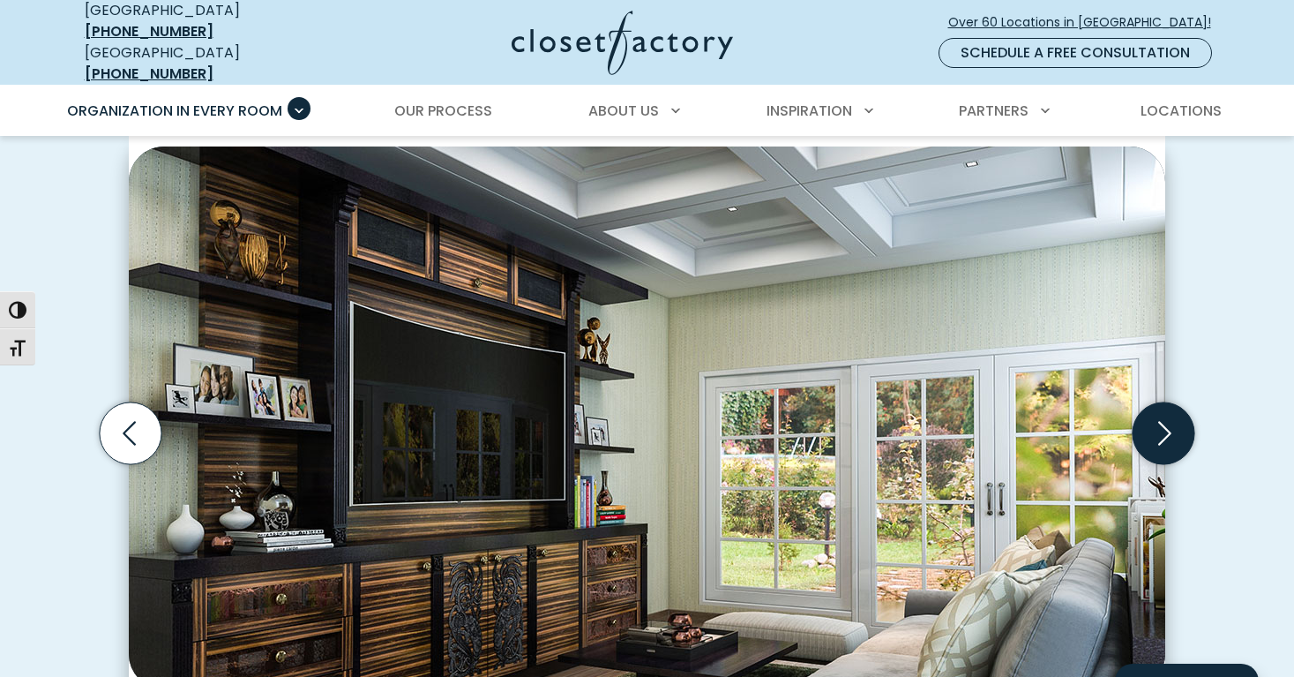
click at [1165, 421] on icon "Next slide" at bounding box center [1164, 433] width 13 height 24
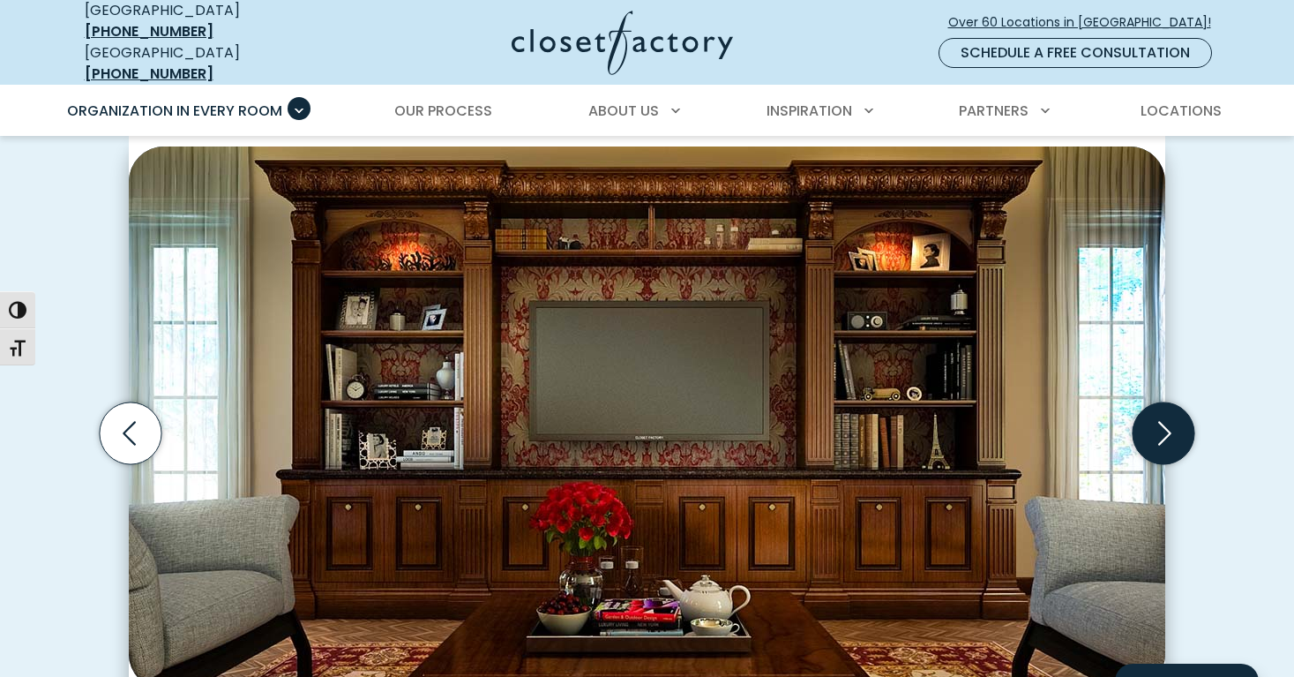
click at [1165, 421] on icon "Next slide" at bounding box center [1164, 433] width 13 height 24
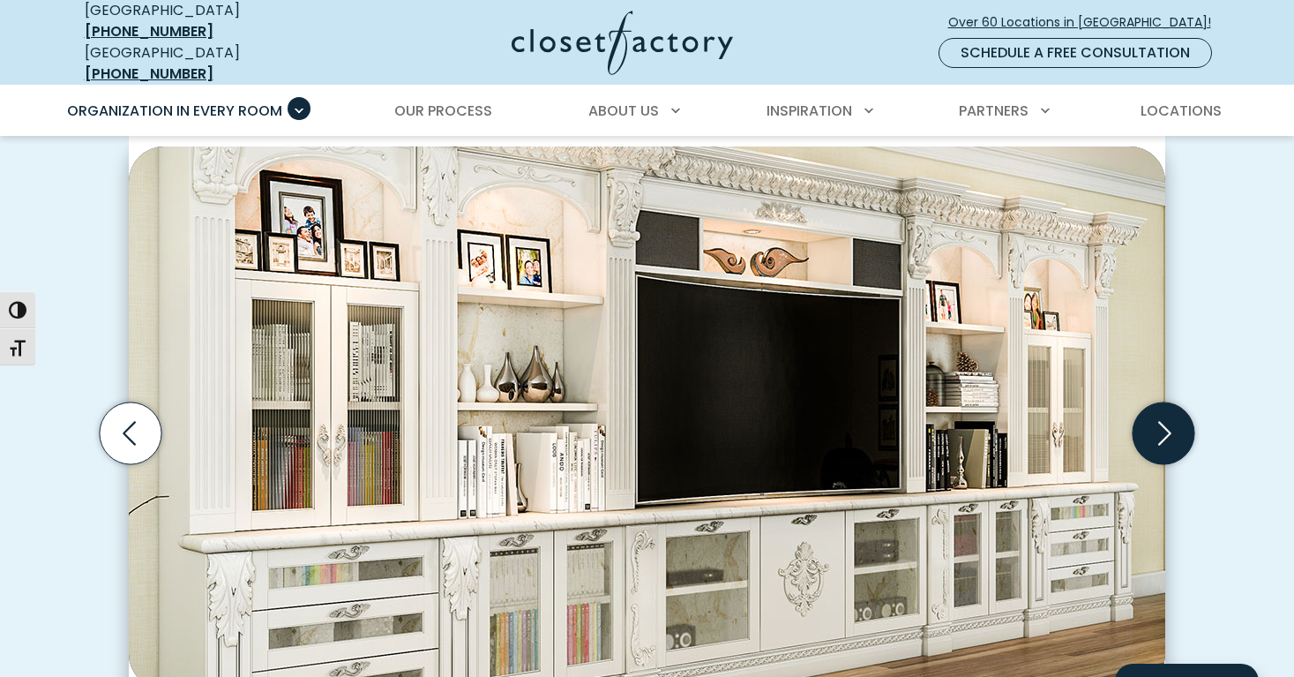
click at [1163, 421] on icon "Next slide" at bounding box center [1164, 433] width 13 height 24
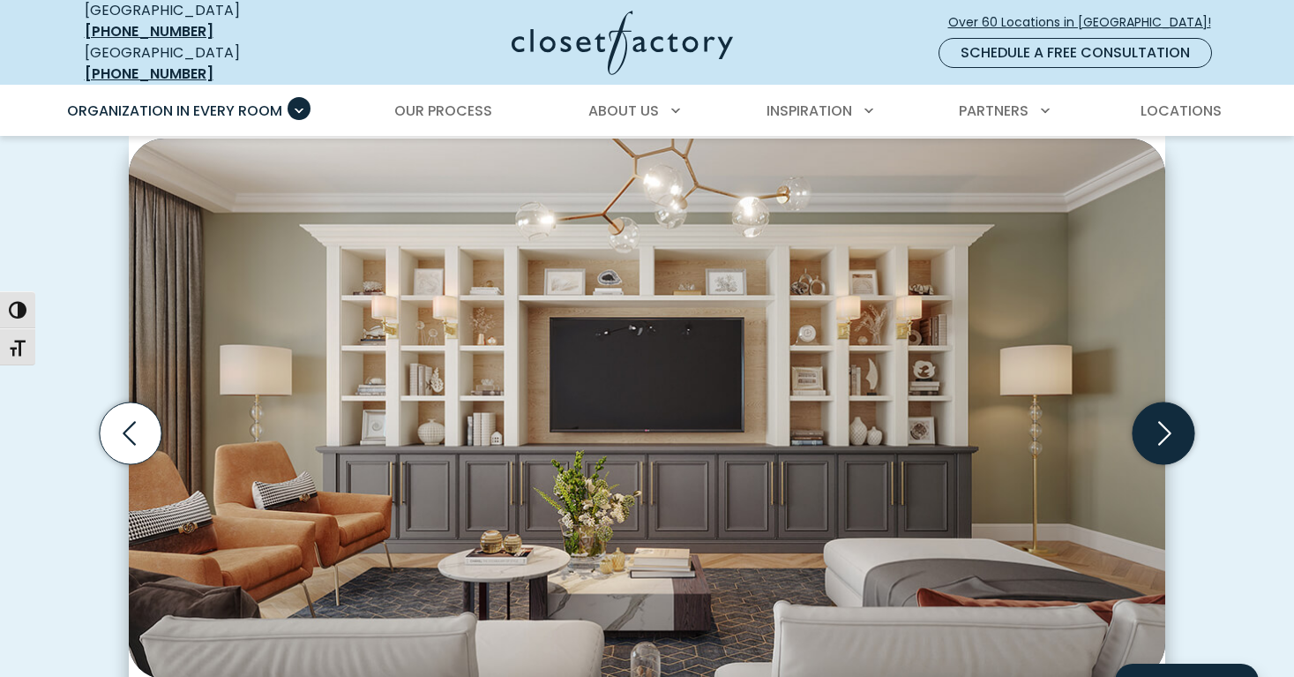
click at [1163, 421] on icon "Next slide" at bounding box center [1164, 433] width 13 height 24
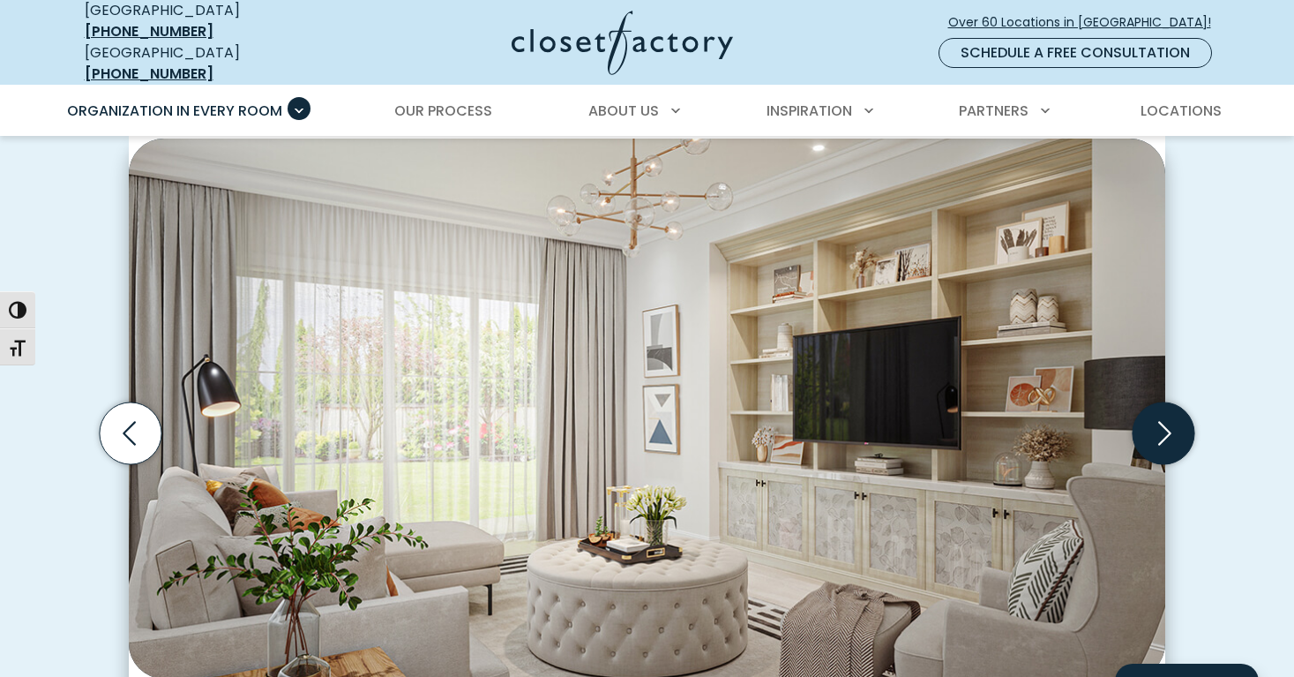
click at [1163, 421] on icon "Next slide" at bounding box center [1164, 433] width 13 height 24
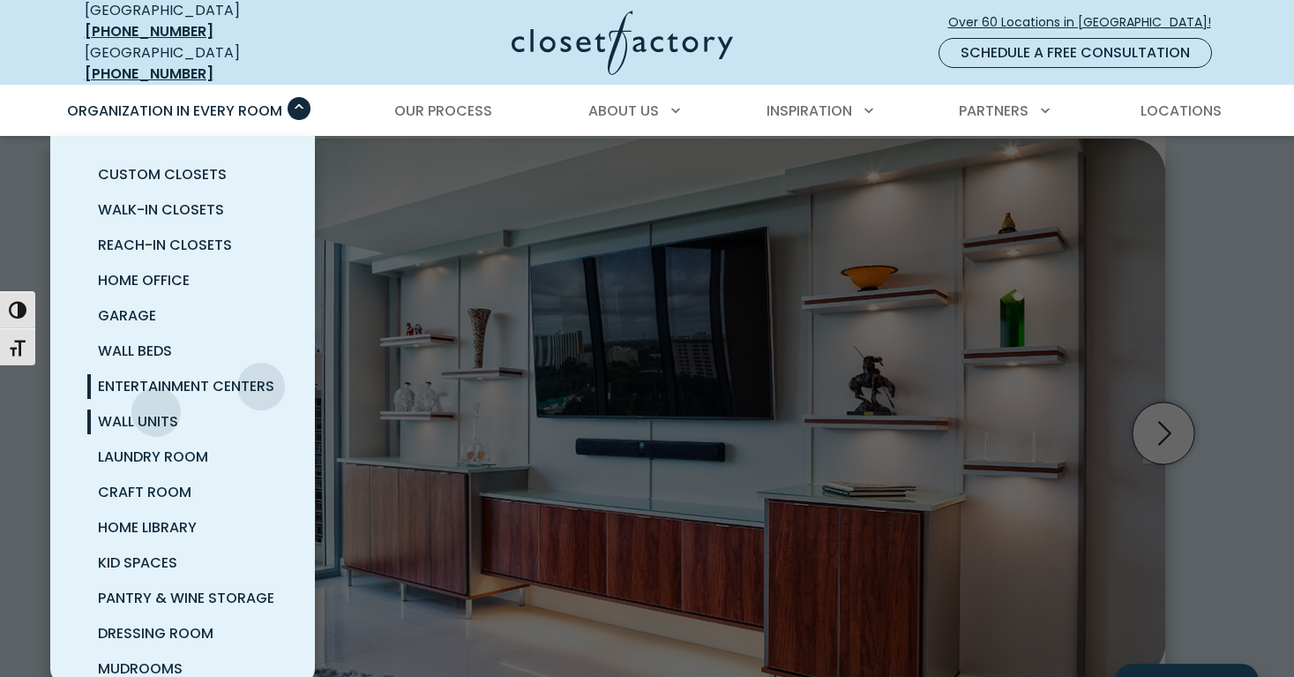
click at [156, 411] on span "Wall Units" at bounding box center [138, 421] width 80 height 20
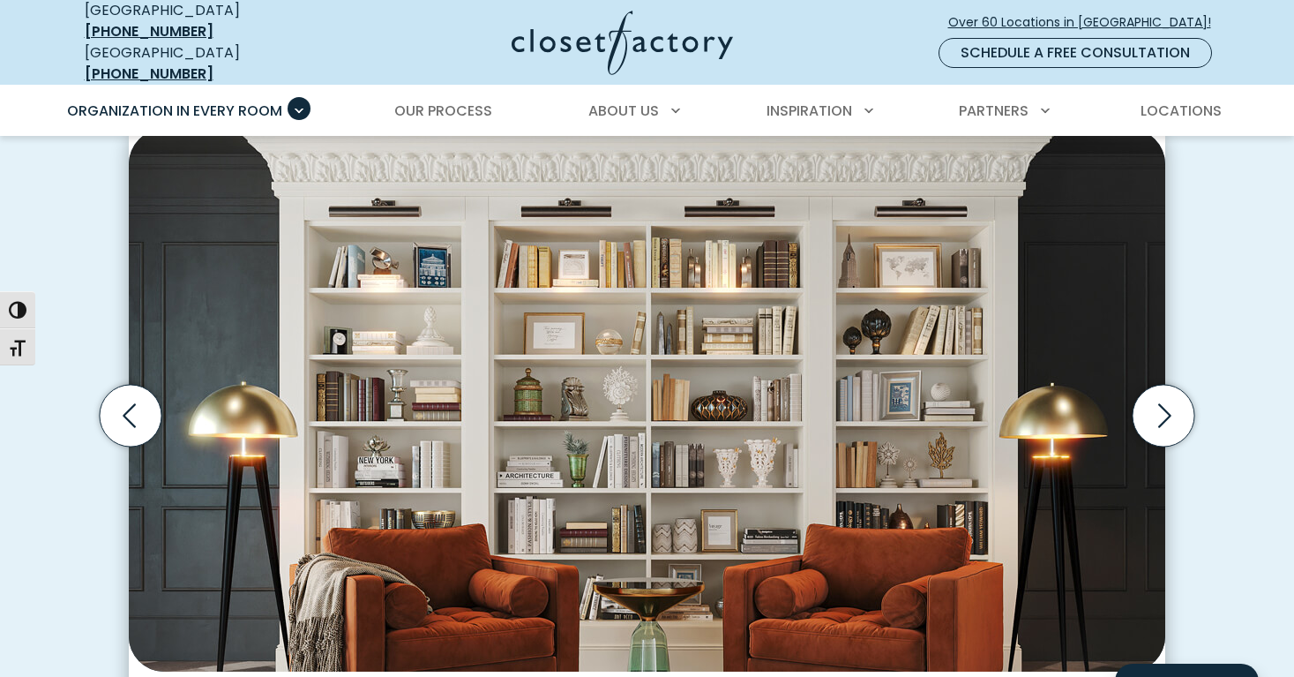
scroll to position [520, 0]
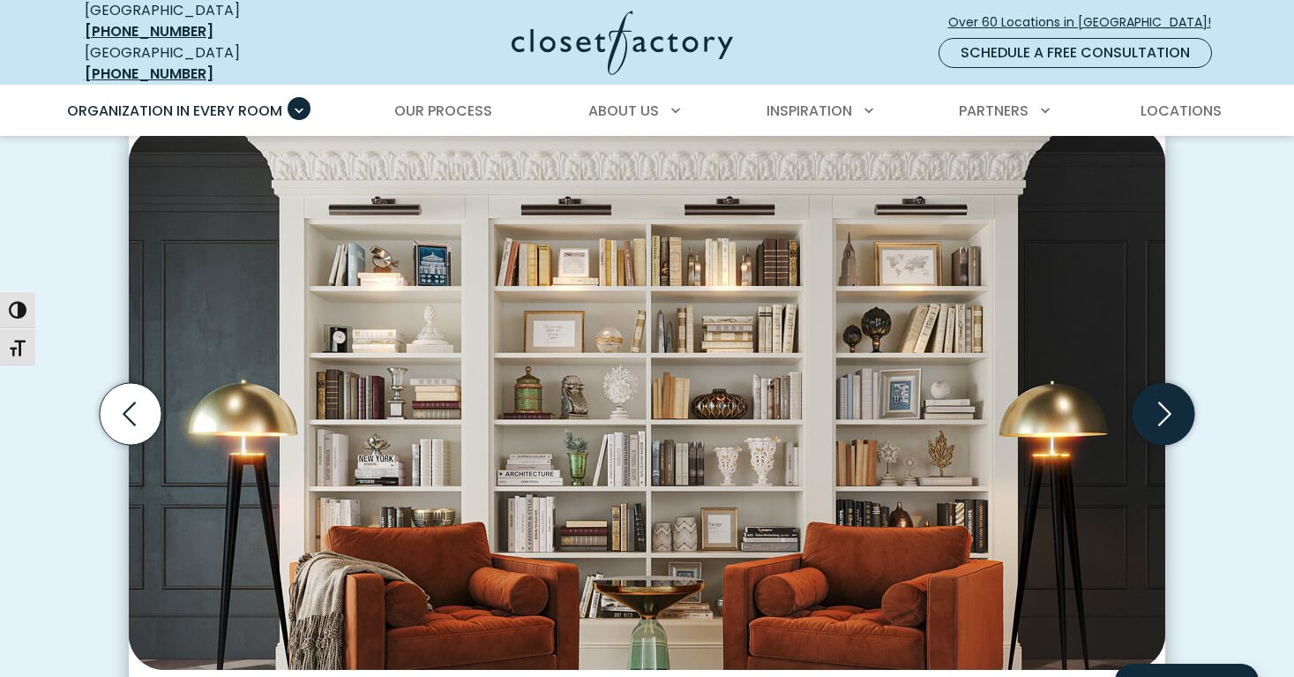
click at [1163, 407] on icon "Next slide" at bounding box center [1164, 414] width 13 height 24
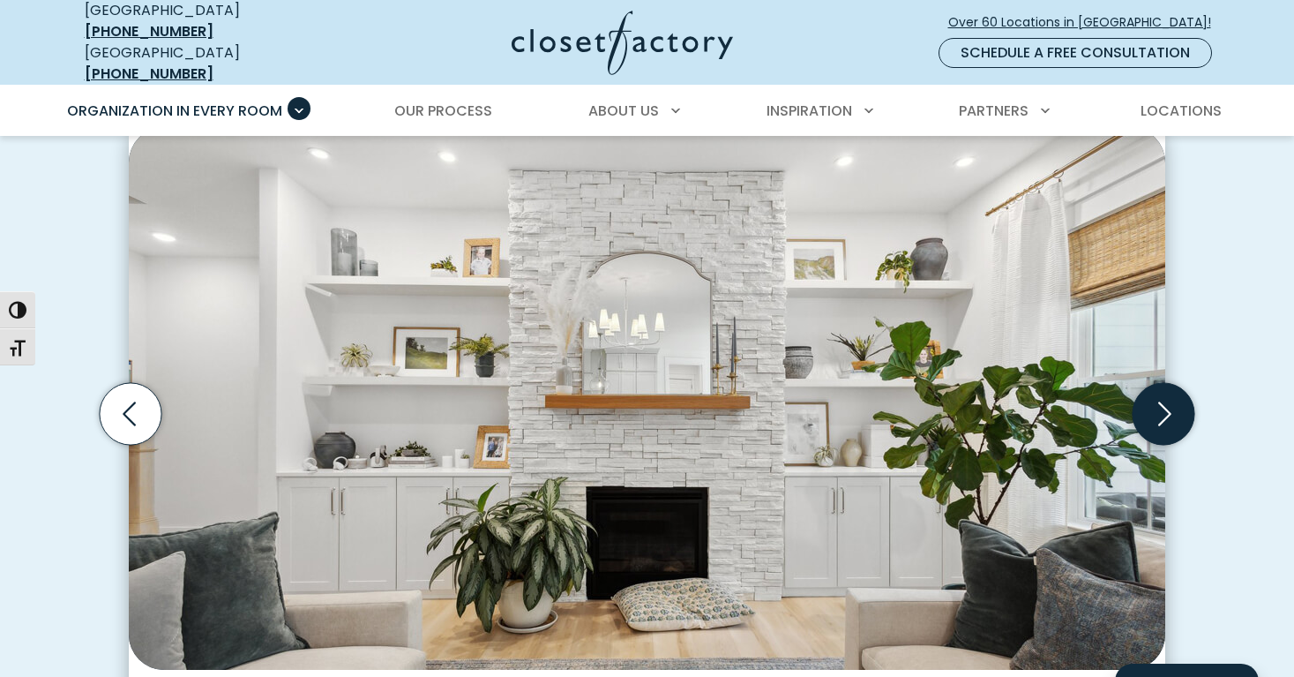
click at [1163, 407] on icon "Next slide" at bounding box center [1164, 414] width 13 height 24
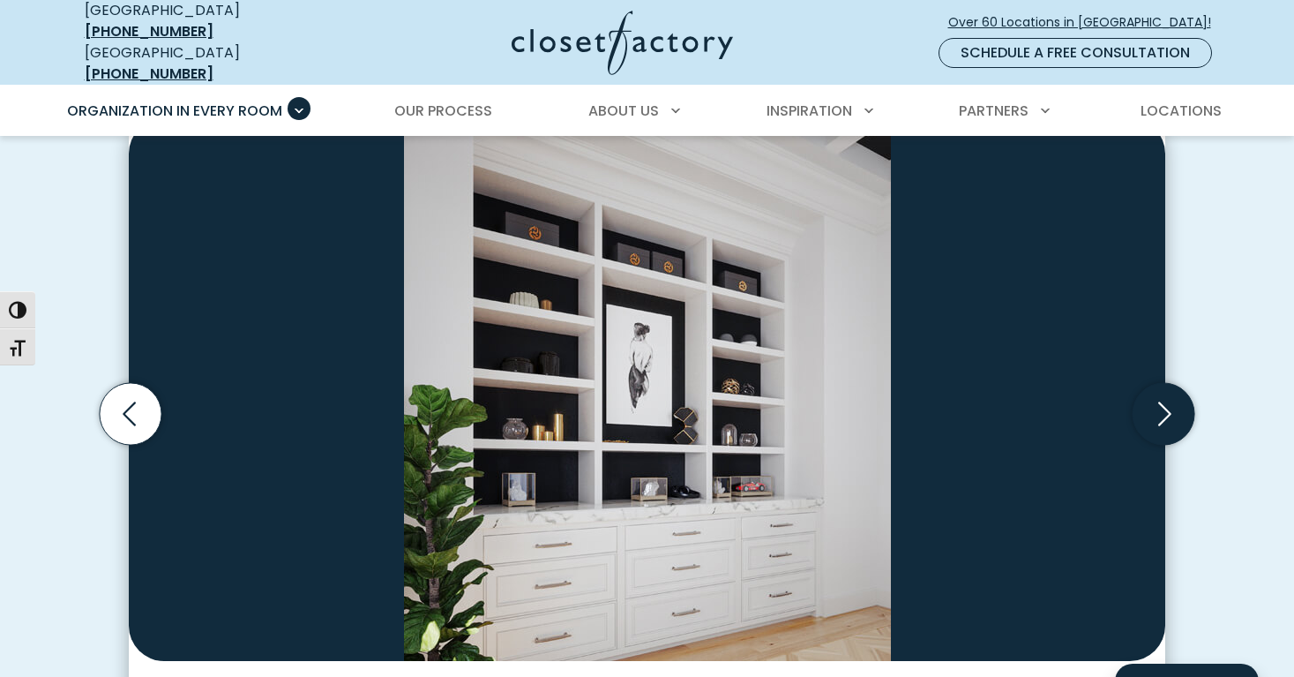
click at [1163, 407] on icon "Next slide" at bounding box center [1164, 414] width 13 height 24
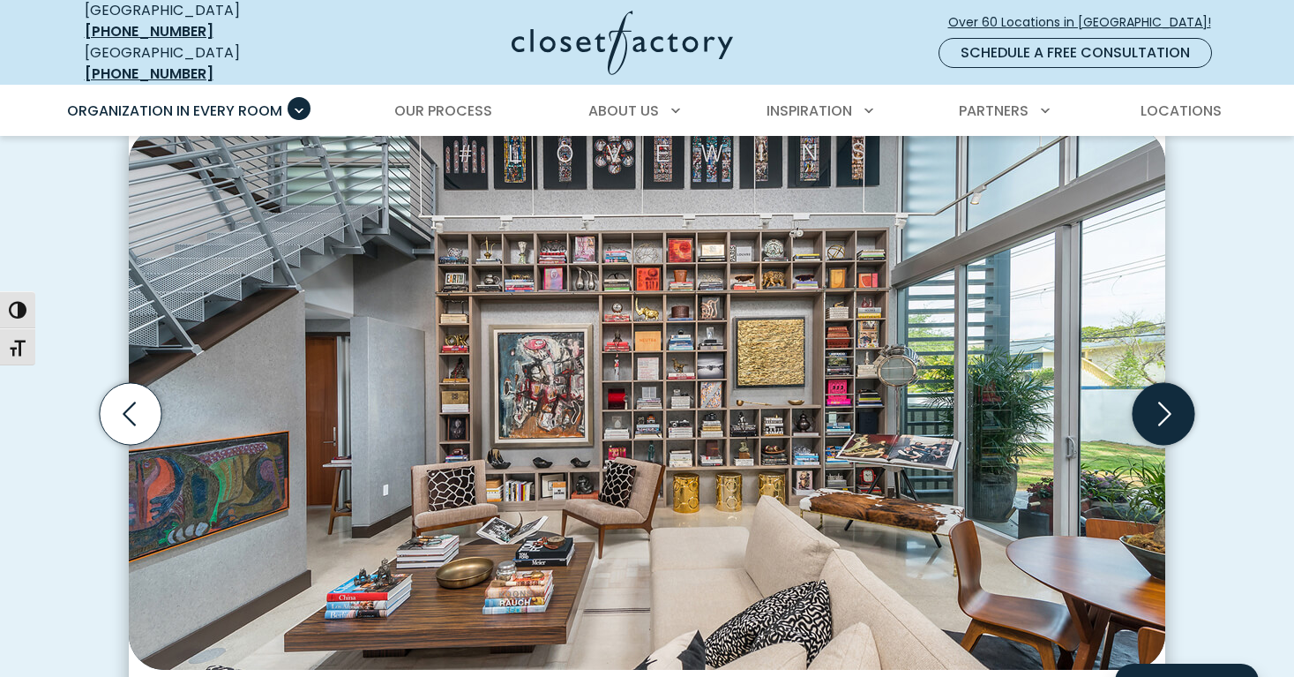
click at [1163, 407] on icon "Next slide" at bounding box center [1164, 414] width 13 height 24
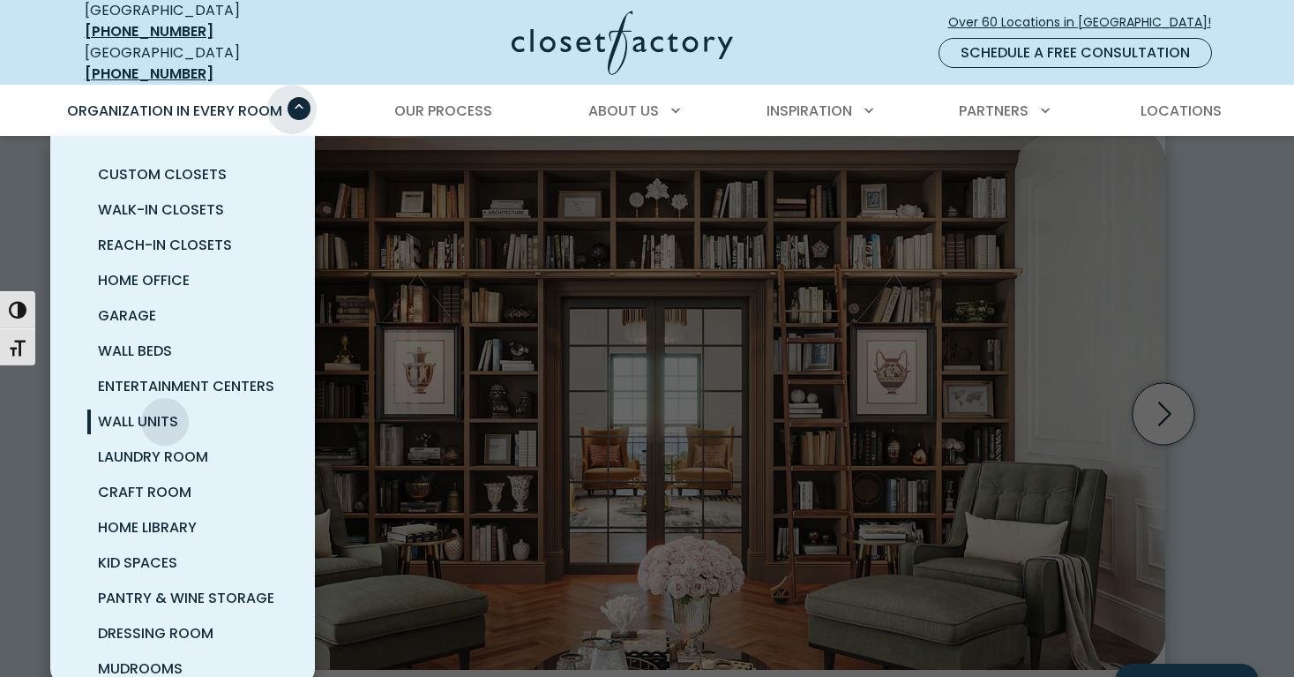
click at [292, 97] on span "Primary Menu" at bounding box center [299, 108] width 23 height 23
click at [164, 446] on span "Laundry Room" at bounding box center [153, 456] width 110 height 20
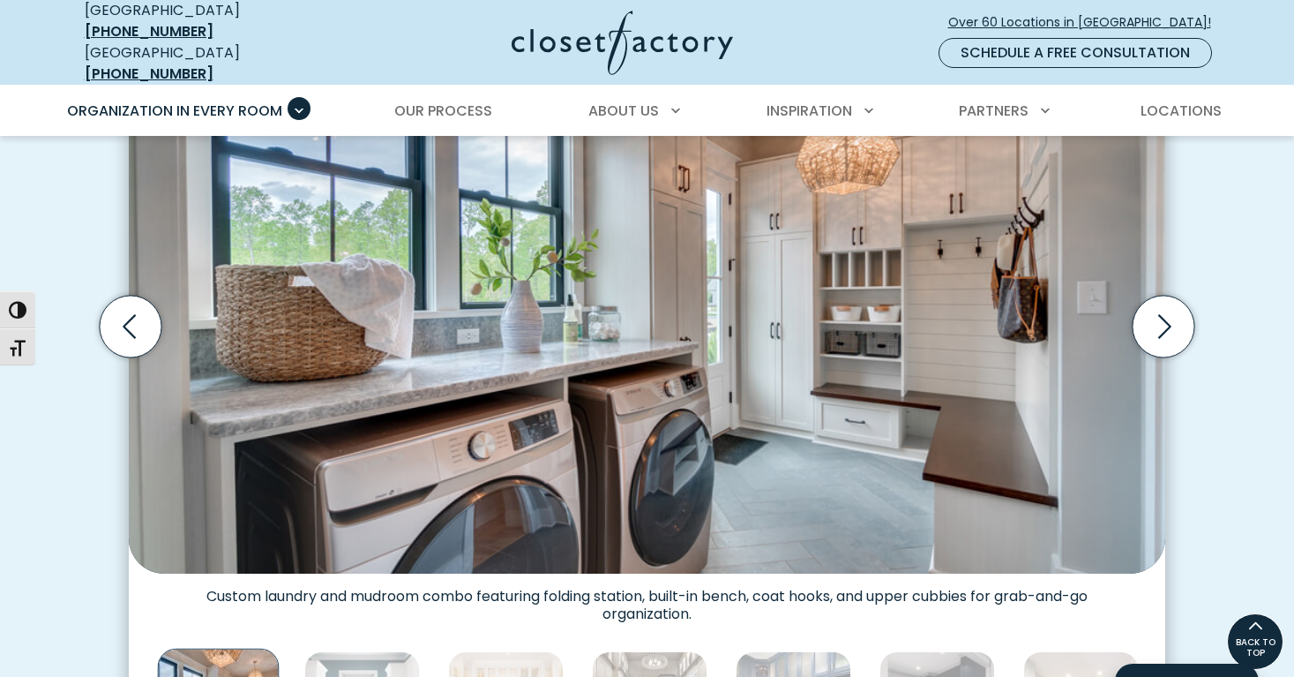
scroll to position [588, 0]
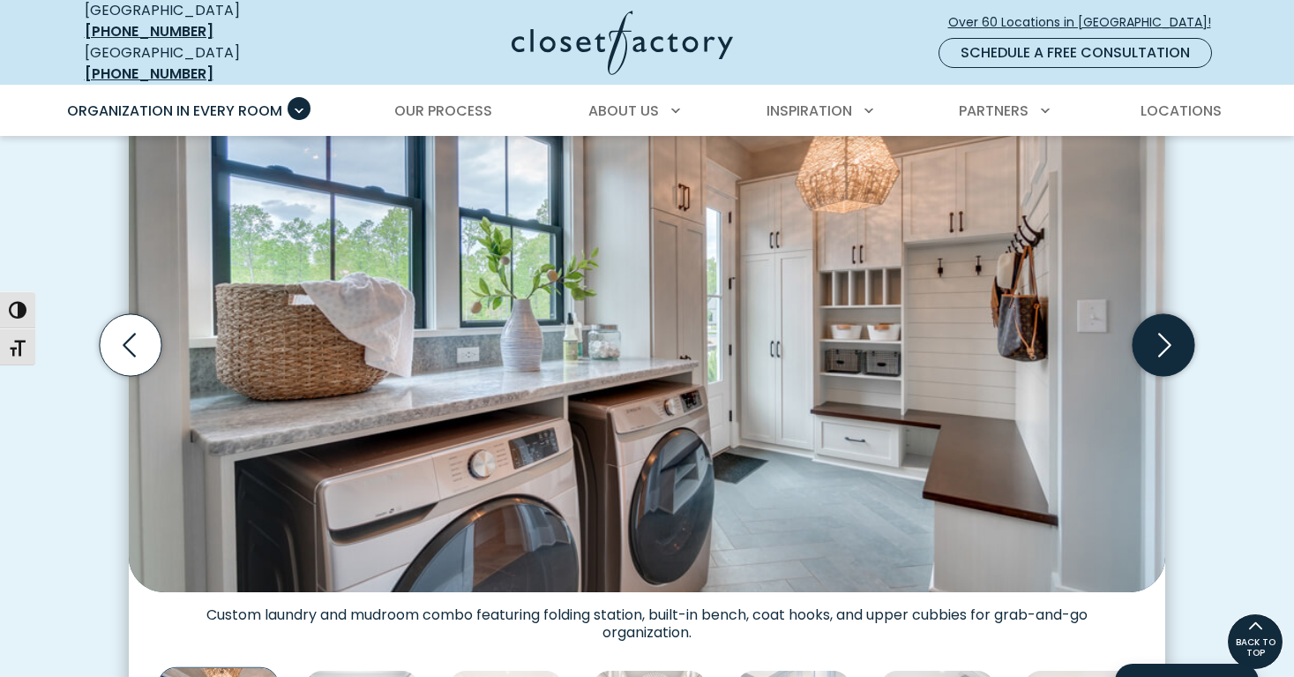
click at [1166, 340] on icon "Next slide" at bounding box center [1164, 345] width 62 height 62
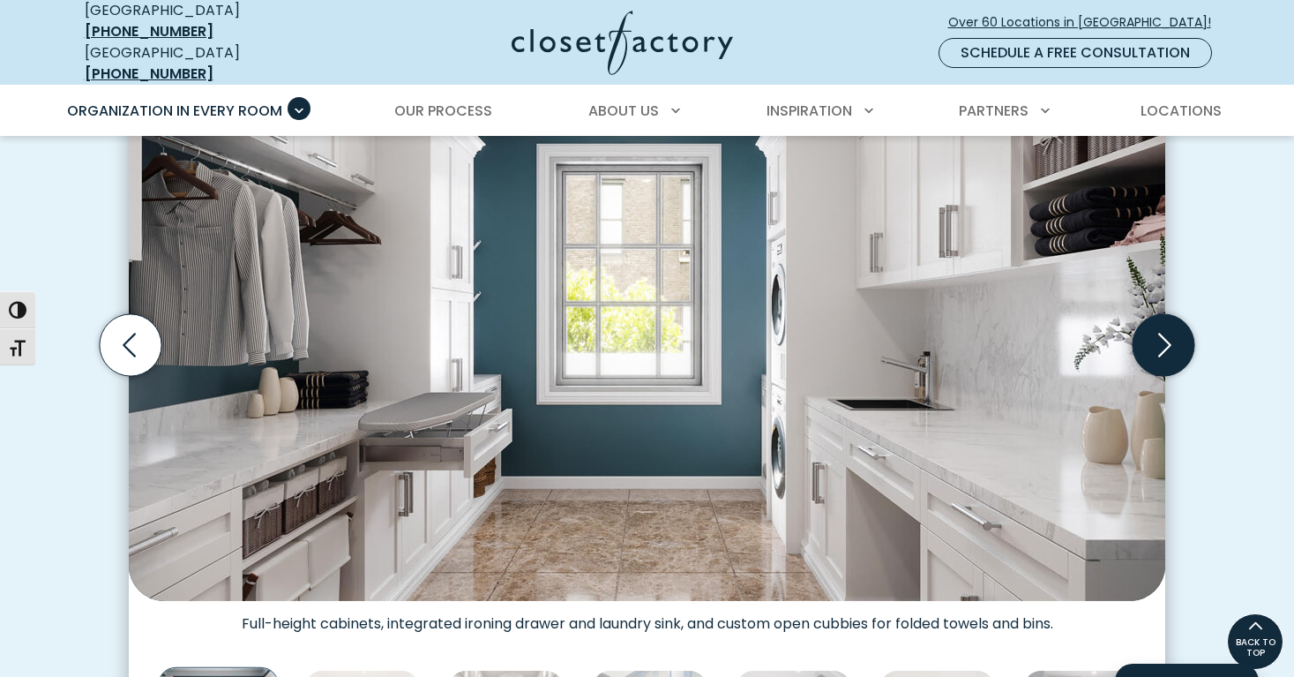
click at [1166, 340] on icon "Next slide" at bounding box center [1164, 345] width 62 height 62
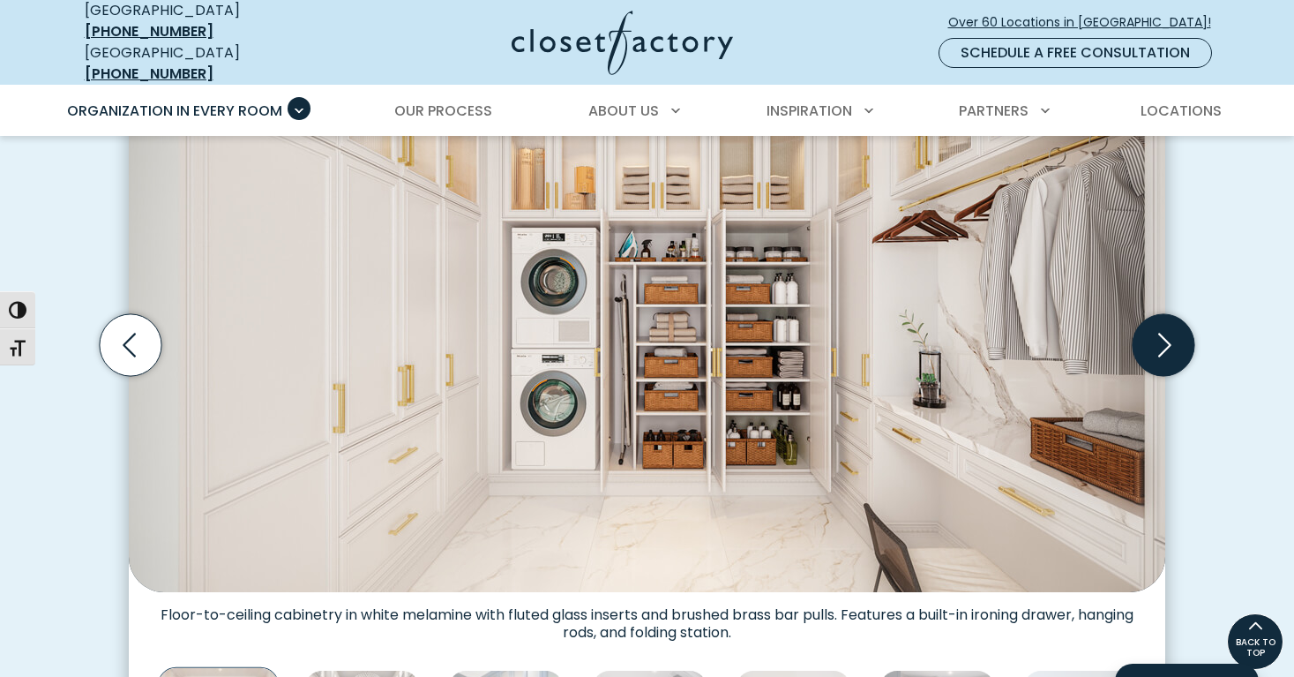
click at [1165, 333] on icon "Next slide" at bounding box center [1164, 345] width 62 height 62
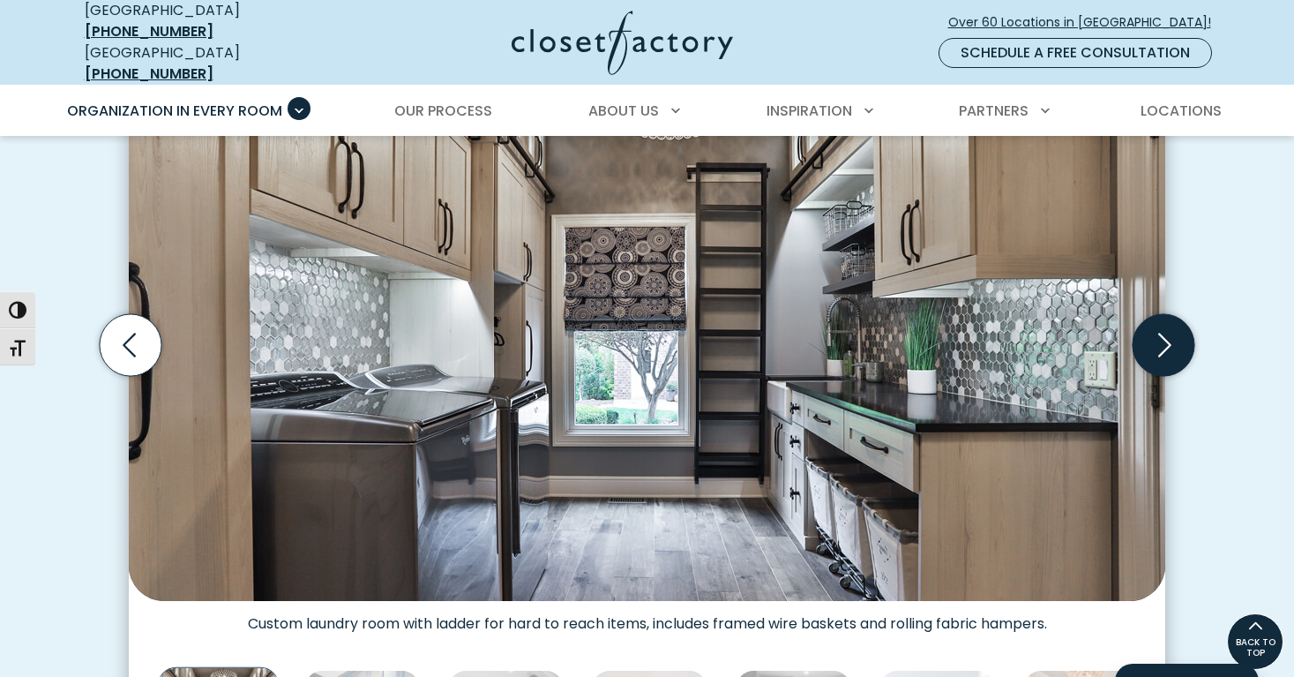
click at [1165, 333] on icon "Next slide" at bounding box center [1164, 345] width 62 height 62
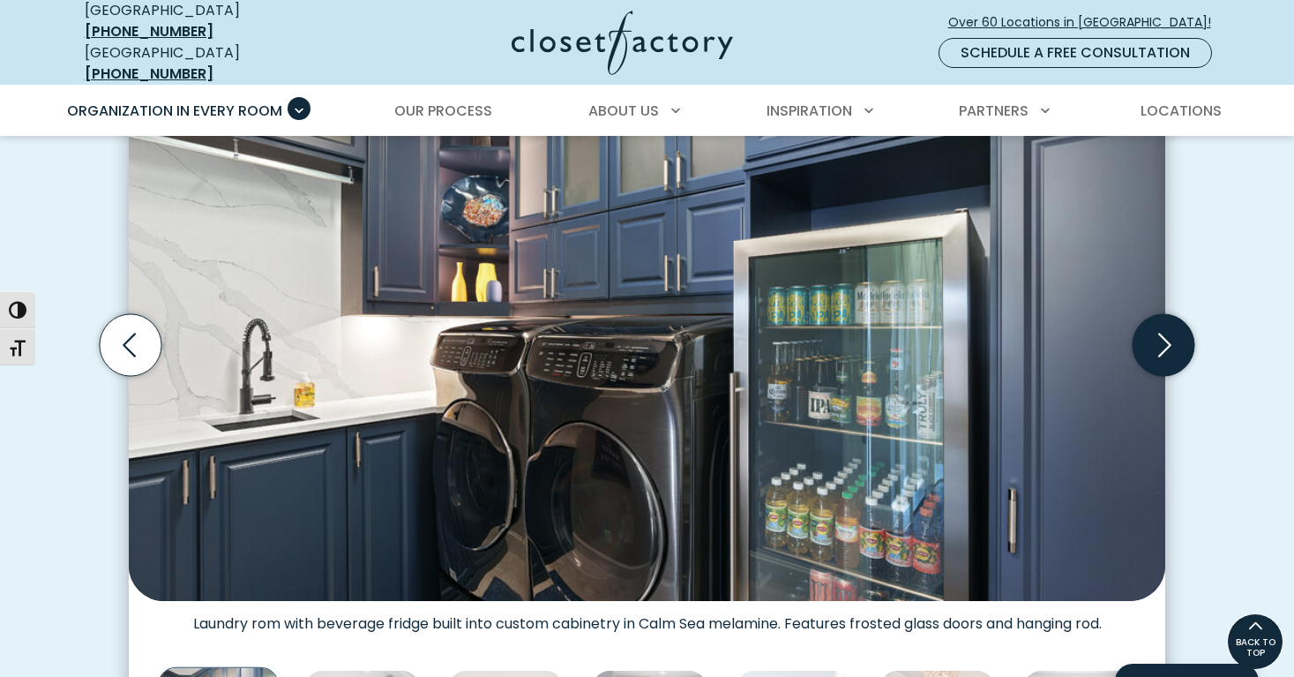
click at [1167, 333] on icon "Next slide" at bounding box center [1164, 345] width 13 height 24
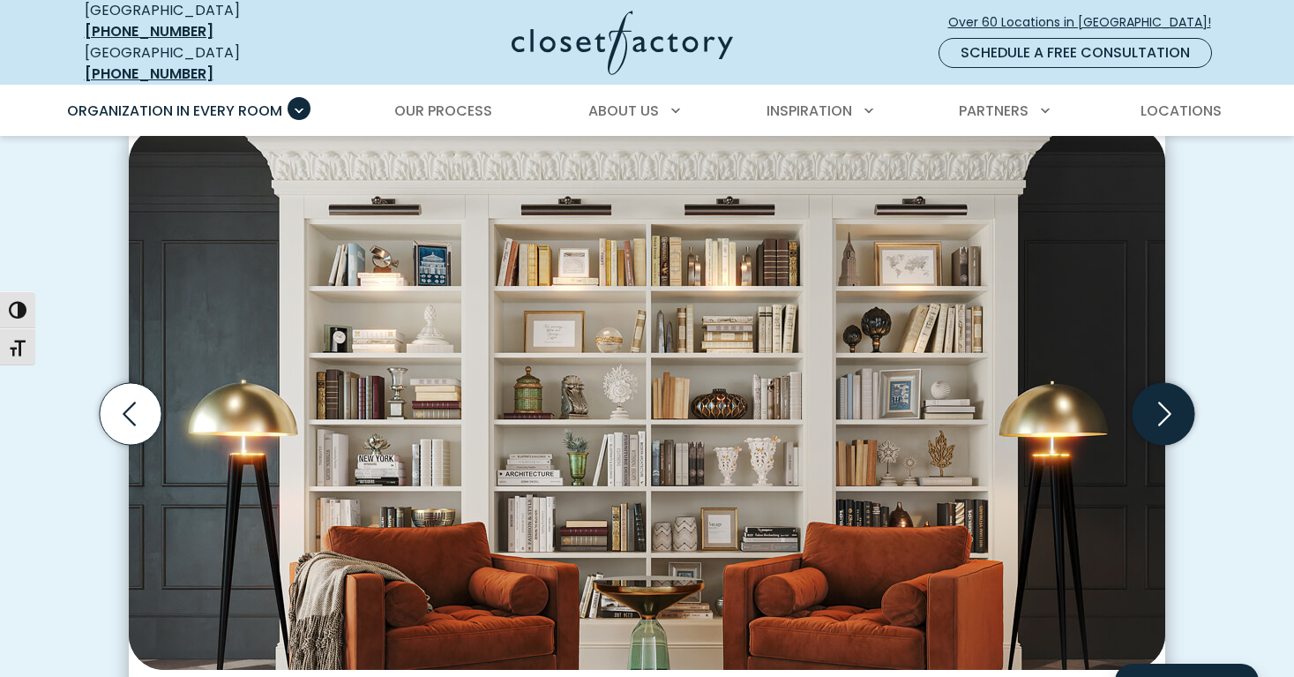
click at [1170, 408] on icon "Next slide" at bounding box center [1164, 414] width 62 height 62
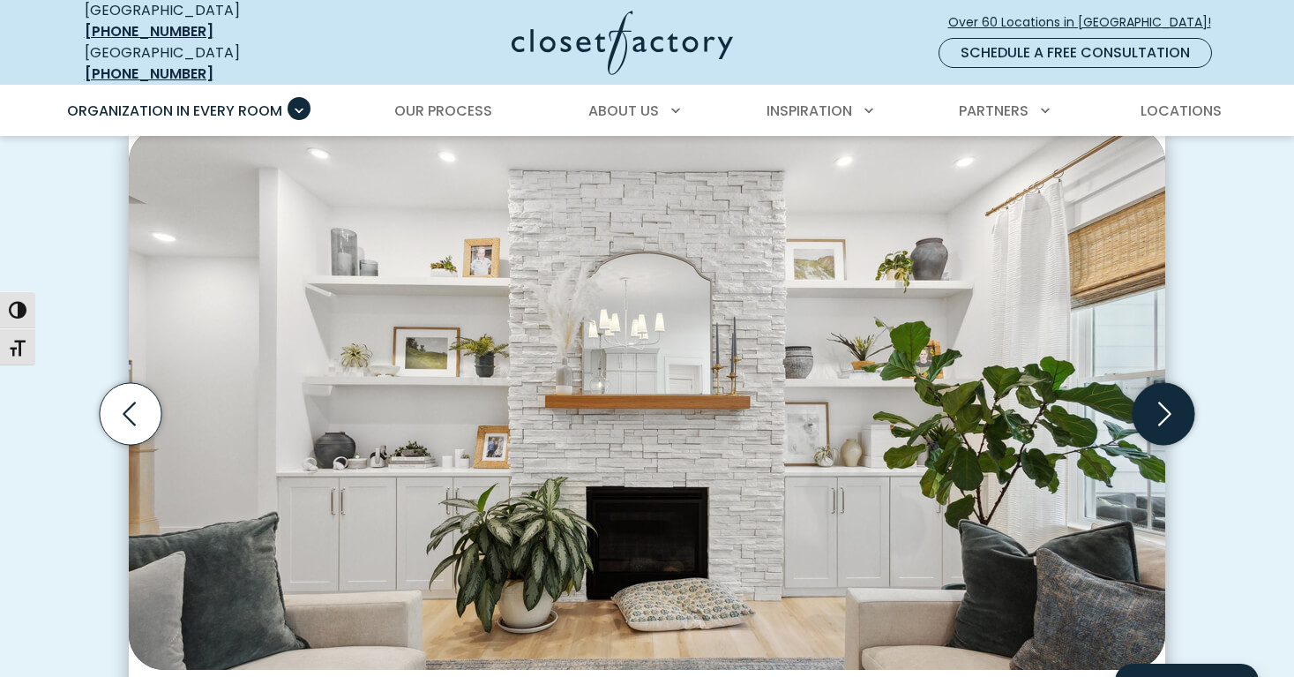
click at [1170, 408] on icon "Next slide" at bounding box center [1164, 414] width 62 height 62
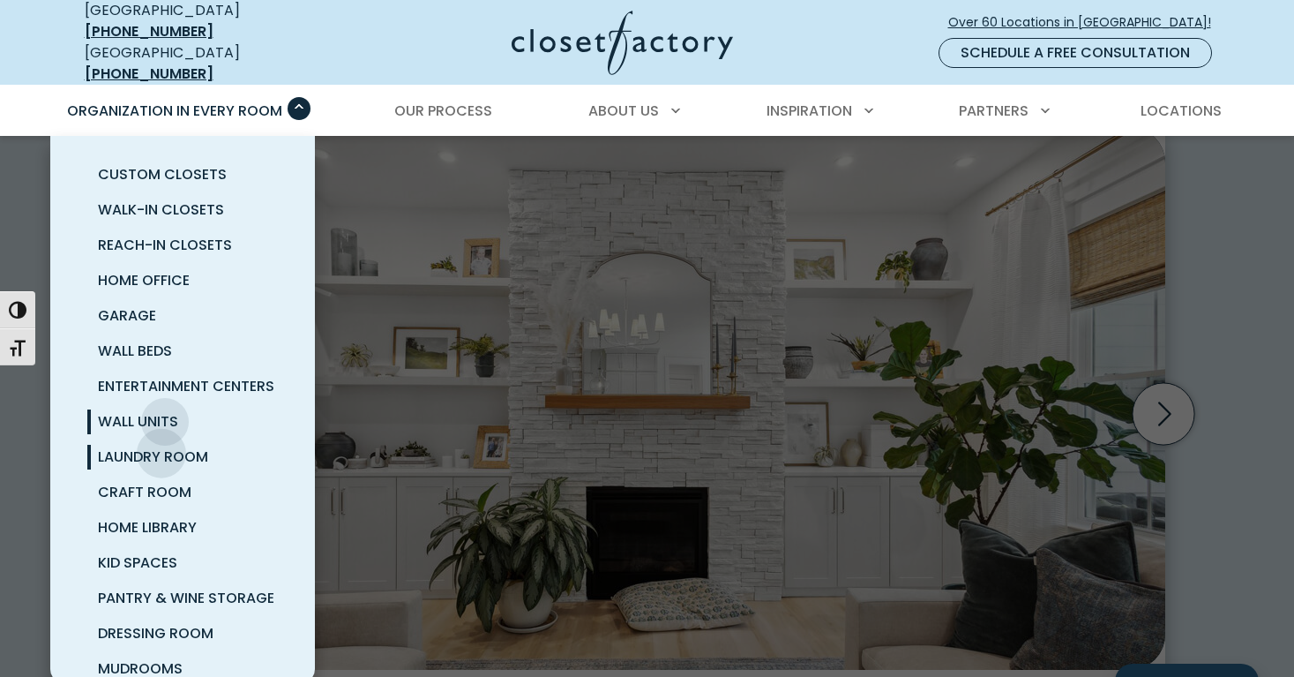
click at [161, 446] on span "Laundry Room" at bounding box center [153, 456] width 110 height 20
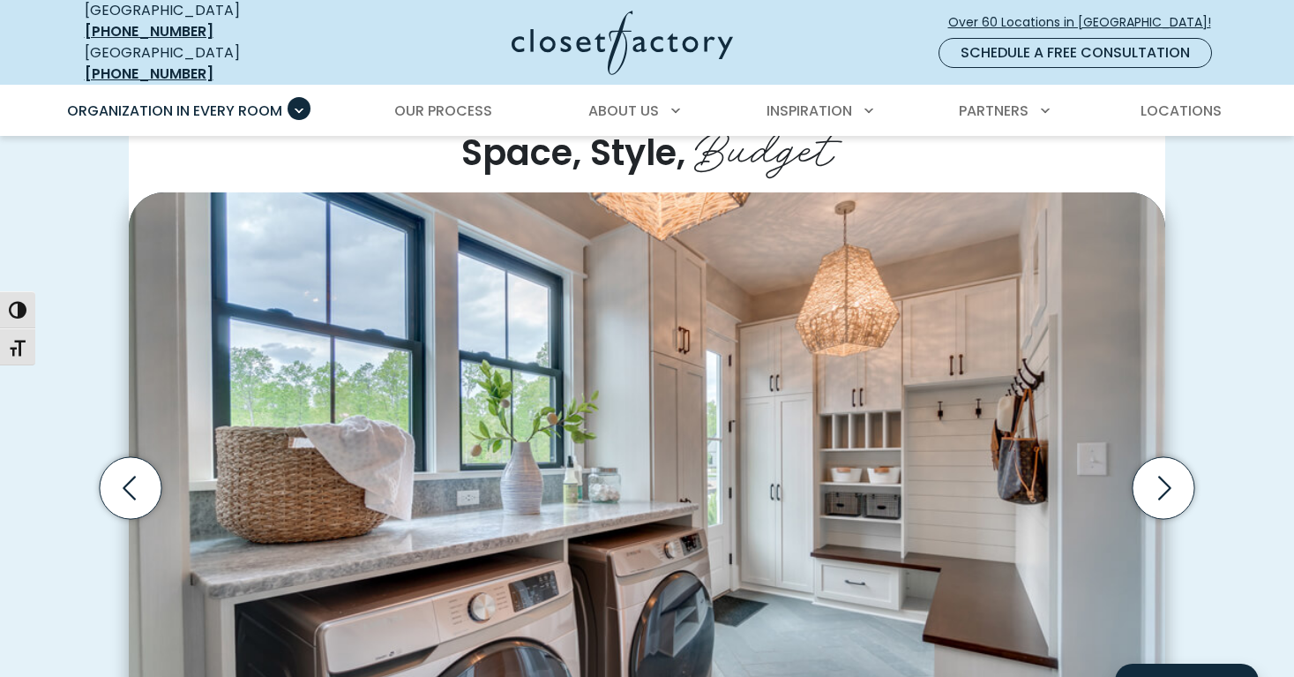
scroll to position [506, 0]
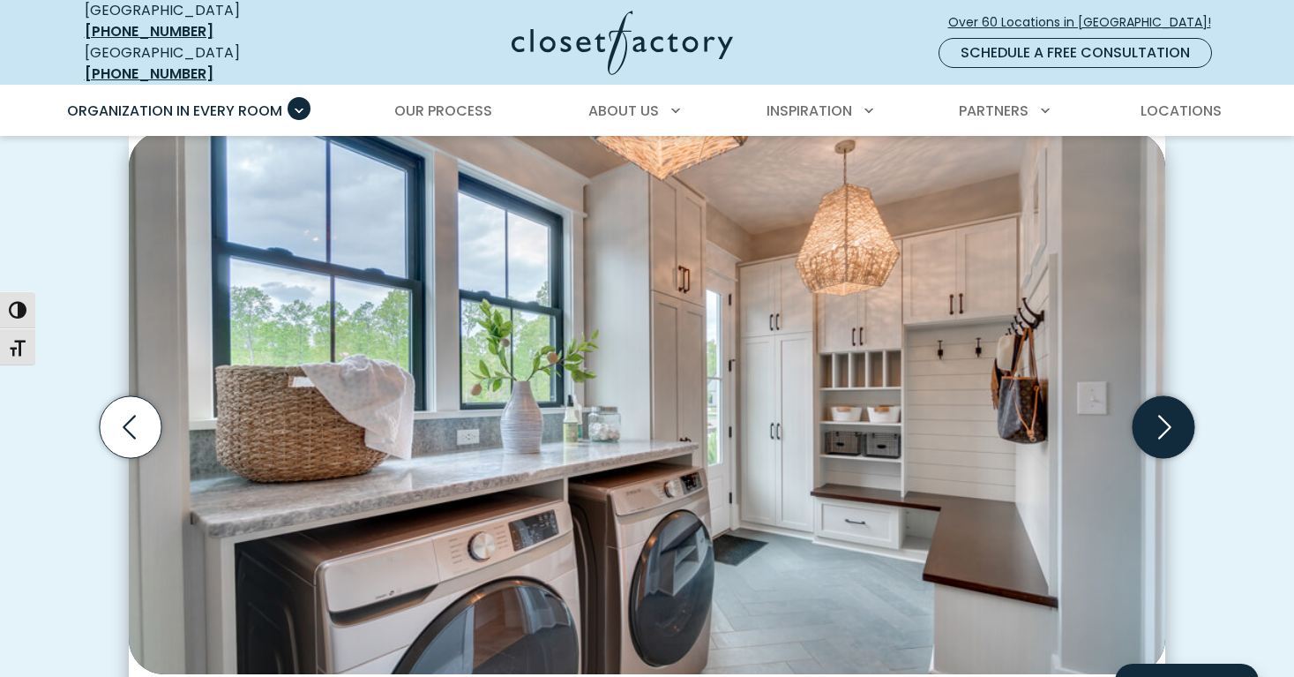
click at [1164, 415] on icon "Next slide" at bounding box center [1164, 427] width 13 height 24
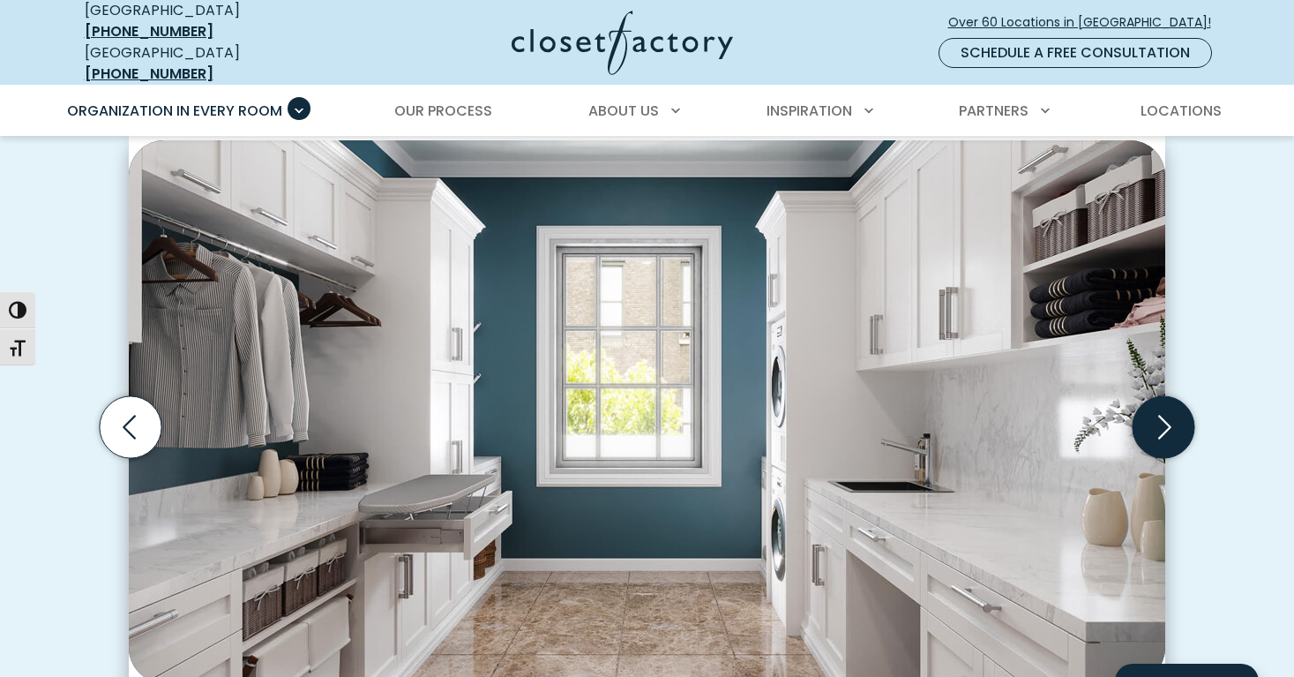
click at [1164, 415] on icon "Next slide" at bounding box center [1164, 427] width 13 height 24
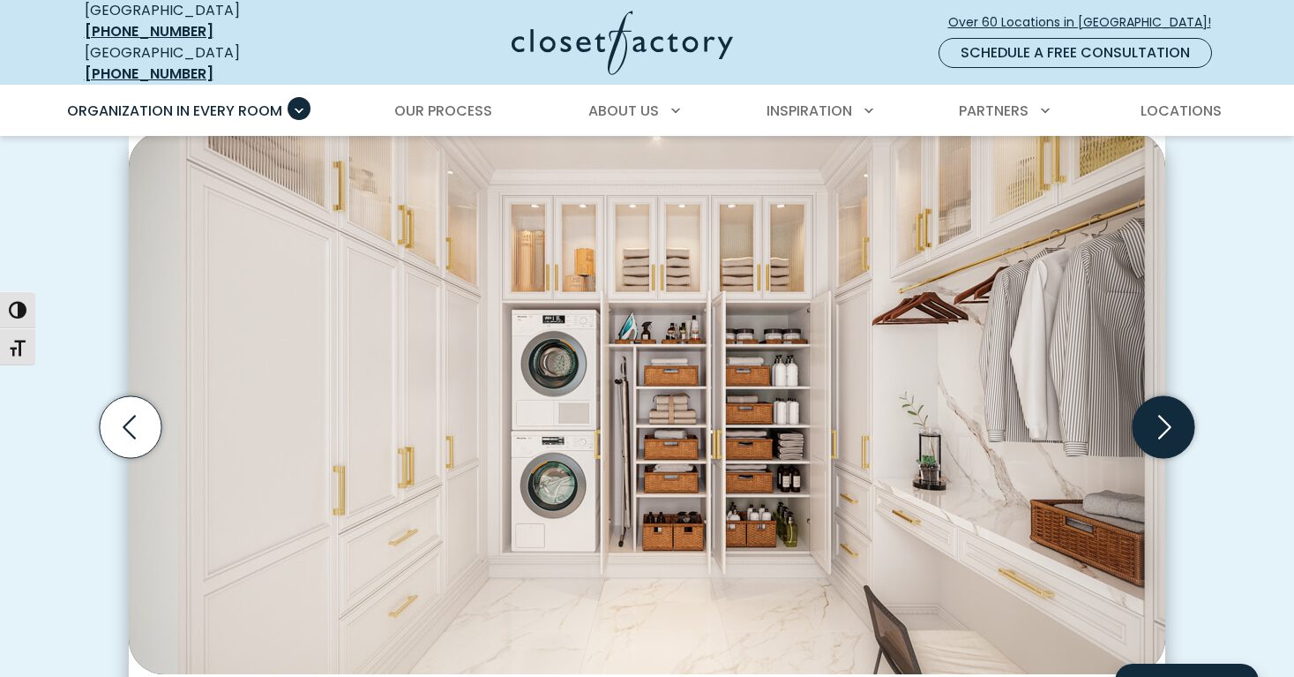
click at [1167, 415] on icon "Next slide" at bounding box center [1164, 427] width 13 height 24
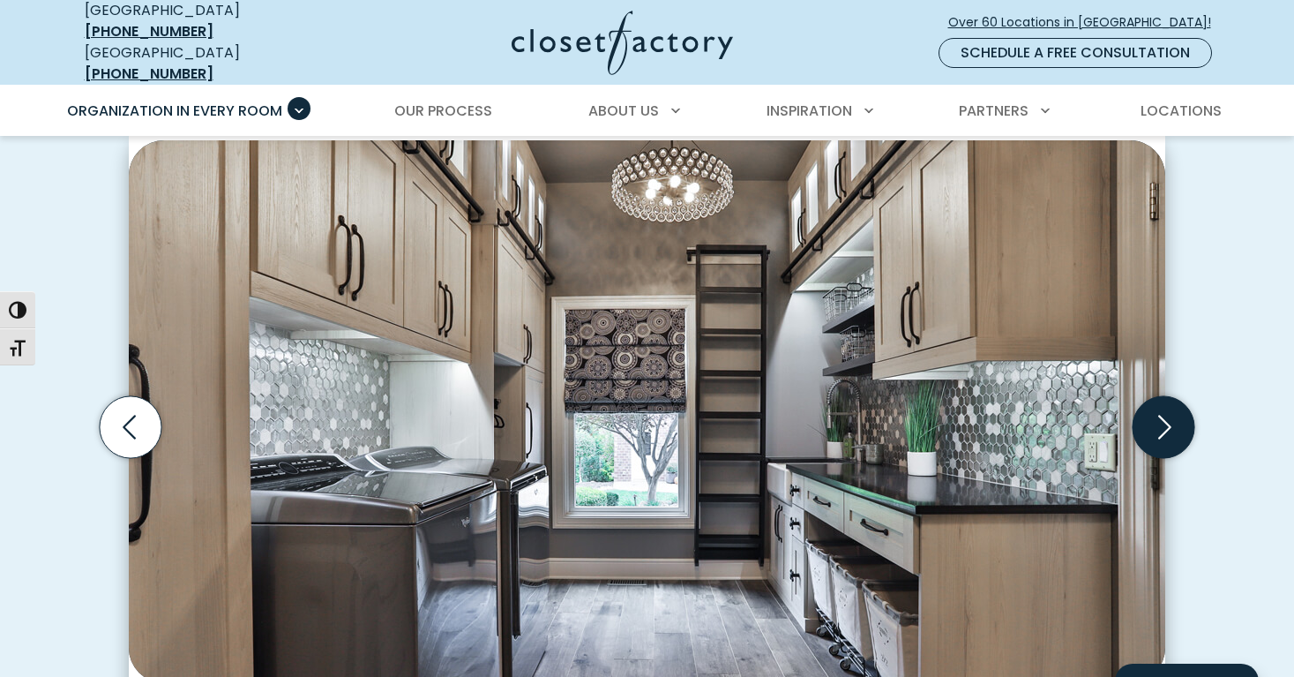
click at [1167, 415] on icon "Next slide" at bounding box center [1164, 427] width 13 height 24
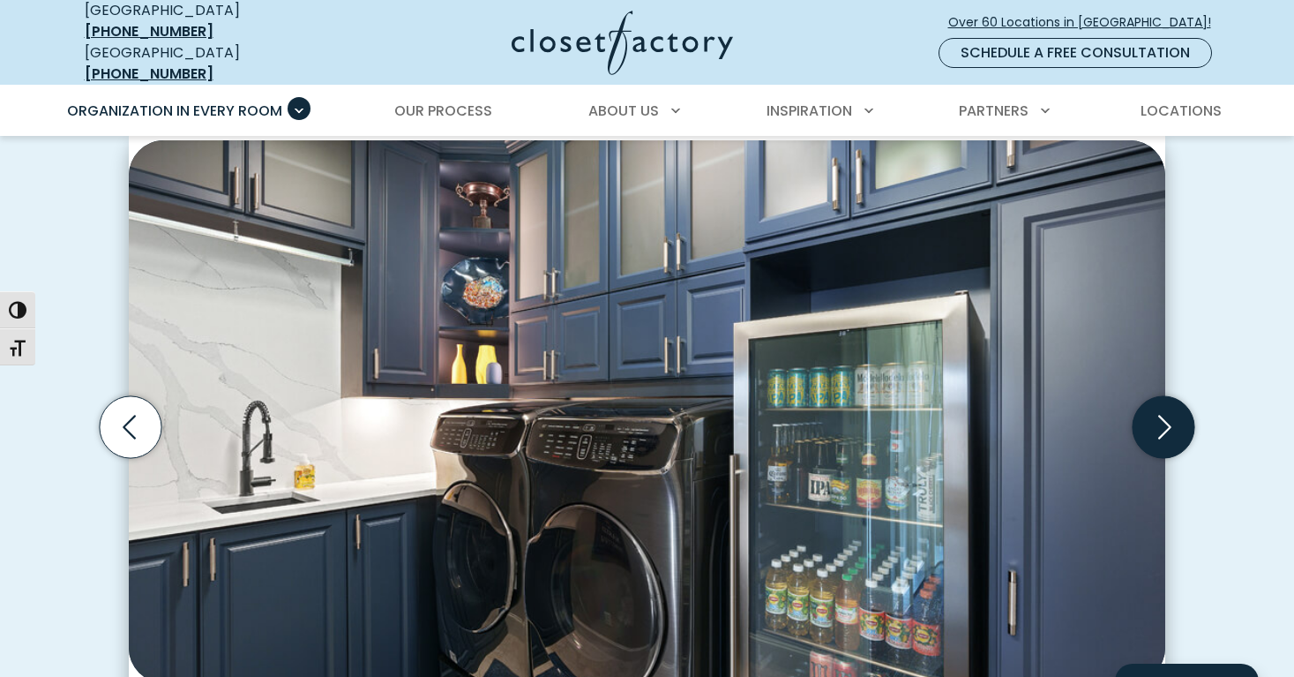
click at [1167, 415] on icon "Next slide" at bounding box center [1164, 427] width 13 height 24
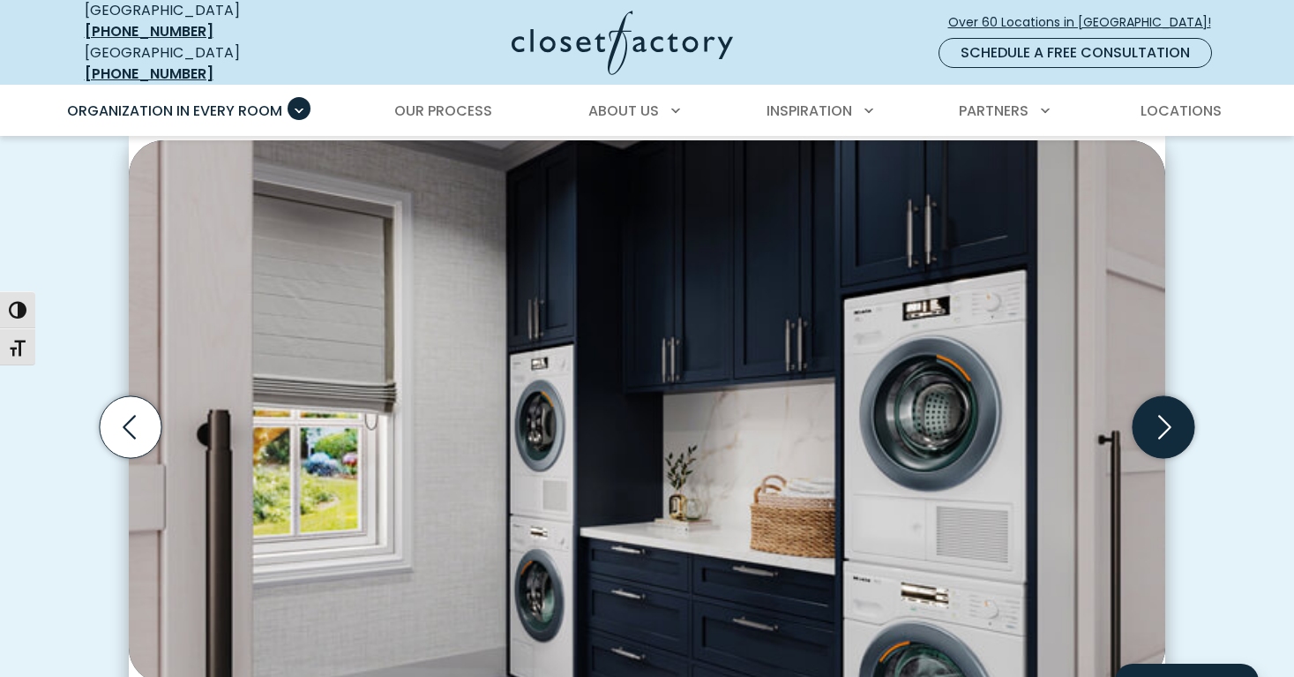
click at [1167, 415] on icon "Next slide" at bounding box center [1164, 427] width 13 height 24
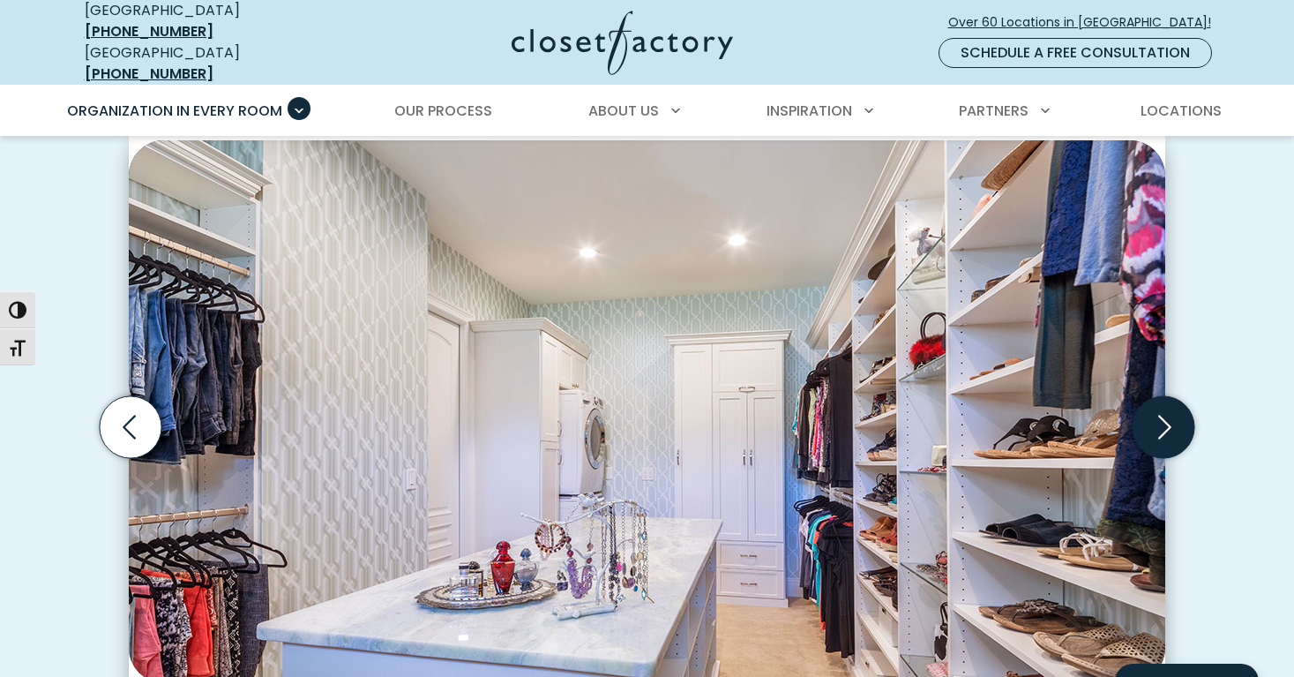
click at [1164, 409] on icon "Next slide" at bounding box center [1164, 427] width 62 height 62
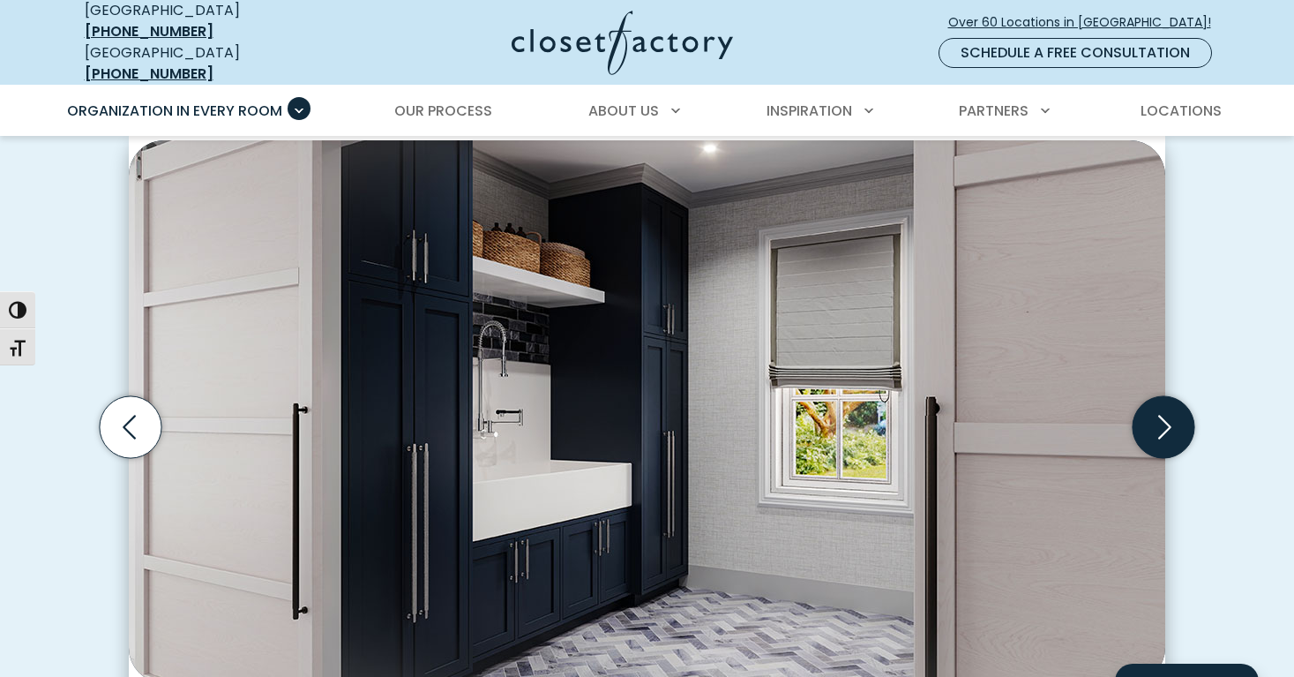
click at [1164, 410] on icon "Next slide" at bounding box center [1164, 427] width 62 height 62
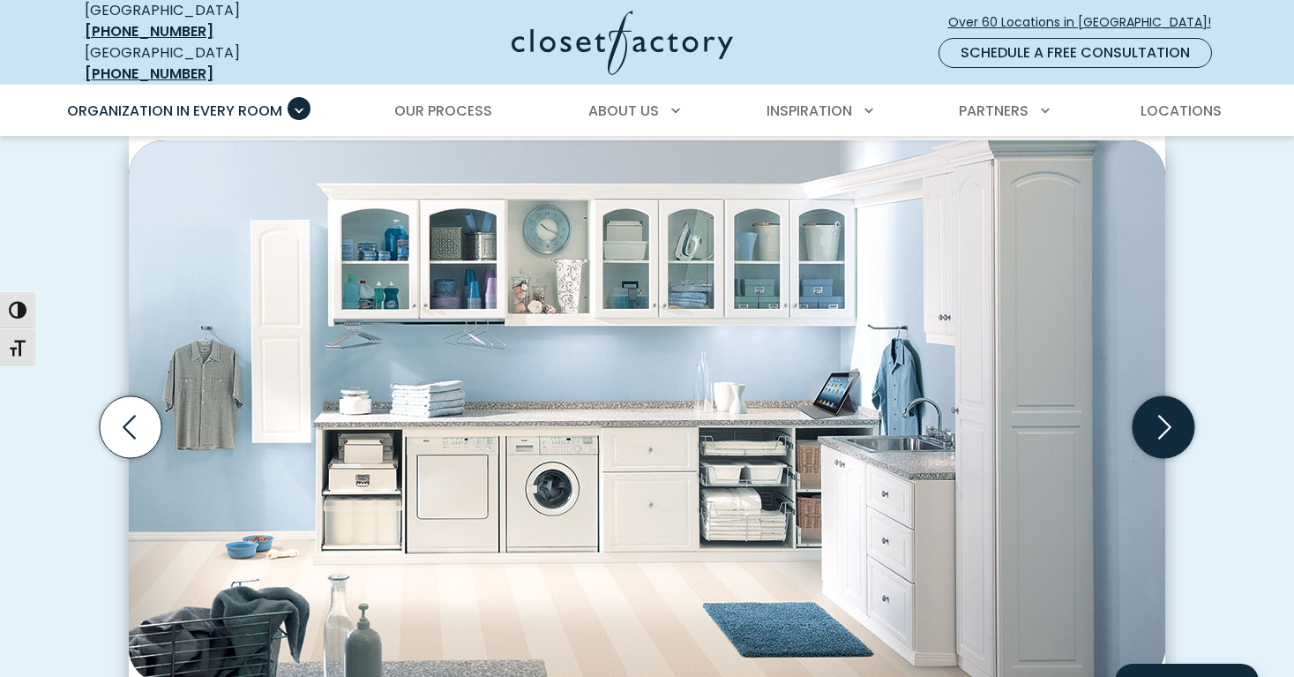
click at [1164, 410] on icon "Next slide" at bounding box center [1164, 427] width 62 height 62
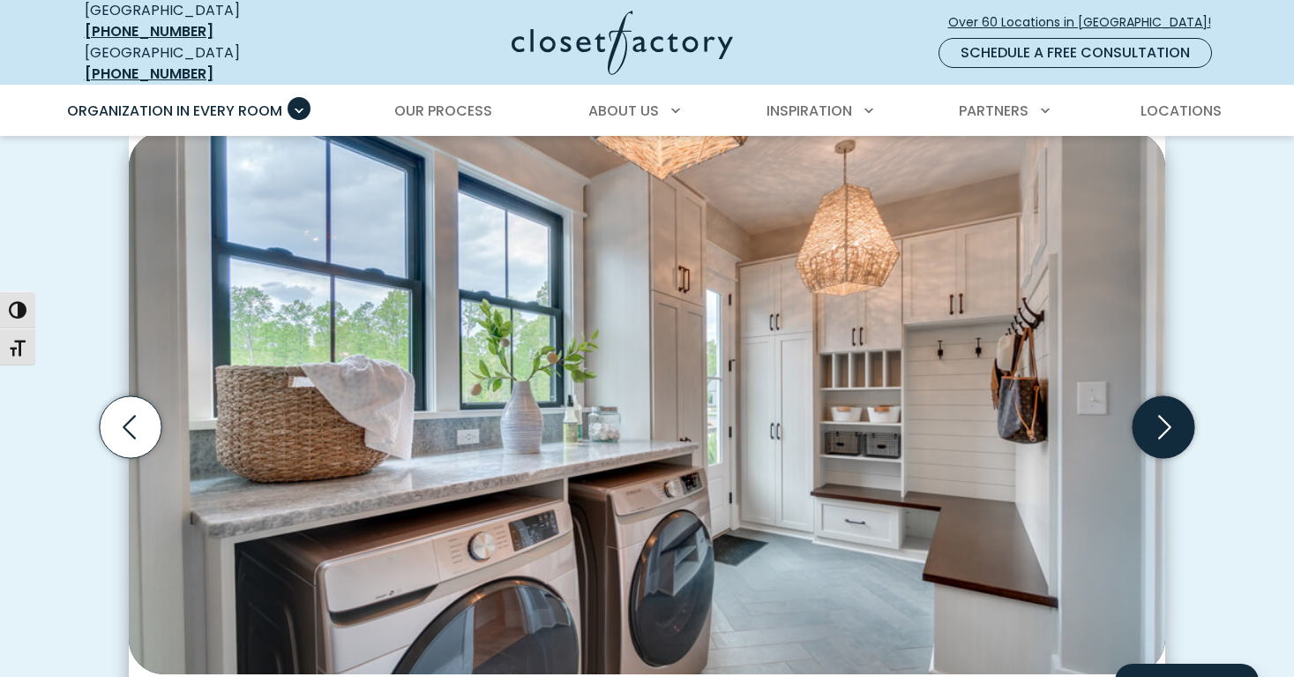
click at [1165, 415] on icon "Next slide" at bounding box center [1164, 427] width 13 height 24
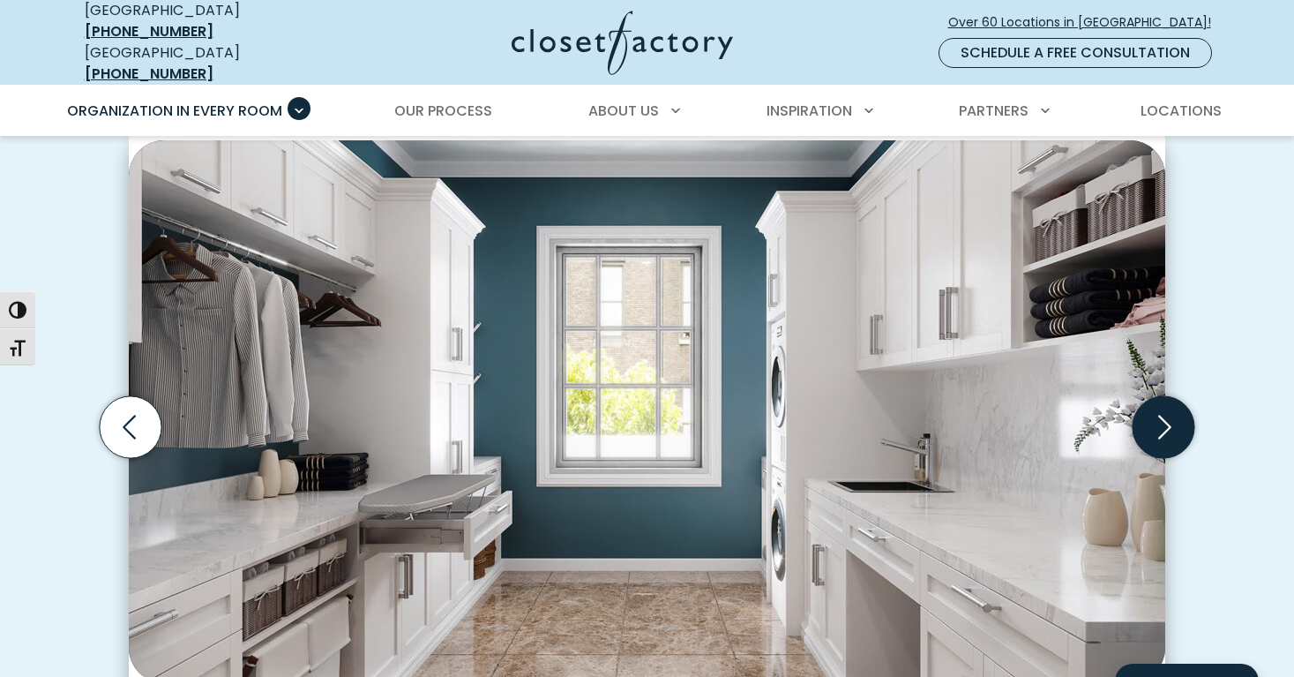
click at [1165, 415] on icon "Next slide" at bounding box center [1164, 427] width 13 height 24
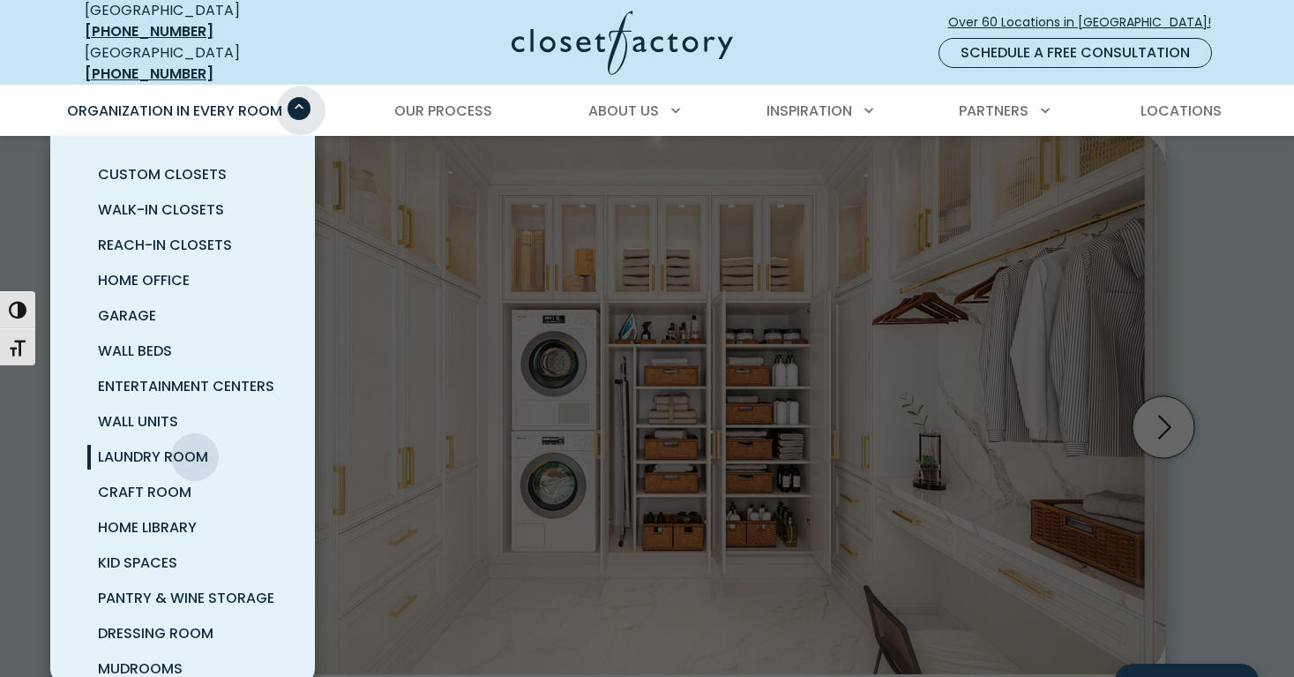
click at [300, 97] on span "Primary Menu" at bounding box center [299, 108] width 23 height 23
click at [173, 517] on span "Home Library" at bounding box center [147, 527] width 99 height 20
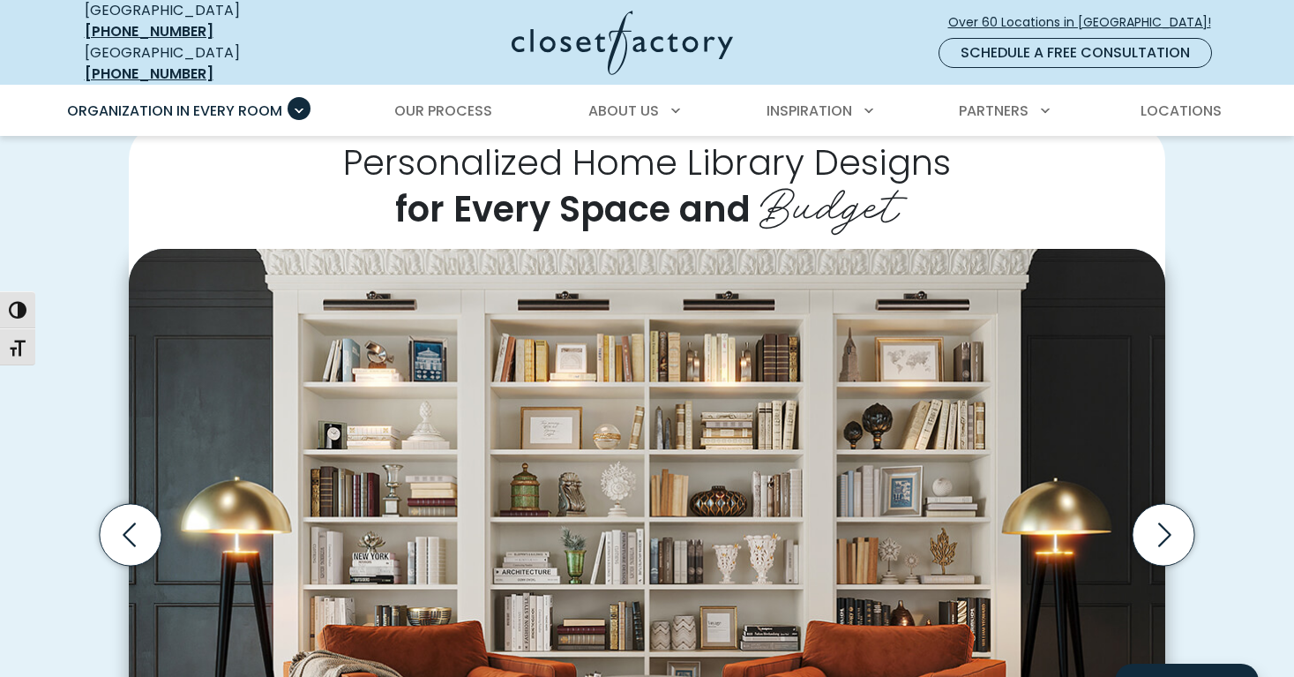
scroll to position [393, 0]
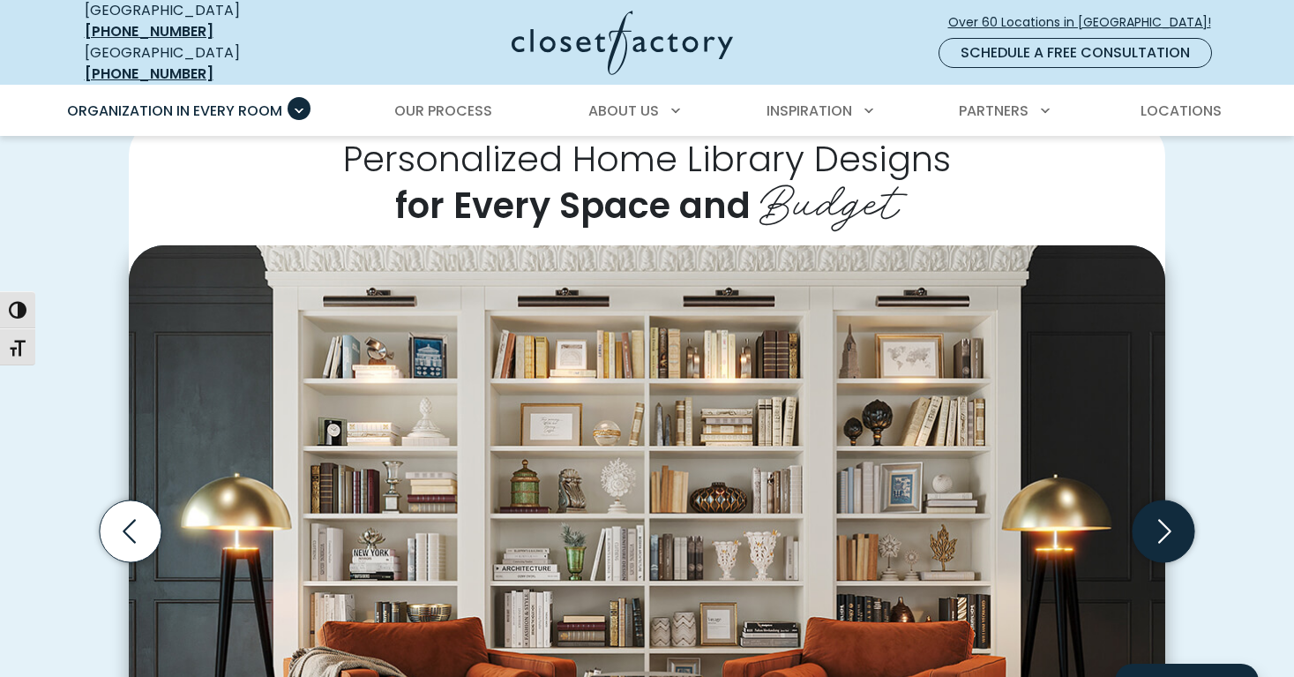
click at [1170, 527] on icon "Next slide" at bounding box center [1164, 531] width 62 height 62
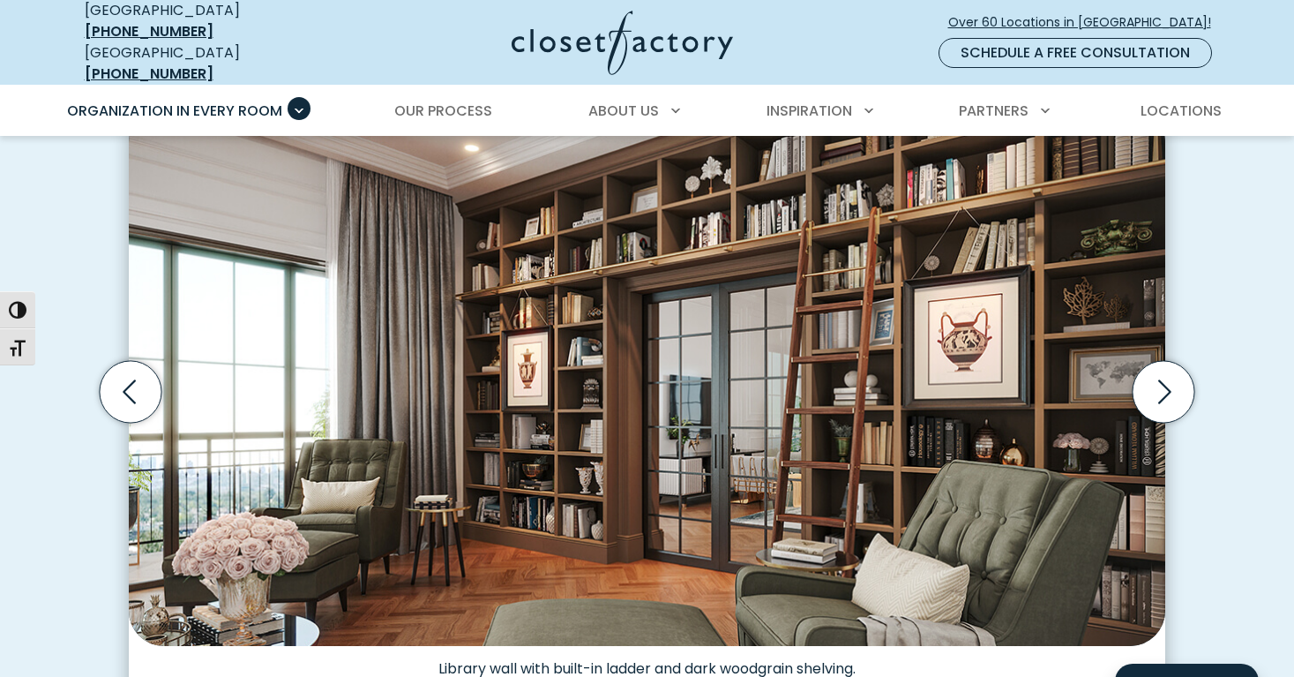
scroll to position [542, 0]
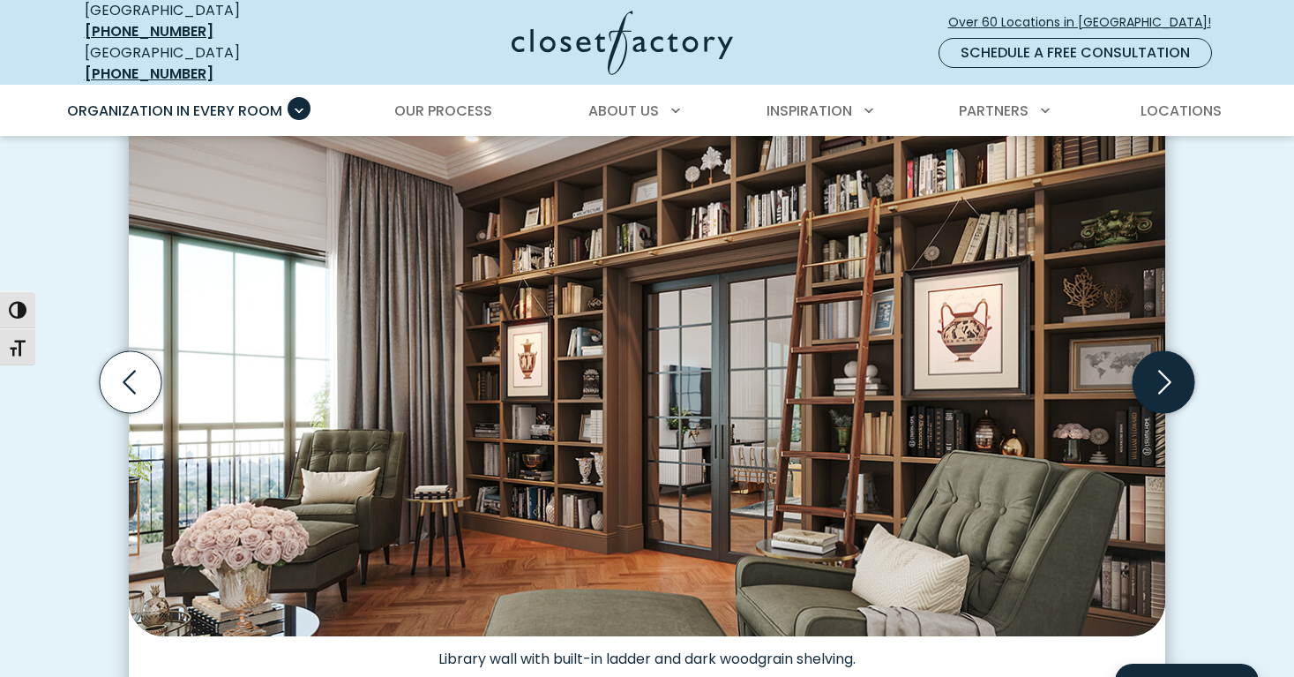
click at [1167, 385] on icon "Next slide" at bounding box center [1164, 382] width 62 height 62
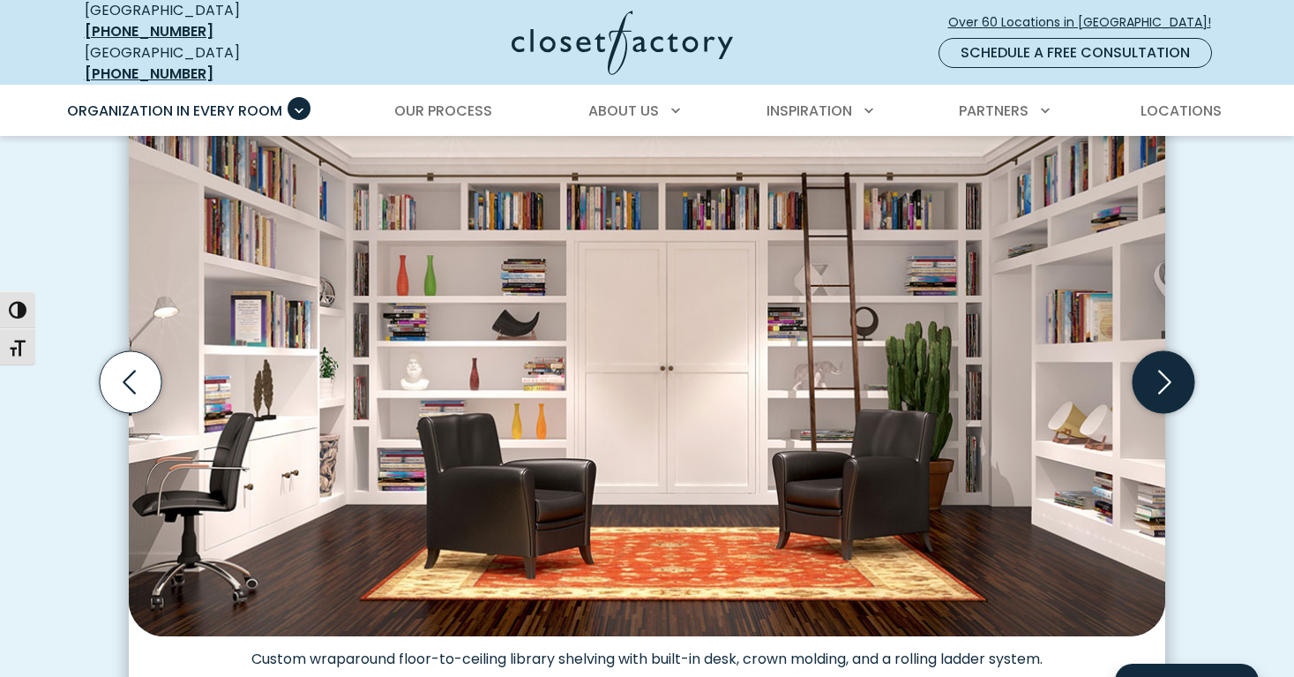
click at [1167, 376] on icon "Next slide" at bounding box center [1164, 382] width 62 height 62
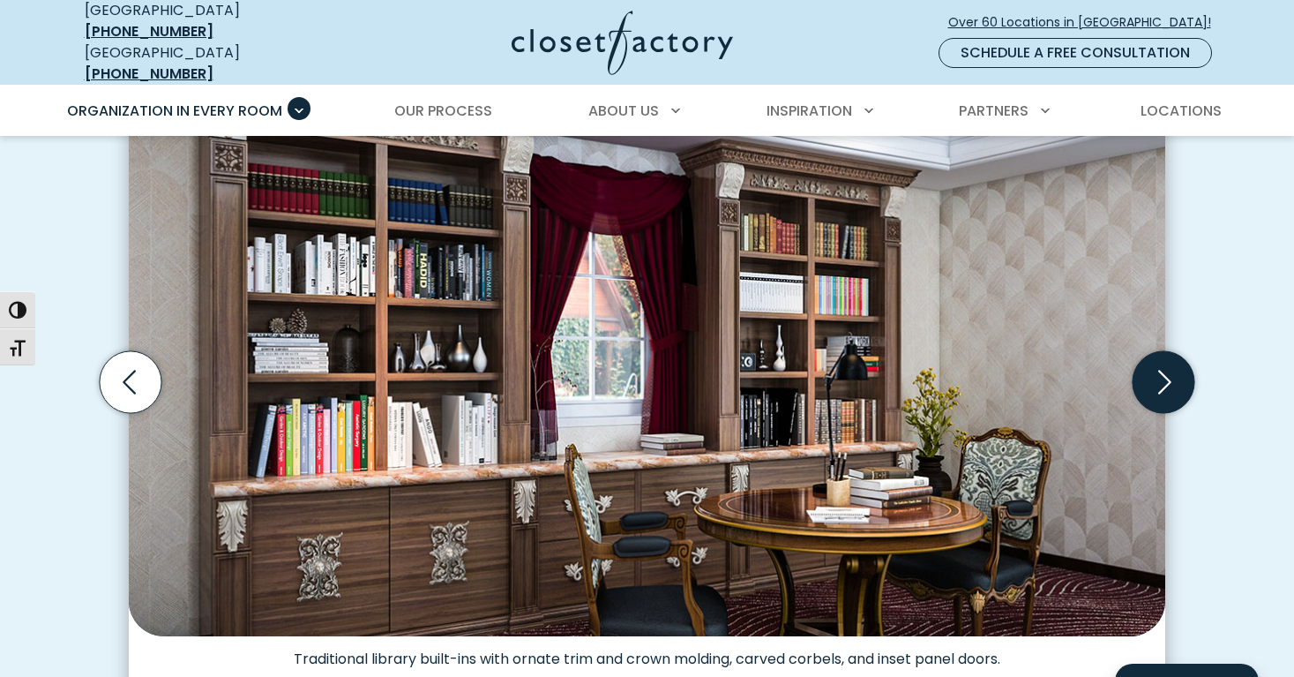
click at [1167, 376] on icon "Next slide" at bounding box center [1164, 382] width 62 height 62
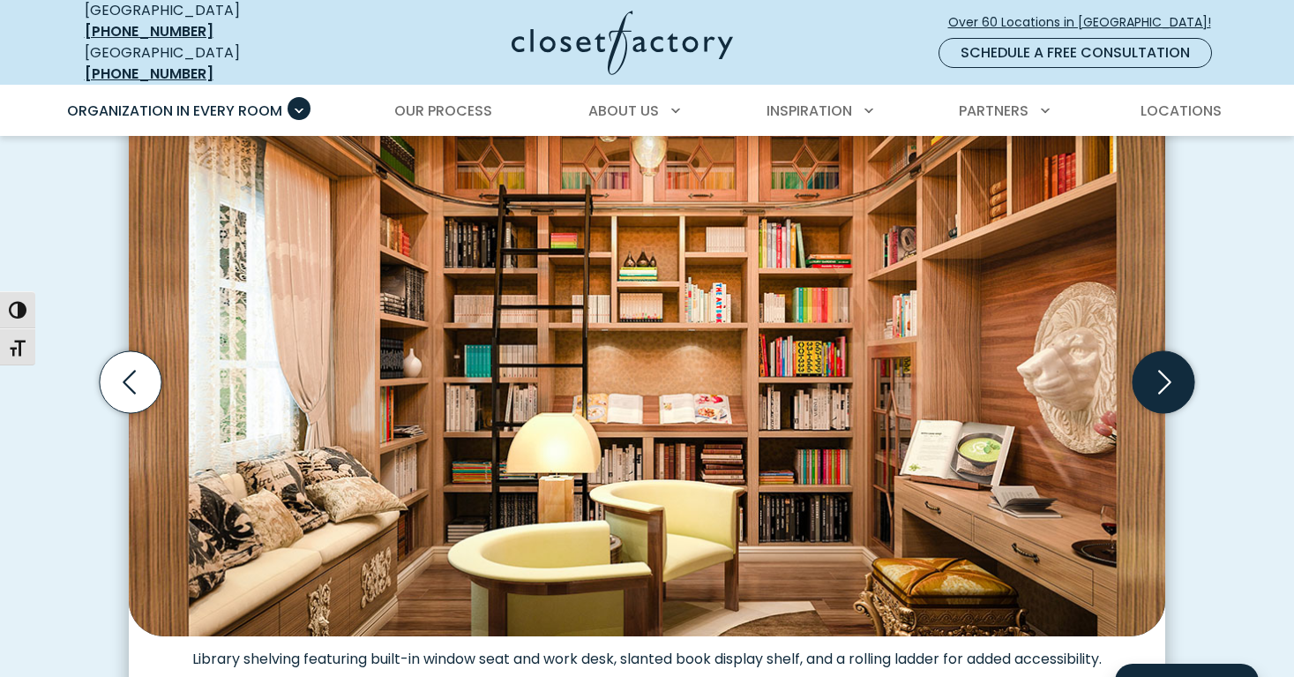
click at [1167, 377] on icon "Next slide" at bounding box center [1164, 382] width 62 height 62
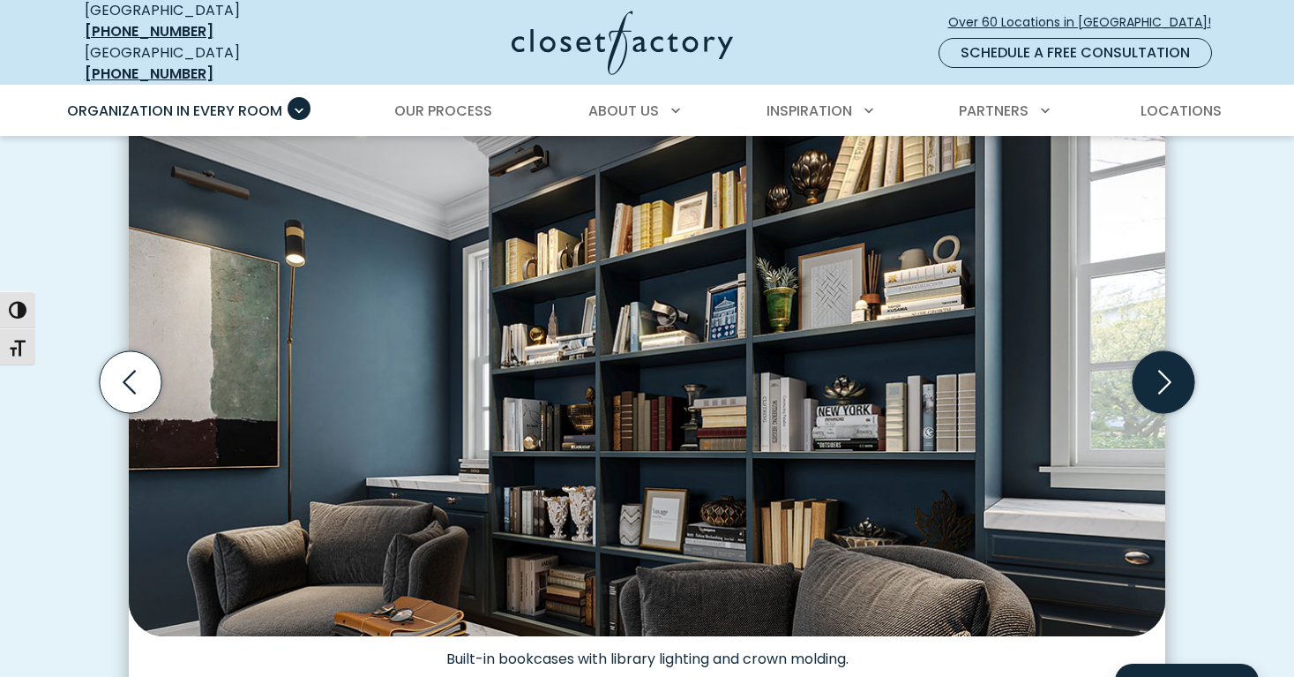
click at [1170, 370] on icon "Next slide" at bounding box center [1164, 382] width 13 height 24
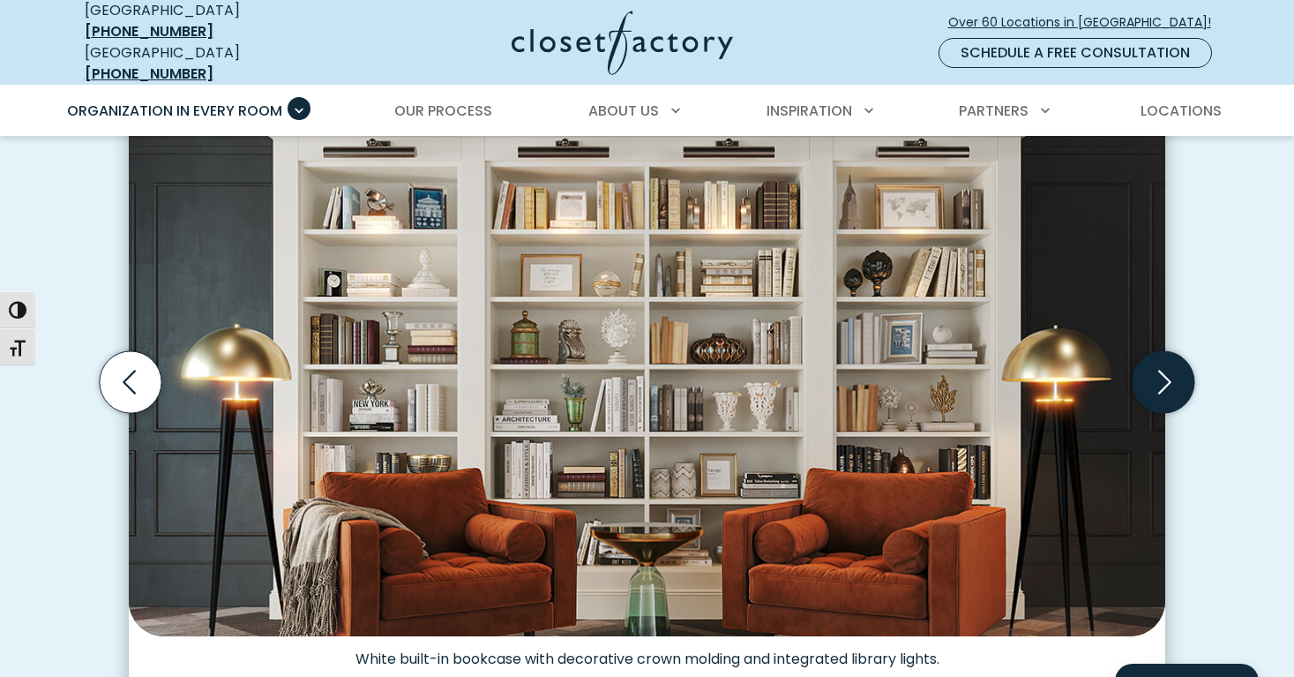
click at [1170, 370] on icon "Next slide" at bounding box center [1164, 382] width 13 height 24
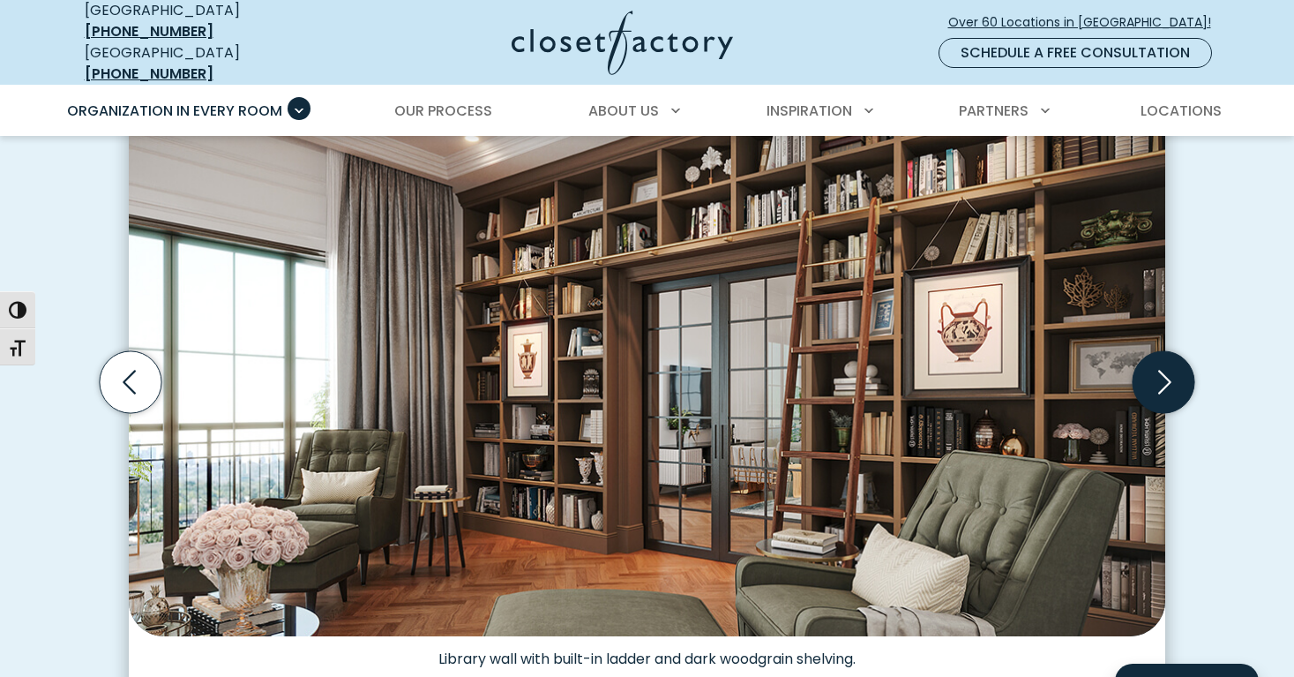
click at [1170, 370] on icon "Next slide" at bounding box center [1164, 382] width 13 height 24
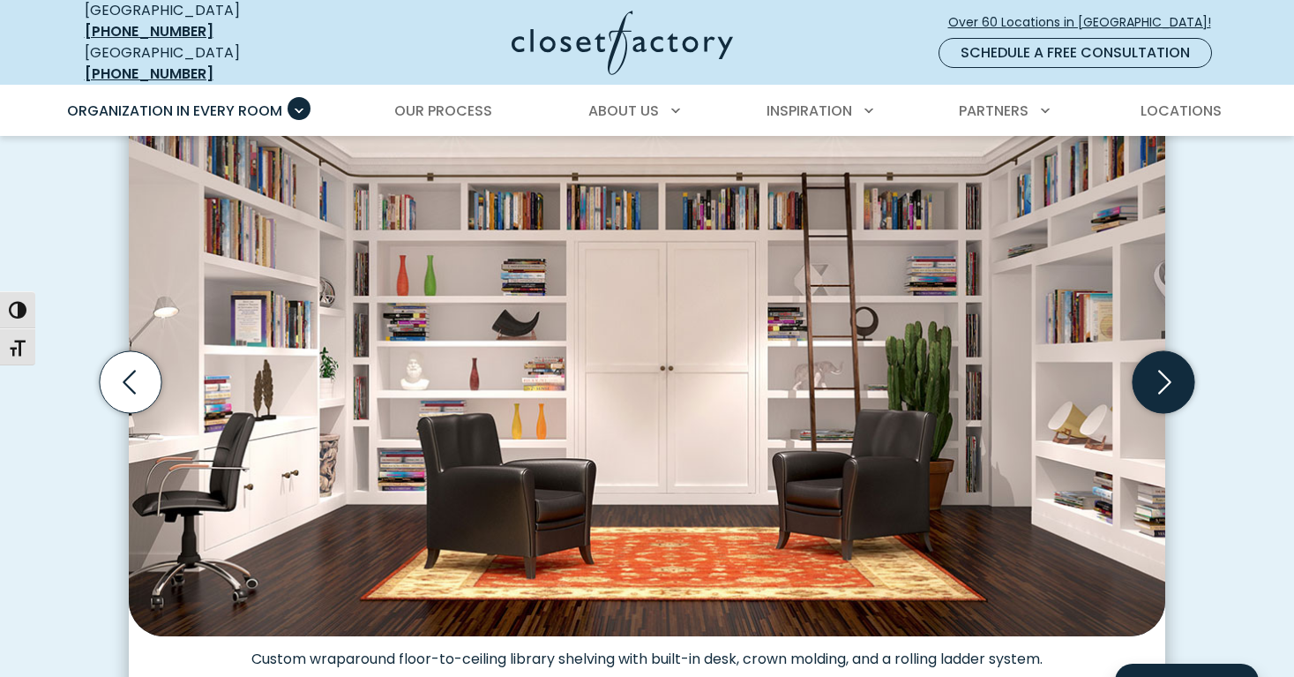
click at [1170, 370] on icon "Next slide" at bounding box center [1164, 382] width 13 height 24
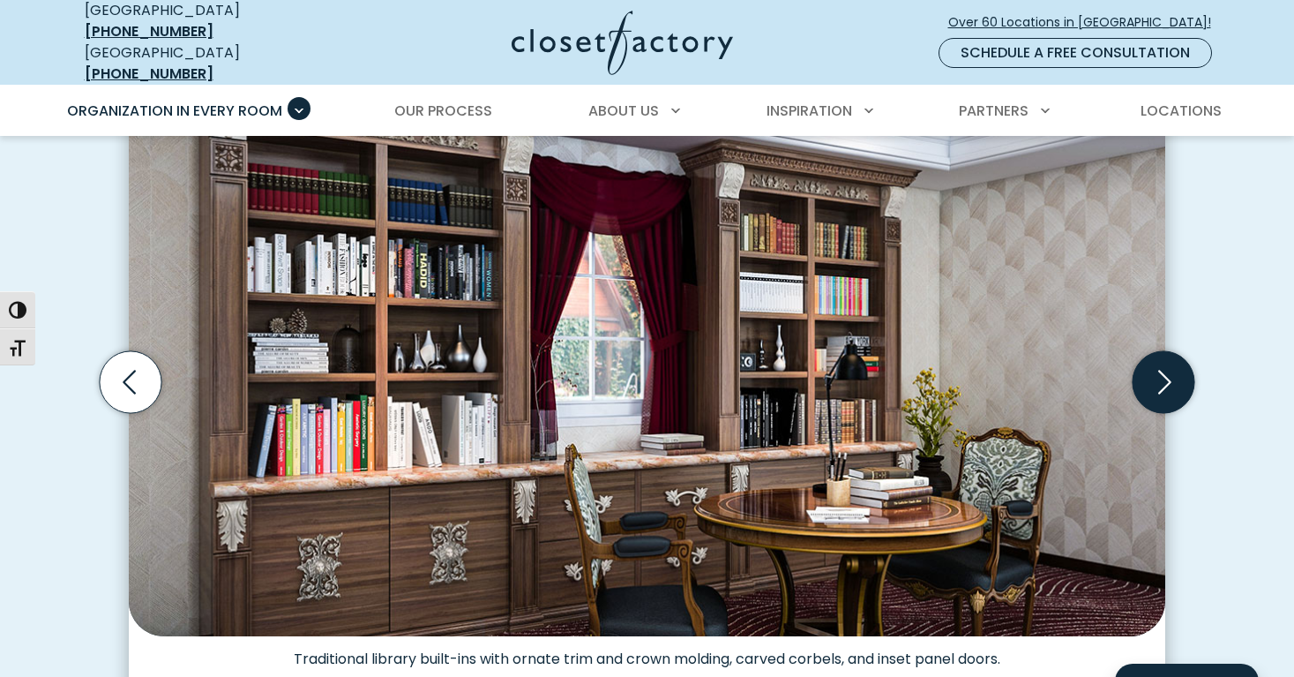
click at [1170, 370] on icon "Next slide" at bounding box center [1164, 382] width 13 height 24
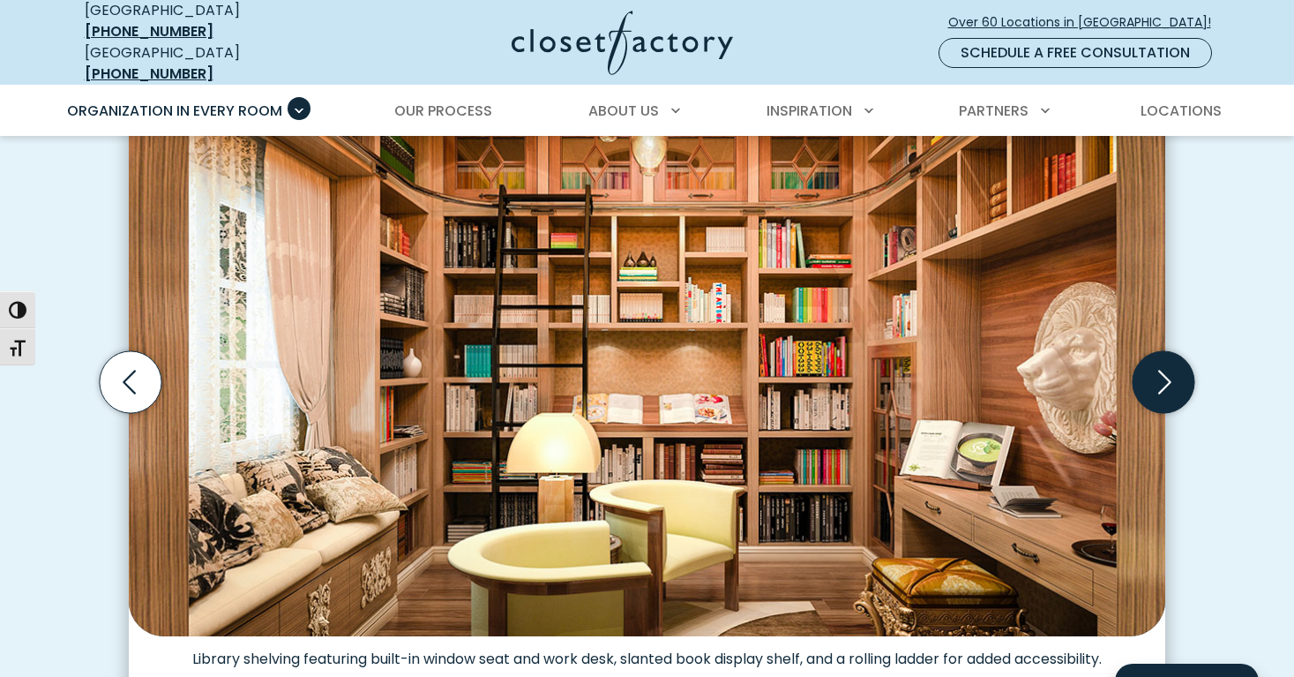
click at [1170, 370] on icon "Next slide" at bounding box center [1164, 382] width 13 height 24
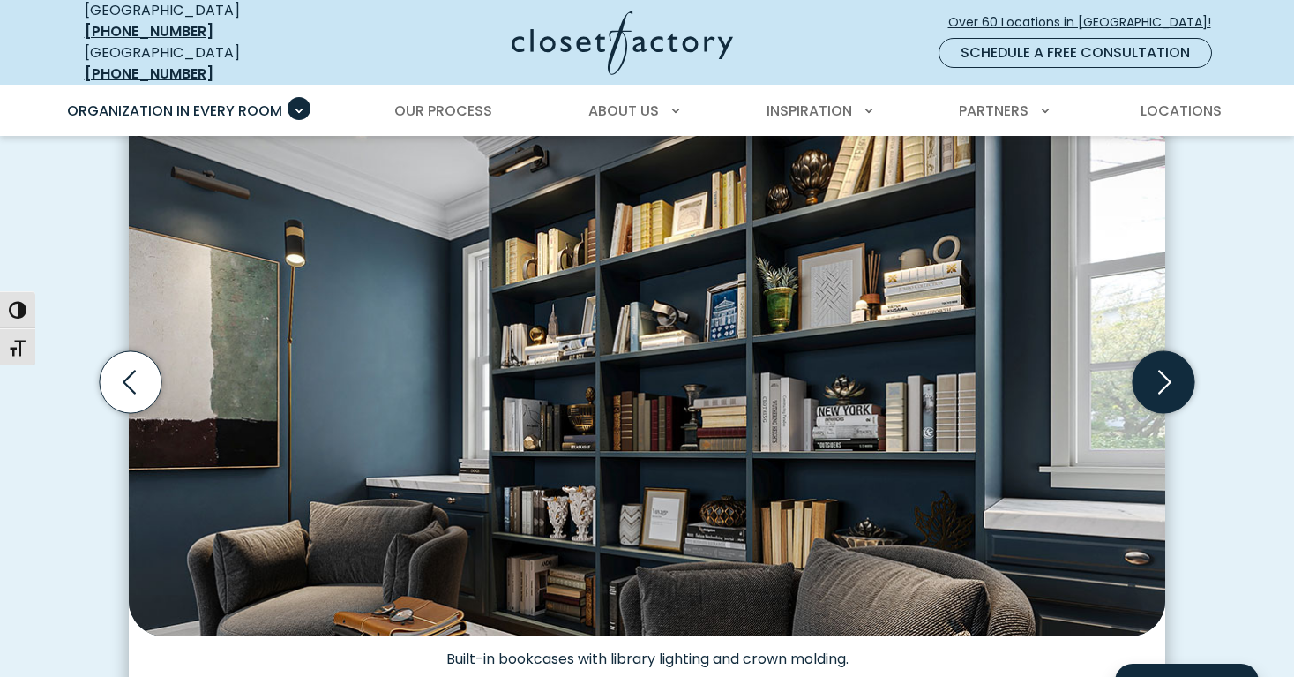
click at [1170, 370] on icon "Next slide" at bounding box center [1164, 382] width 13 height 24
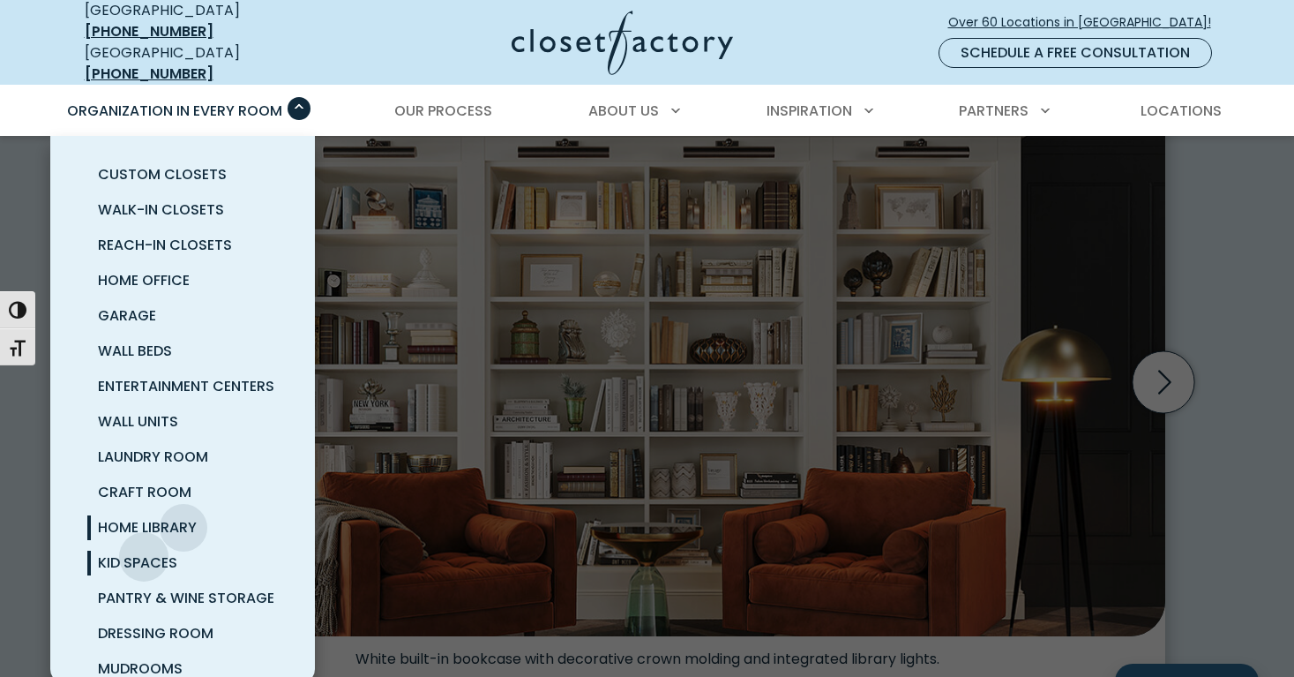
click at [144, 552] on span "Kid Spaces" at bounding box center [137, 562] width 79 height 20
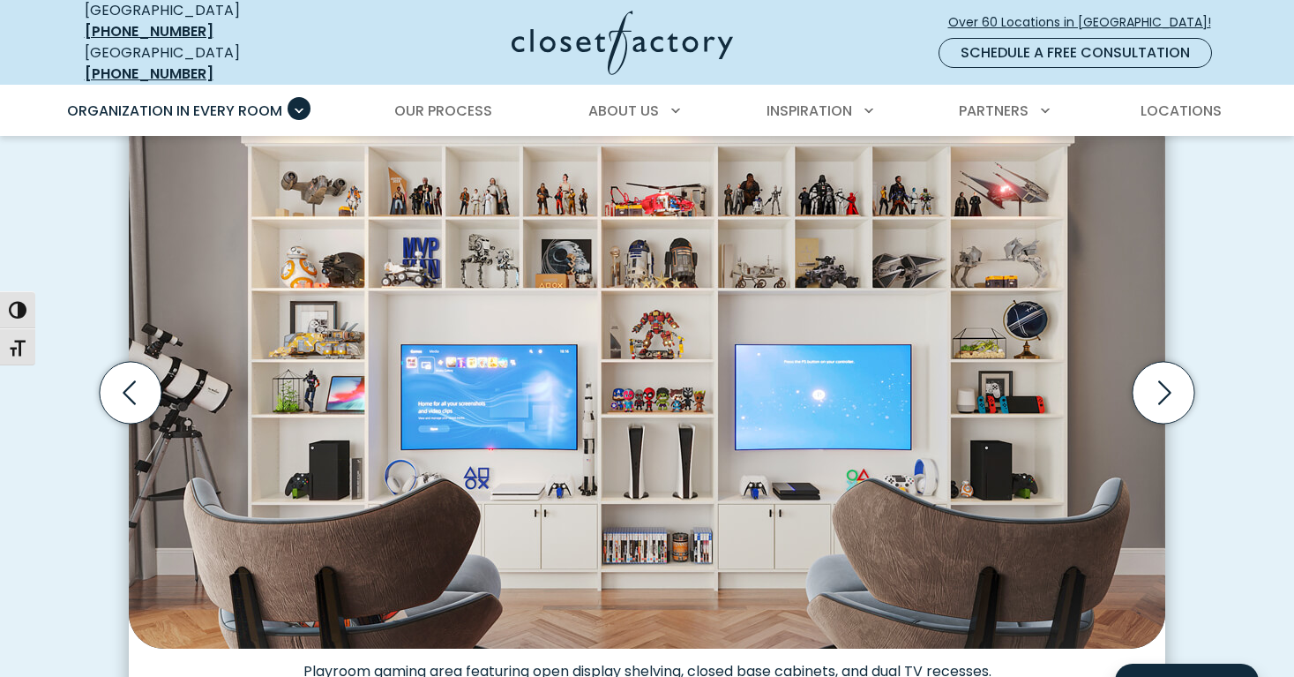
scroll to position [544, 0]
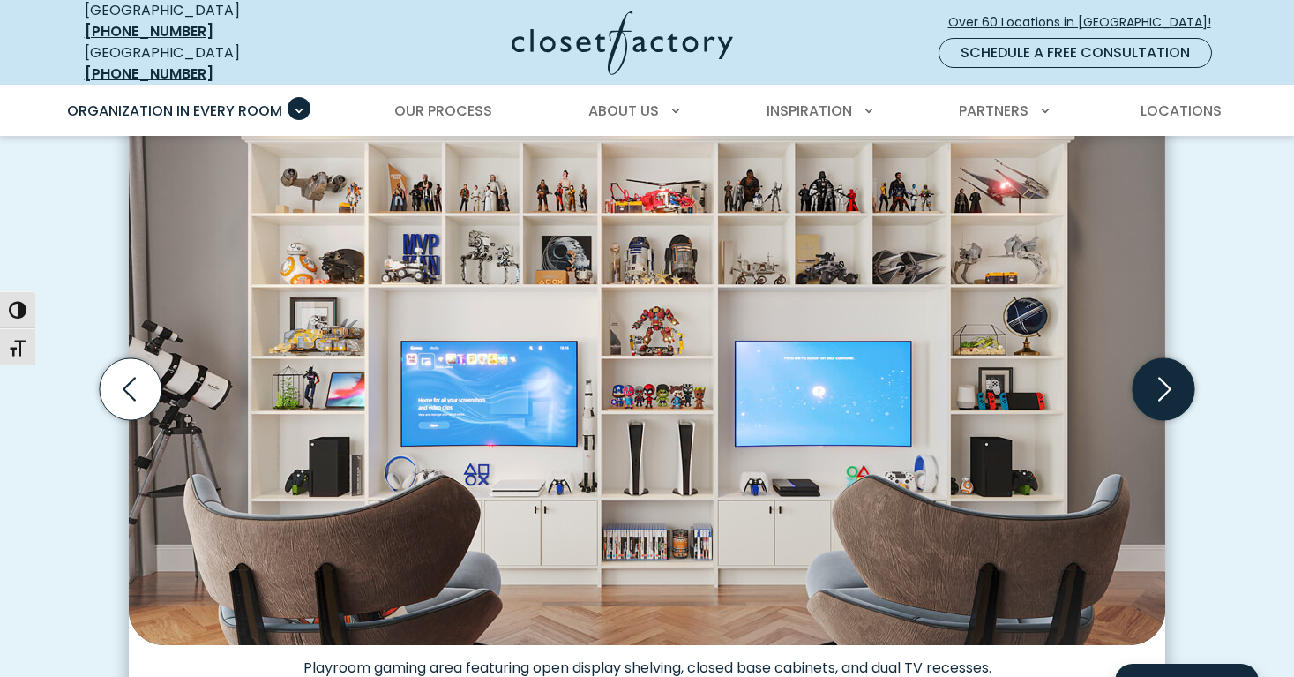
click at [1160, 378] on icon "Next slide" at bounding box center [1164, 389] width 62 height 62
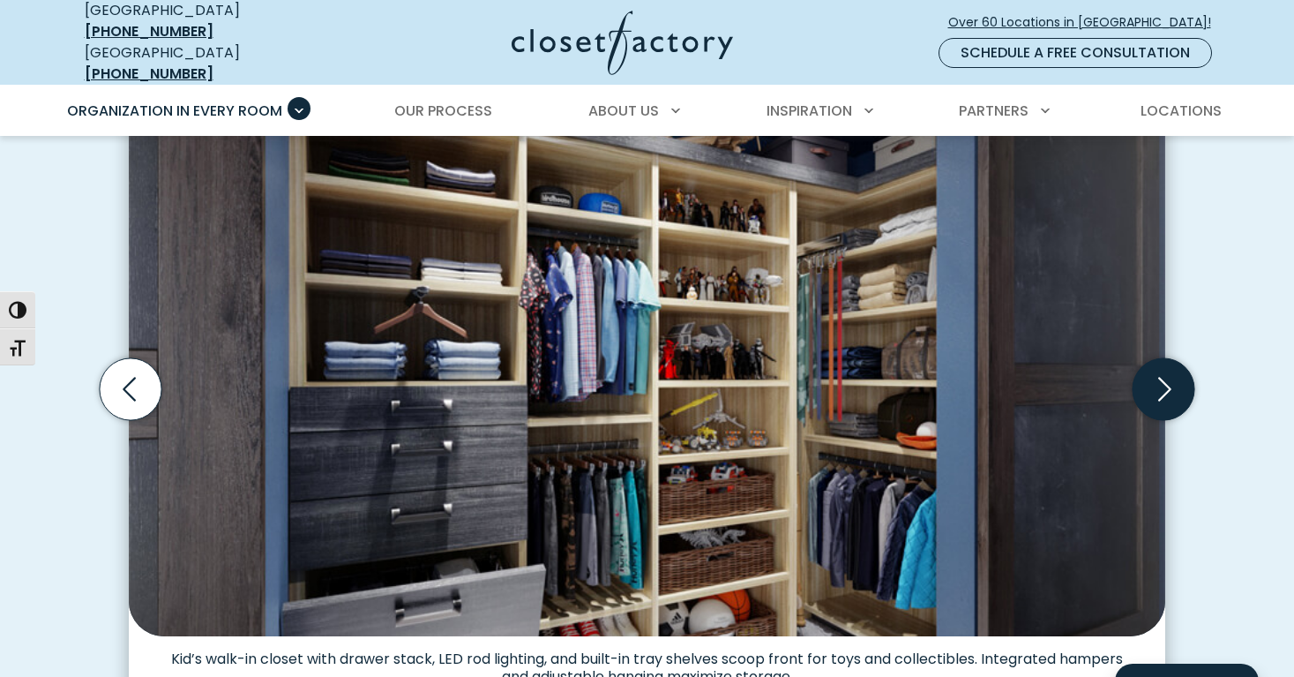
click at [1160, 378] on icon "Next slide" at bounding box center [1164, 389] width 62 height 62
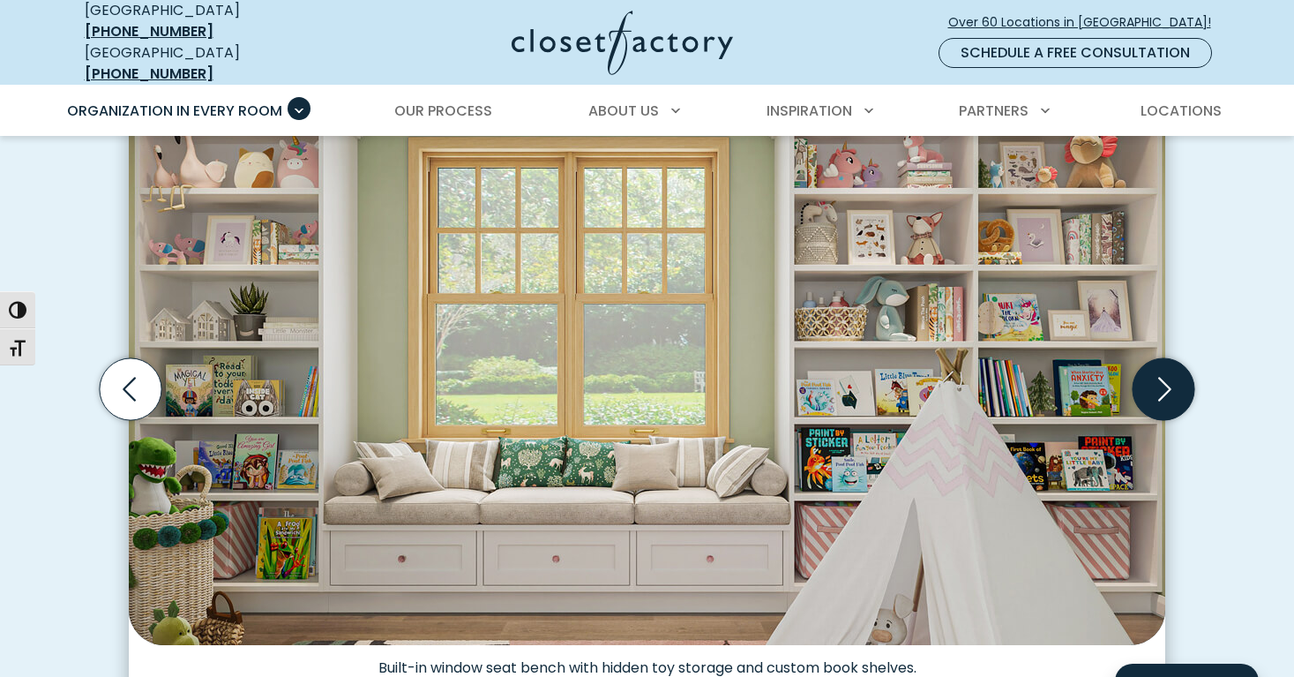
click at [1164, 378] on icon "Next slide" at bounding box center [1164, 389] width 62 height 62
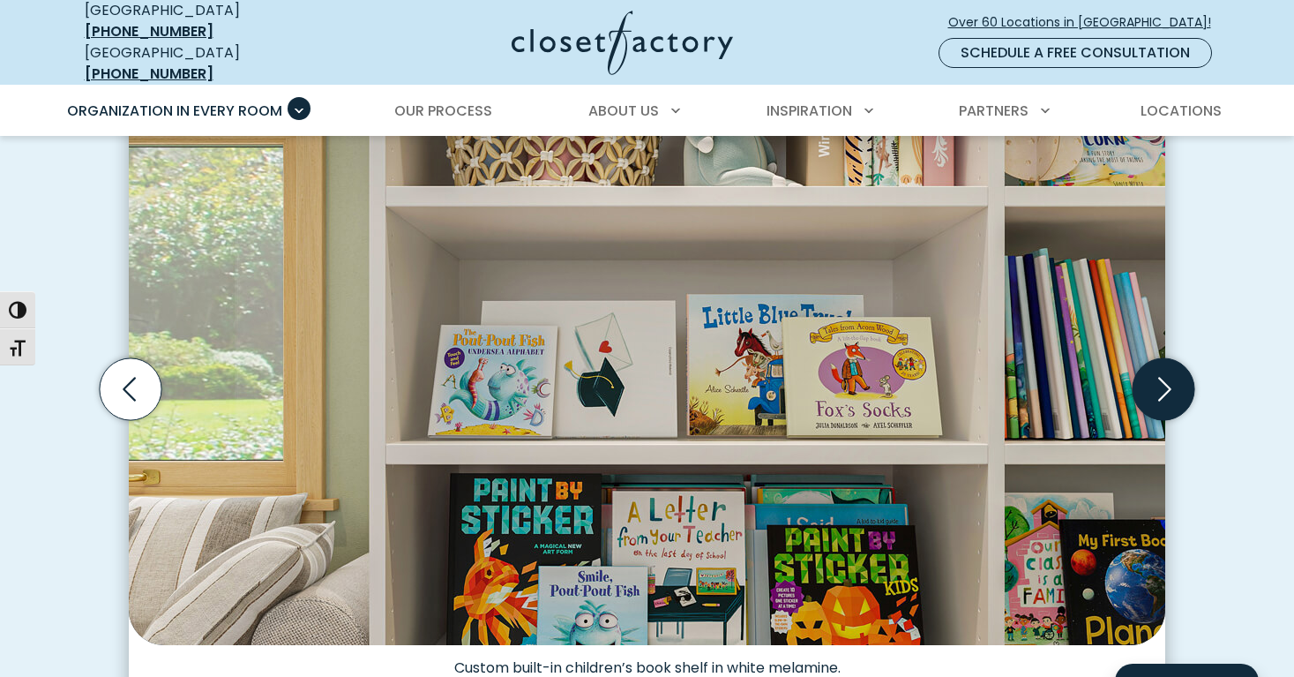
click at [1164, 378] on icon "Next slide" at bounding box center [1164, 389] width 62 height 62
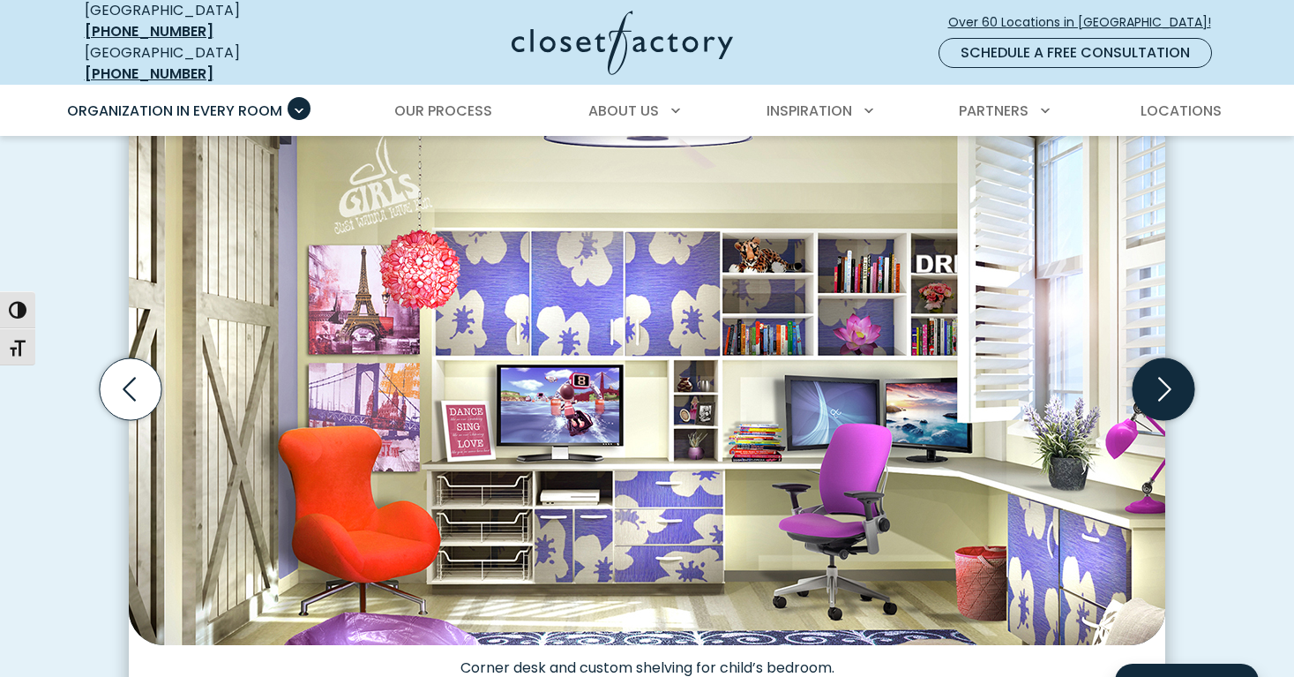
click at [1164, 378] on icon "Next slide" at bounding box center [1164, 389] width 62 height 62
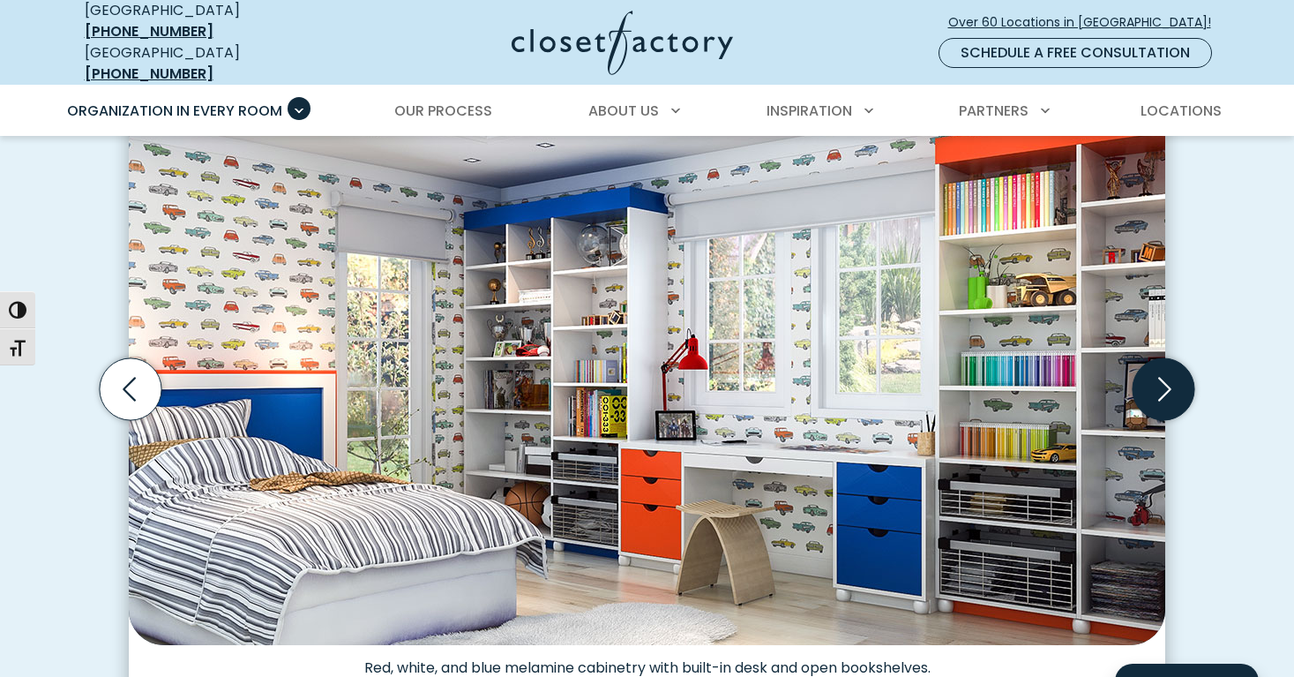
click at [1164, 379] on icon "Next slide" at bounding box center [1164, 389] width 62 height 62
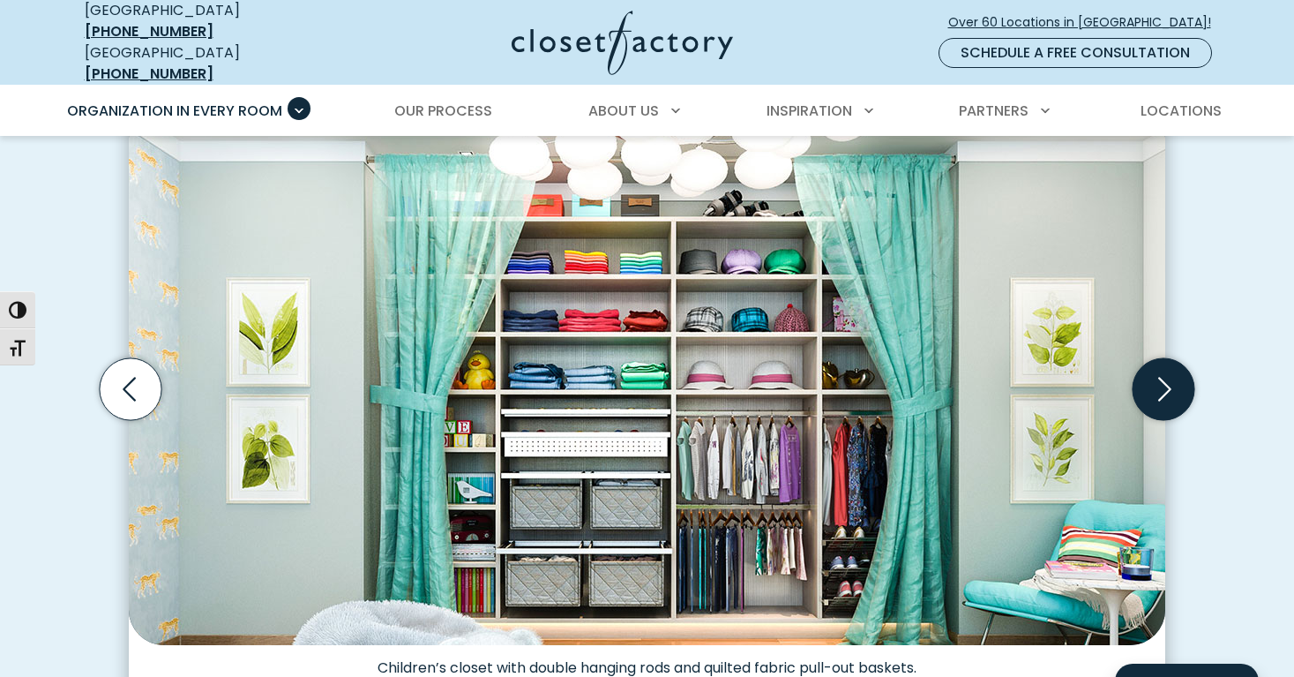
click at [1164, 379] on icon "Next slide" at bounding box center [1164, 389] width 62 height 62
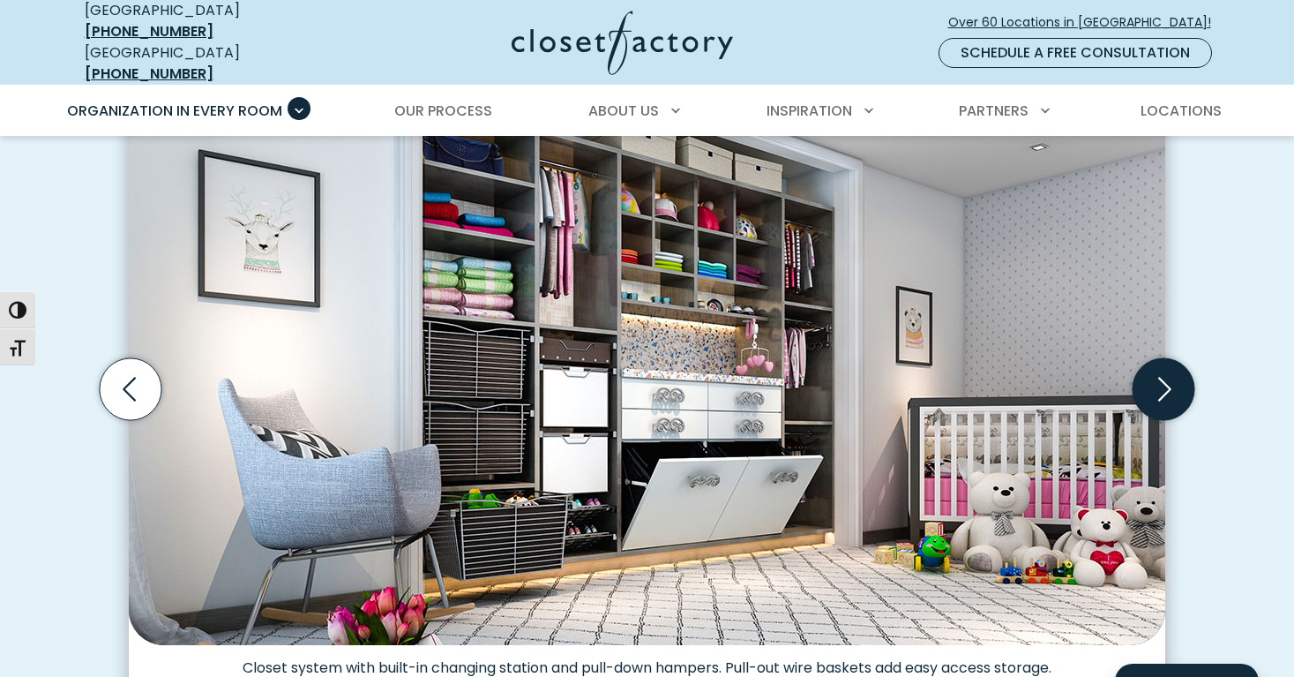
click at [1164, 379] on icon "Next slide" at bounding box center [1164, 389] width 62 height 62
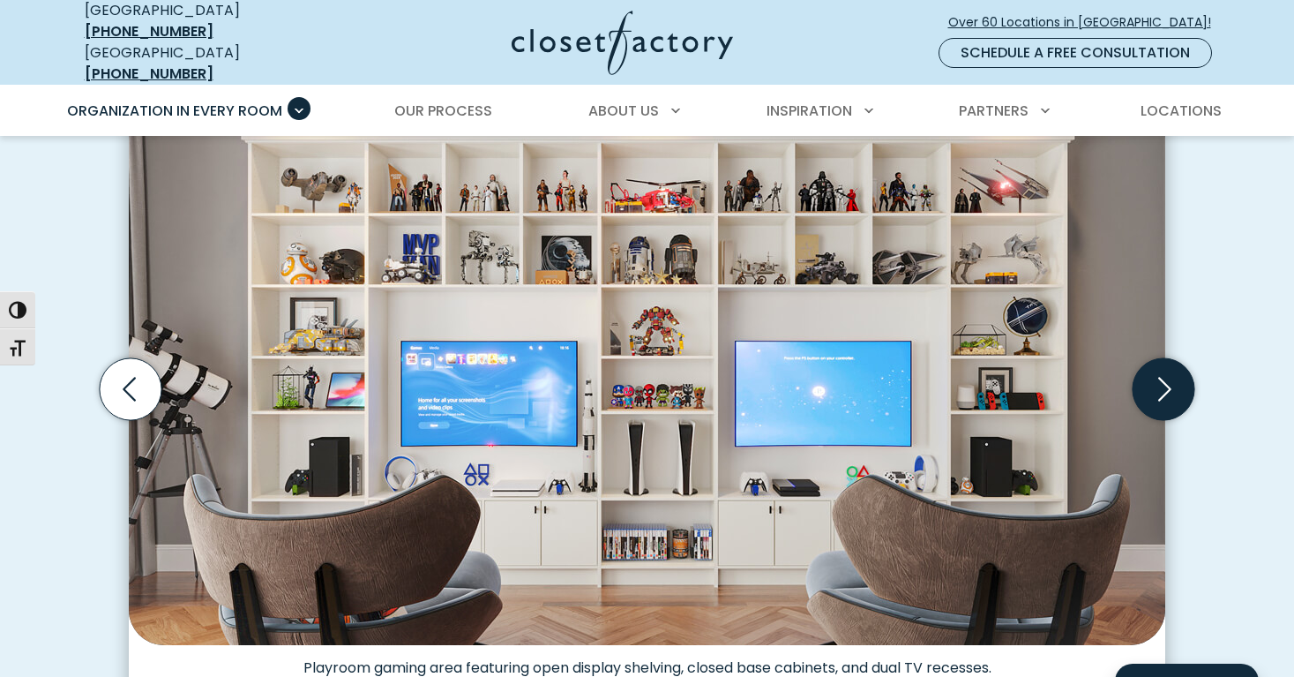
click at [1164, 379] on icon "Next slide" at bounding box center [1164, 389] width 62 height 62
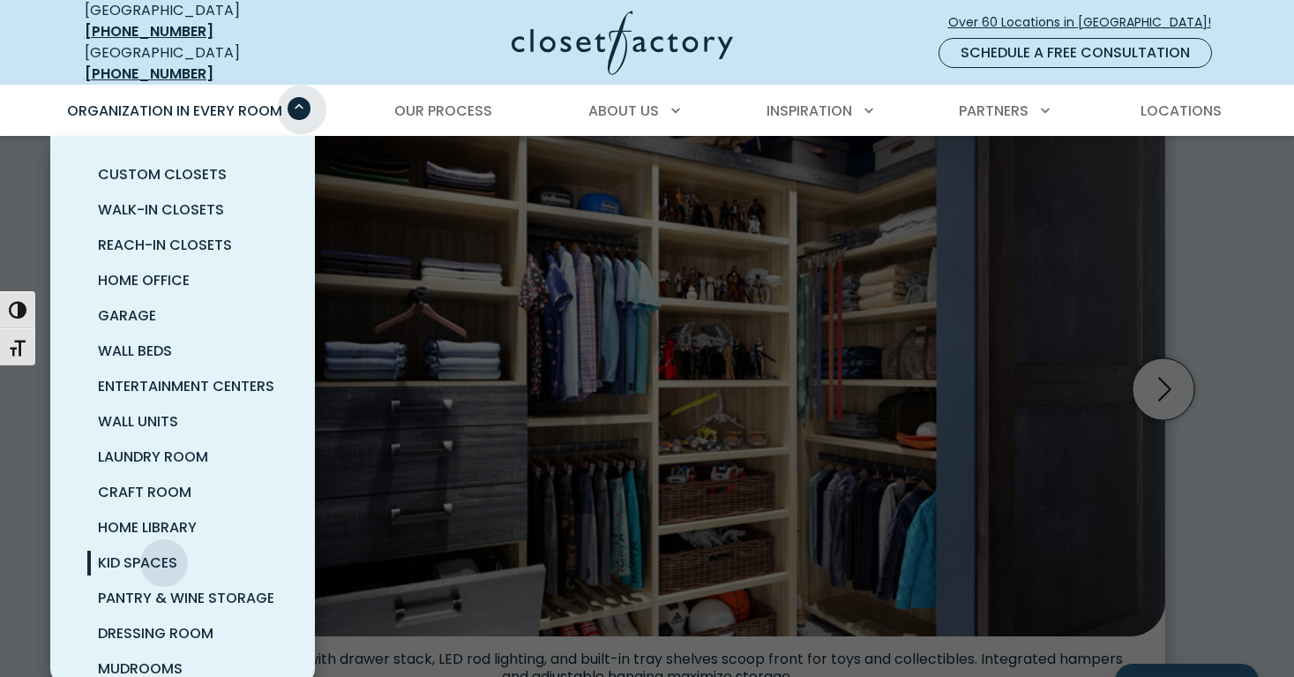
click at [302, 97] on span "Primary Menu" at bounding box center [299, 108] width 23 height 23
click at [129, 623] on span "Dressing Room" at bounding box center [156, 633] width 116 height 20
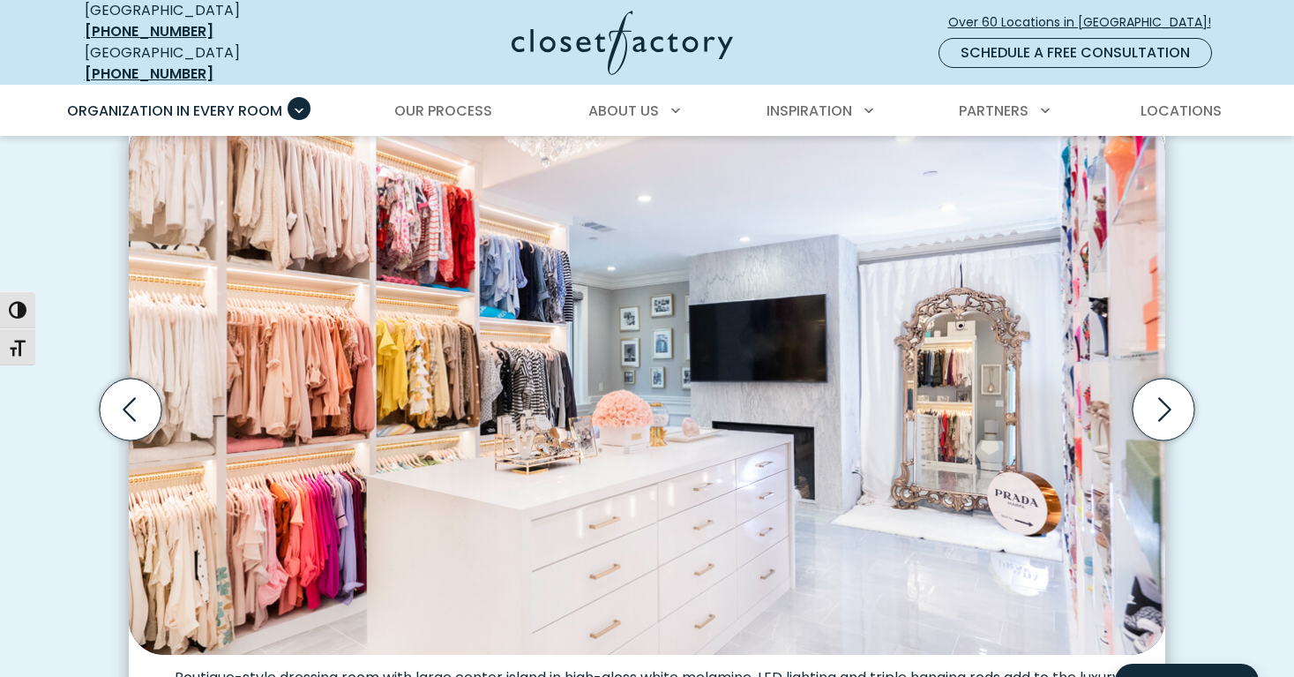
scroll to position [527, 0]
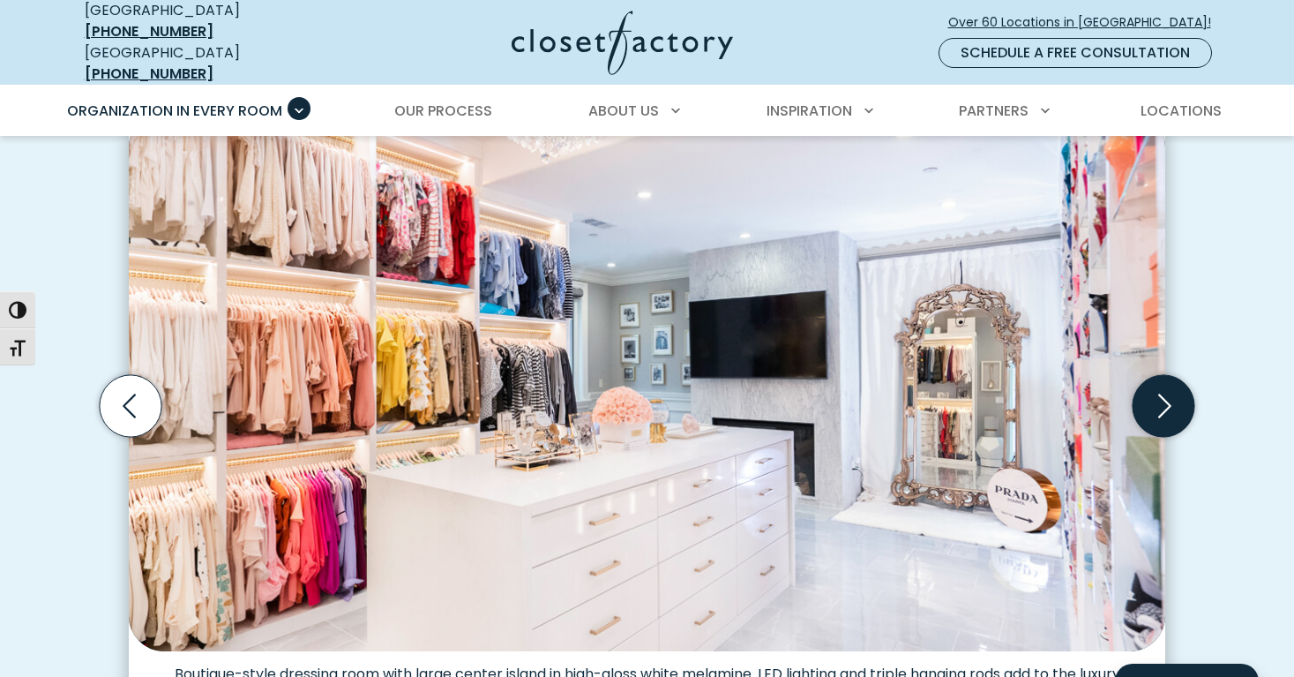
click at [1154, 393] on icon "Next slide" at bounding box center [1164, 406] width 62 height 62
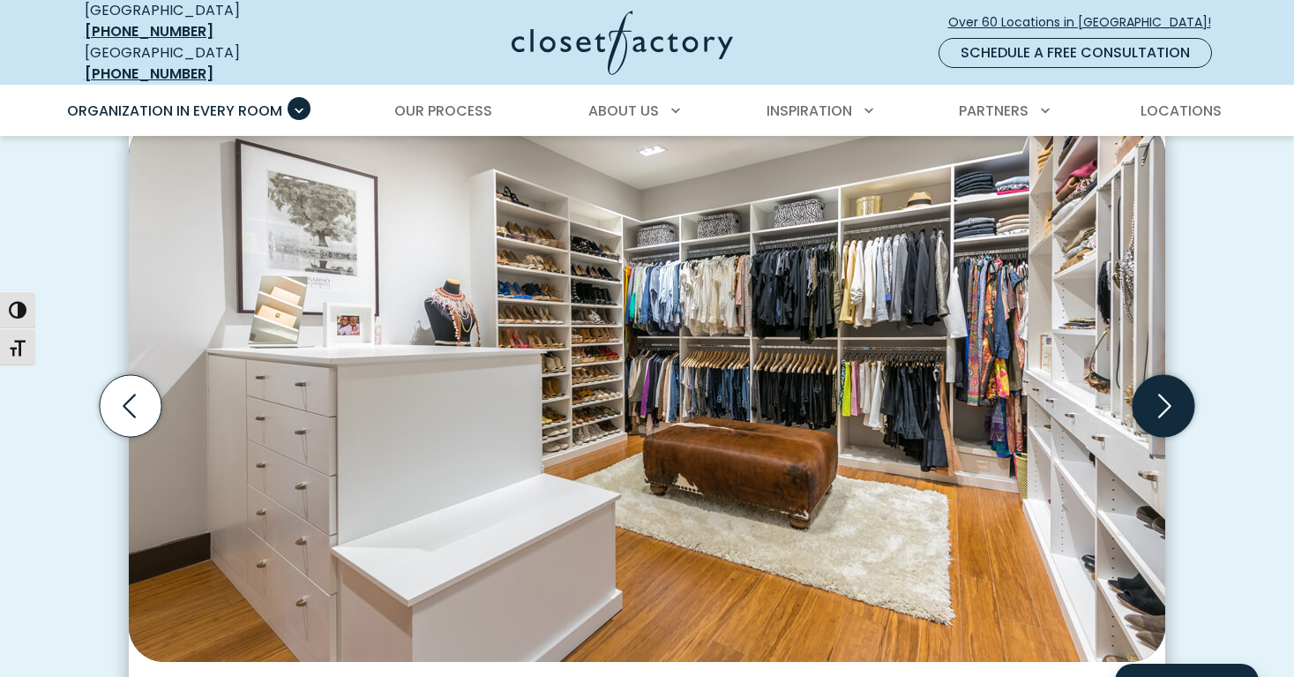
click at [1160, 393] on icon "Next slide" at bounding box center [1164, 406] width 62 height 62
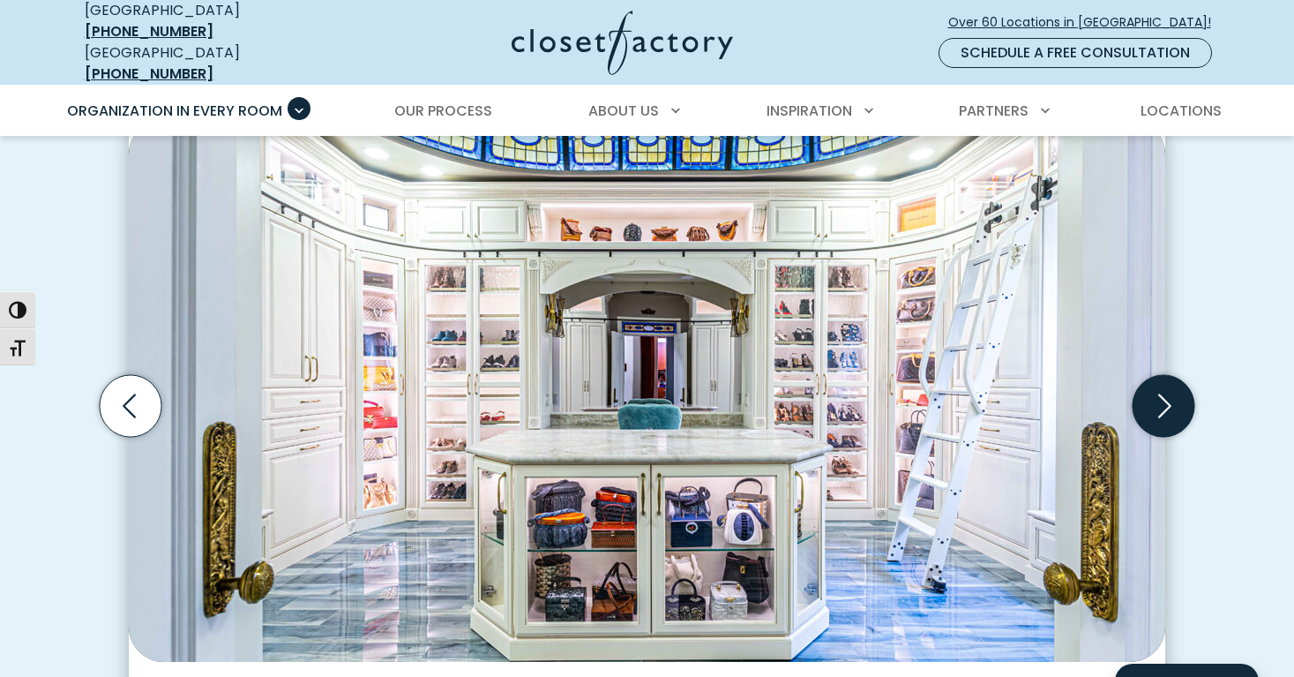
click at [1161, 392] on icon "Next slide" at bounding box center [1164, 406] width 62 height 62
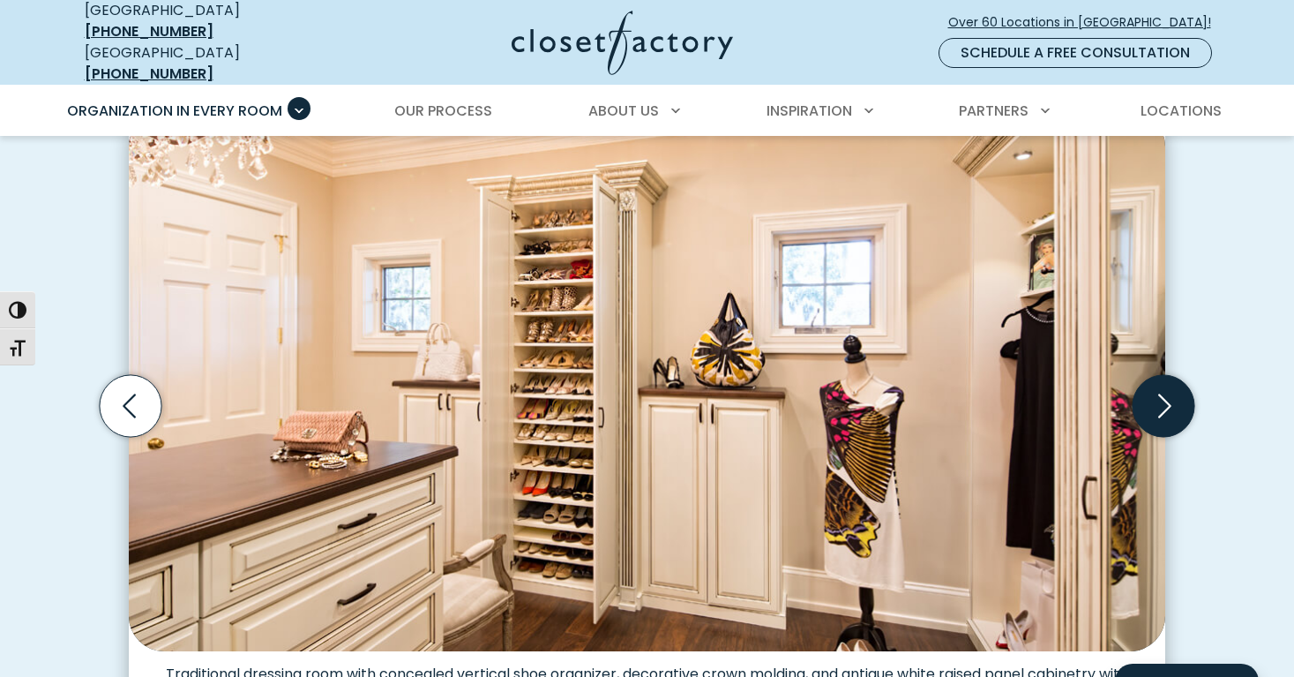
click at [1161, 393] on icon "Next slide" at bounding box center [1164, 406] width 62 height 62
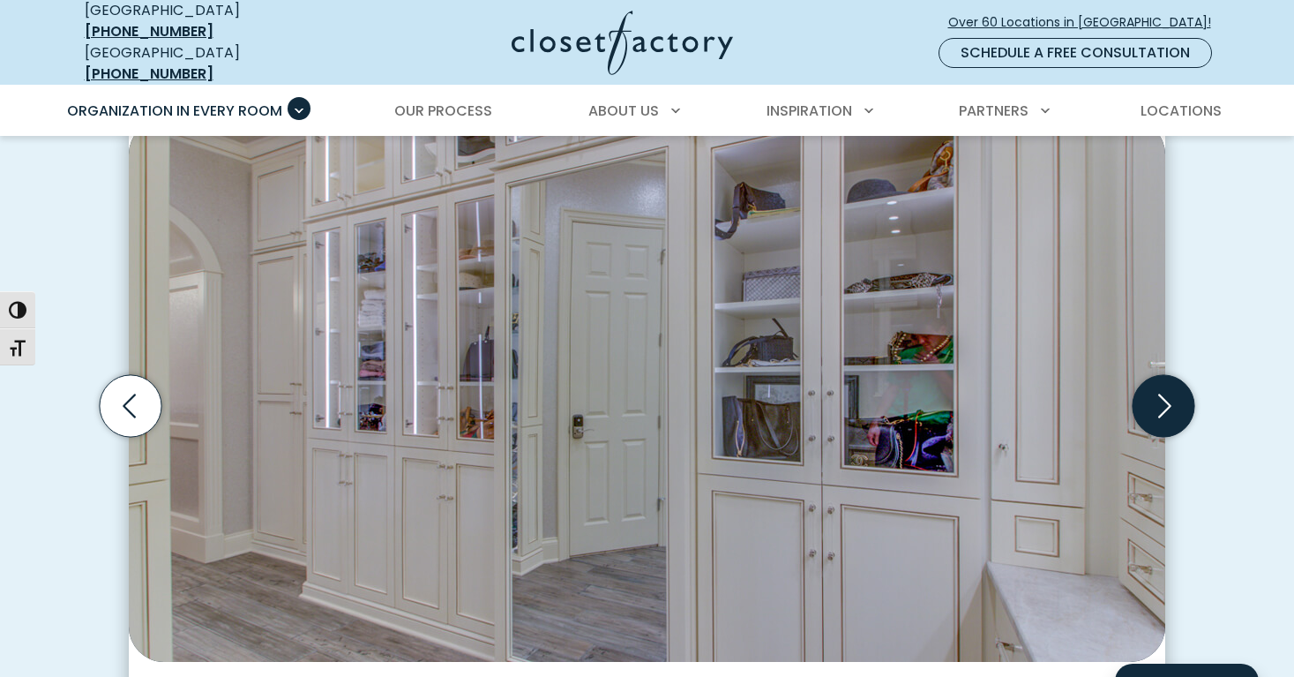
click at [1161, 393] on icon "Next slide" at bounding box center [1164, 406] width 62 height 62
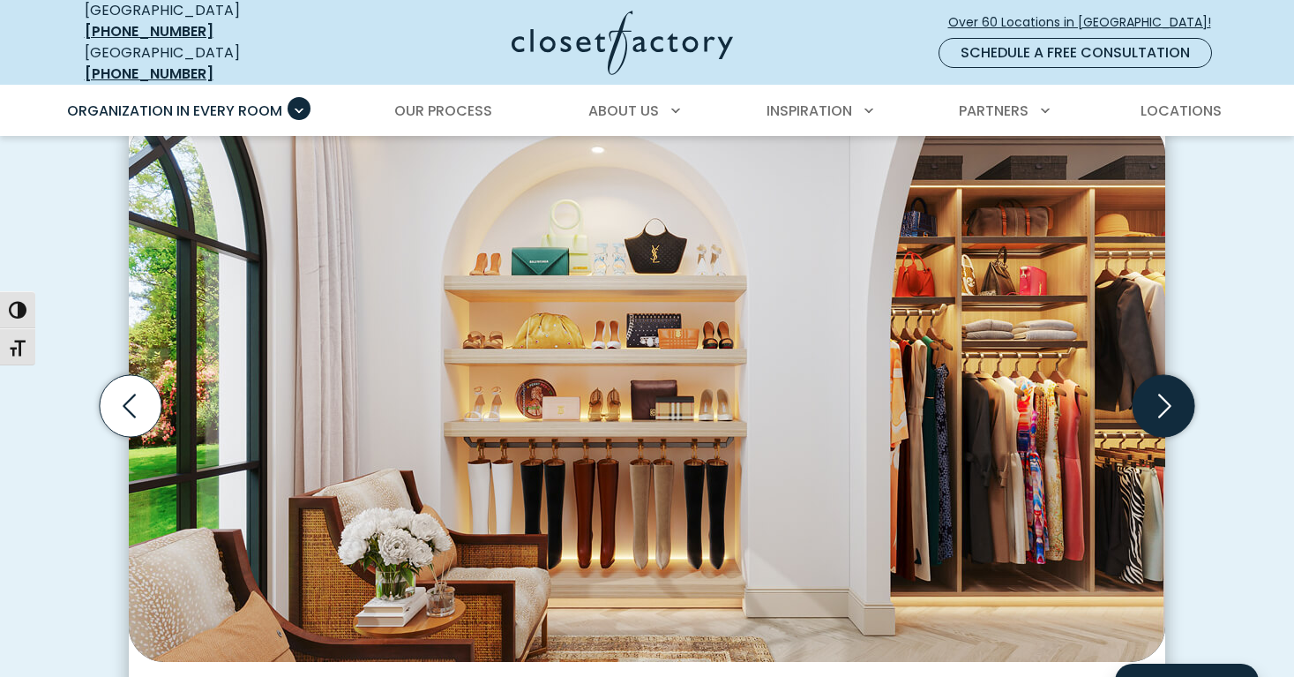
click at [1161, 393] on icon "Next slide" at bounding box center [1164, 406] width 62 height 62
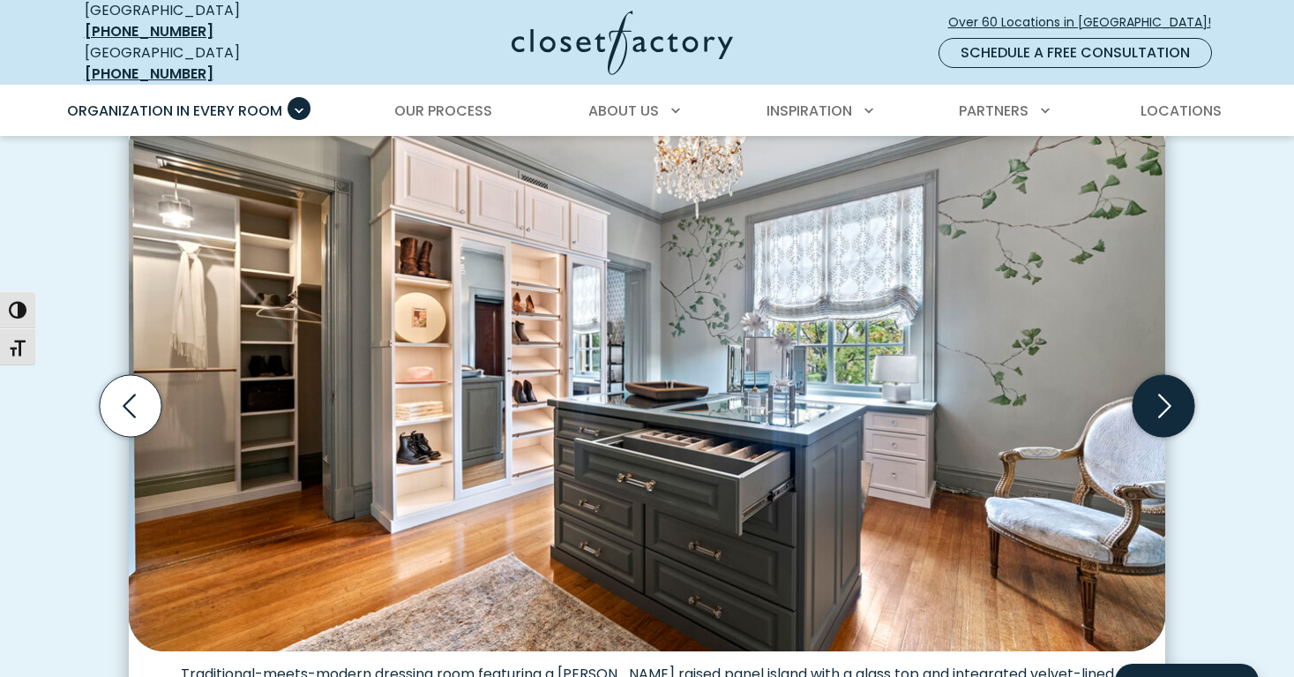
click at [1161, 393] on icon "Next slide" at bounding box center [1164, 406] width 62 height 62
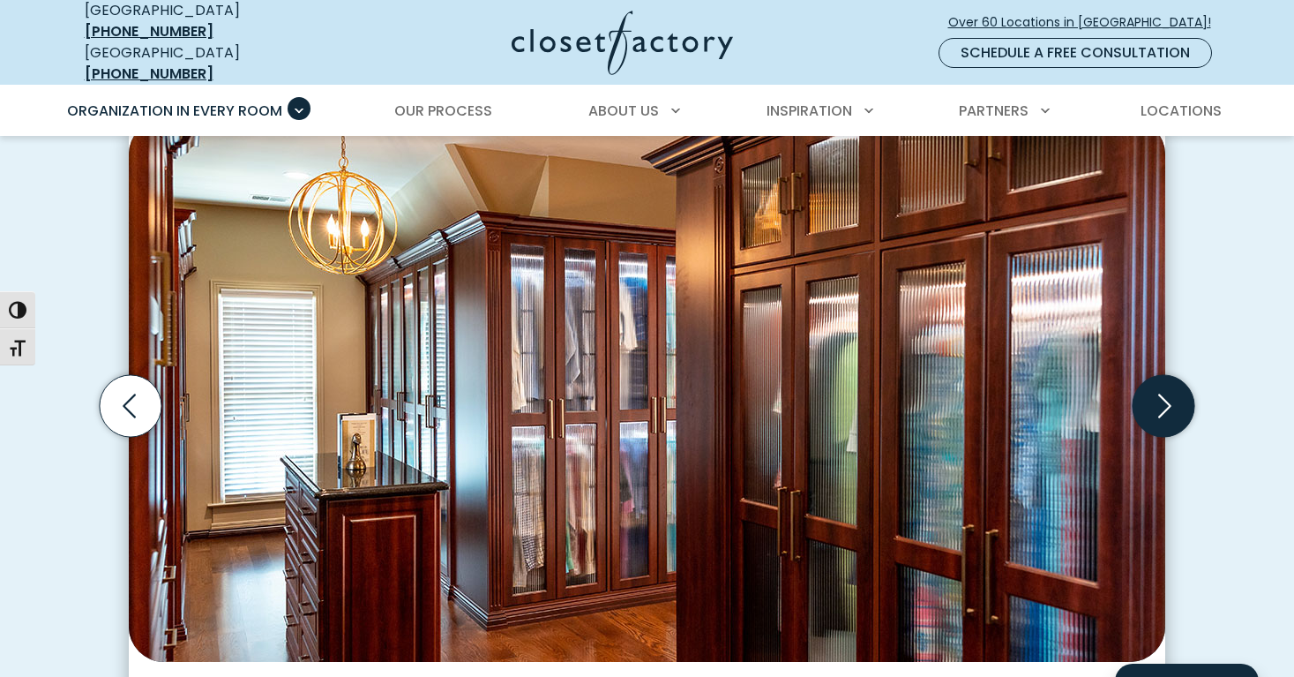
click at [1161, 394] on icon "Next slide" at bounding box center [1164, 406] width 62 height 62
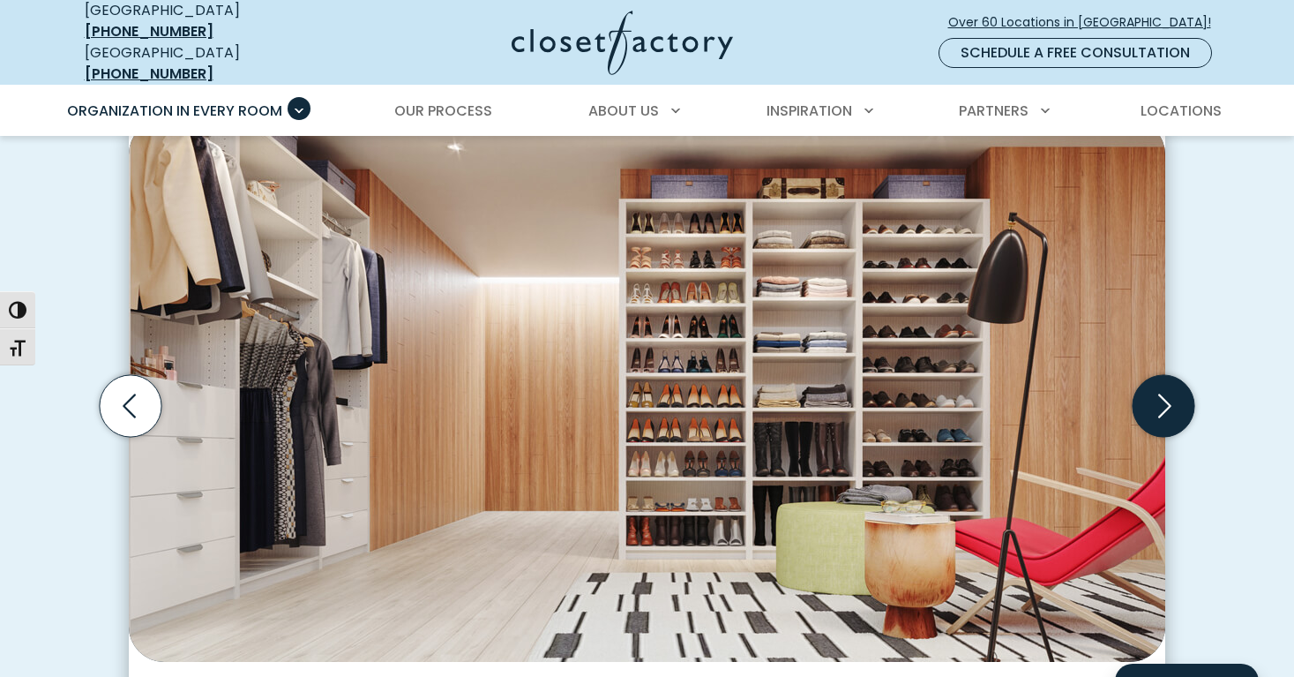
click at [1163, 395] on icon "Next slide" at bounding box center [1164, 406] width 62 height 62
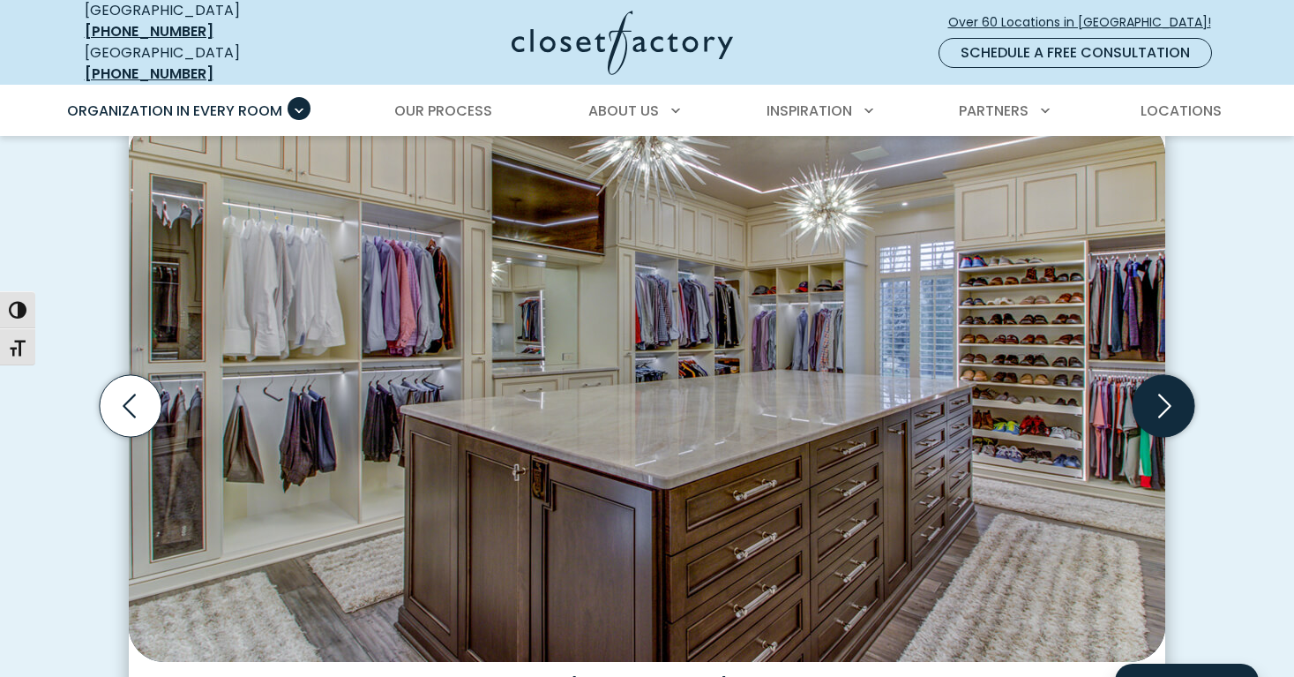
click at [1163, 394] on icon "Next slide" at bounding box center [1164, 406] width 62 height 62
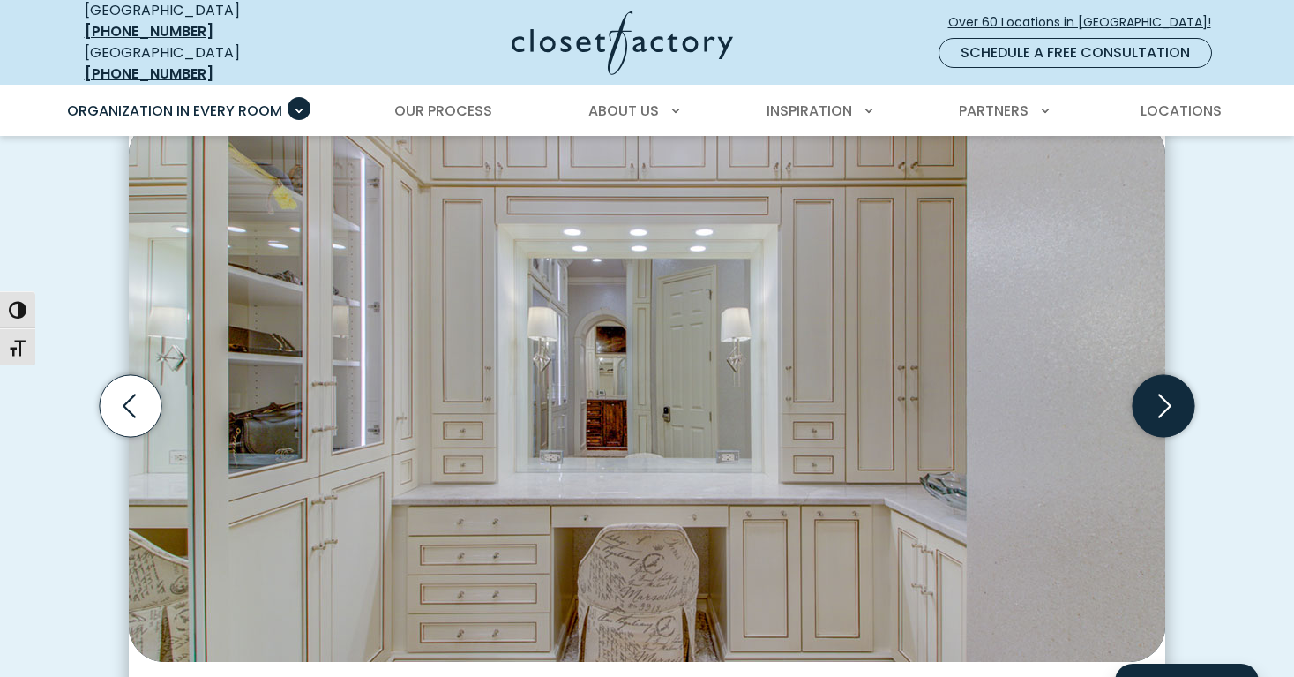
click at [1163, 393] on icon "Next slide" at bounding box center [1164, 406] width 62 height 62
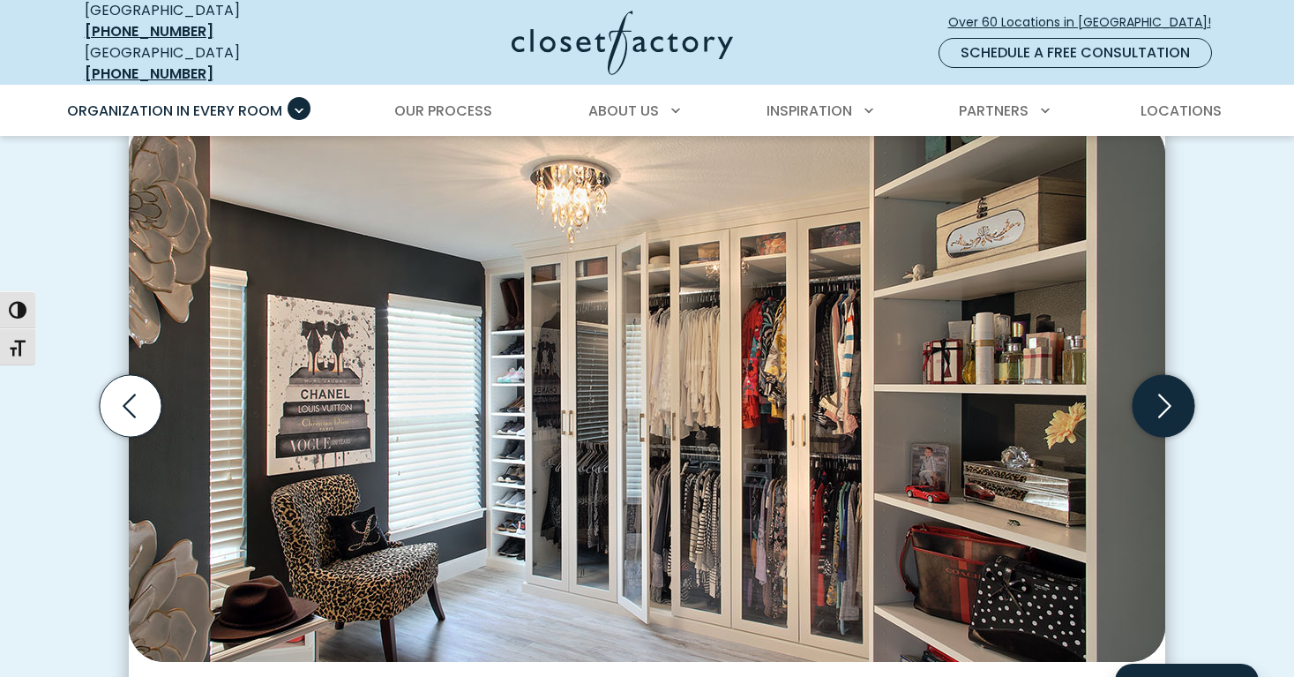
click at [1163, 393] on icon "Next slide" at bounding box center [1164, 406] width 62 height 62
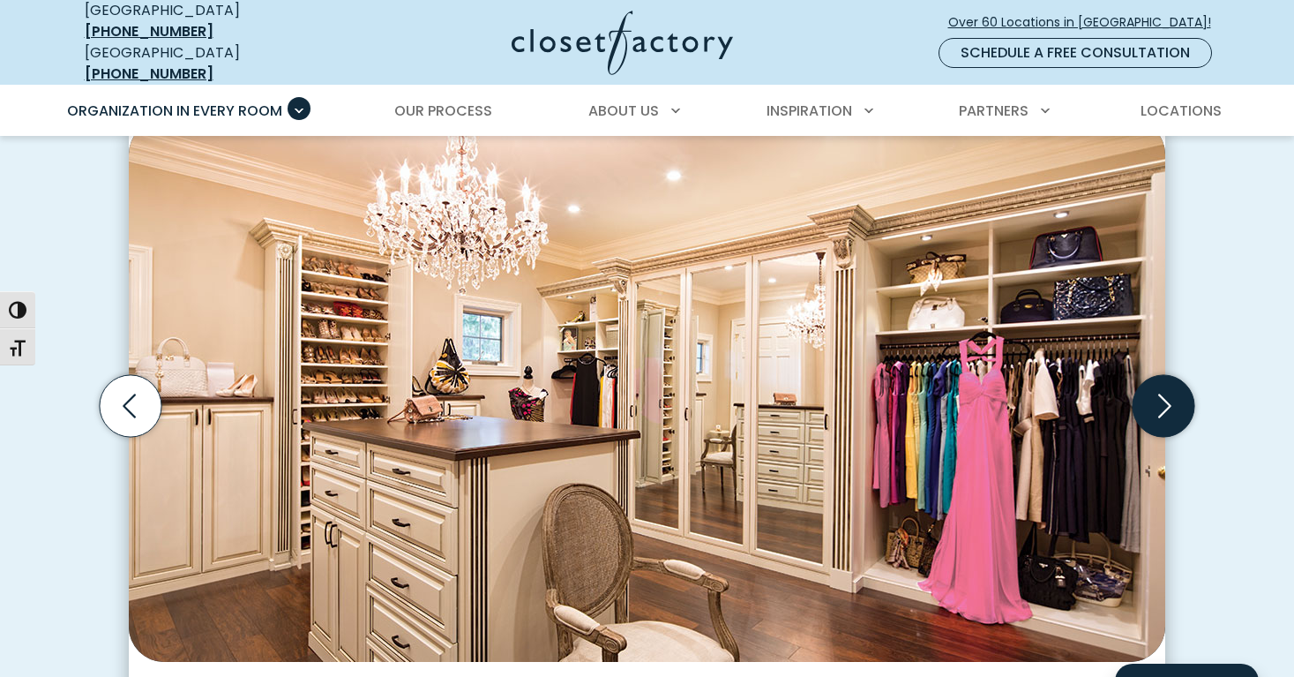
click at [1163, 393] on icon "Next slide" at bounding box center [1164, 406] width 62 height 62
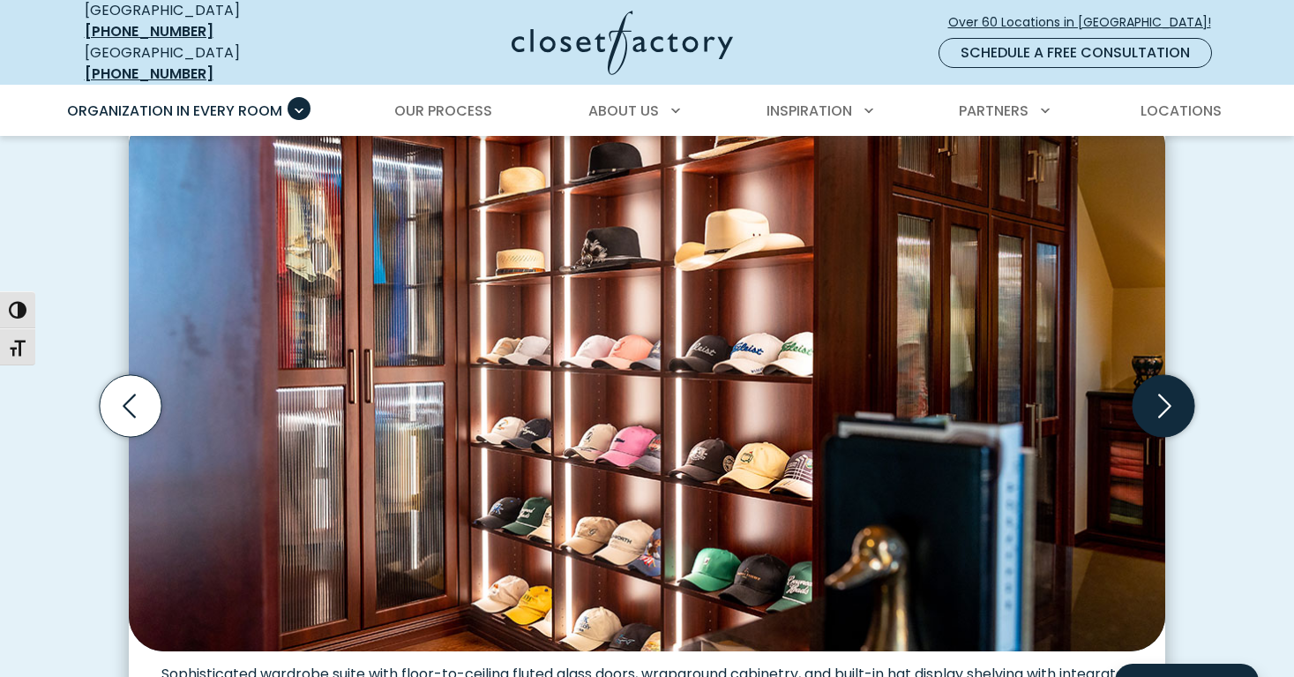
click at [1163, 394] on icon "Next slide" at bounding box center [1164, 406] width 62 height 62
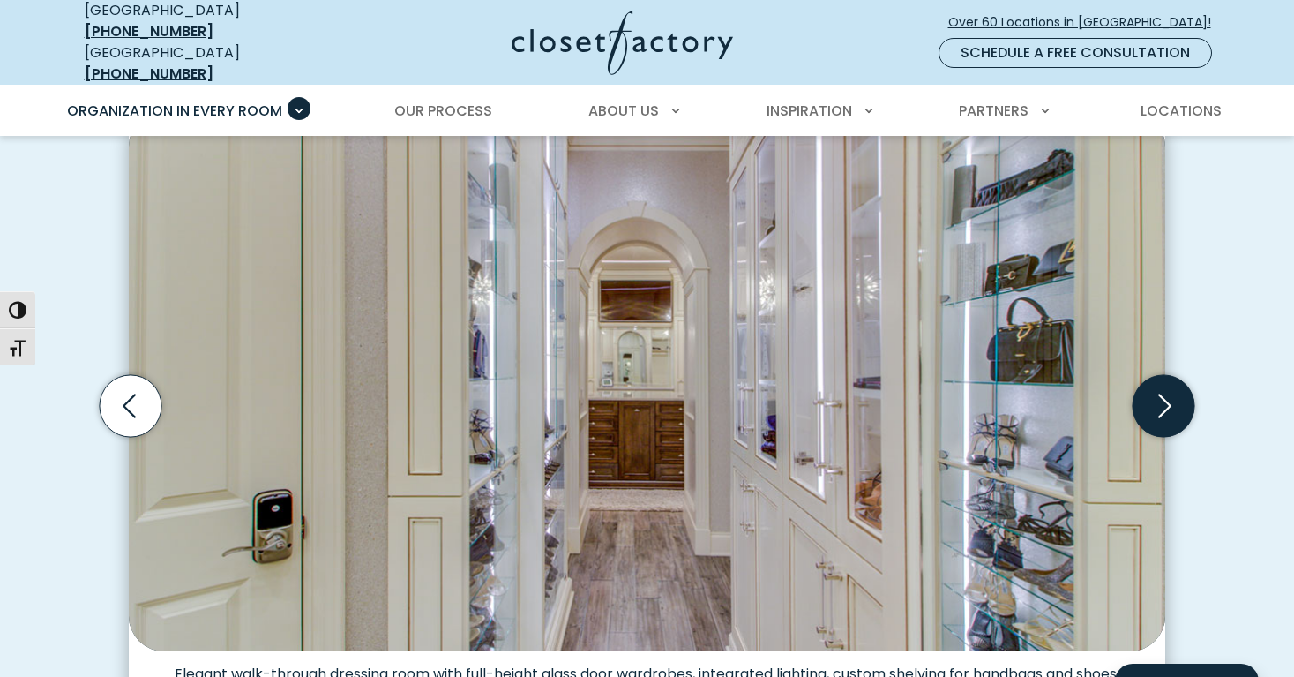
click at [1163, 394] on icon "Next slide" at bounding box center [1164, 406] width 62 height 62
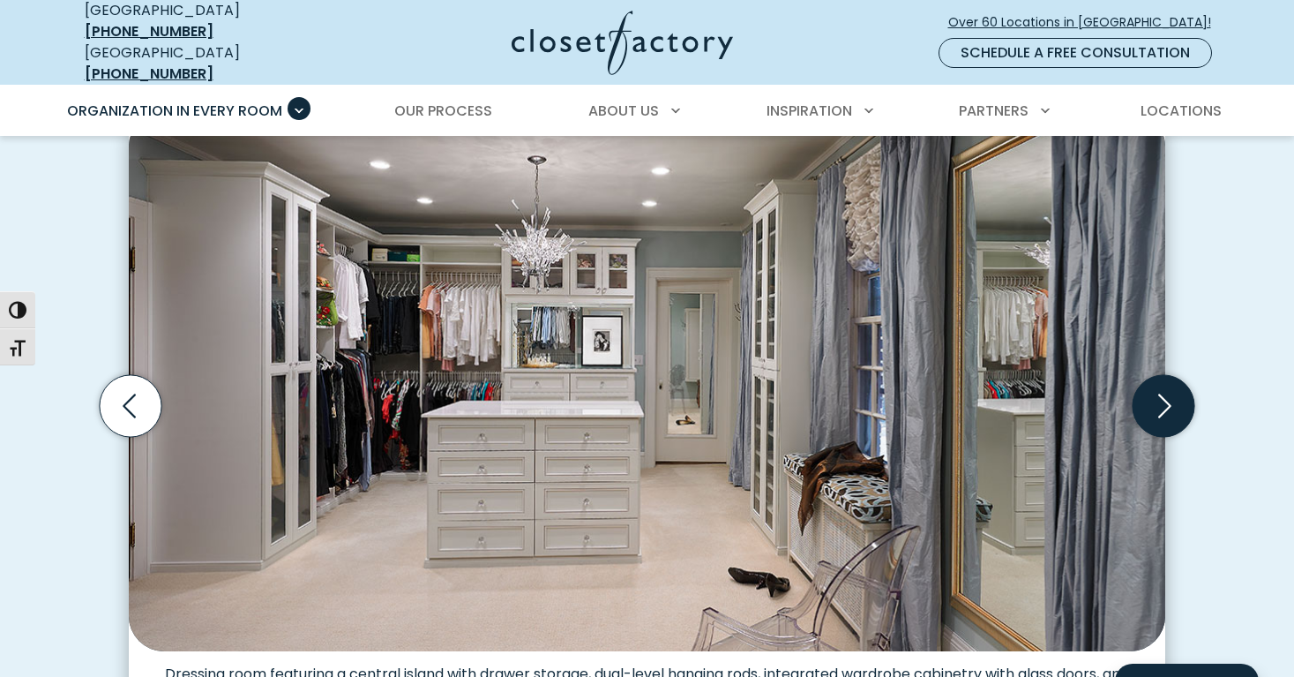
click at [1163, 395] on icon "Next slide" at bounding box center [1164, 406] width 62 height 62
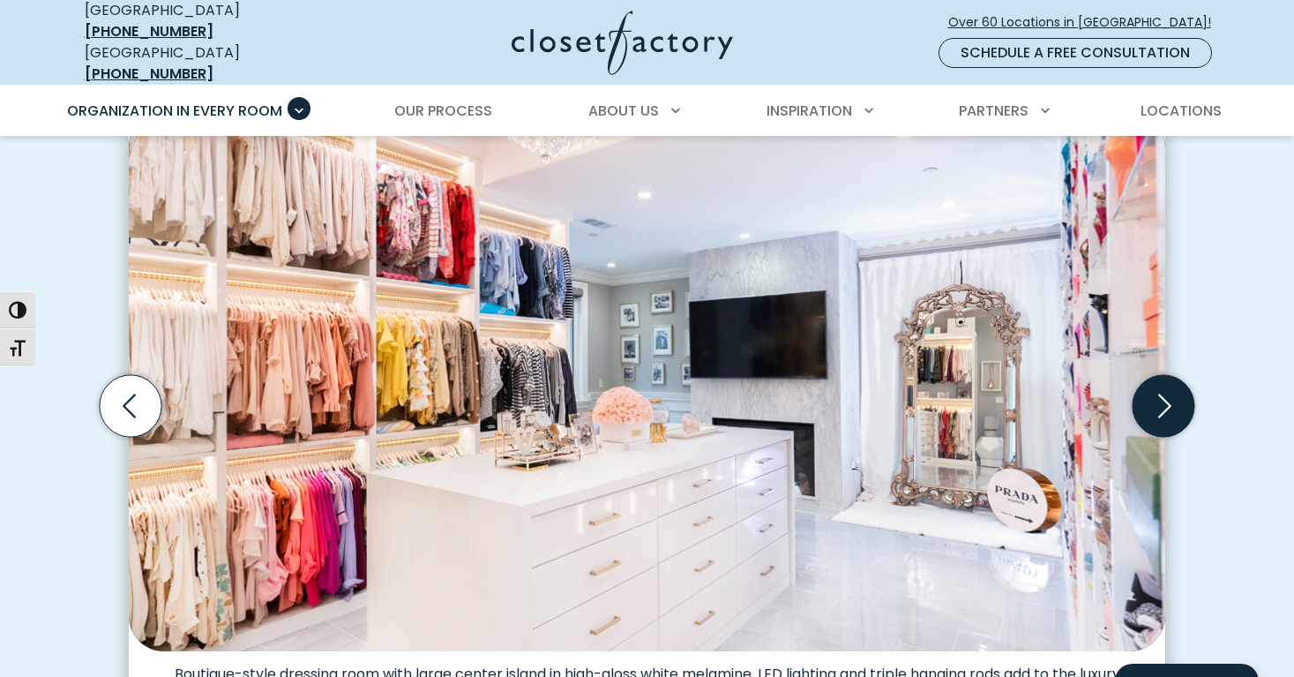
click at [1162, 393] on icon "Next slide" at bounding box center [1164, 406] width 62 height 62
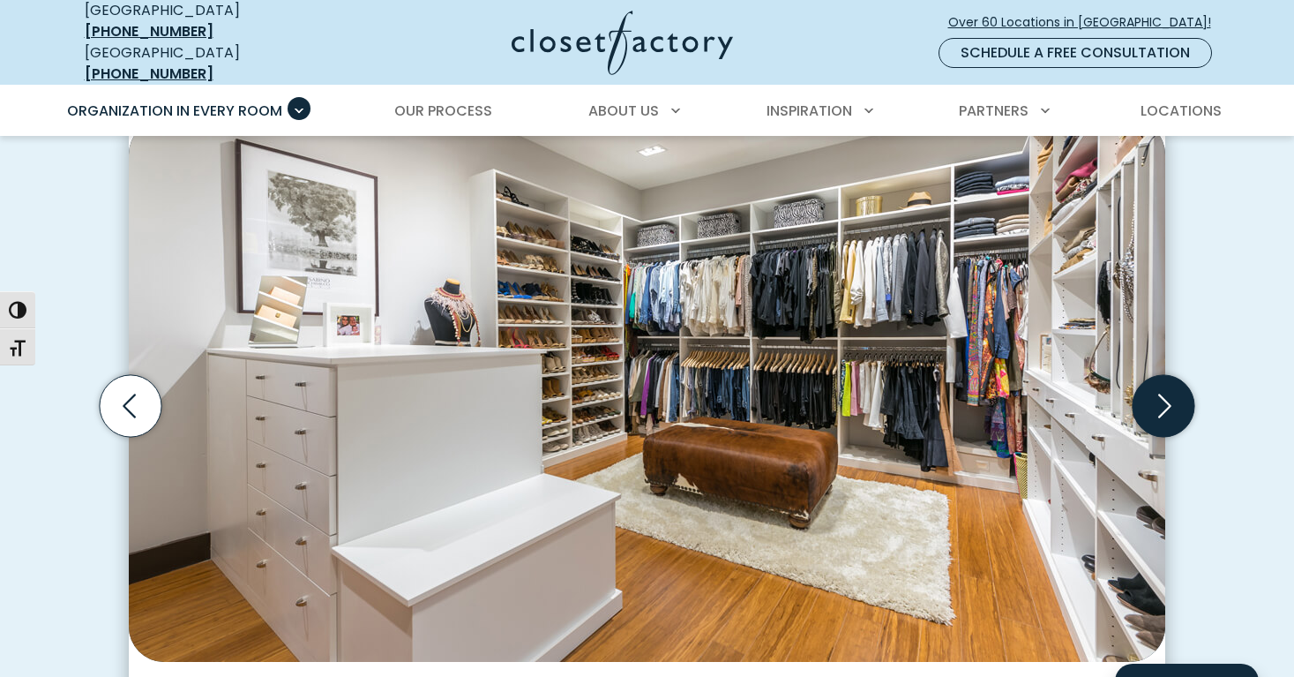
click at [1162, 393] on icon "Next slide" at bounding box center [1164, 406] width 62 height 62
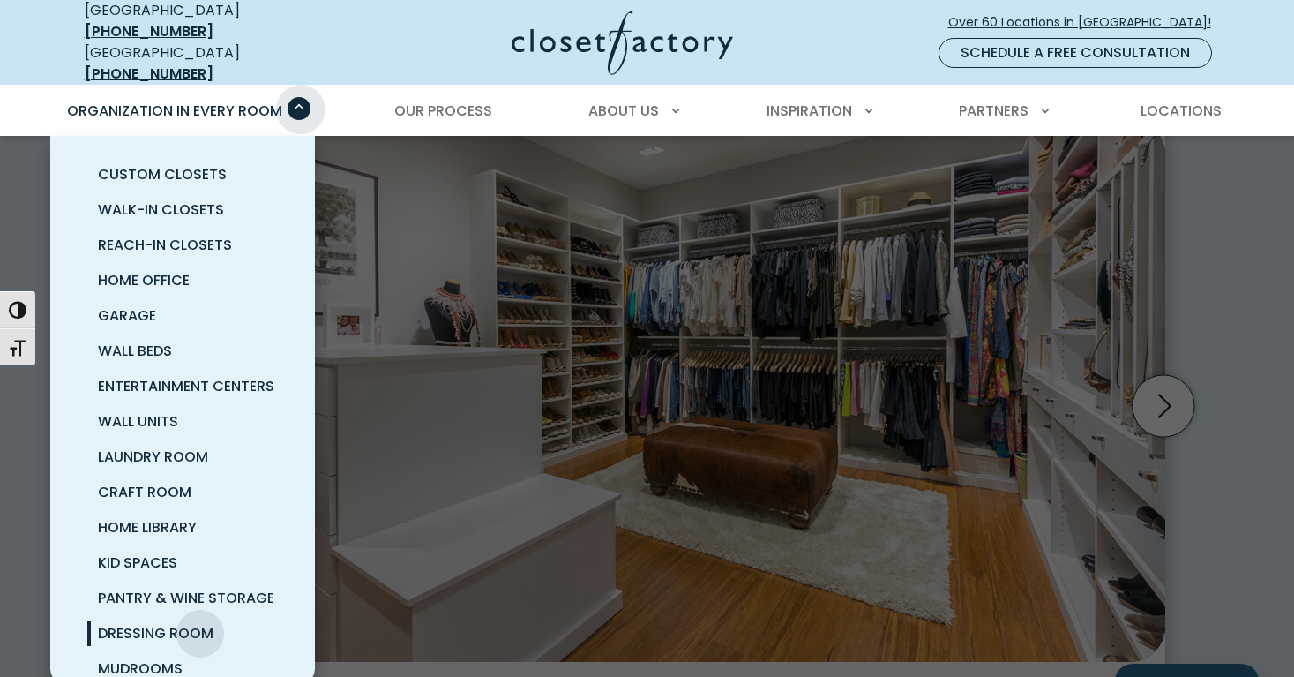
click at [297, 97] on span "Primary Menu" at bounding box center [299, 108] width 23 height 23
click at [146, 658] on span "Mudrooms" at bounding box center [140, 668] width 85 height 20
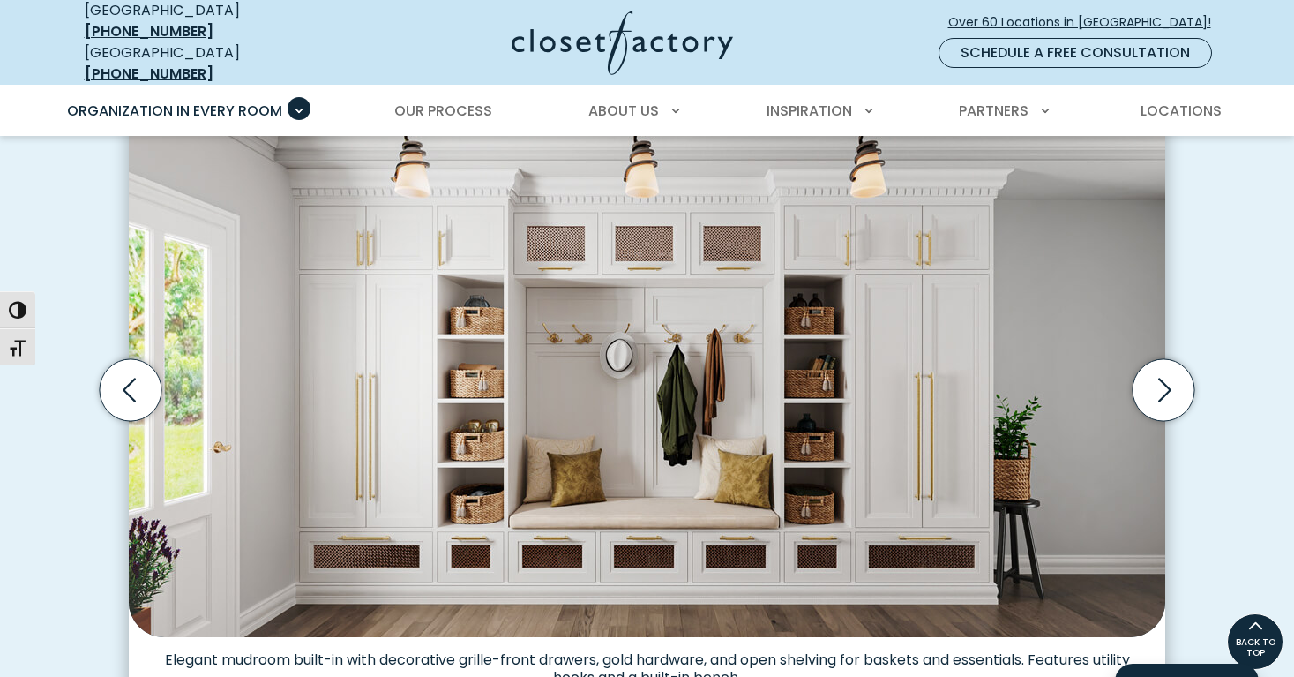
scroll to position [533, 0]
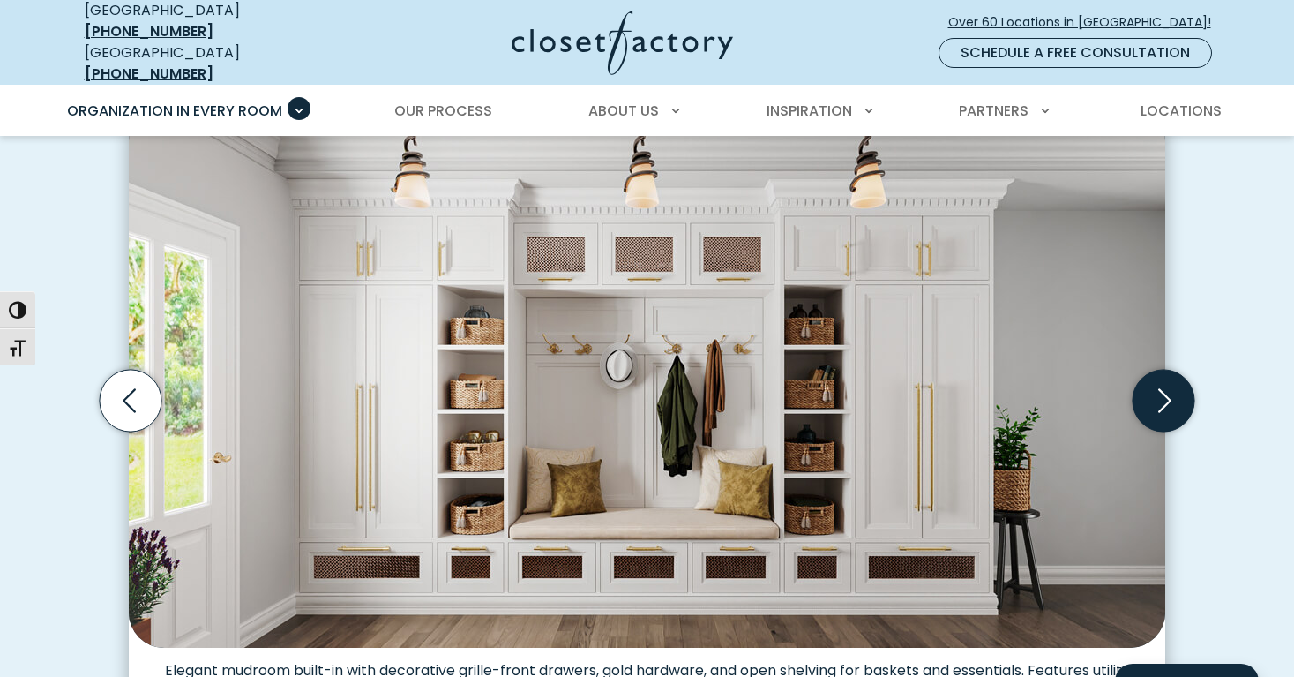
click at [1163, 377] on icon "Next slide" at bounding box center [1164, 401] width 62 height 62
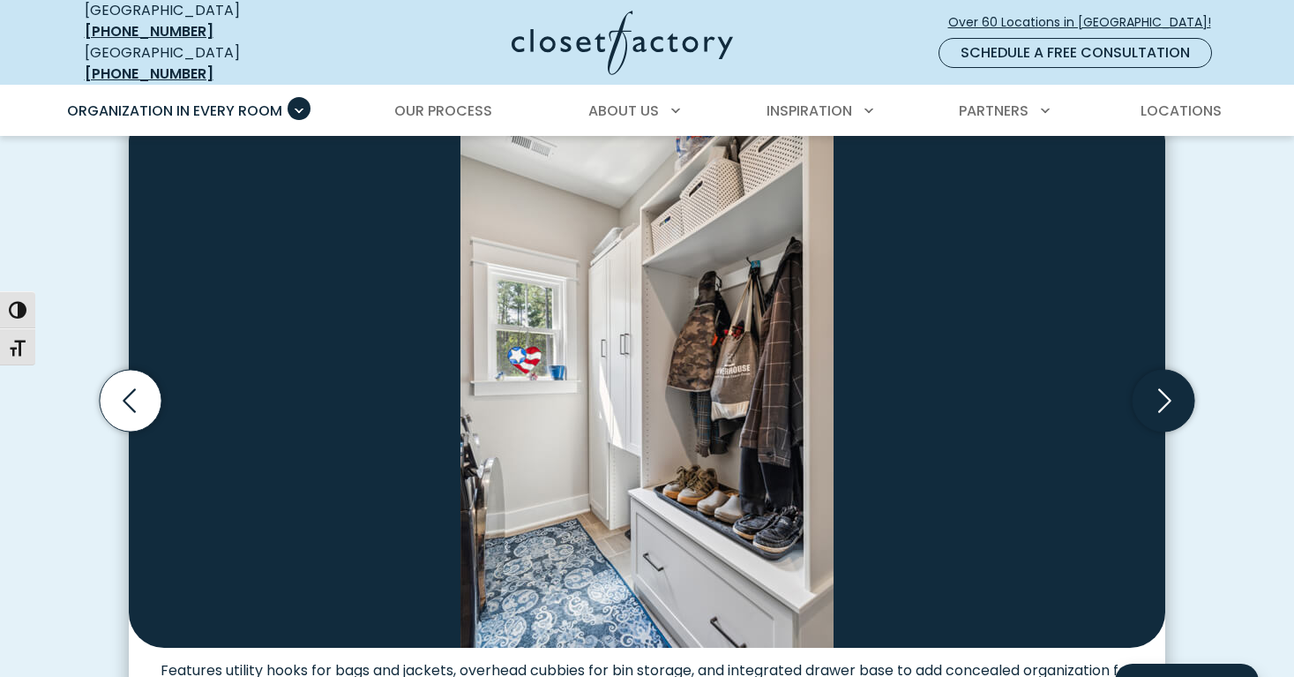
click at [1163, 377] on icon "Next slide" at bounding box center [1164, 401] width 62 height 62
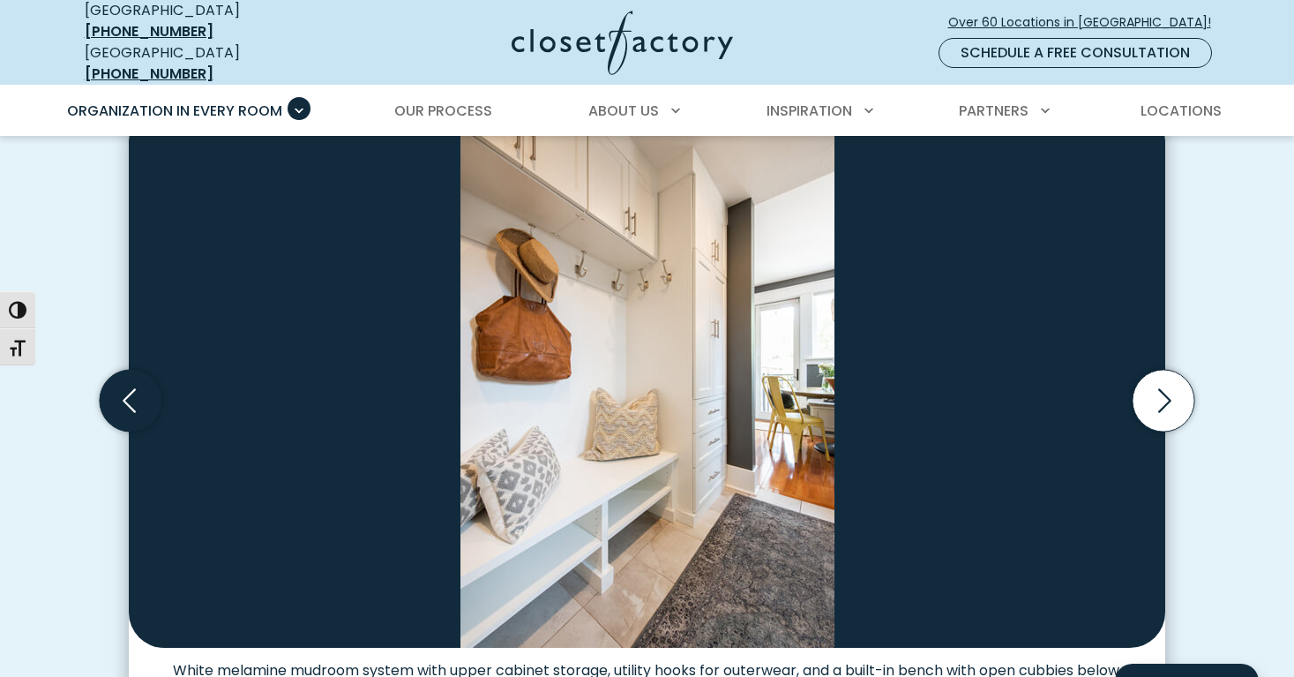
click at [125, 378] on icon "Previous slide" at bounding box center [131, 401] width 62 height 62
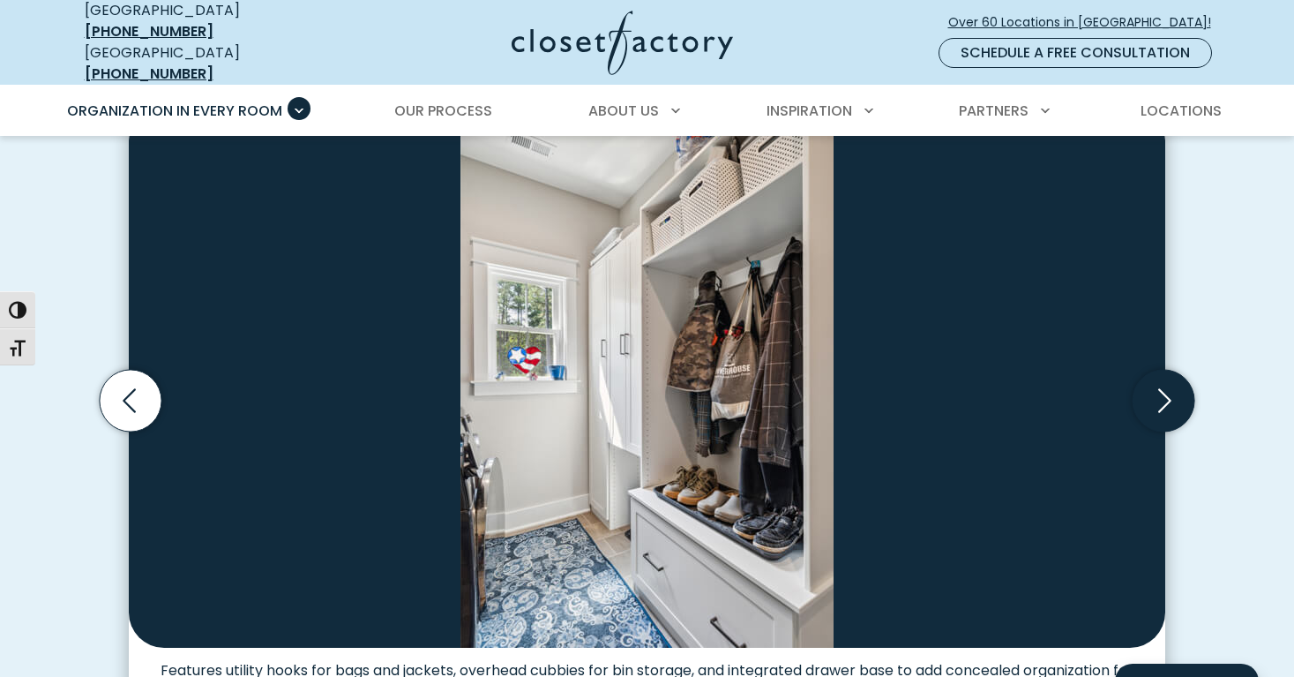
click at [1175, 397] on icon "Next slide" at bounding box center [1164, 401] width 62 height 62
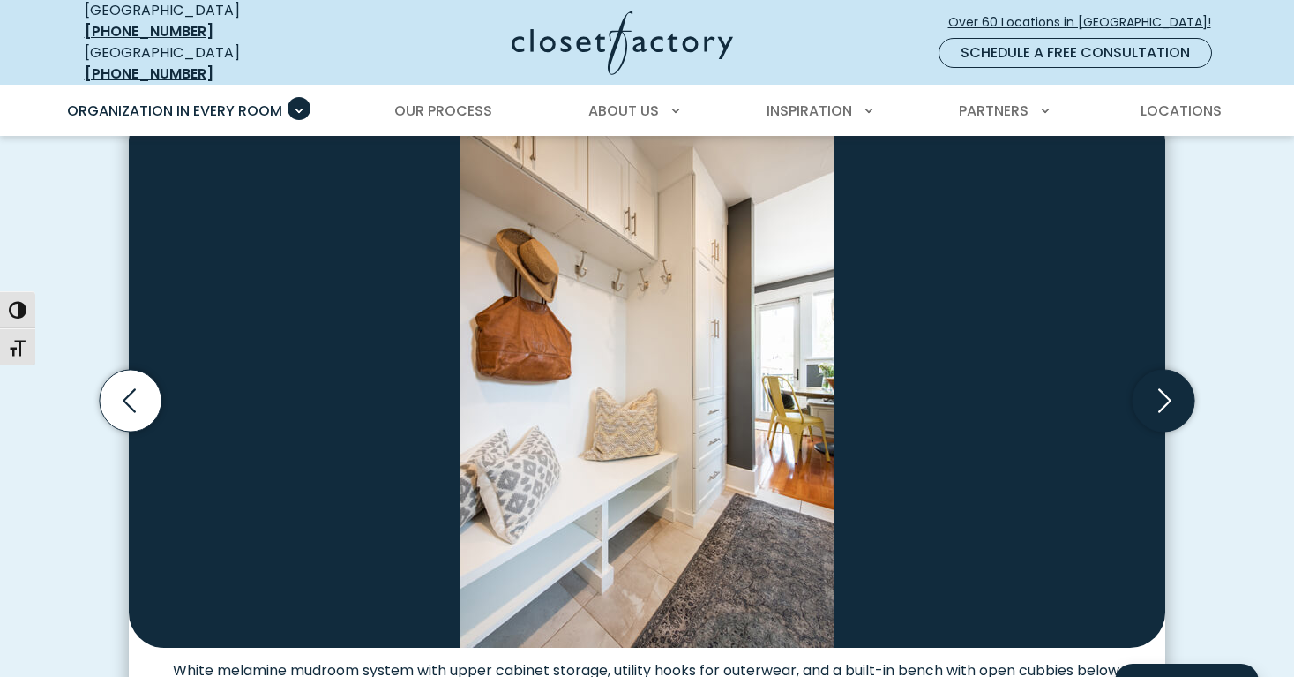
click at [1163, 386] on icon "Next slide" at bounding box center [1164, 401] width 62 height 62
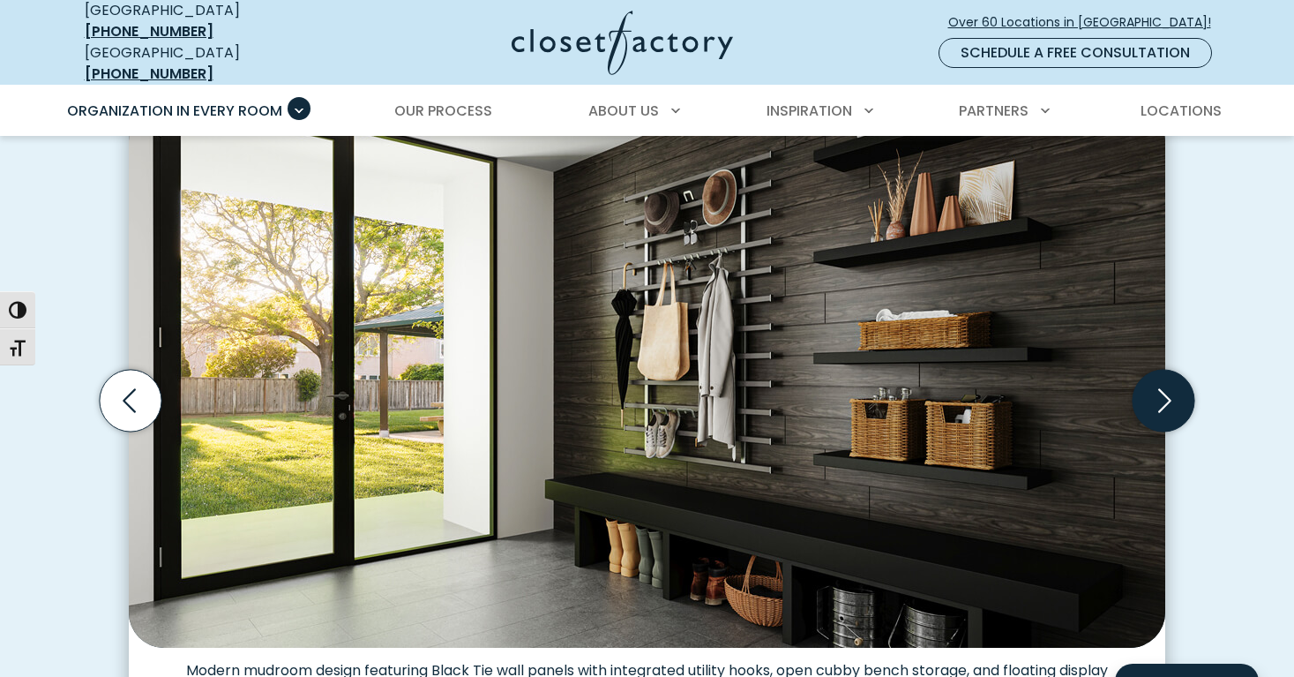
click at [1165, 378] on icon "Next slide" at bounding box center [1164, 401] width 62 height 62
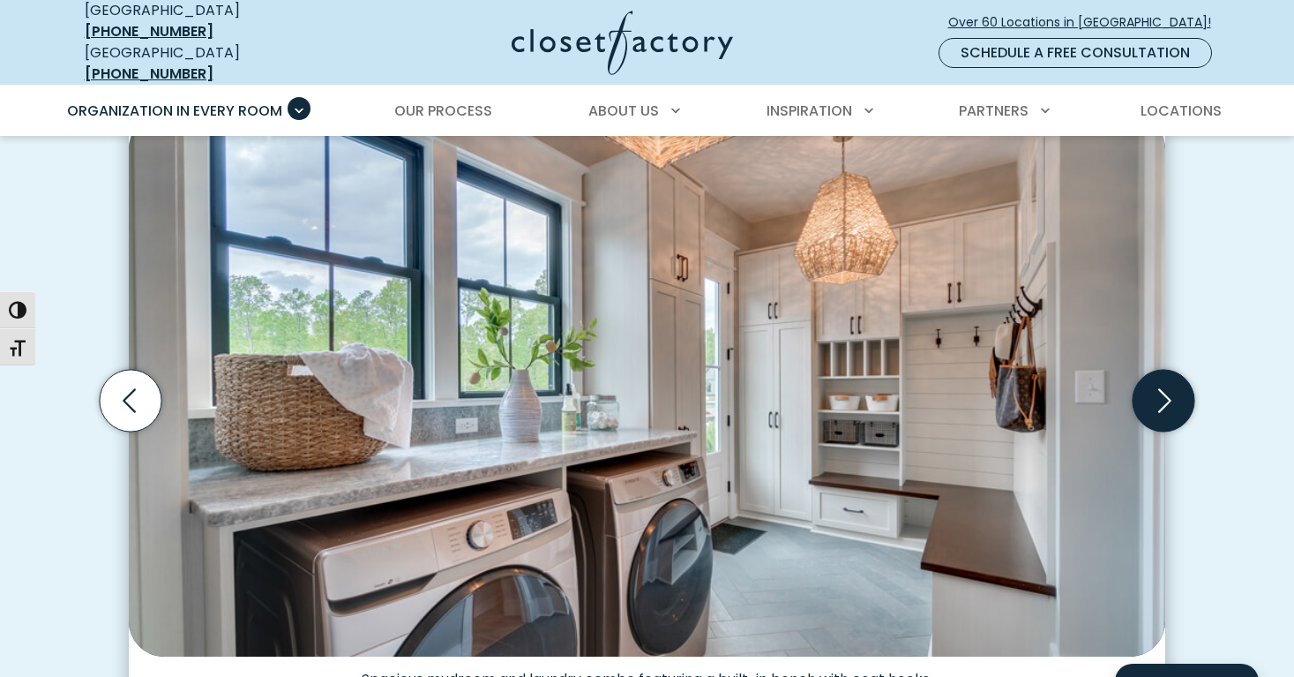
click at [1164, 379] on icon "Next slide" at bounding box center [1164, 401] width 62 height 62
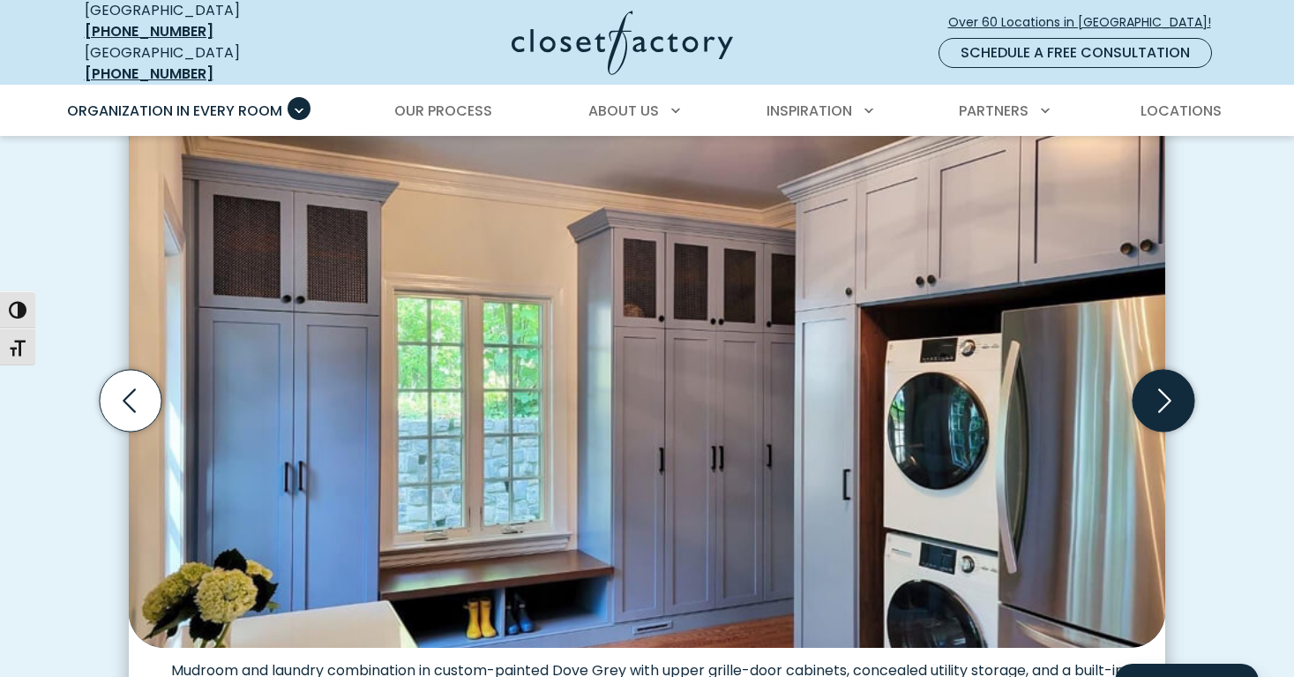
click at [1158, 384] on icon "Next slide" at bounding box center [1164, 401] width 62 height 62
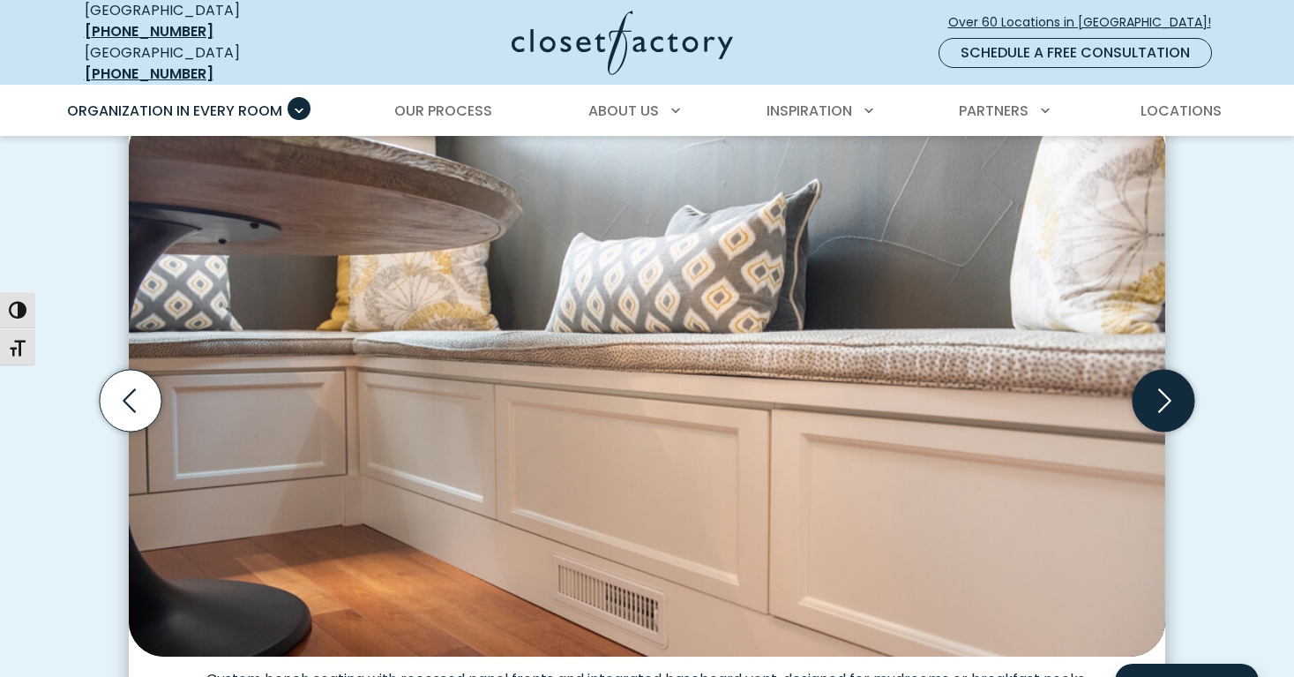
click at [1161, 384] on icon "Next slide" at bounding box center [1164, 401] width 62 height 62
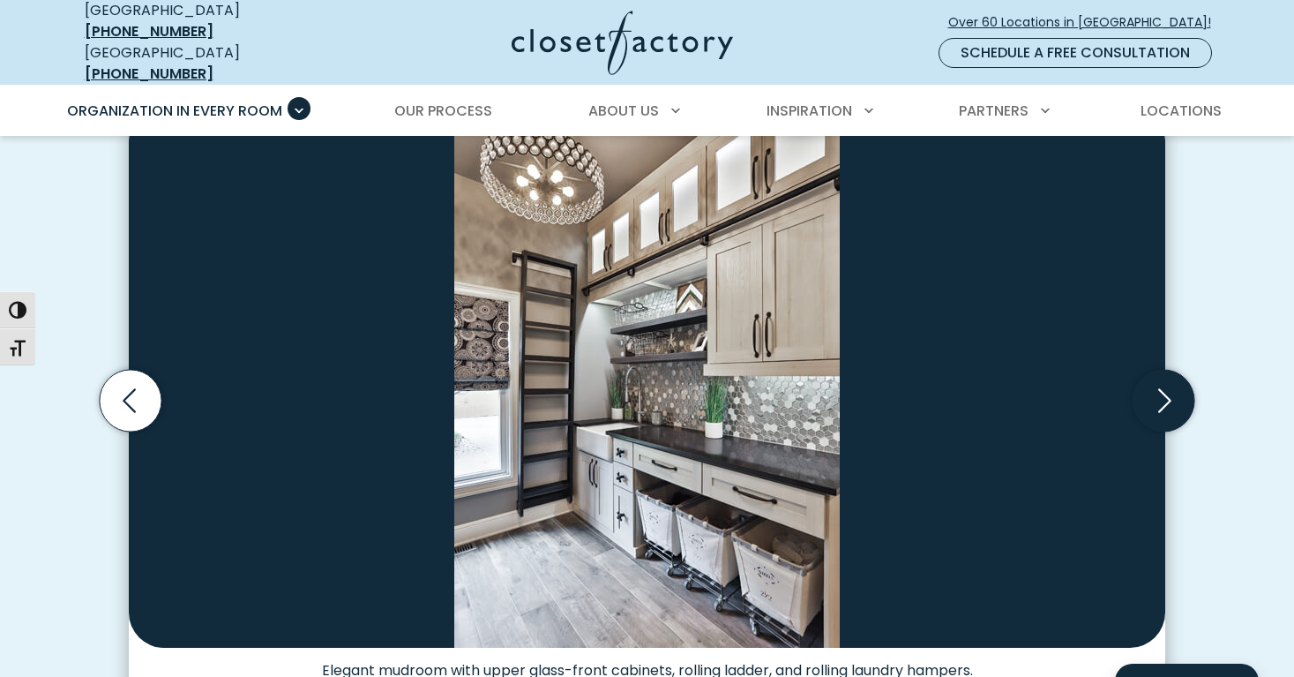
click at [1161, 383] on icon "Next slide" at bounding box center [1164, 401] width 62 height 62
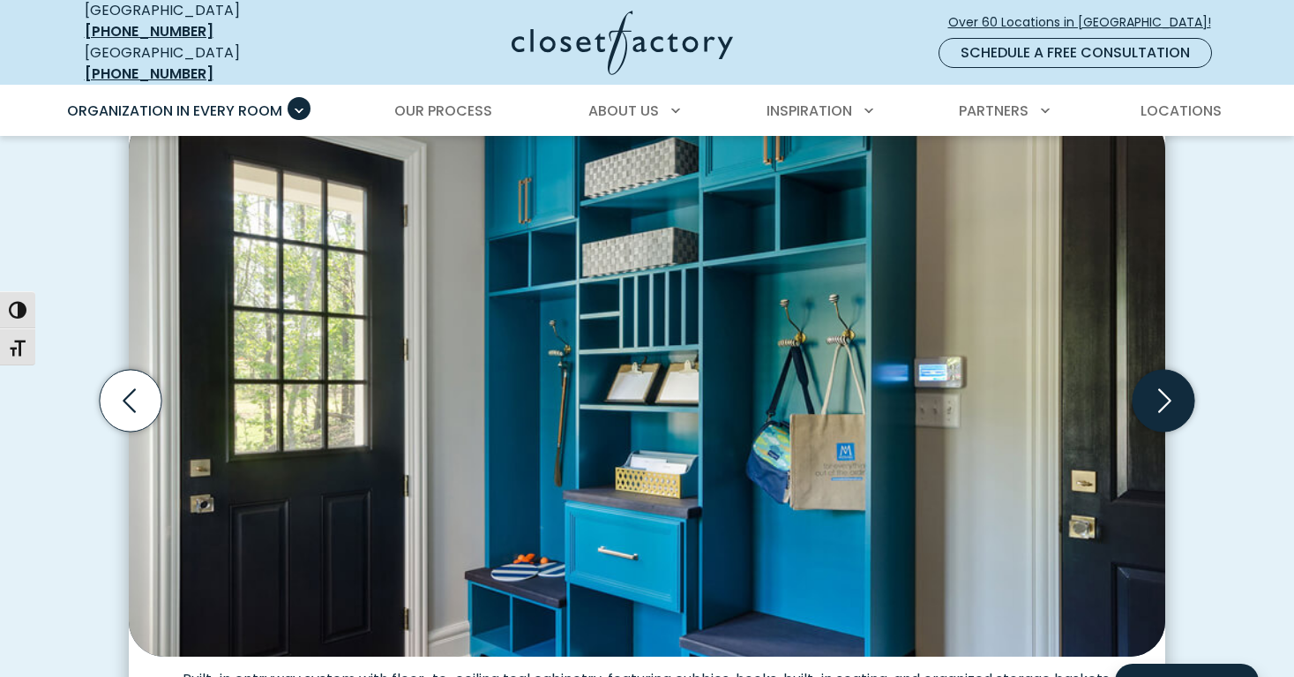
click at [1161, 382] on icon "Next slide" at bounding box center [1164, 401] width 62 height 62
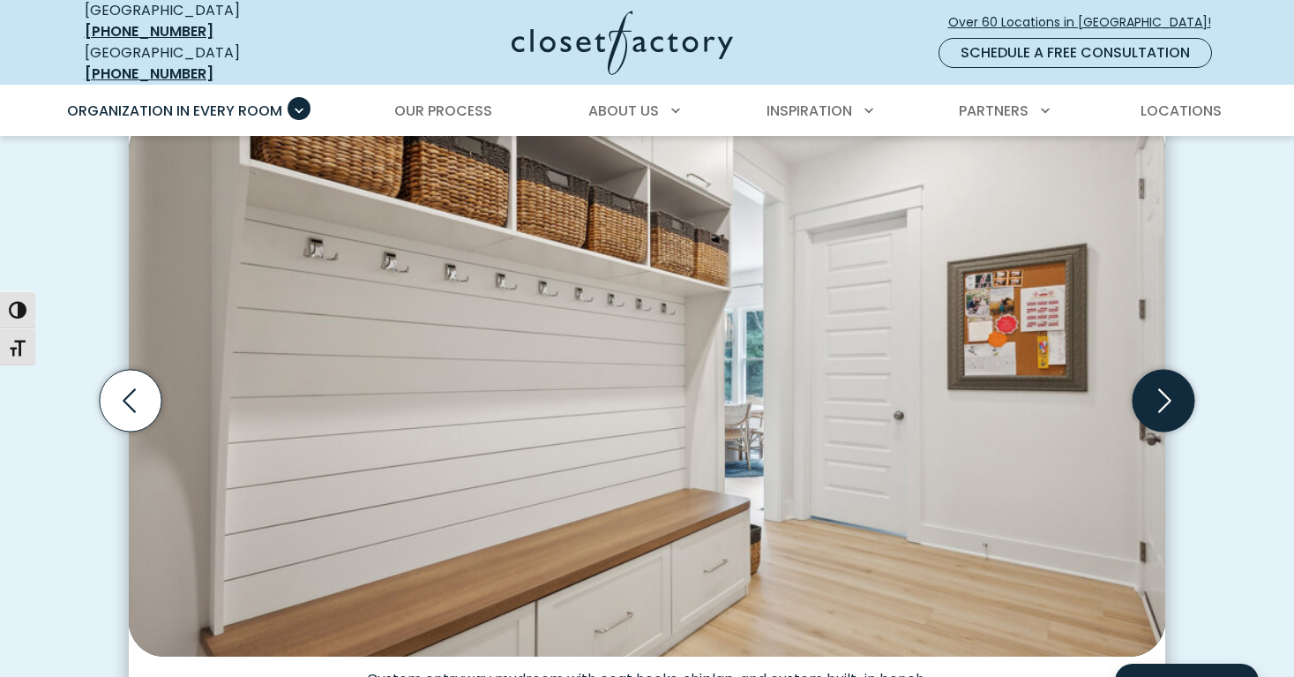
click at [1161, 381] on icon "Next slide" at bounding box center [1164, 401] width 62 height 62
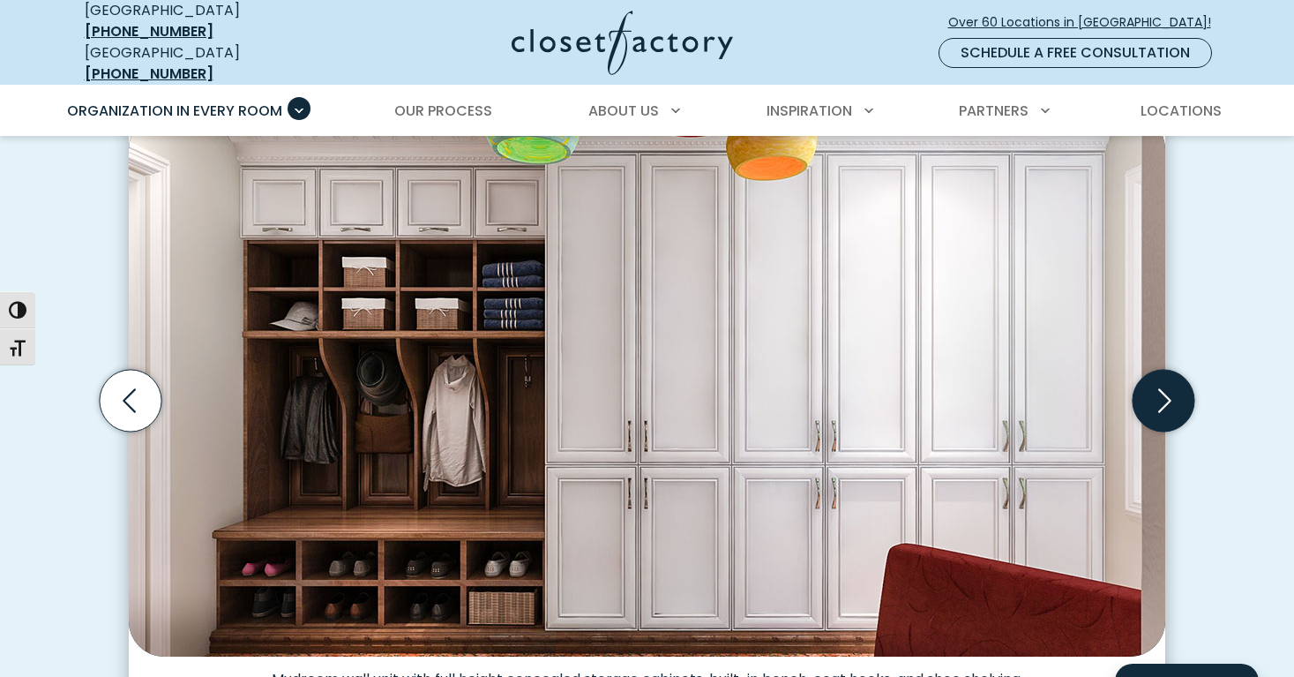
click at [1163, 389] on icon "Next slide" at bounding box center [1164, 401] width 62 height 62
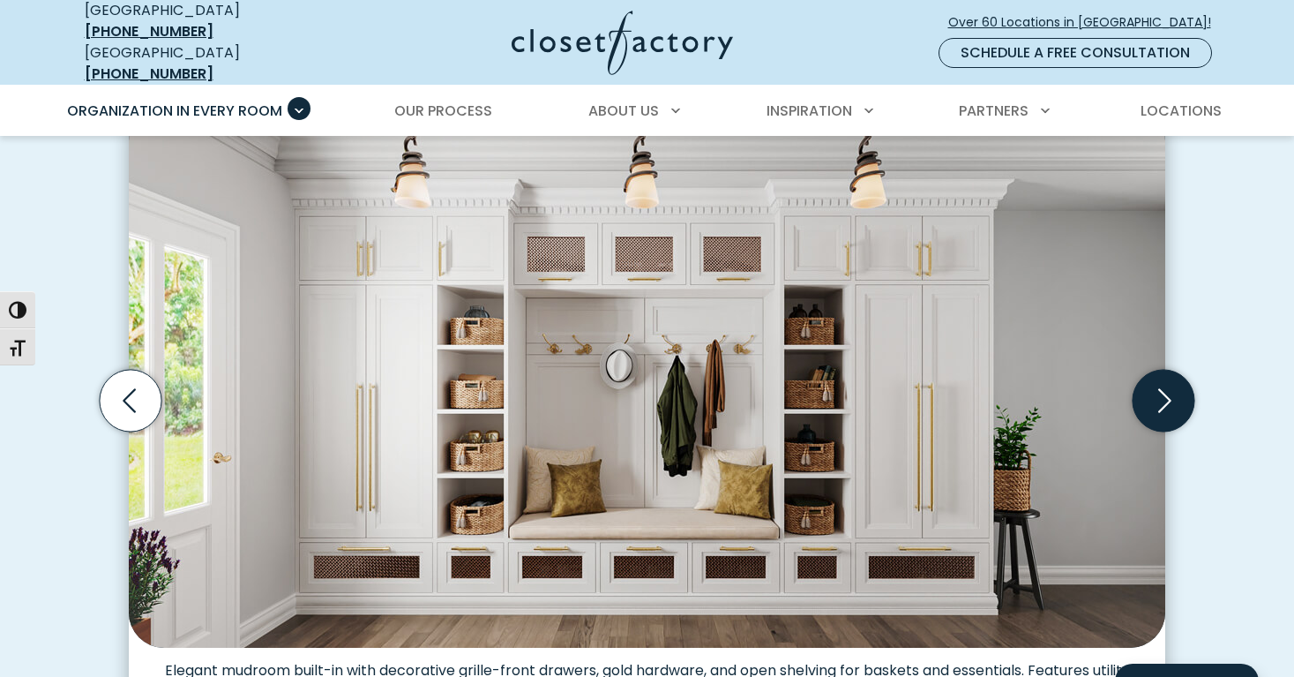
click at [1160, 387] on icon "Next slide" at bounding box center [1164, 401] width 62 height 62
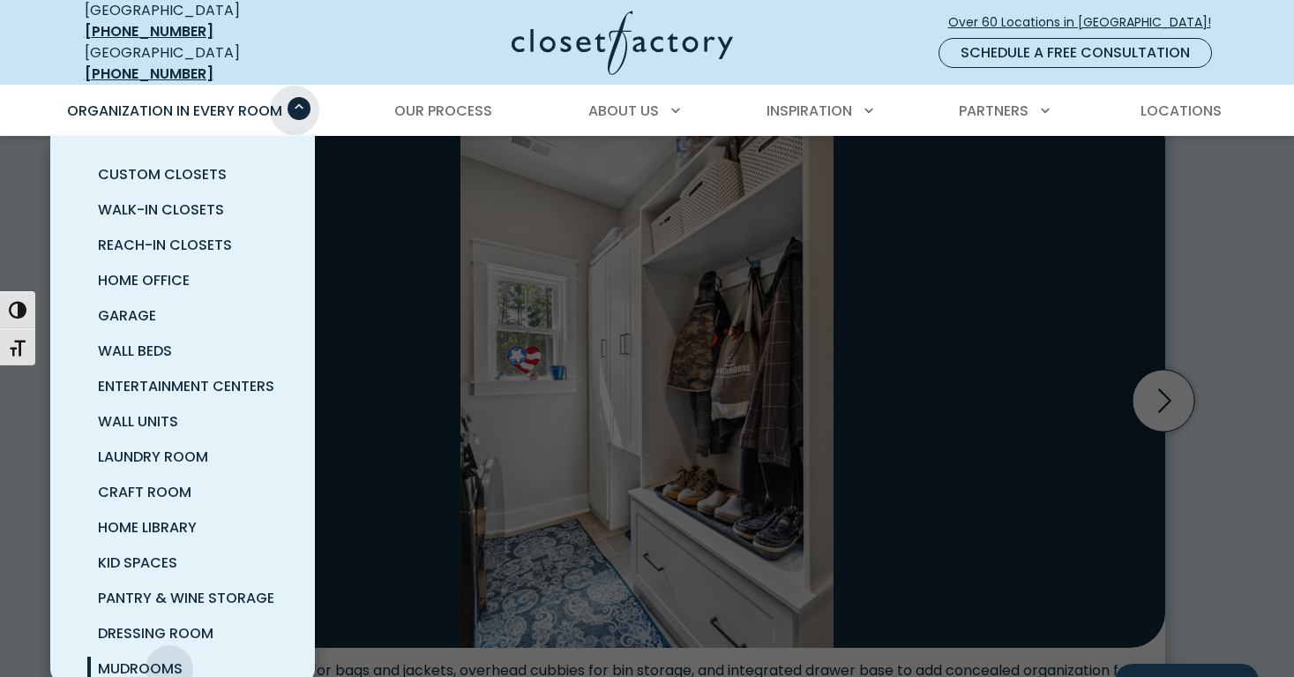
click at [295, 97] on span "Primary Menu" at bounding box center [299, 108] width 23 height 23
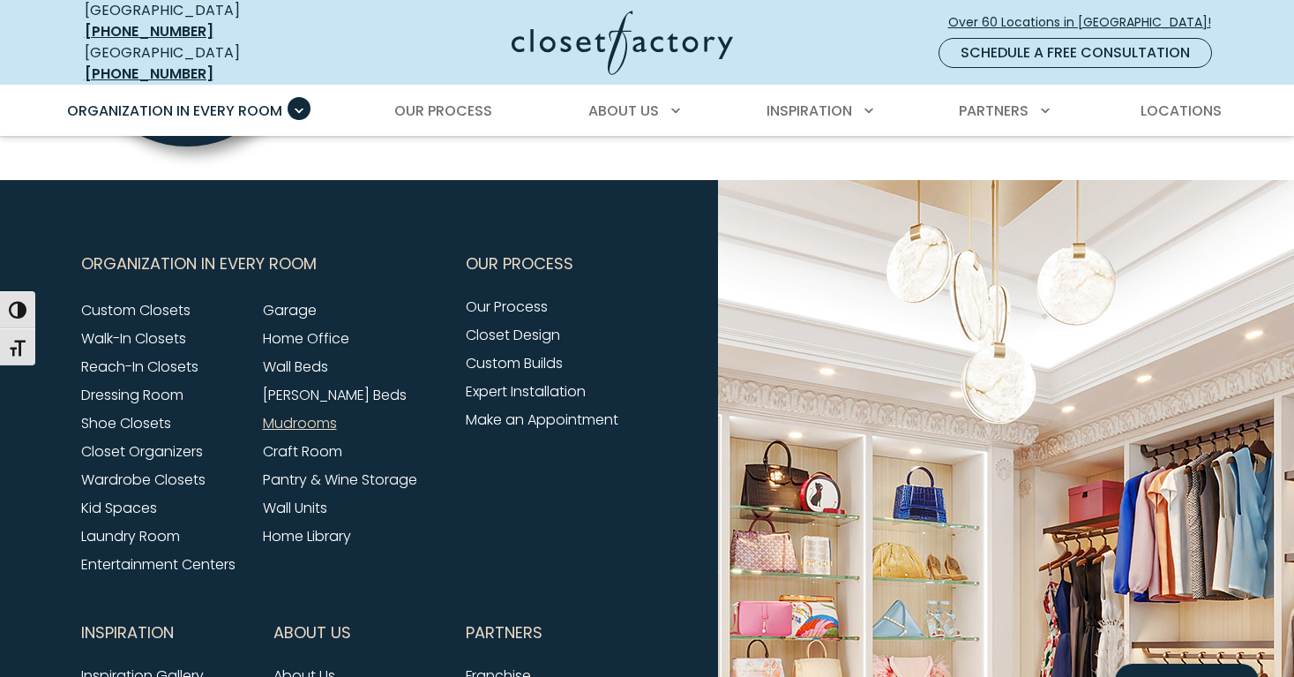
scroll to position [5728, 0]
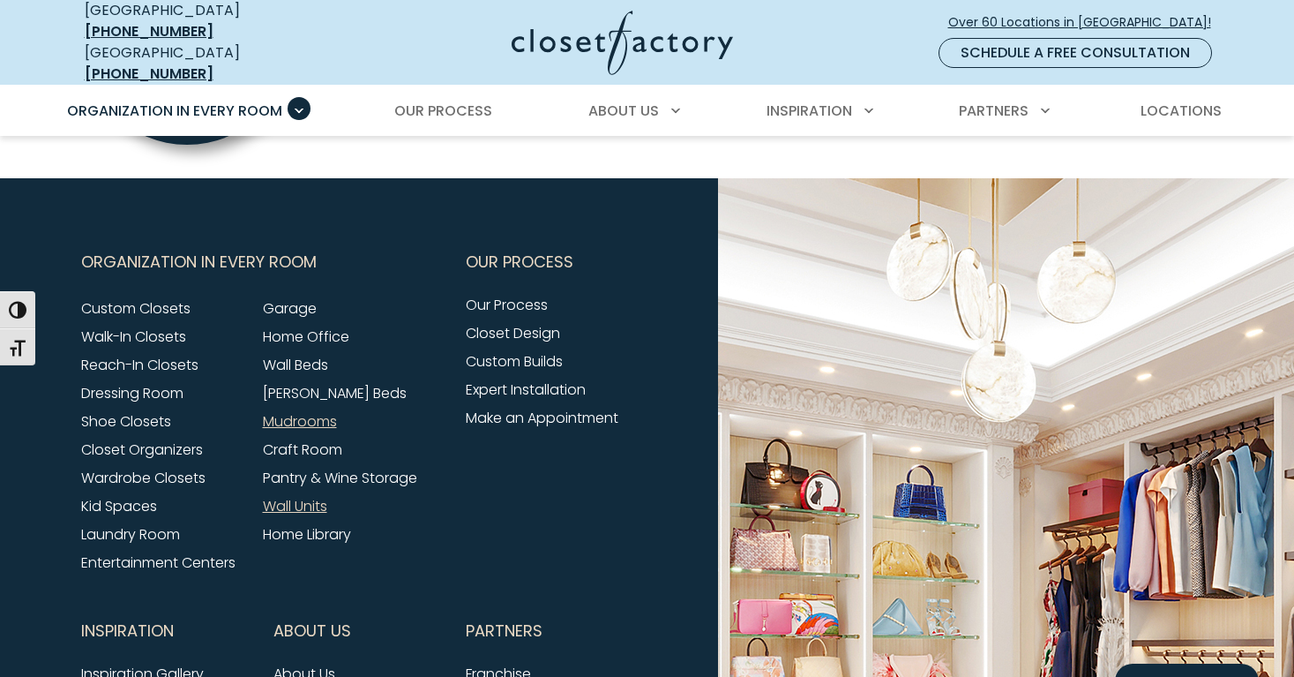
click at [310, 496] on link "Wall Units" at bounding box center [295, 506] width 64 height 20
